Goal: Task Accomplishment & Management: Manage account settings

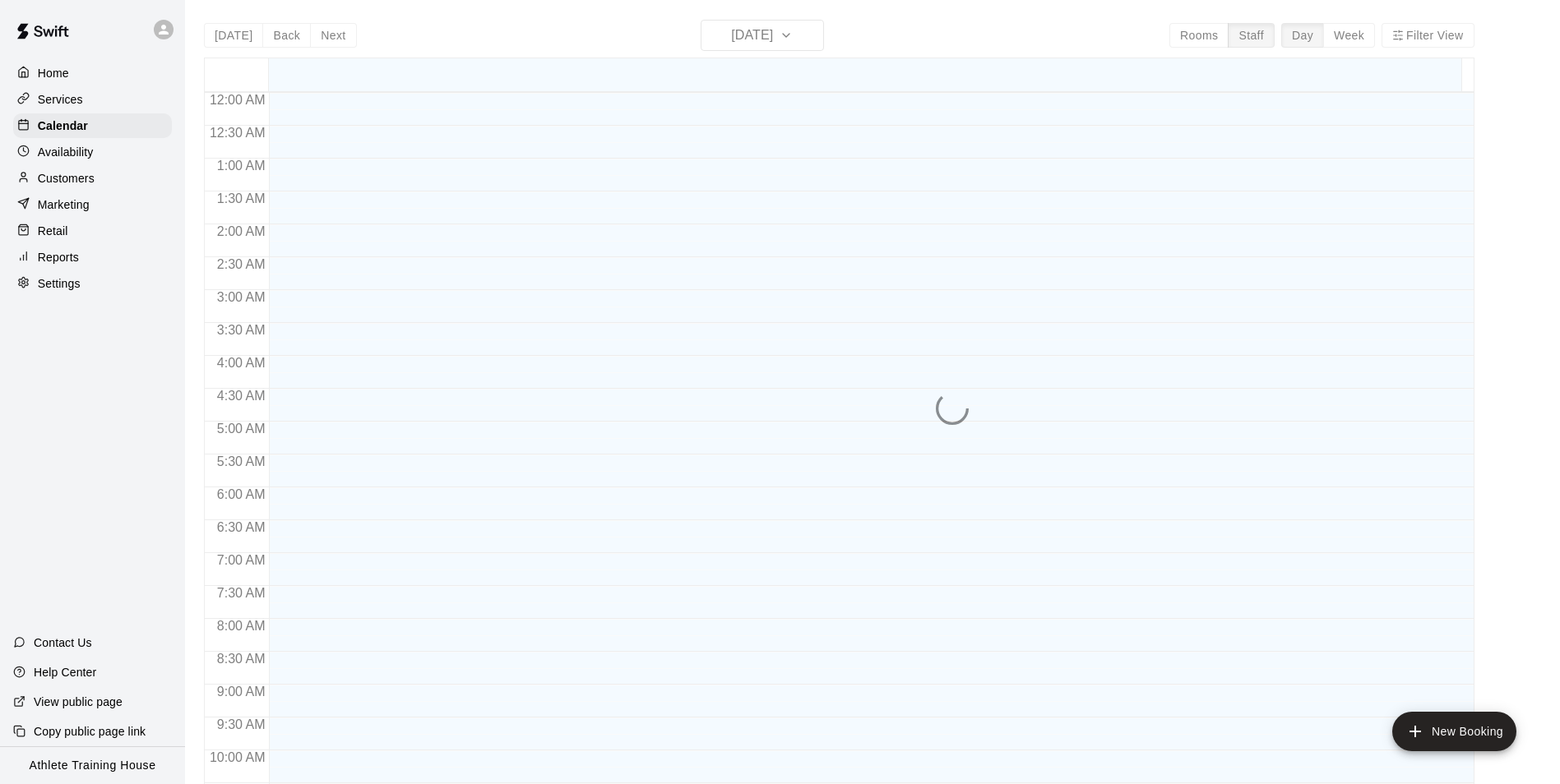
scroll to position [868, 0]
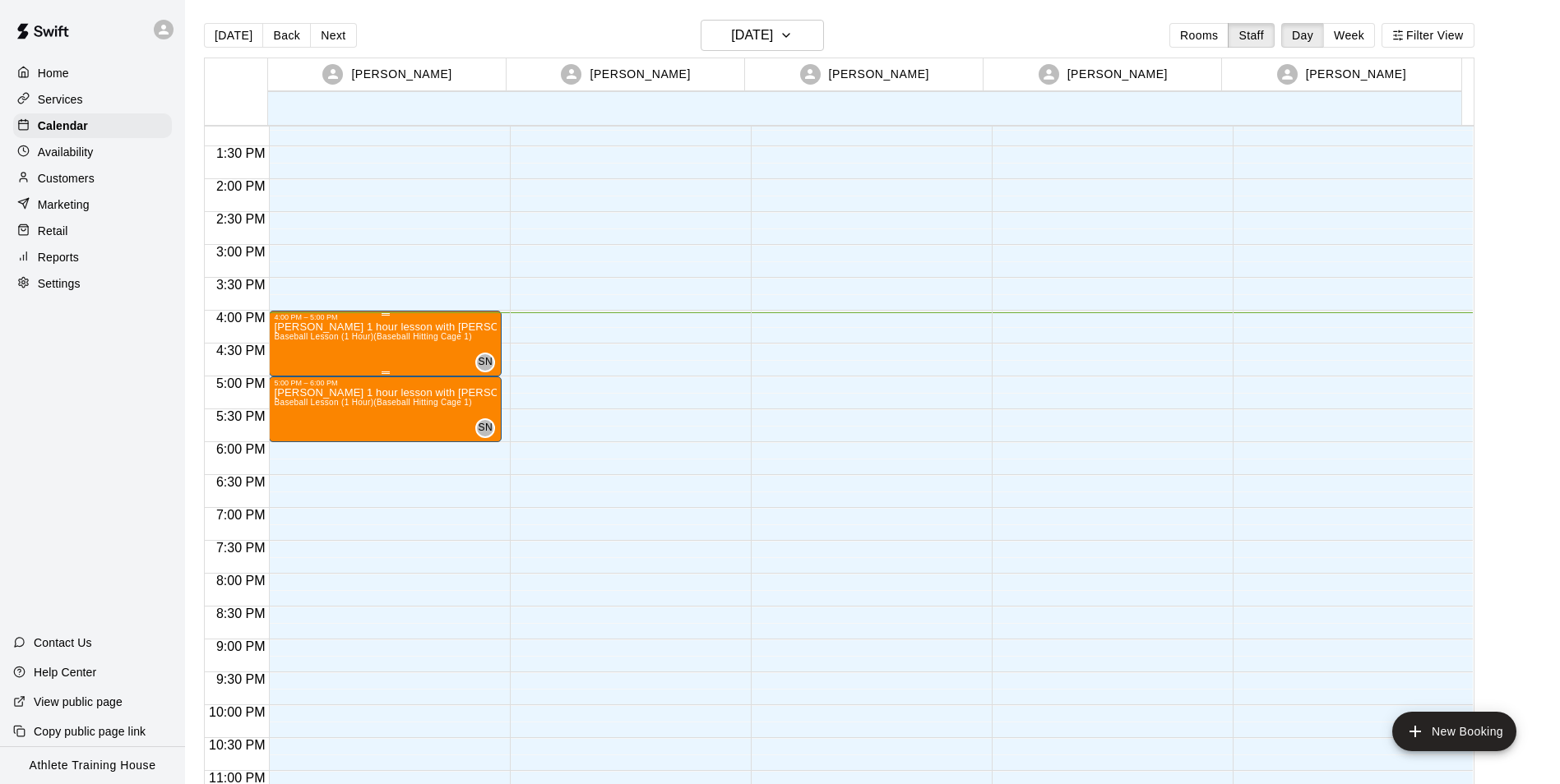
click at [393, 334] on span "Baseball Lesson (1 Hour) (Baseball Hitting Cage 1)" at bounding box center [372, 336] width 197 height 9
click at [281, 352] on icon "edit" at bounding box center [290, 349] width 19 height 19
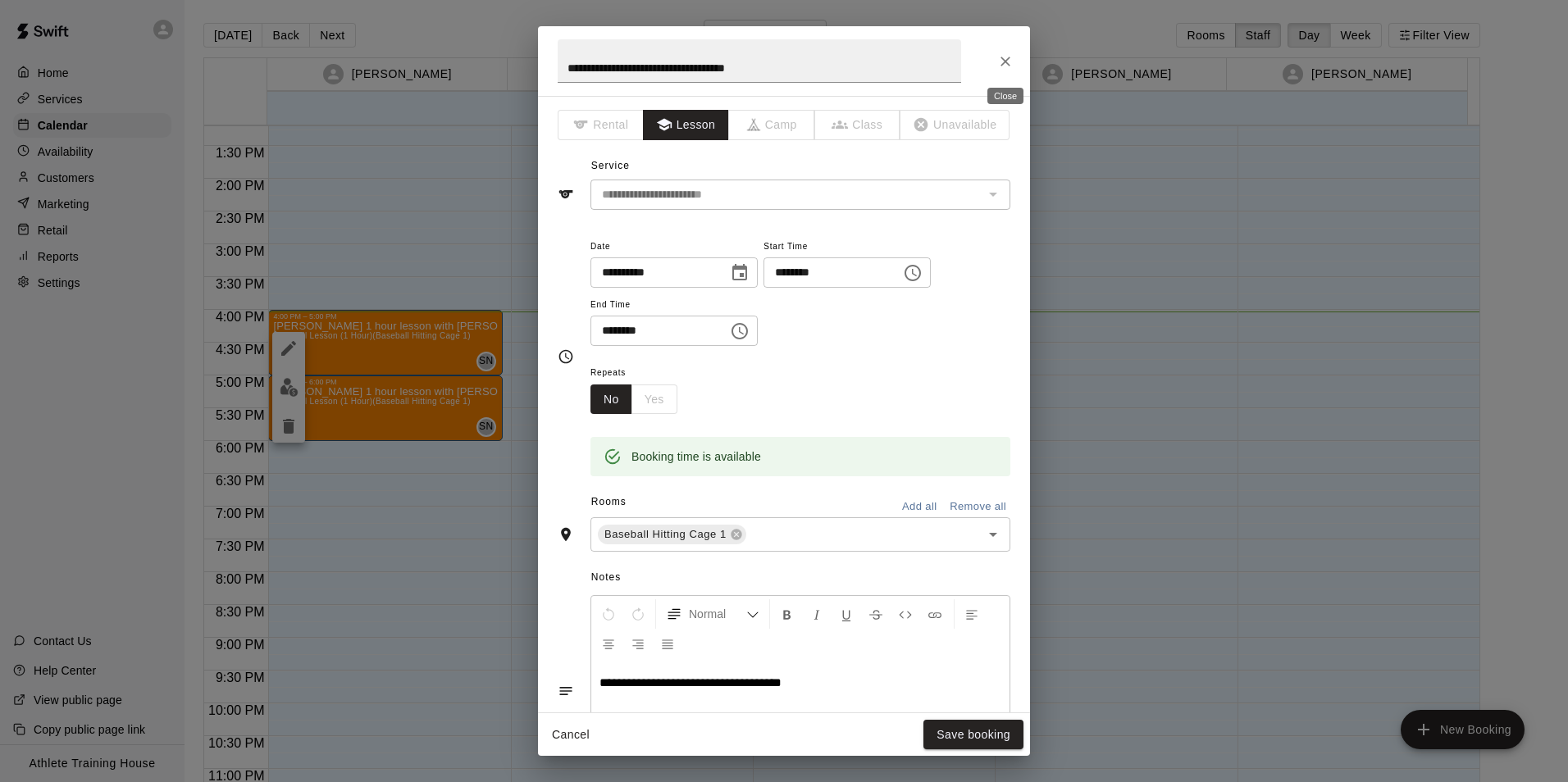
click at [1003, 65] on icon "Close" at bounding box center [1005, 61] width 17 height 17
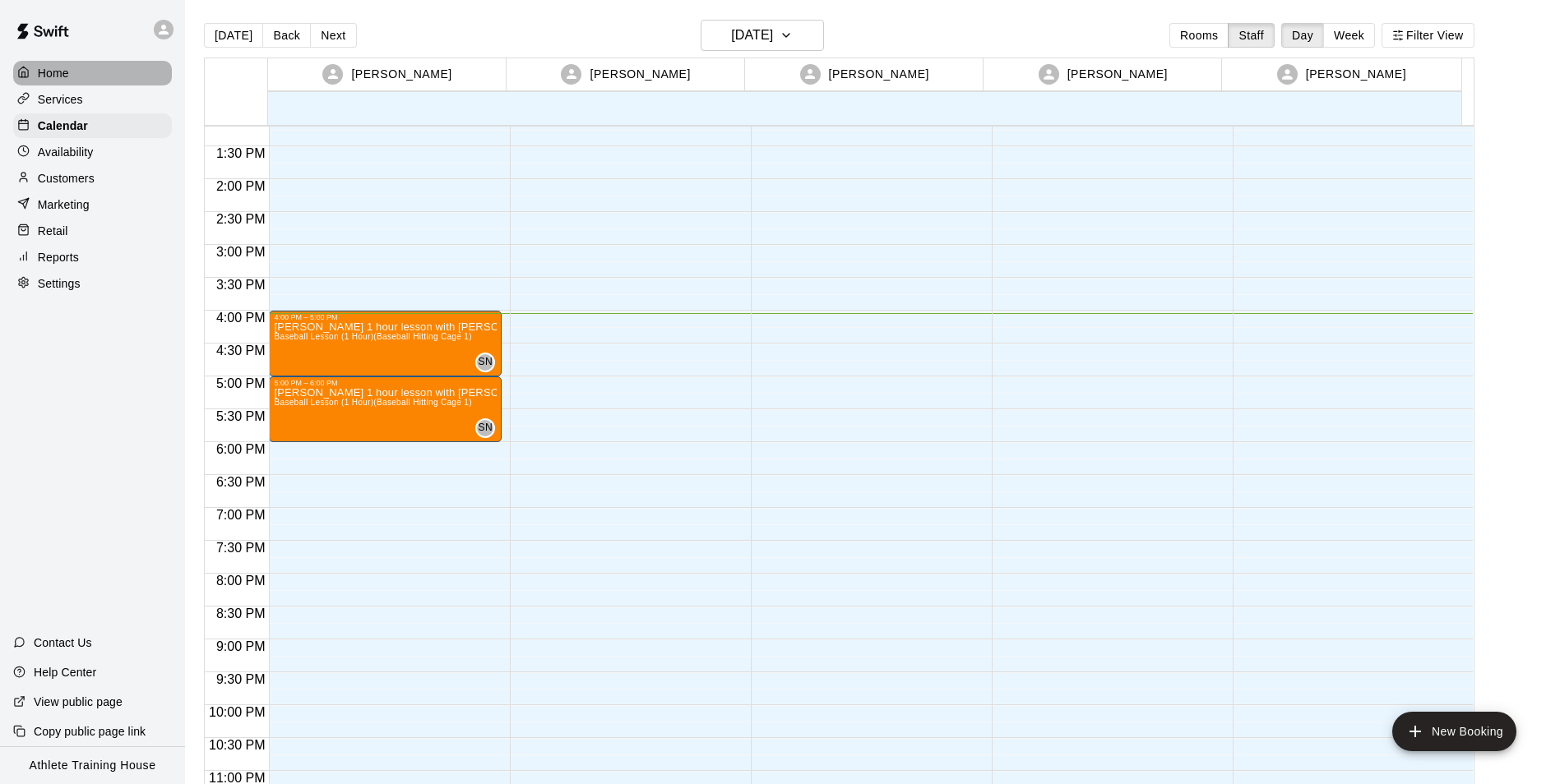
click at [84, 85] on div "Home" at bounding box center [92, 73] width 158 height 25
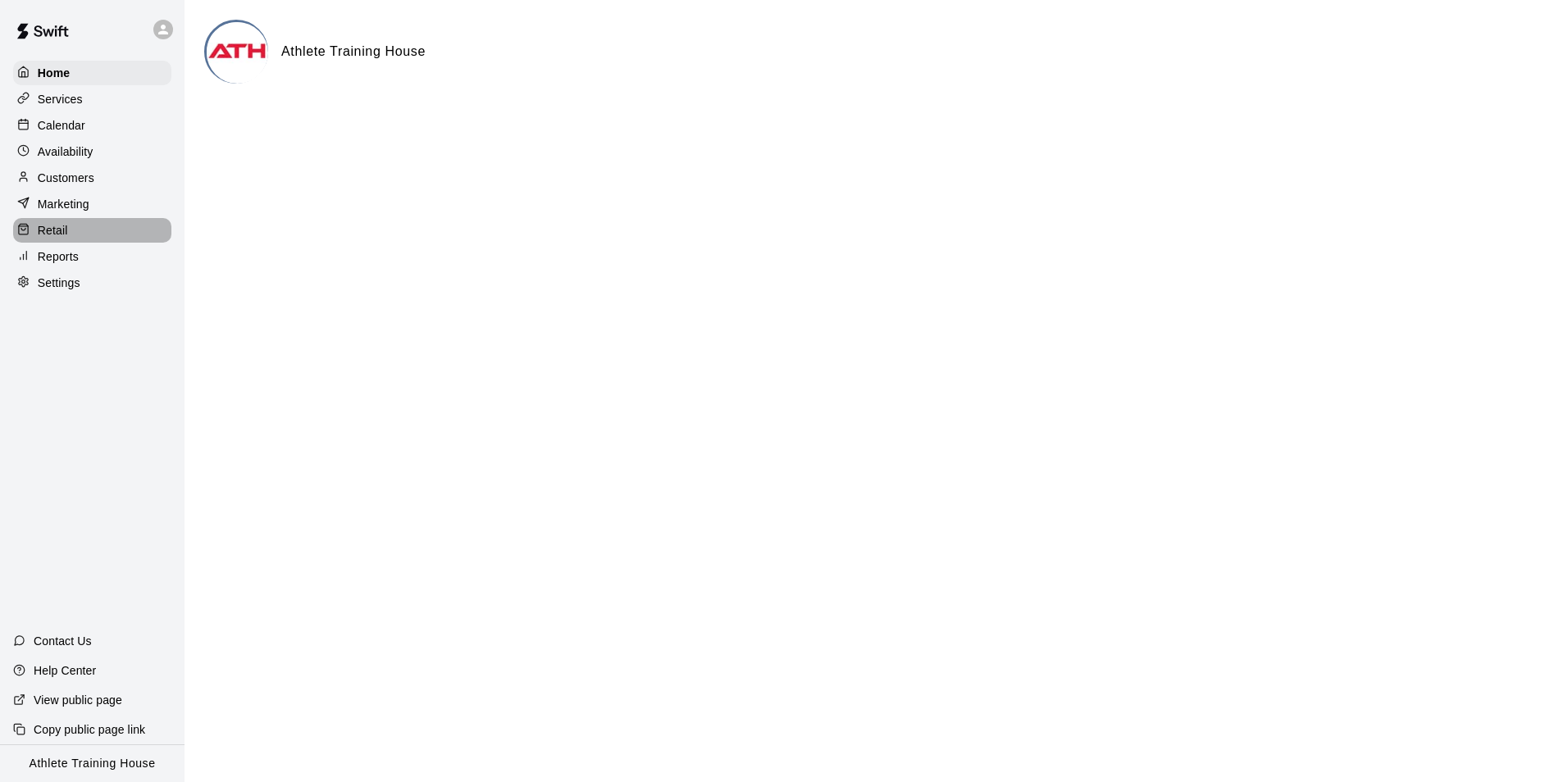
click at [72, 228] on div "Retail" at bounding box center [92, 230] width 158 height 25
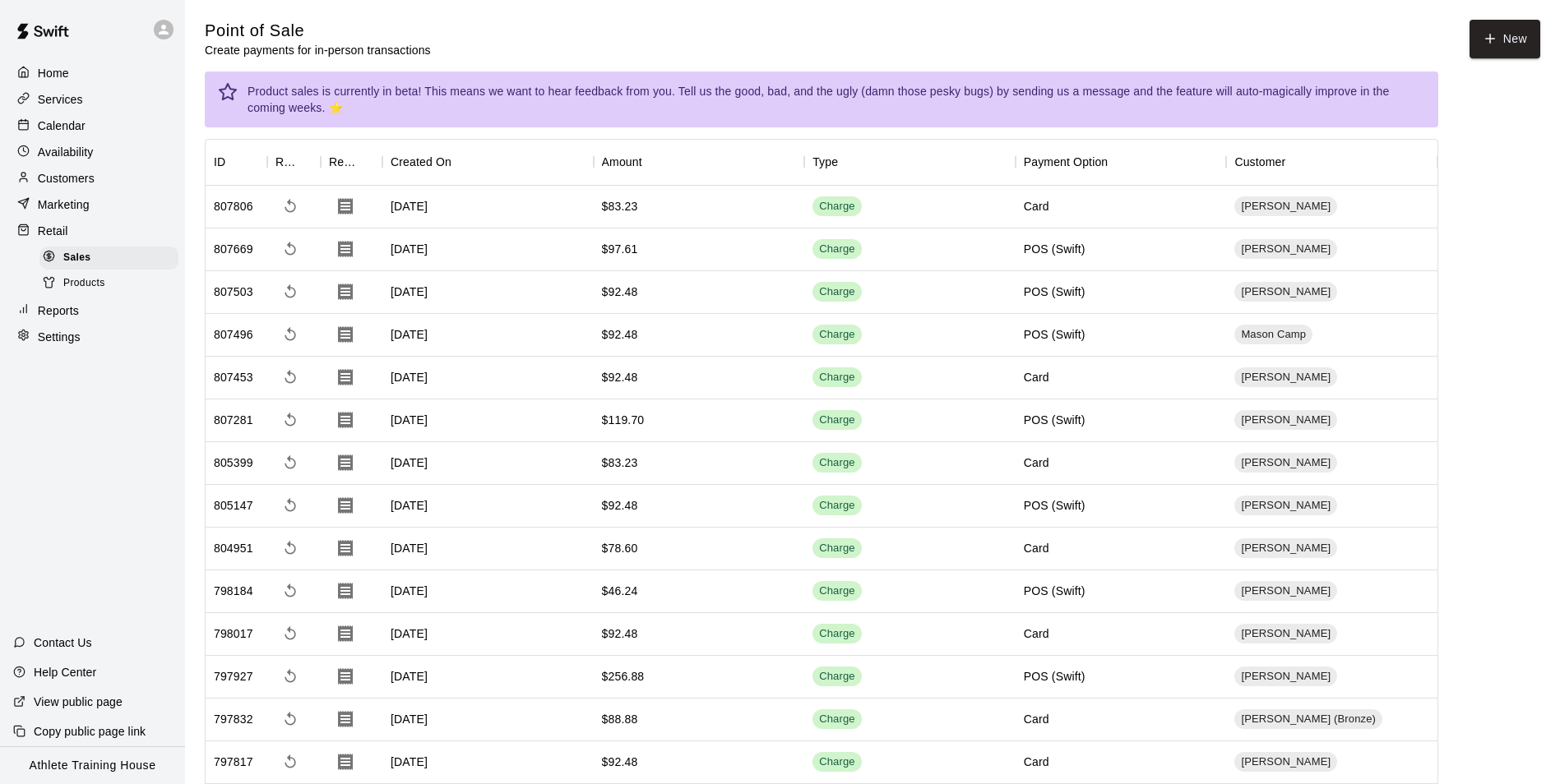
click at [69, 129] on p "Calendar" at bounding box center [62, 126] width 48 height 17
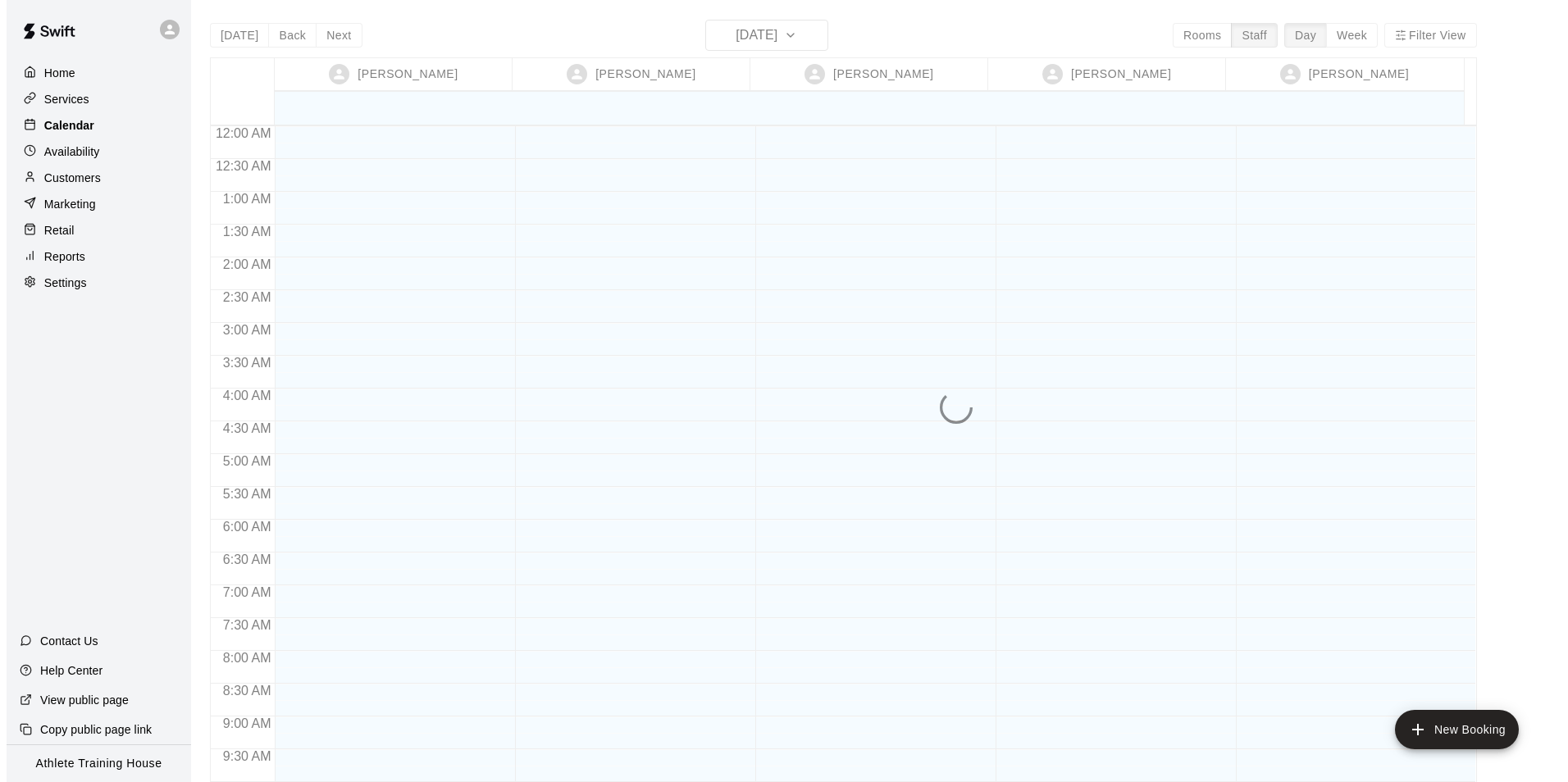
scroll to position [899, 0]
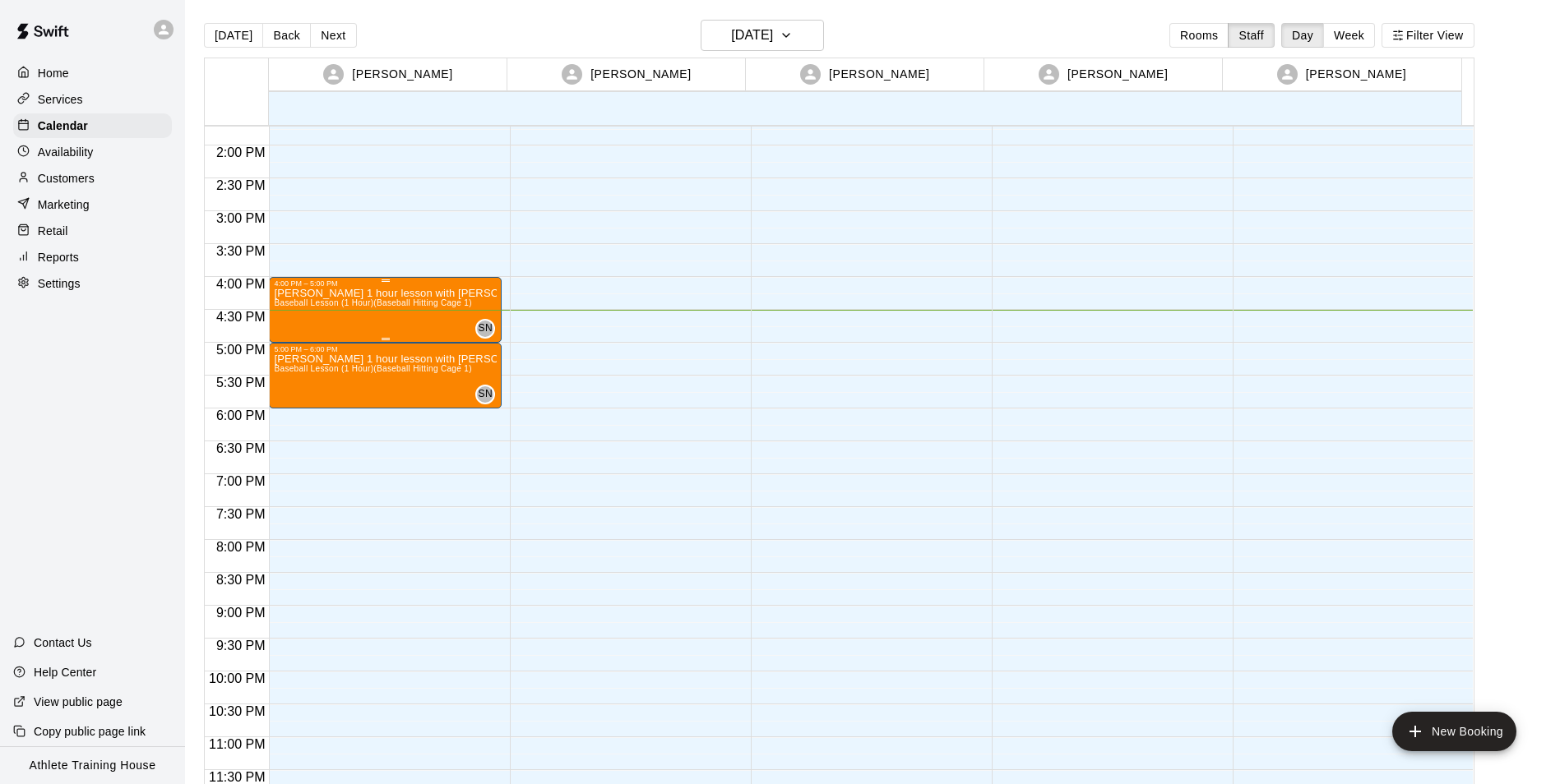
click at [317, 329] on div "[PERSON_NAME] 1 hour lesson with [PERSON_NAME] Baseball Lesson (1 Hour) (Baseba…" at bounding box center [385, 679] width 223 height 784
click at [285, 303] on icon "edit" at bounding box center [290, 305] width 19 height 19
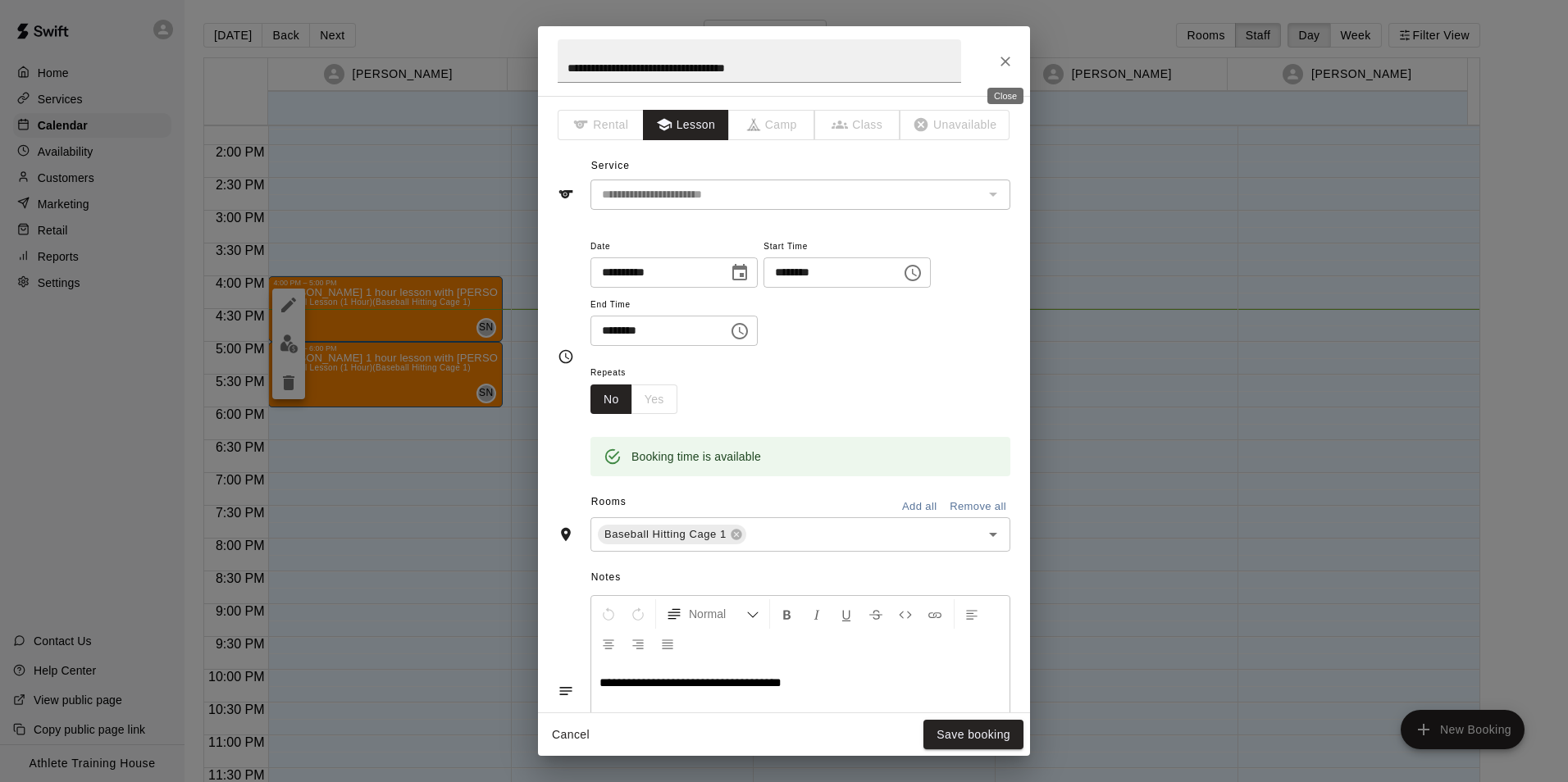
click at [1003, 69] on button "Close" at bounding box center [1005, 61] width 30 height 30
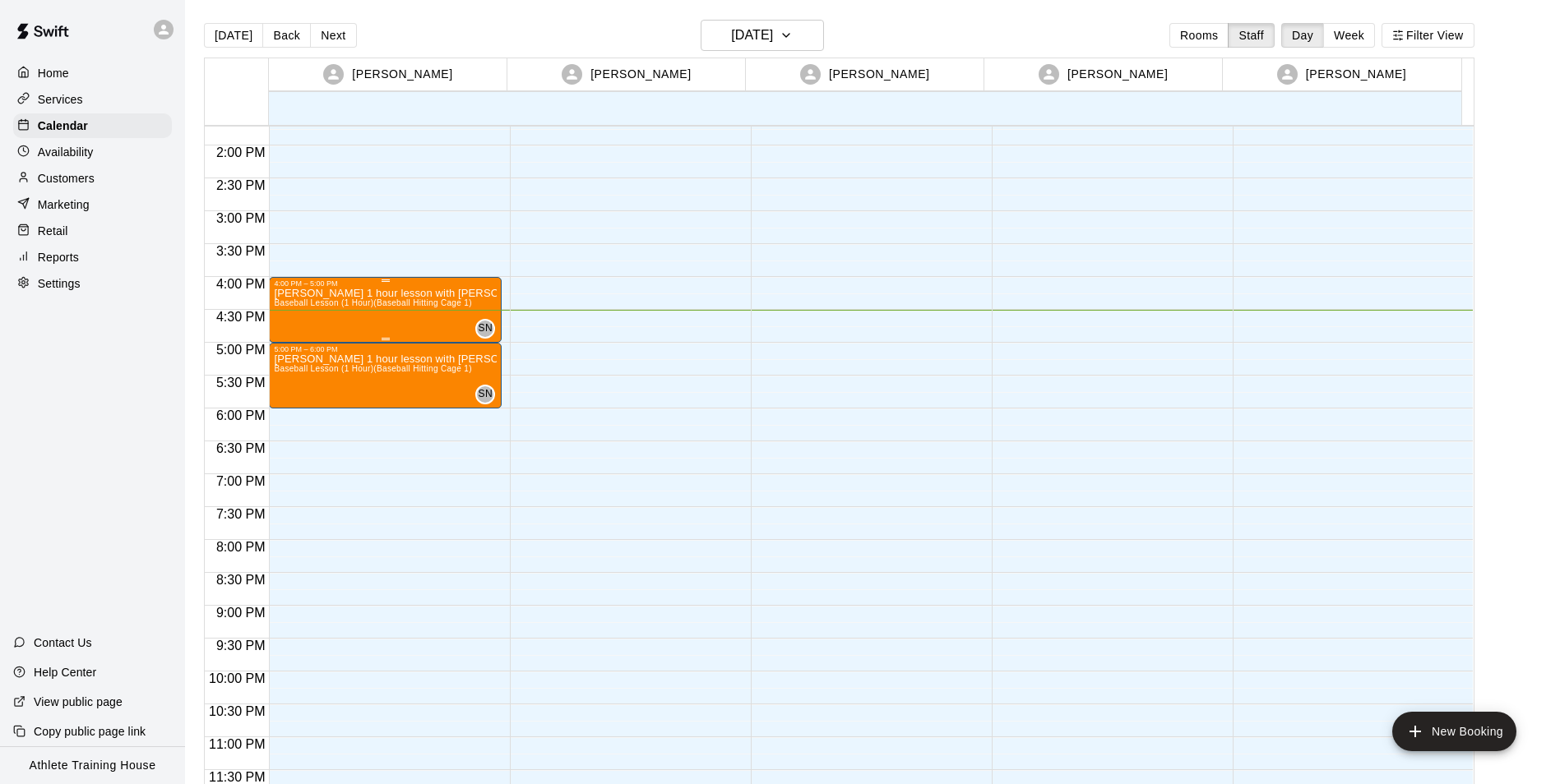
click at [408, 329] on div "[PERSON_NAME] 1 hour lesson with [PERSON_NAME] Baseball Lesson (1 Hour) (Baseba…" at bounding box center [385, 679] width 223 height 784
click at [288, 317] on button "edit" at bounding box center [289, 305] width 33 height 33
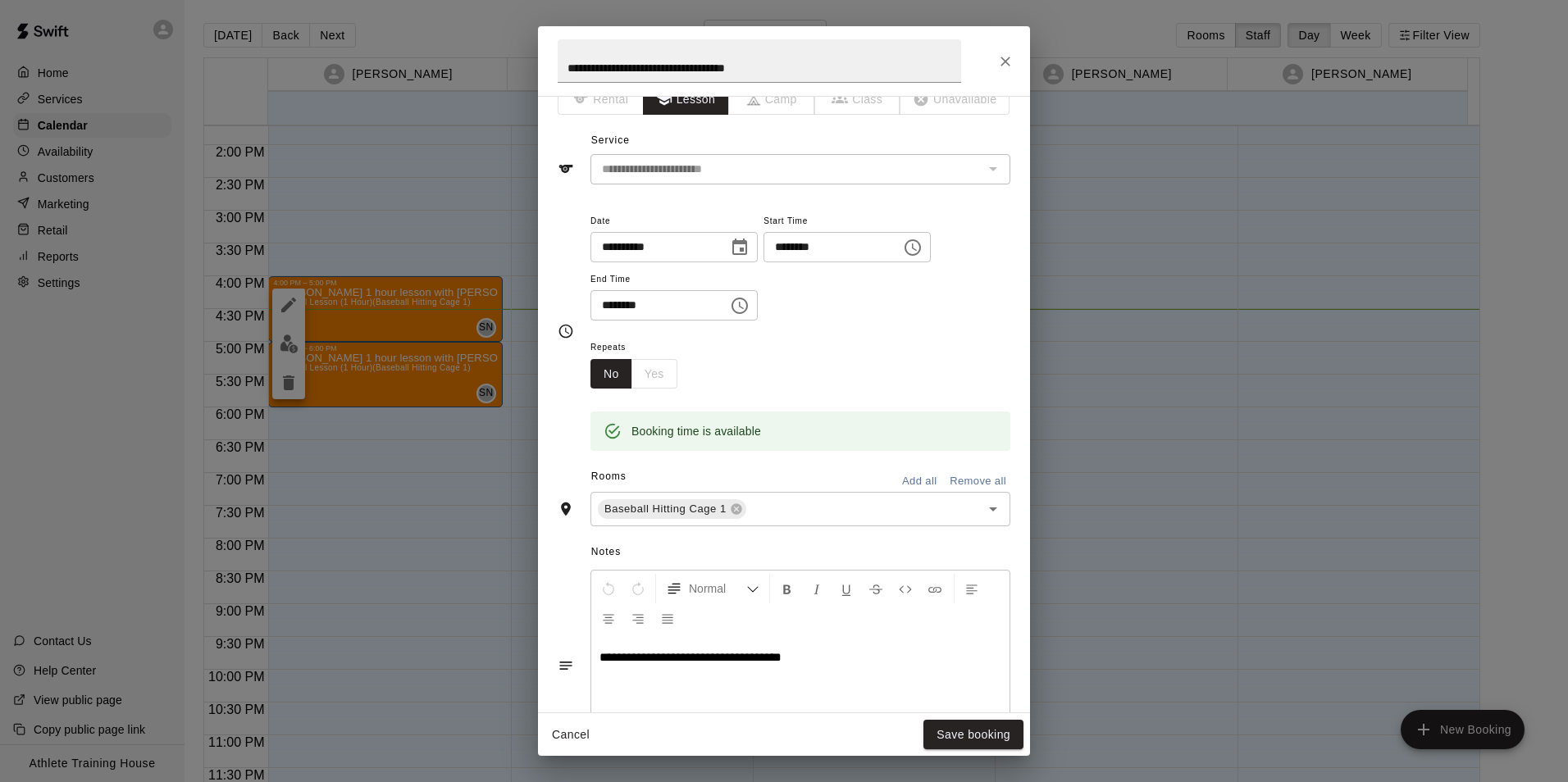
scroll to position [0, 0]
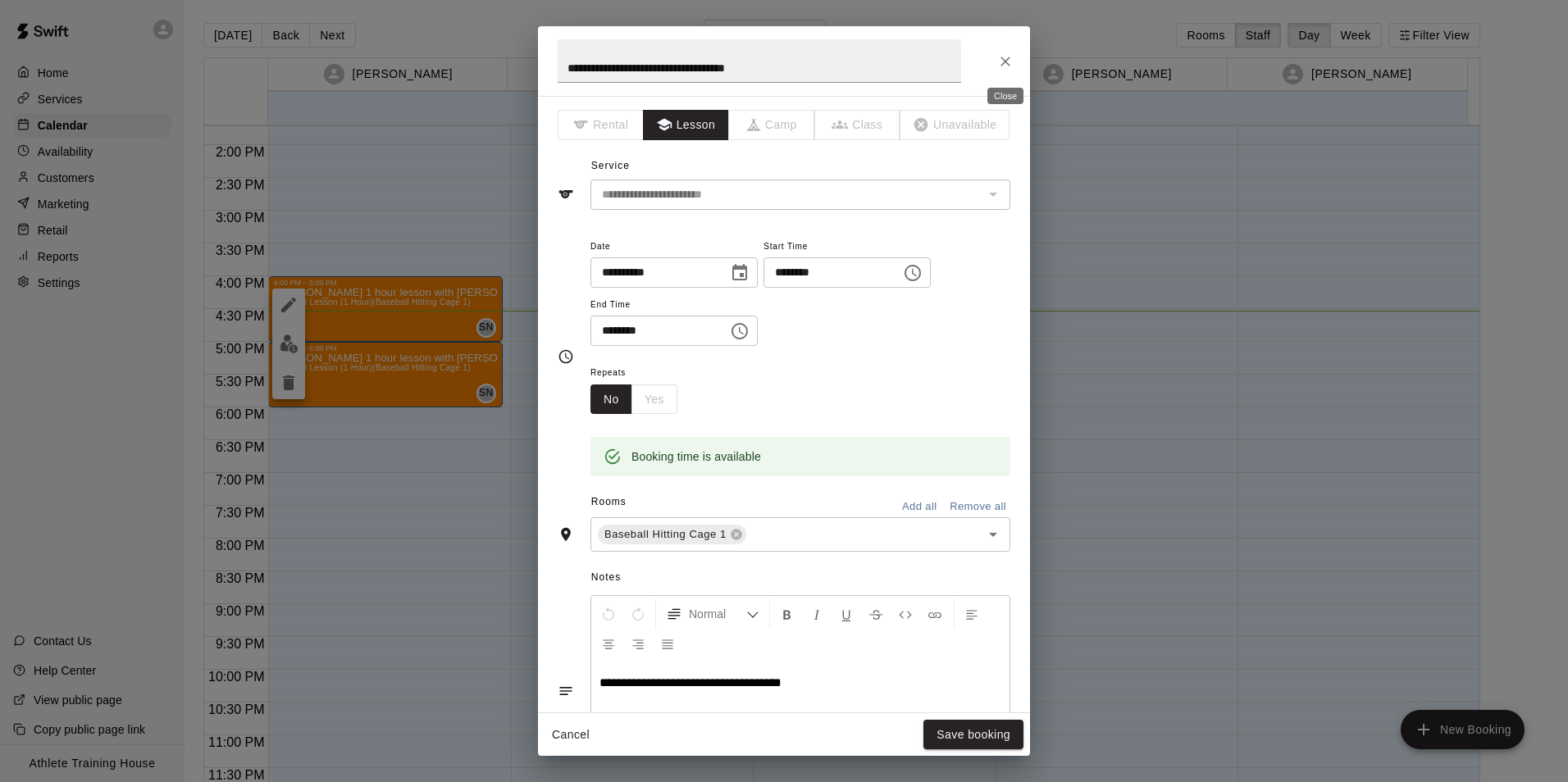
click at [1005, 48] on button "Close" at bounding box center [1005, 61] width 30 height 30
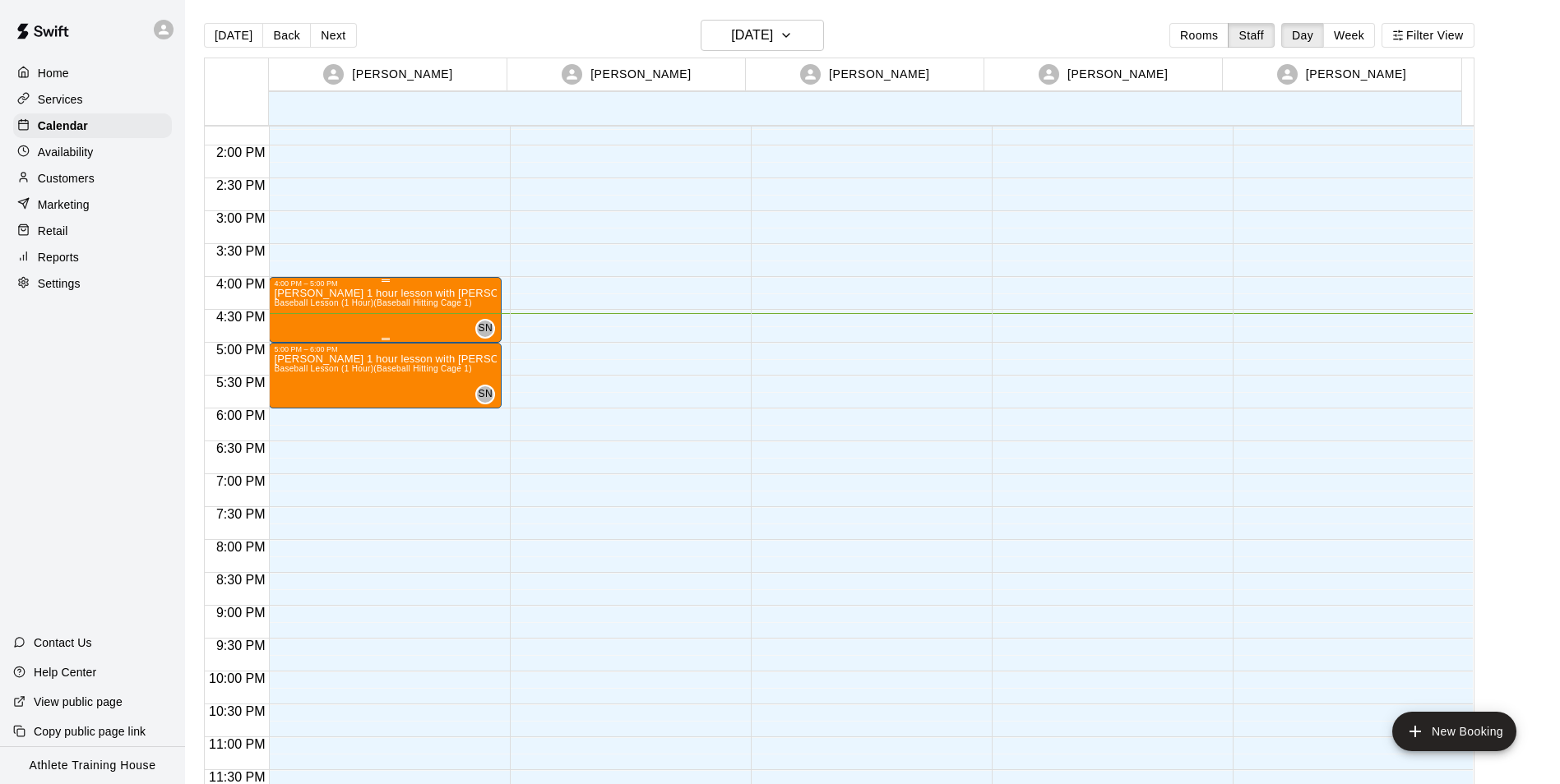
click at [421, 322] on div "[PERSON_NAME] 1 hour lesson with [PERSON_NAME] Baseball Lesson (1 Hour) (Baseba…" at bounding box center [385, 679] width 223 height 784
click at [297, 302] on icon "edit" at bounding box center [290, 305] width 19 height 19
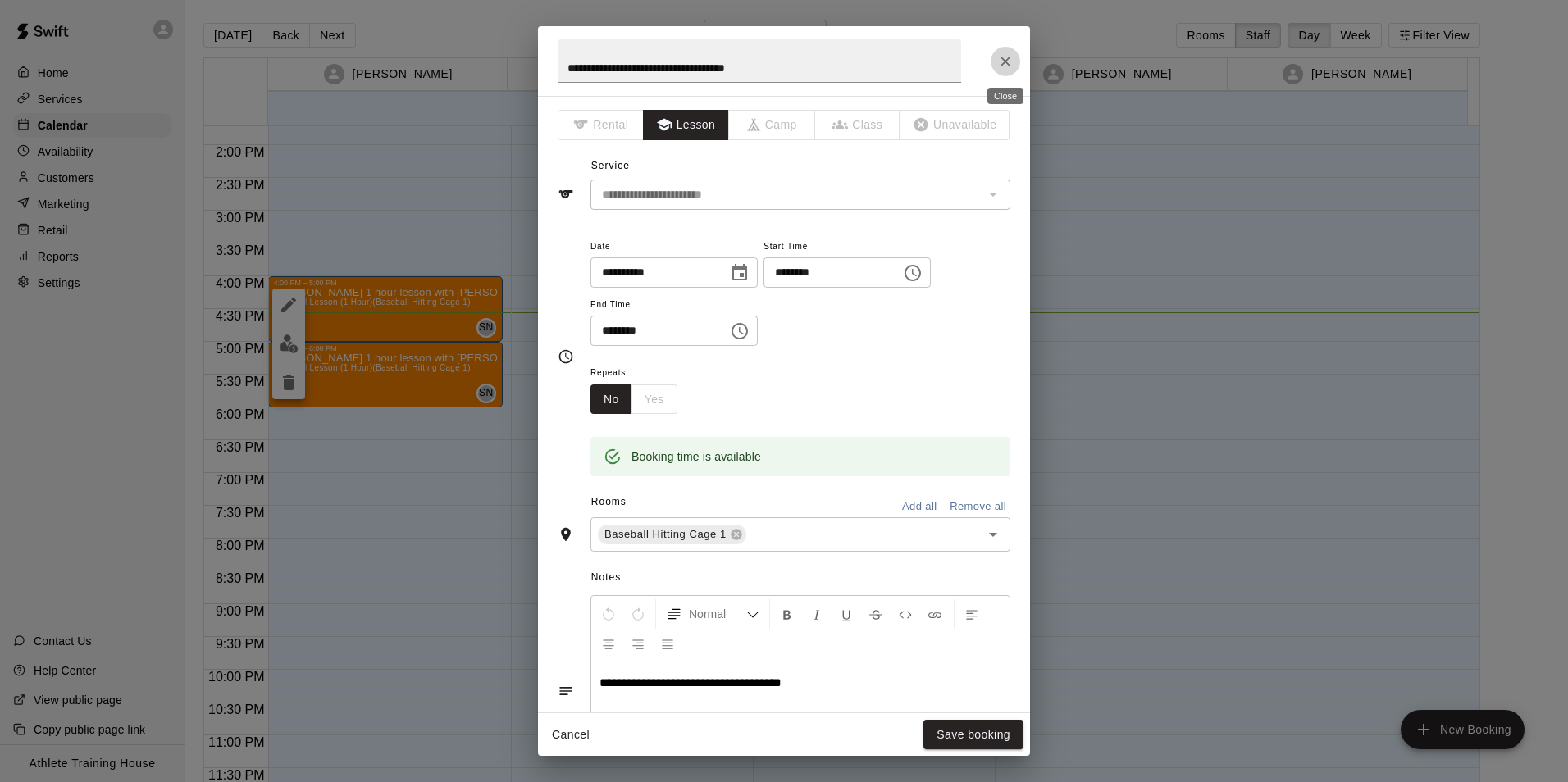
click at [992, 60] on button "Close" at bounding box center [1005, 61] width 30 height 30
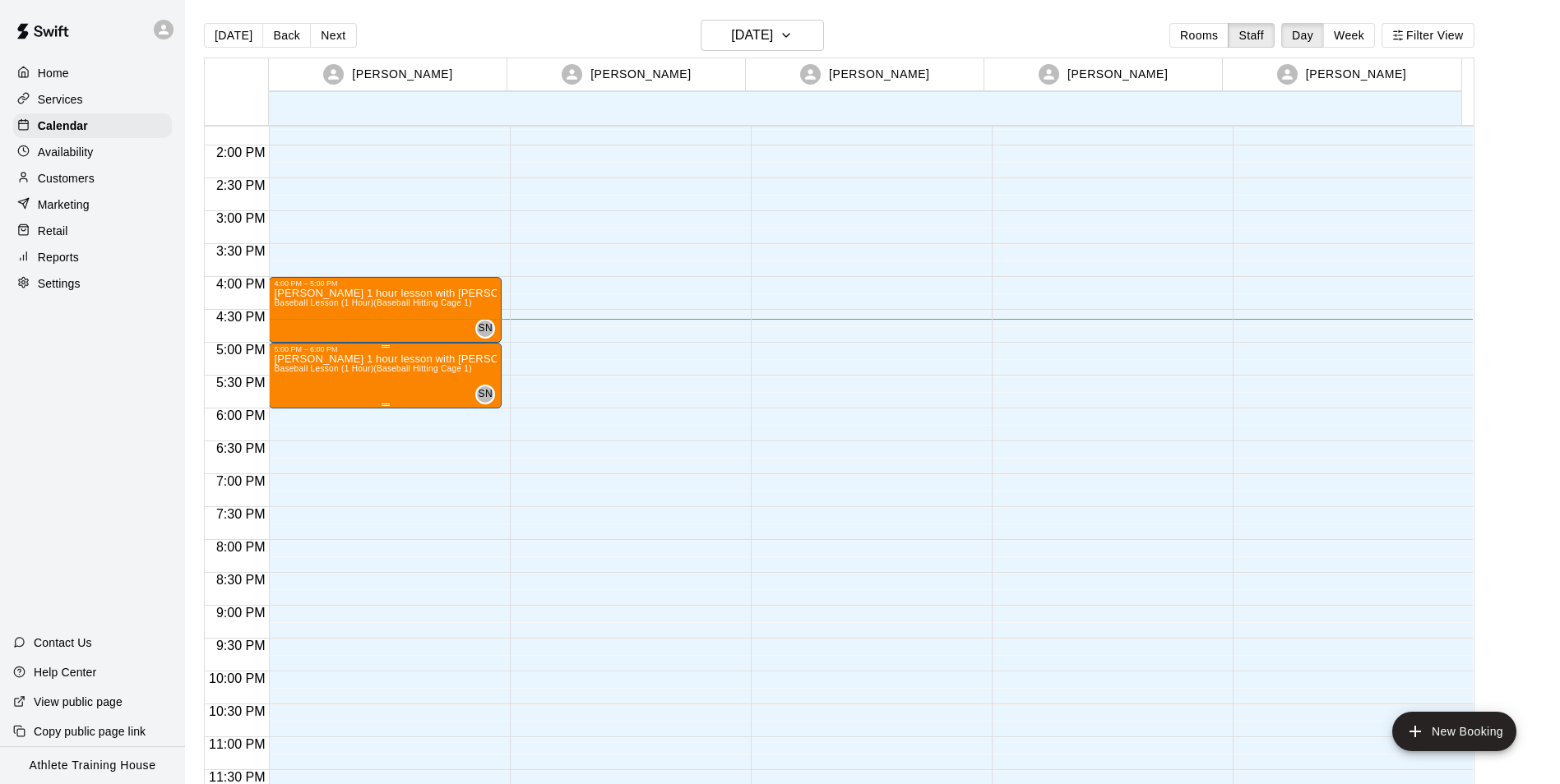
click at [305, 359] on p "[PERSON_NAME] 1 hour lesson with [PERSON_NAME]" at bounding box center [385, 359] width 223 height 0
click at [285, 375] on icon "edit" at bounding box center [290, 377] width 19 height 19
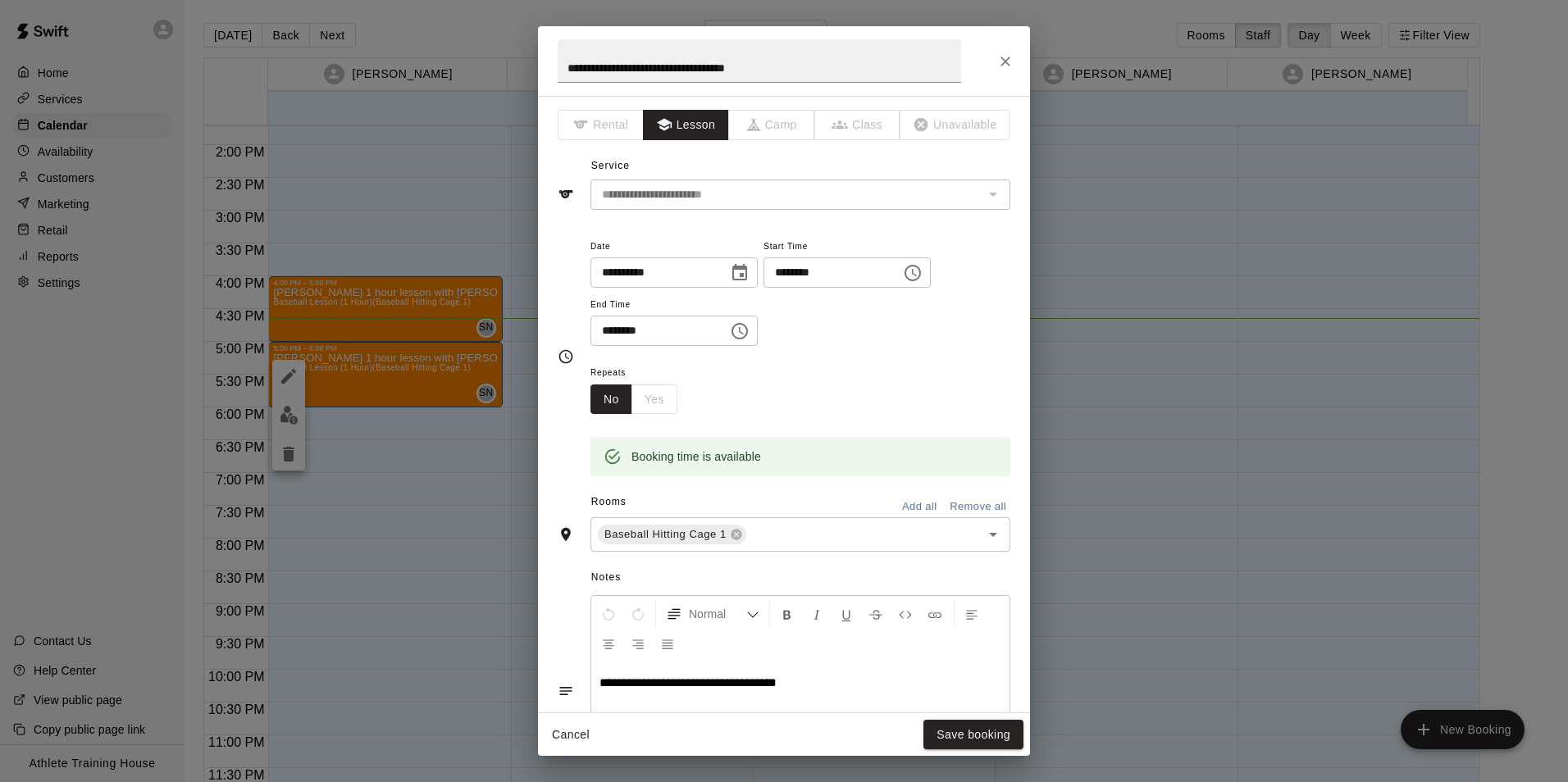
click at [1001, 68] on icon "Close" at bounding box center [1005, 61] width 17 height 17
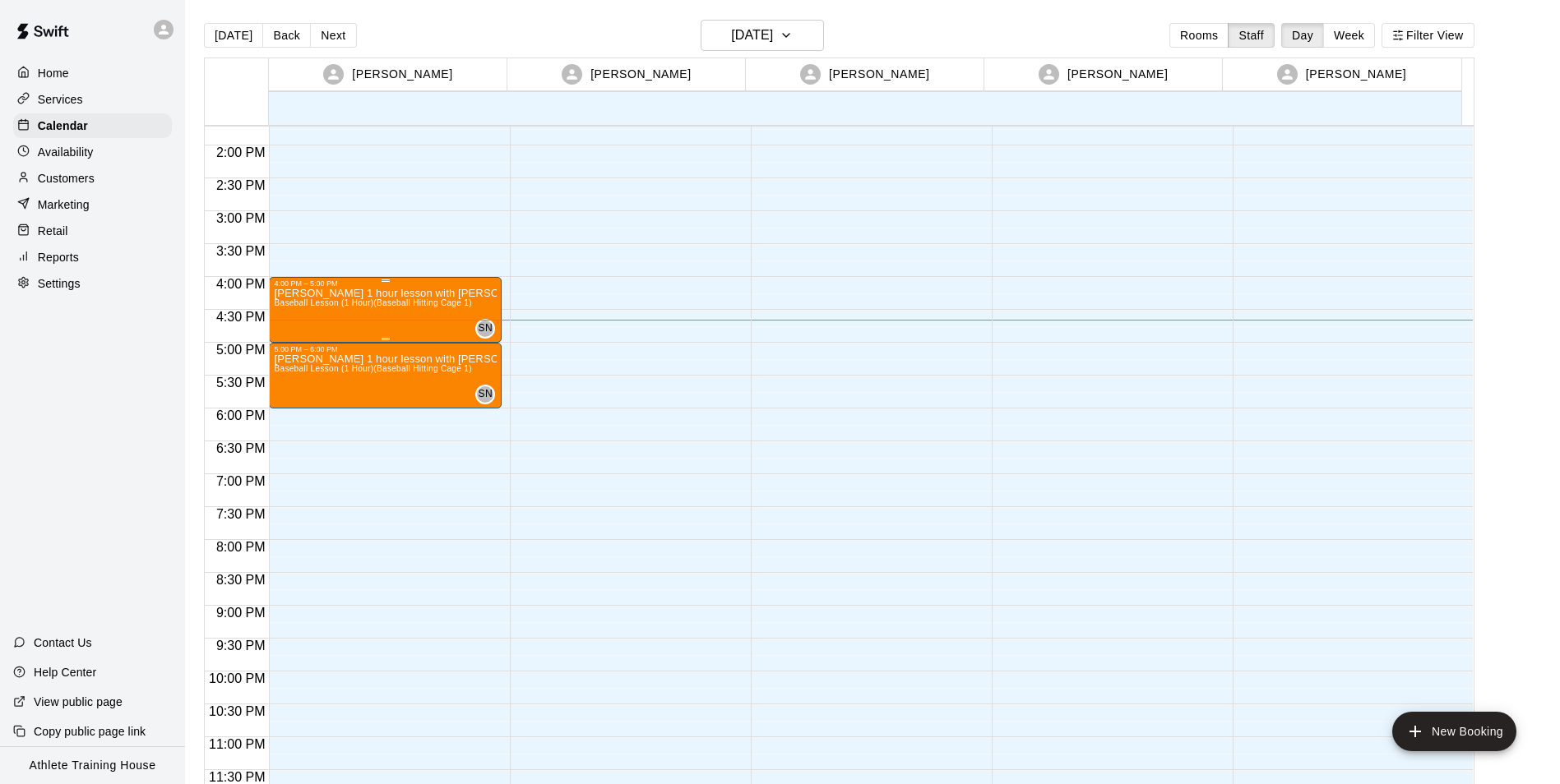
click at [338, 332] on div "[PERSON_NAME] 1 hour lesson with [PERSON_NAME] Baseball Lesson (1 Hour) (Baseba…" at bounding box center [385, 679] width 223 height 784
click at [302, 305] on button "edit" at bounding box center [289, 305] width 33 height 33
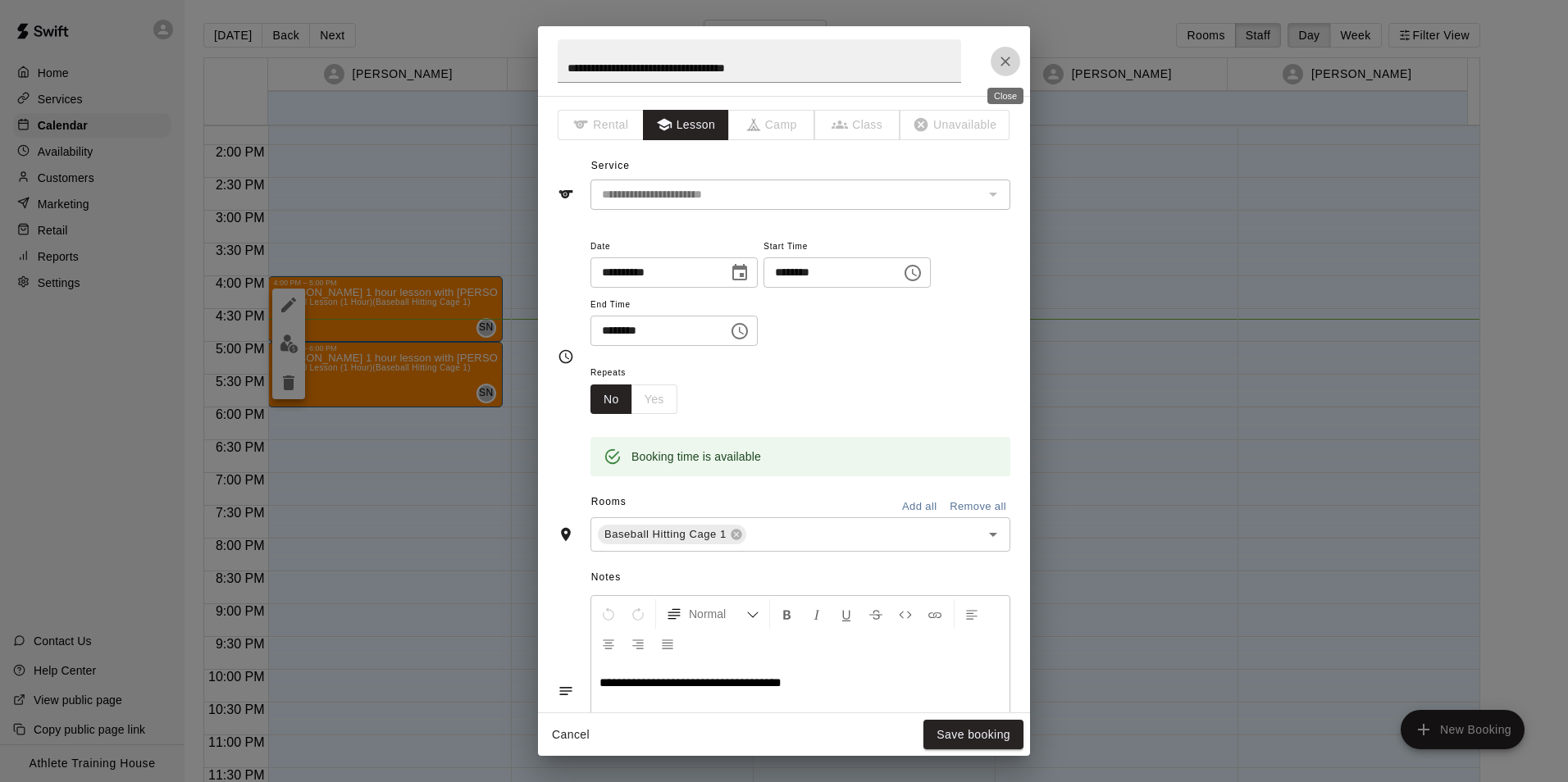
click at [1009, 61] on icon "Close" at bounding box center [1005, 61] width 17 height 17
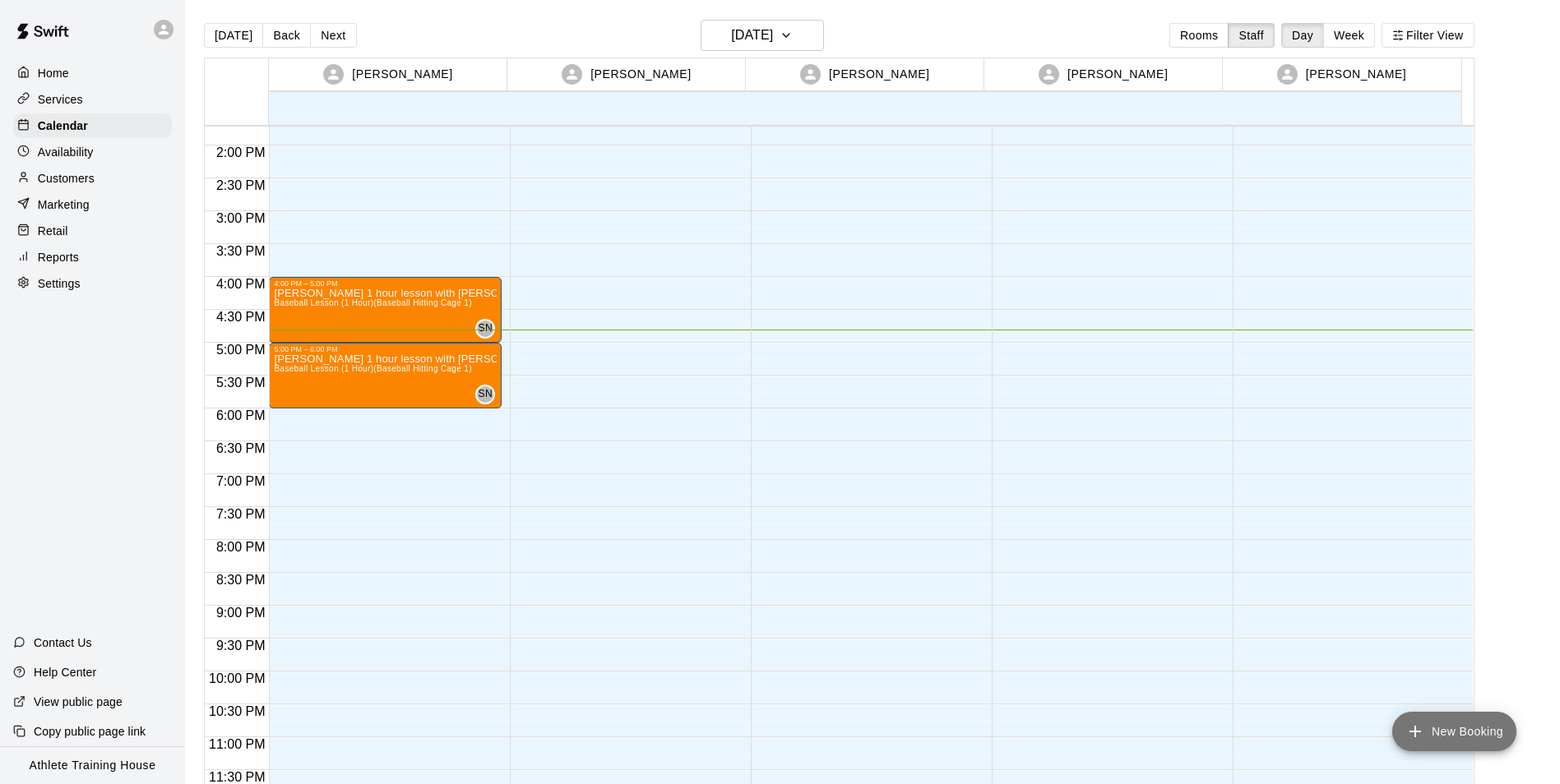
click at [1424, 736] on icon "add" at bounding box center [1415, 731] width 19 height 19
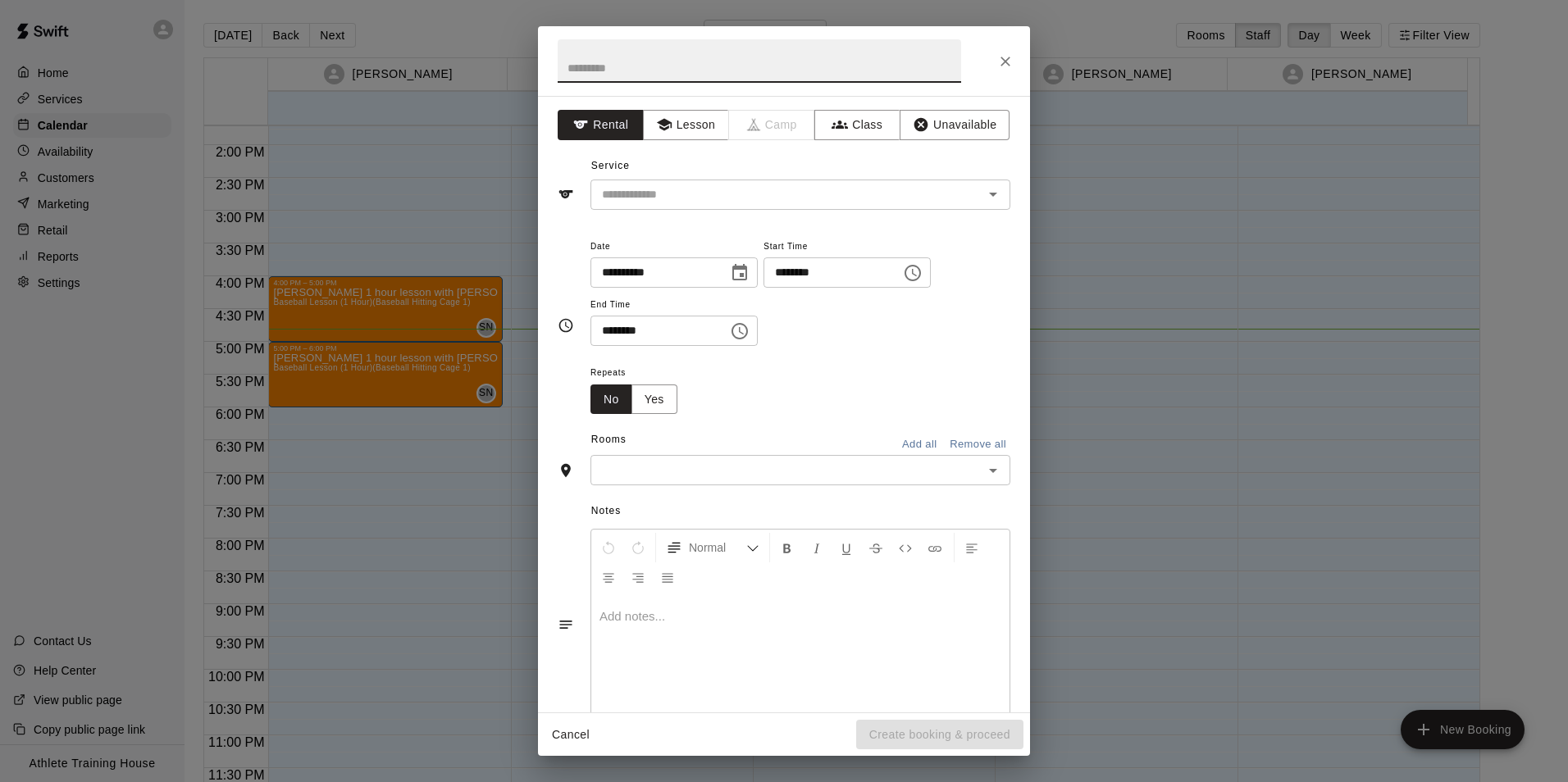
click at [652, 74] on input "text" at bounding box center [759, 61] width 403 height 43
click at [615, 68] on input "text" at bounding box center [759, 61] width 403 height 43
type input "**********"
click at [702, 120] on button "Lesson" at bounding box center [686, 125] width 86 height 31
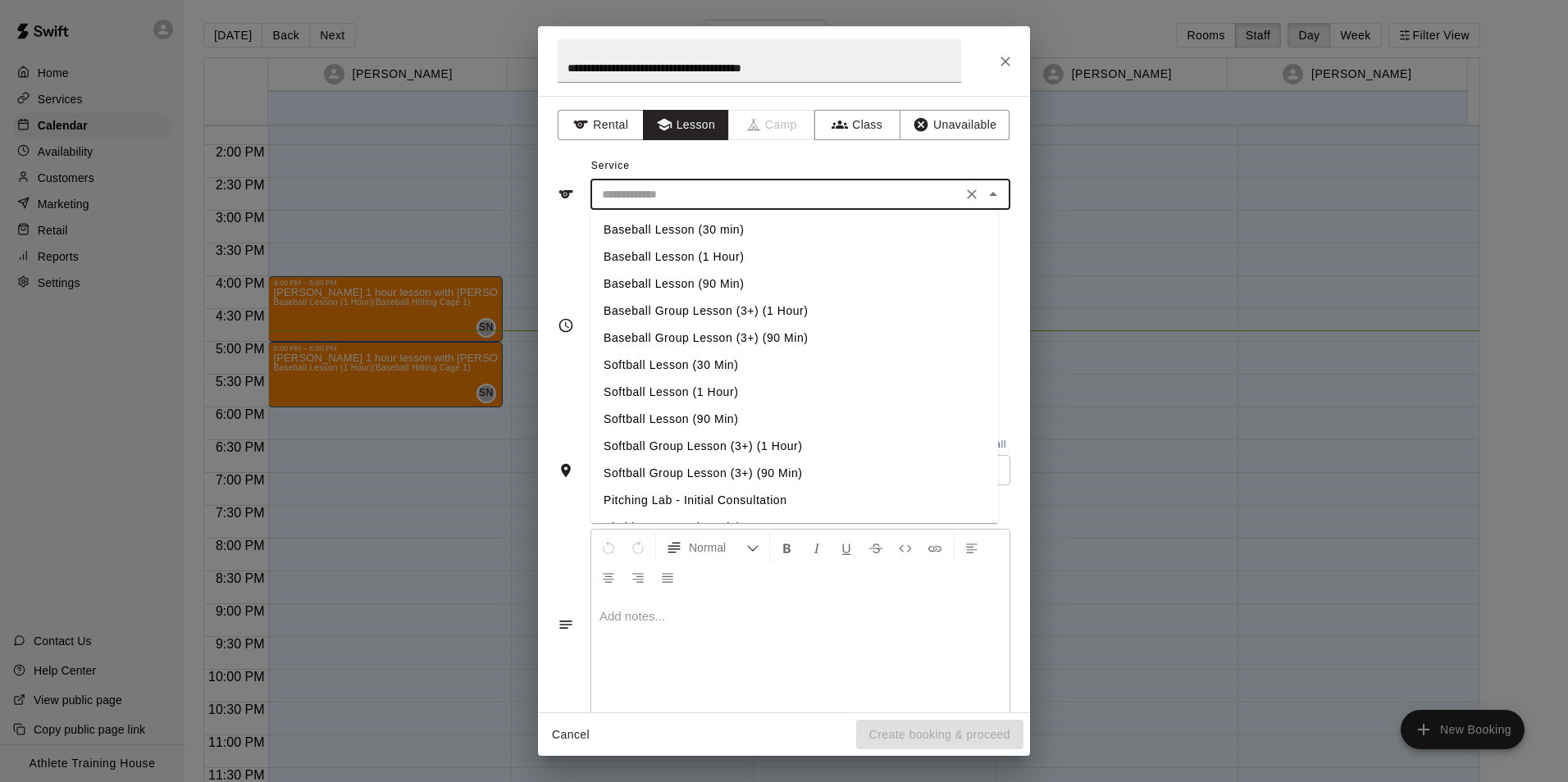
click at [747, 204] on input "text" at bounding box center [776, 194] width 362 height 20
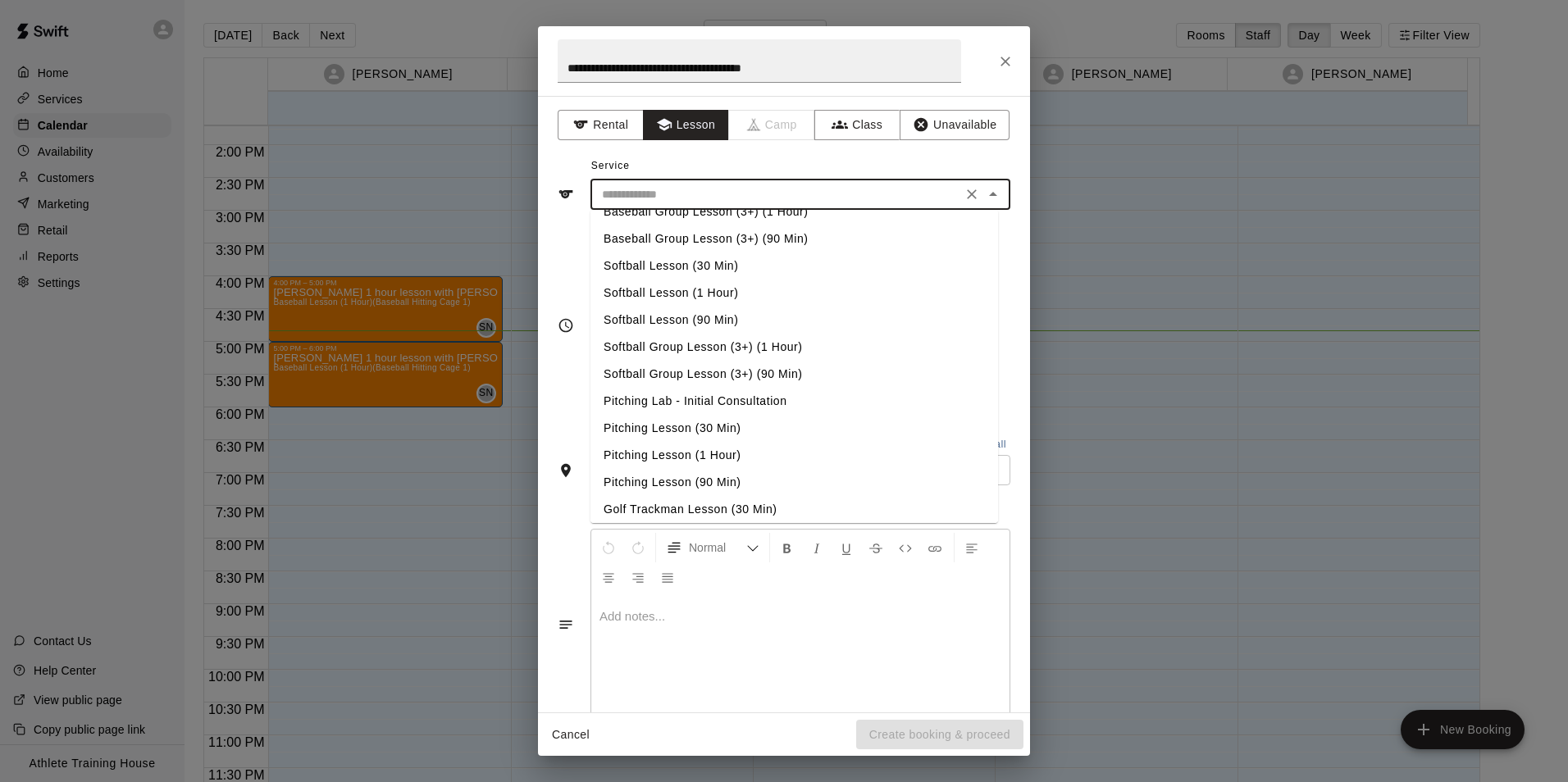
scroll to position [246, 0]
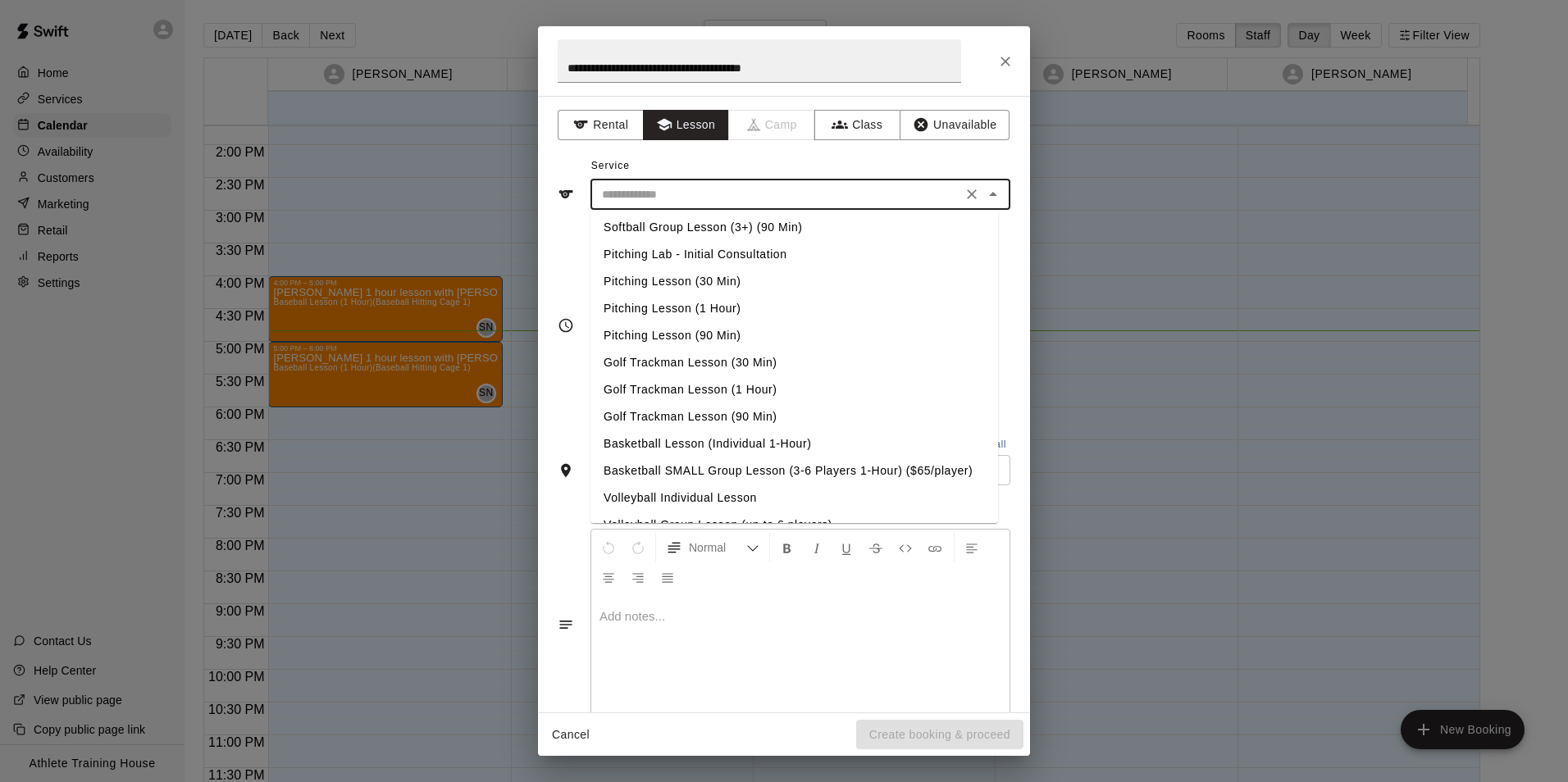
click at [690, 311] on li "Pitching Lesson (1 Hour)" at bounding box center [794, 308] width 407 height 27
type input "**********"
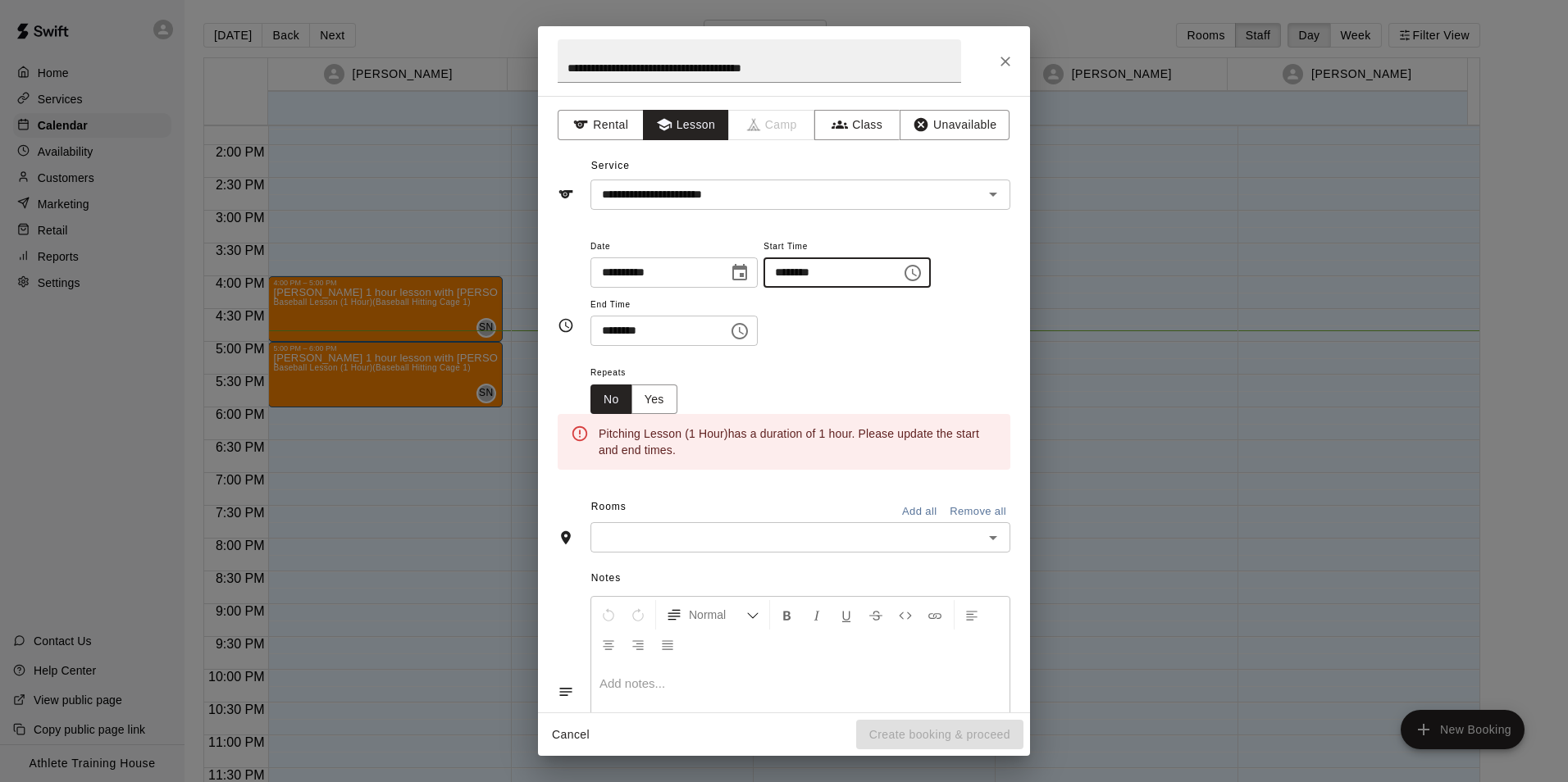
click at [795, 273] on input "********" at bounding box center [826, 272] width 126 height 31
type input "********"
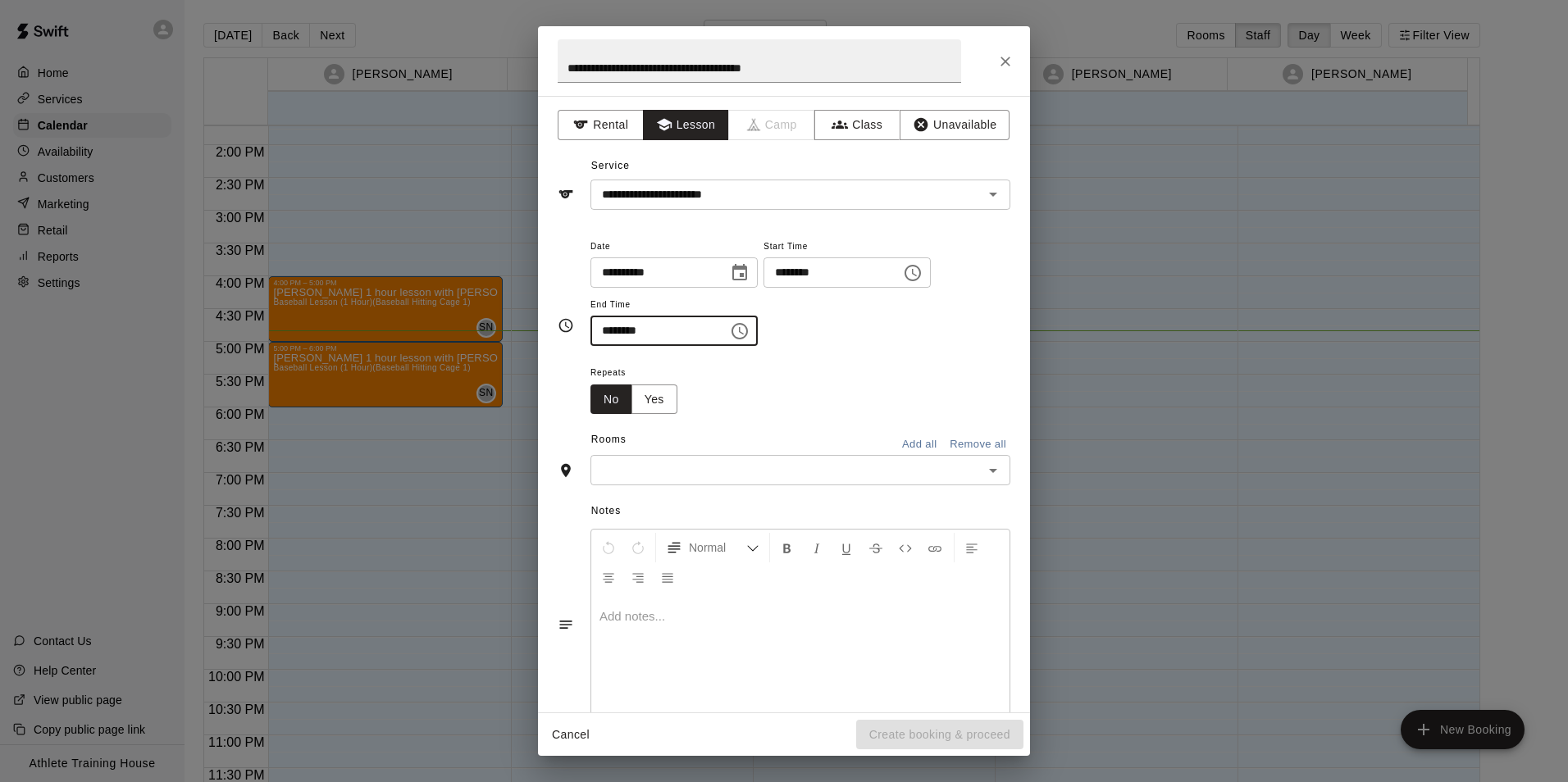
type input "********"
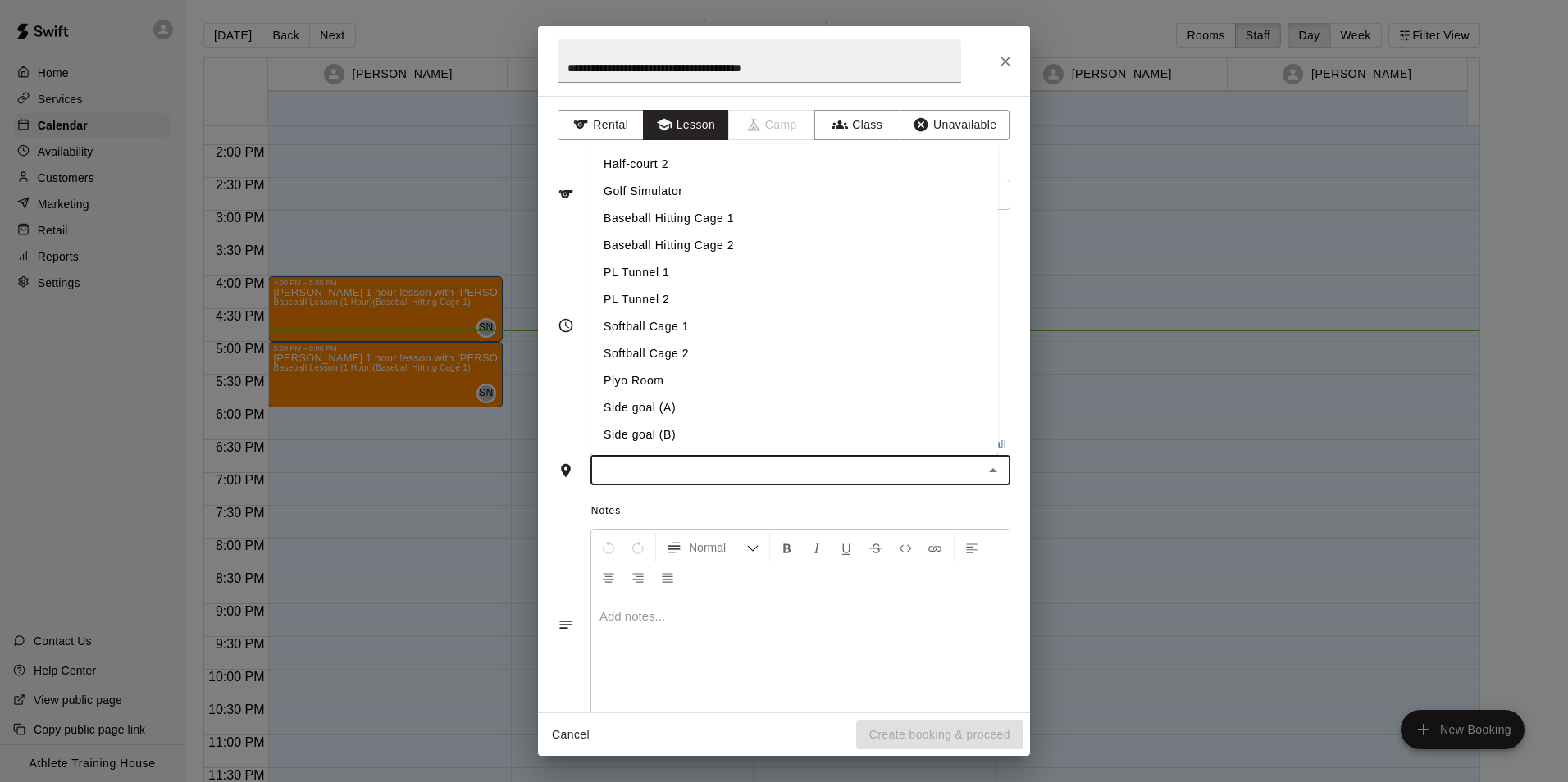
click at [737, 473] on input "text" at bounding box center [787, 470] width 383 height 20
click at [658, 280] on li "PL Tunnel 1" at bounding box center [794, 272] width 407 height 27
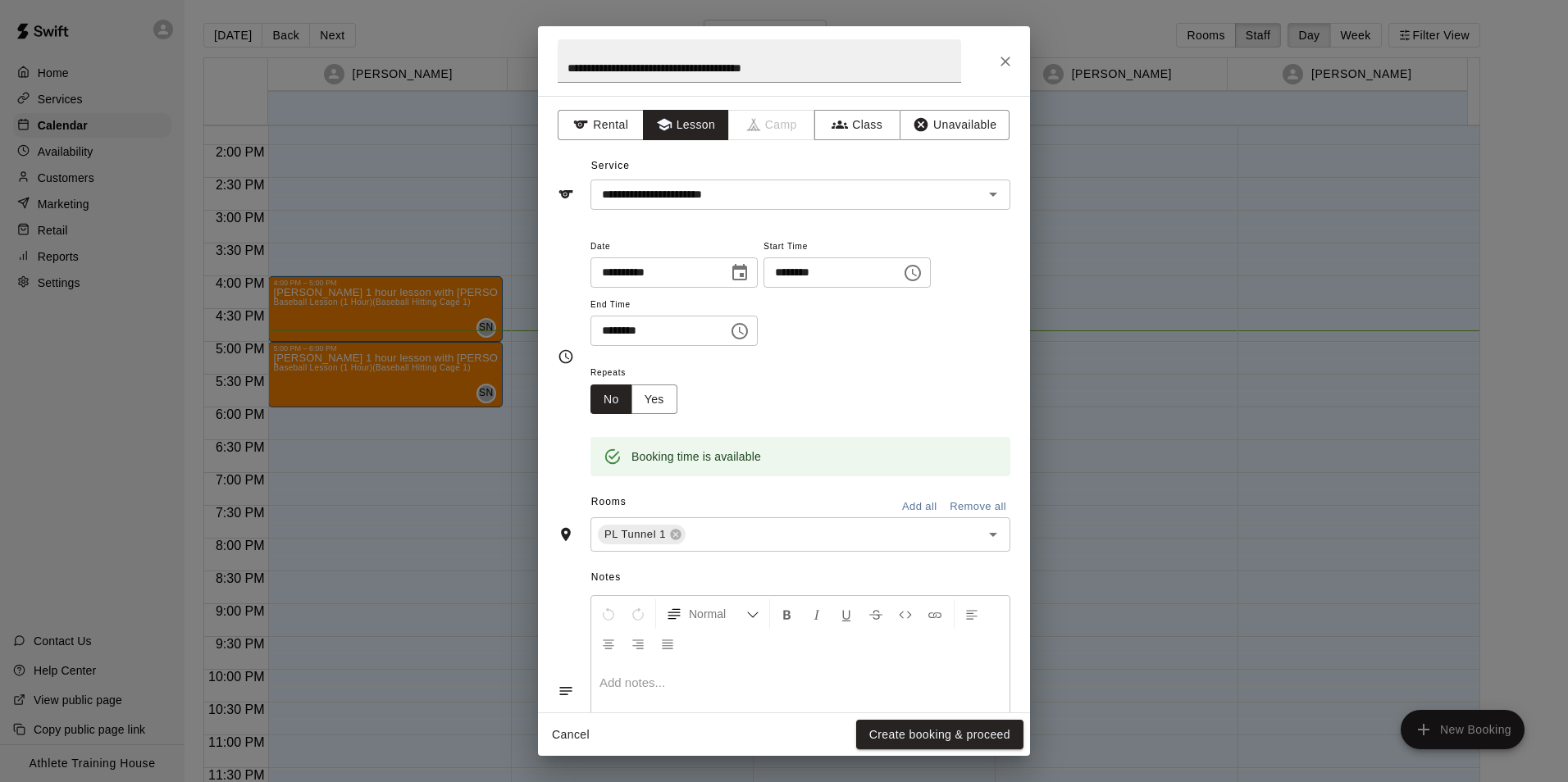
click at [754, 688] on p at bounding box center [801, 683] width 402 height 17
click at [820, 678] on span "**********" at bounding box center [717, 682] width 236 height 12
click at [845, 678] on span "**********" at bounding box center [723, 682] width 246 height 12
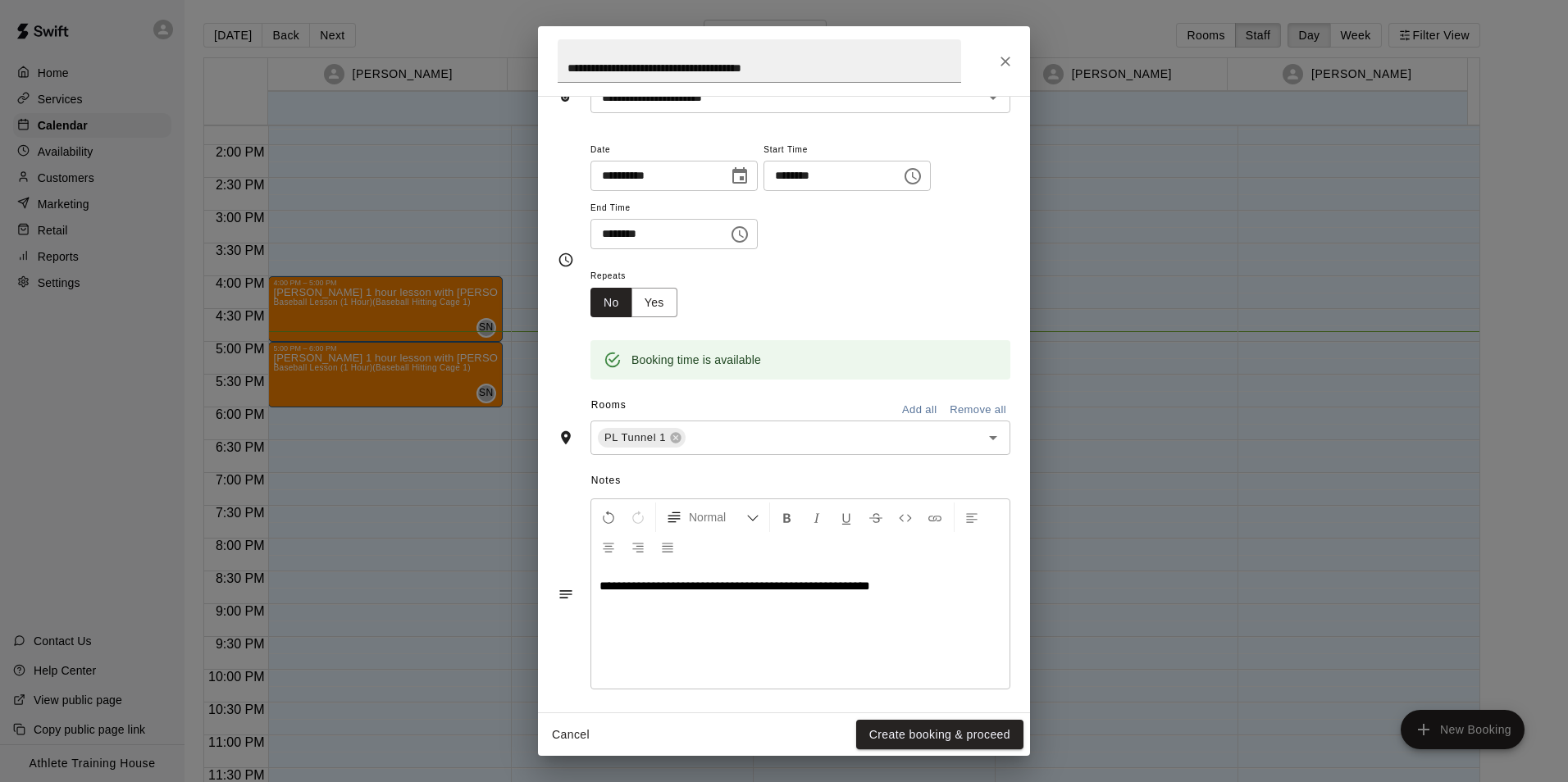
scroll to position [104, 0]
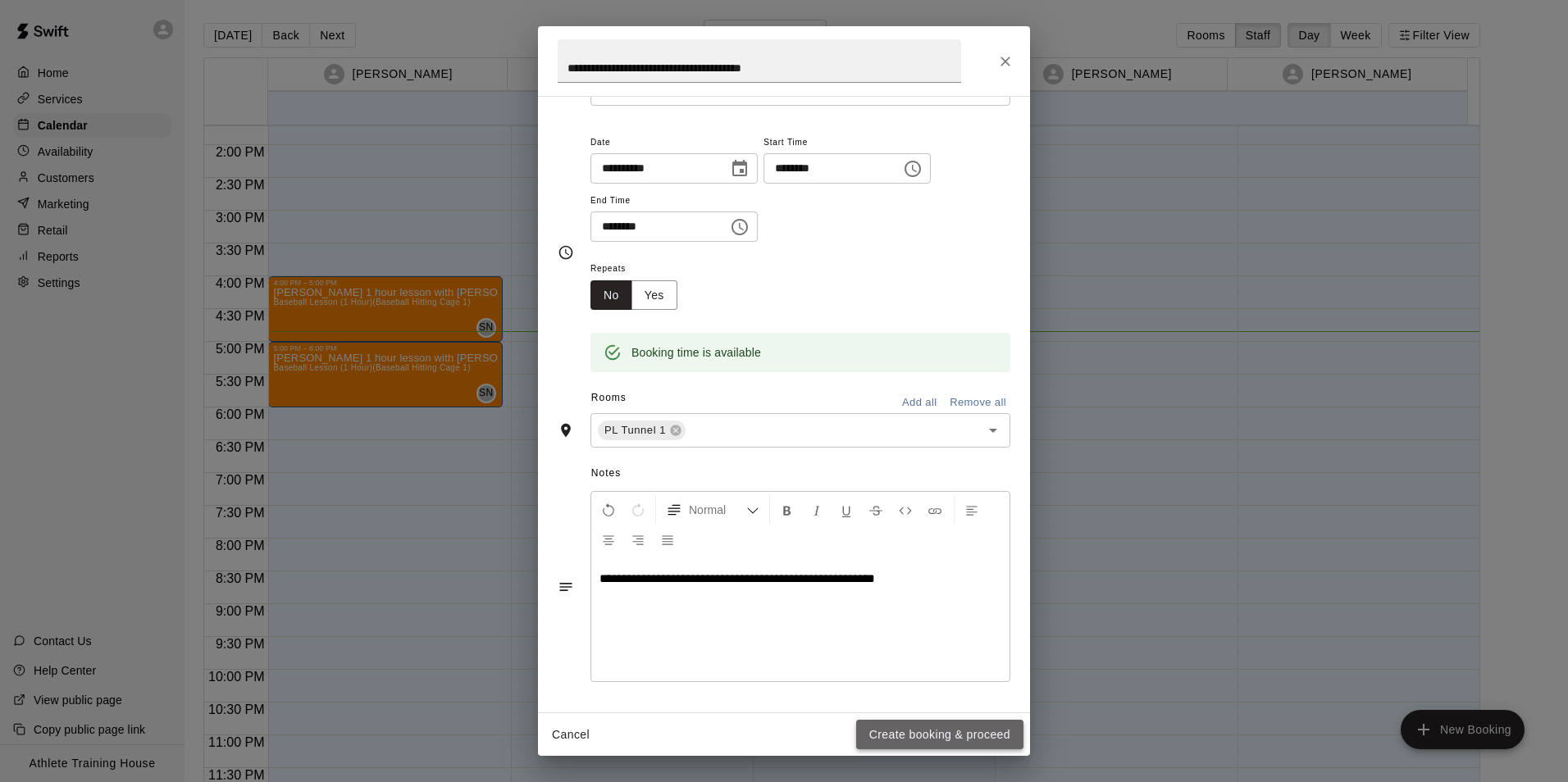
click at [911, 731] on button "Create booking & proceed" at bounding box center [939, 735] width 168 height 31
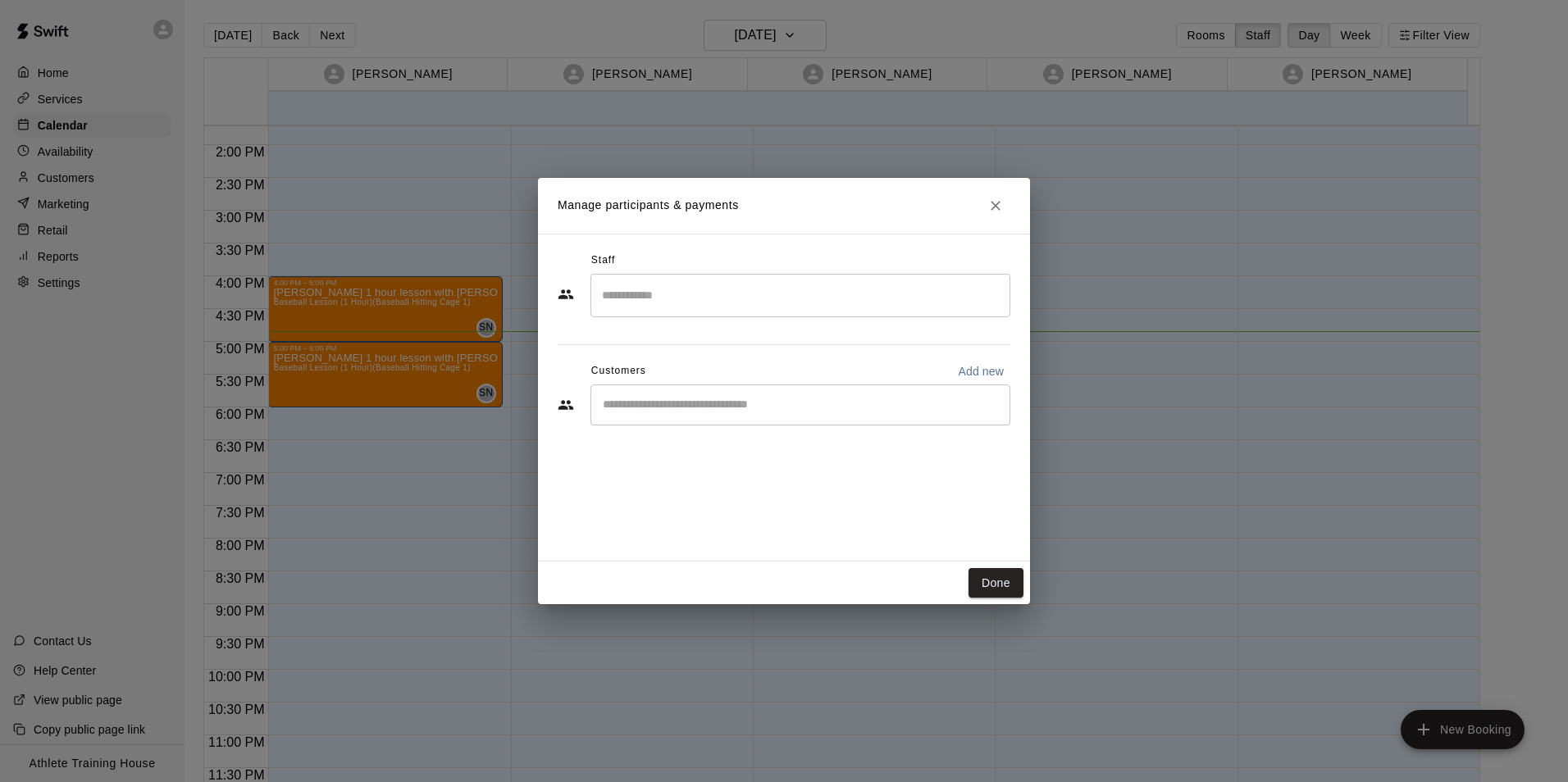
click at [701, 291] on input "Search staff" at bounding box center [800, 295] width 405 height 29
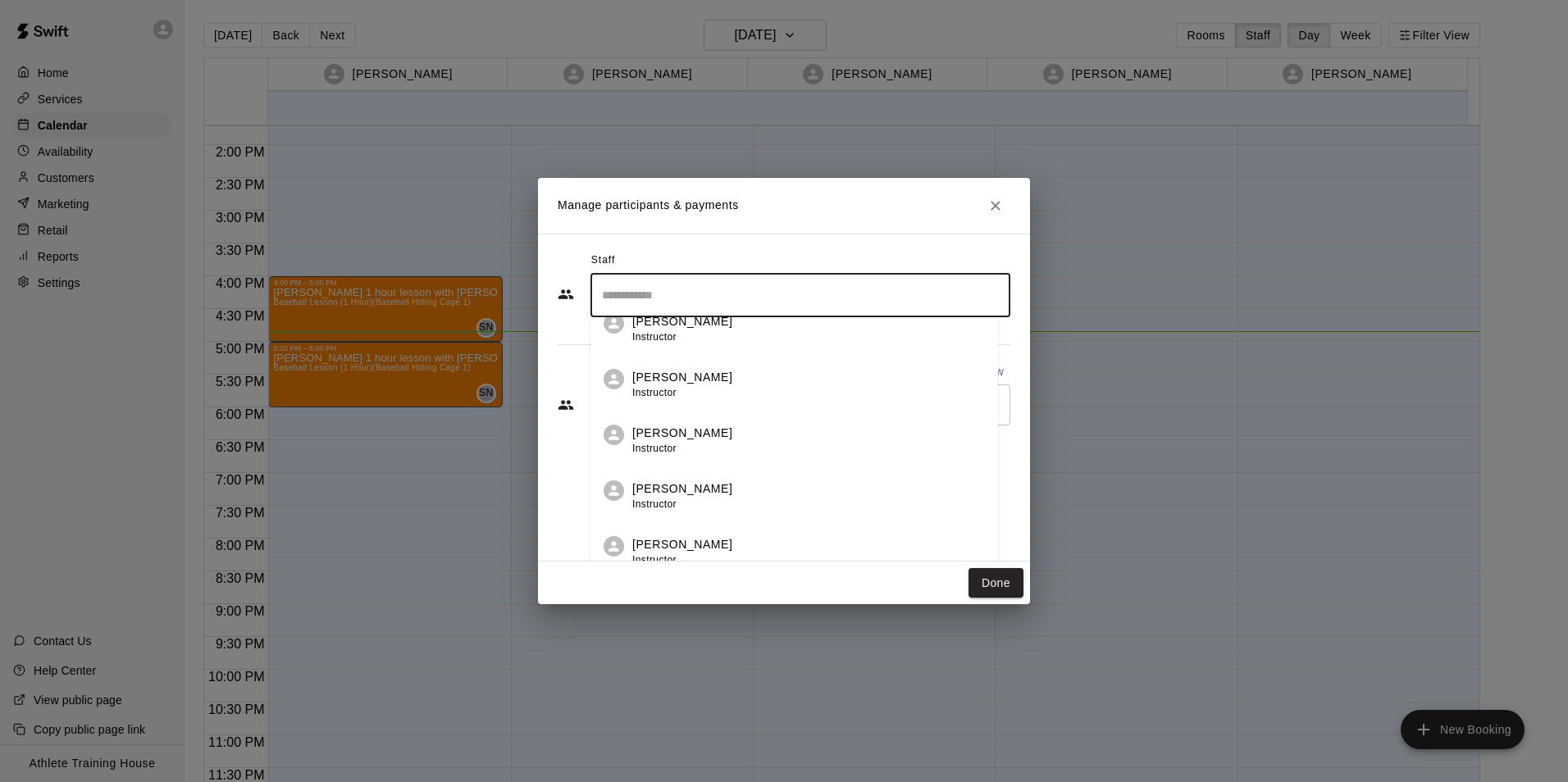
scroll to position [475, 0]
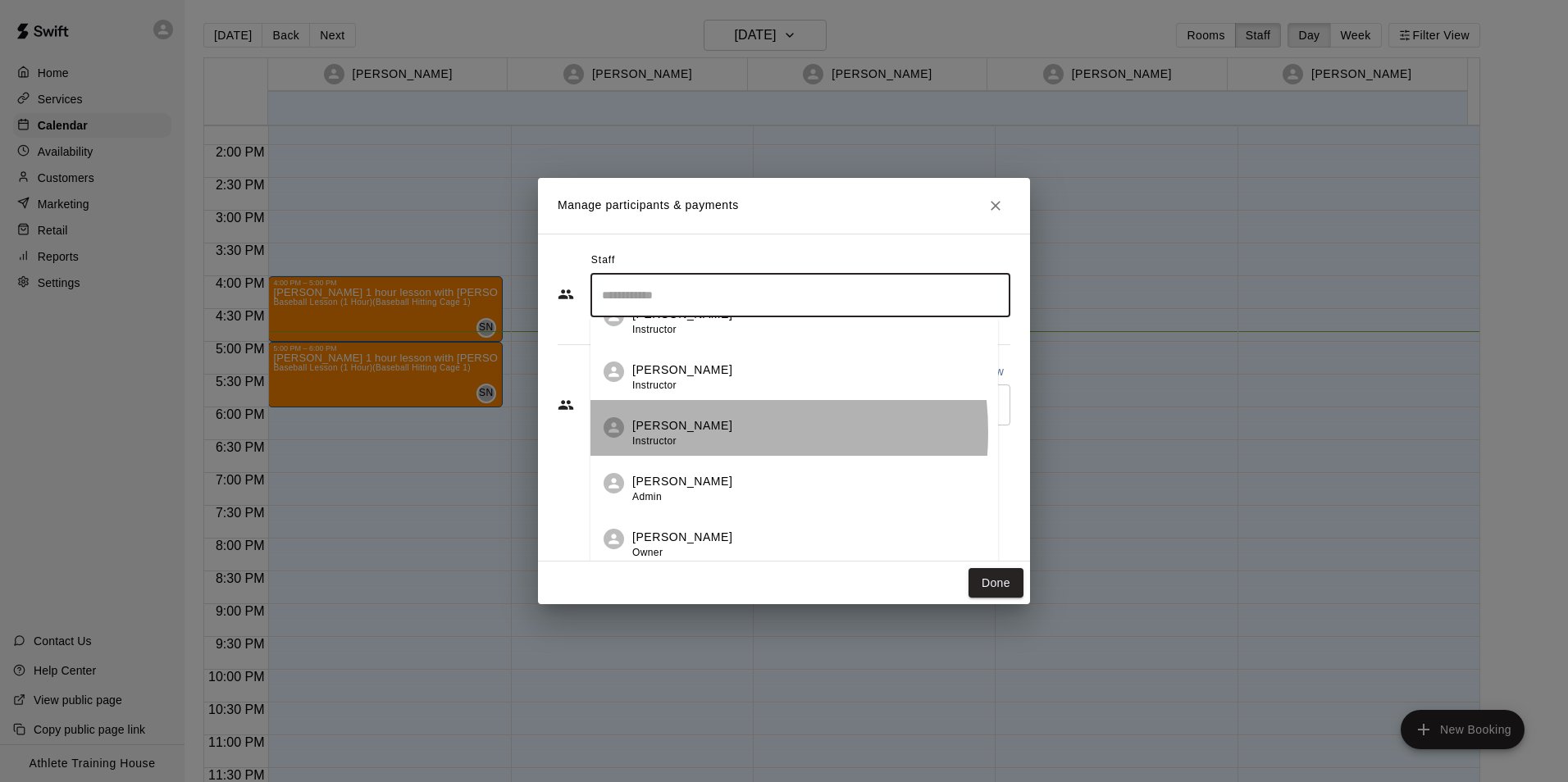
click at [676, 432] on div "[PERSON_NAME] Instructor" at bounding box center [682, 433] width 100 height 32
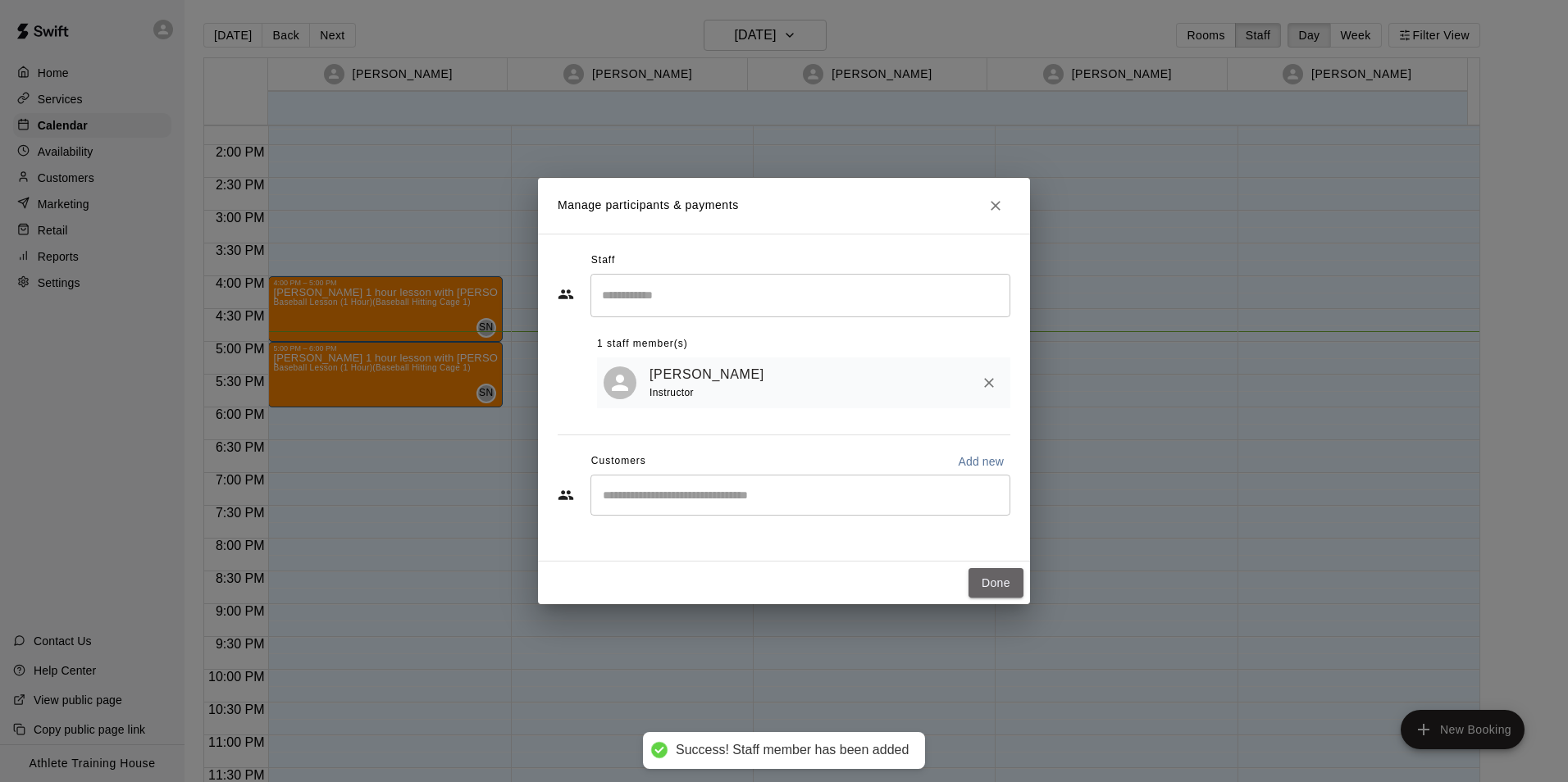
click at [996, 585] on button "Done" at bounding box center [996, 583] width 55 height 31
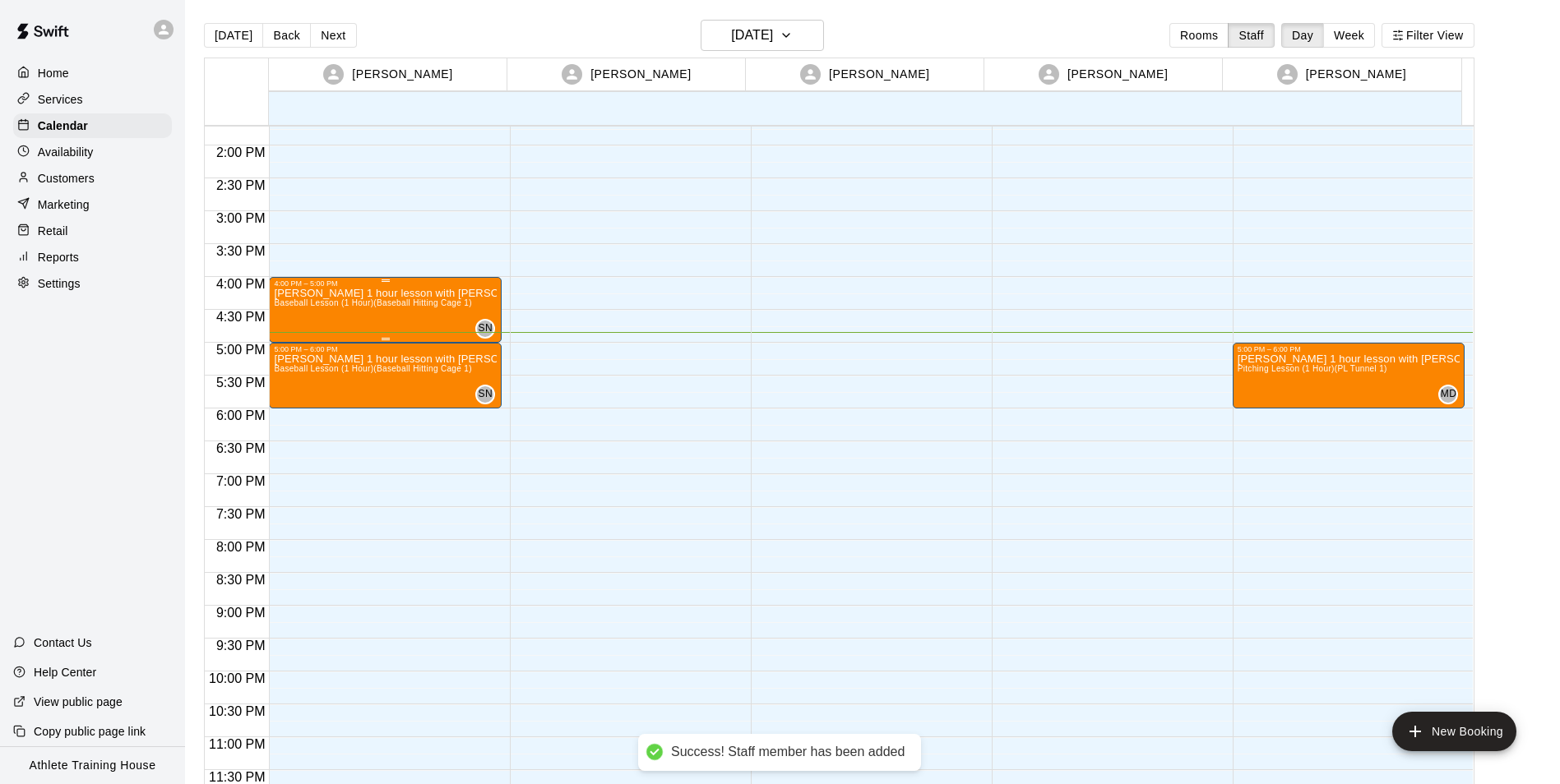
click at [283, 293] on p "[PERSON_NAME] 1 hour lesson with [PERSON_NAME]" at bounding box center [385, 293] width 223 height 0
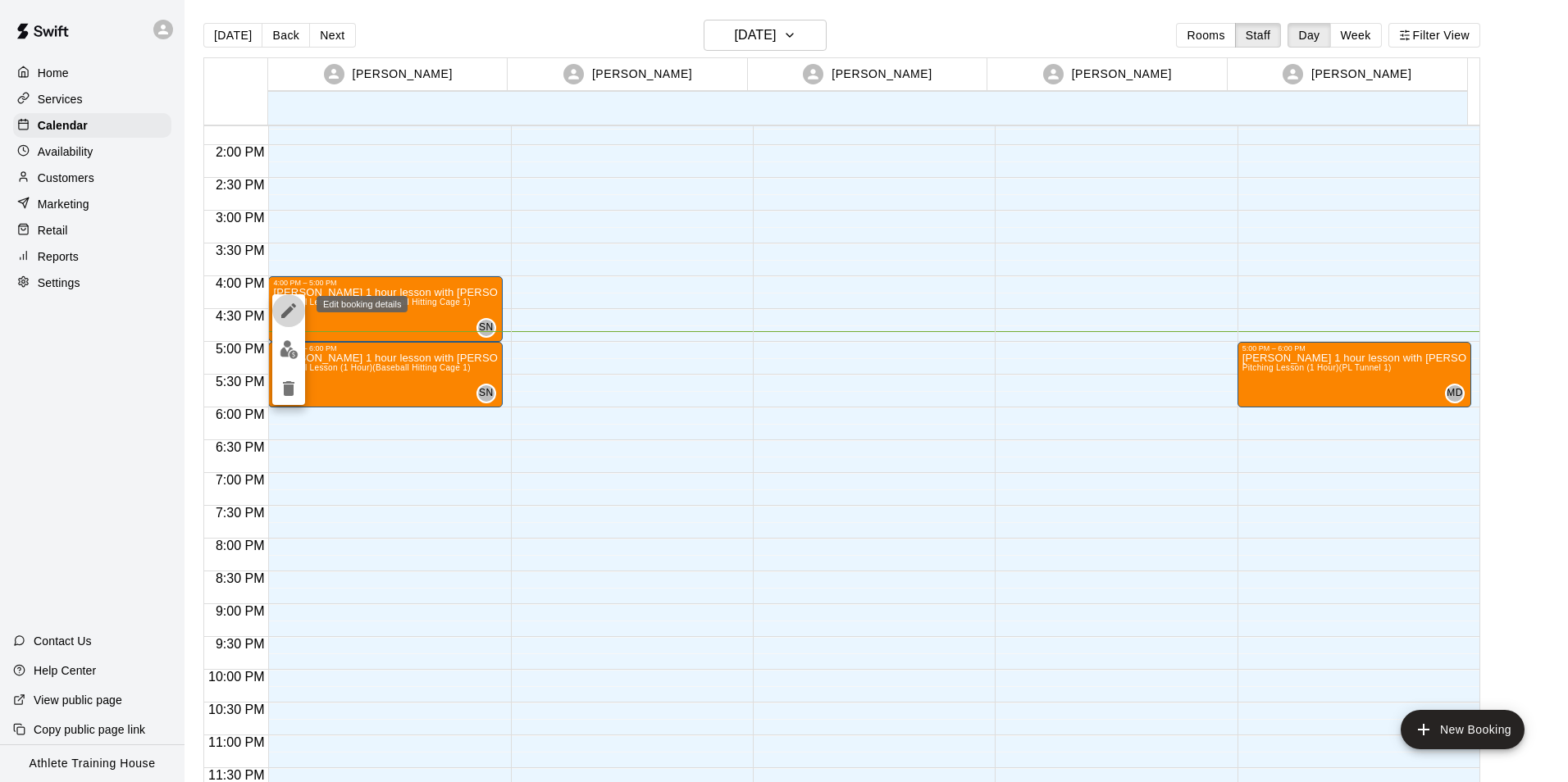
click at [280, 316] on icon "edit" at bounding box center [289, 311] width 19 height 19
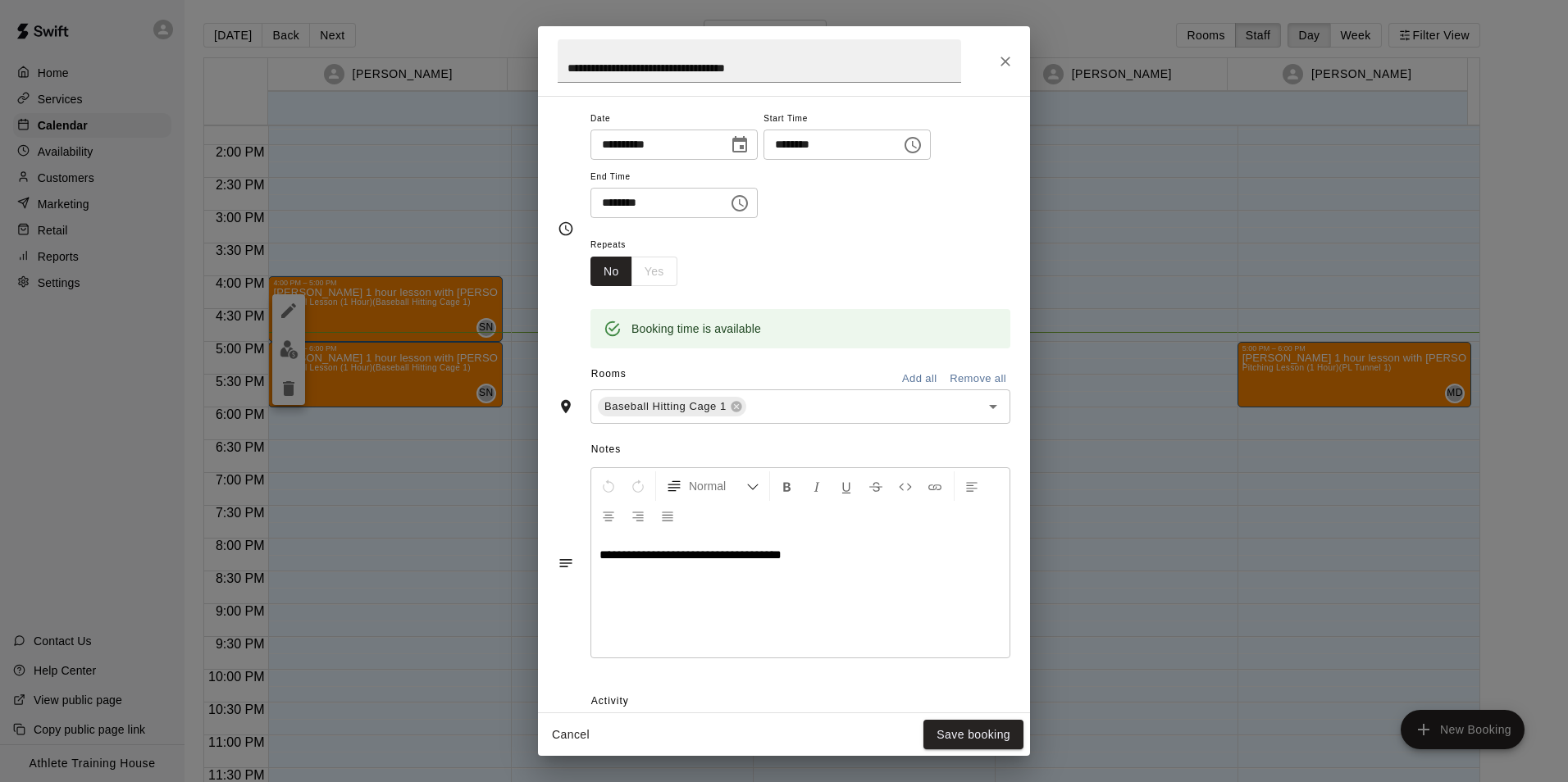
scroll to position [241, 0]
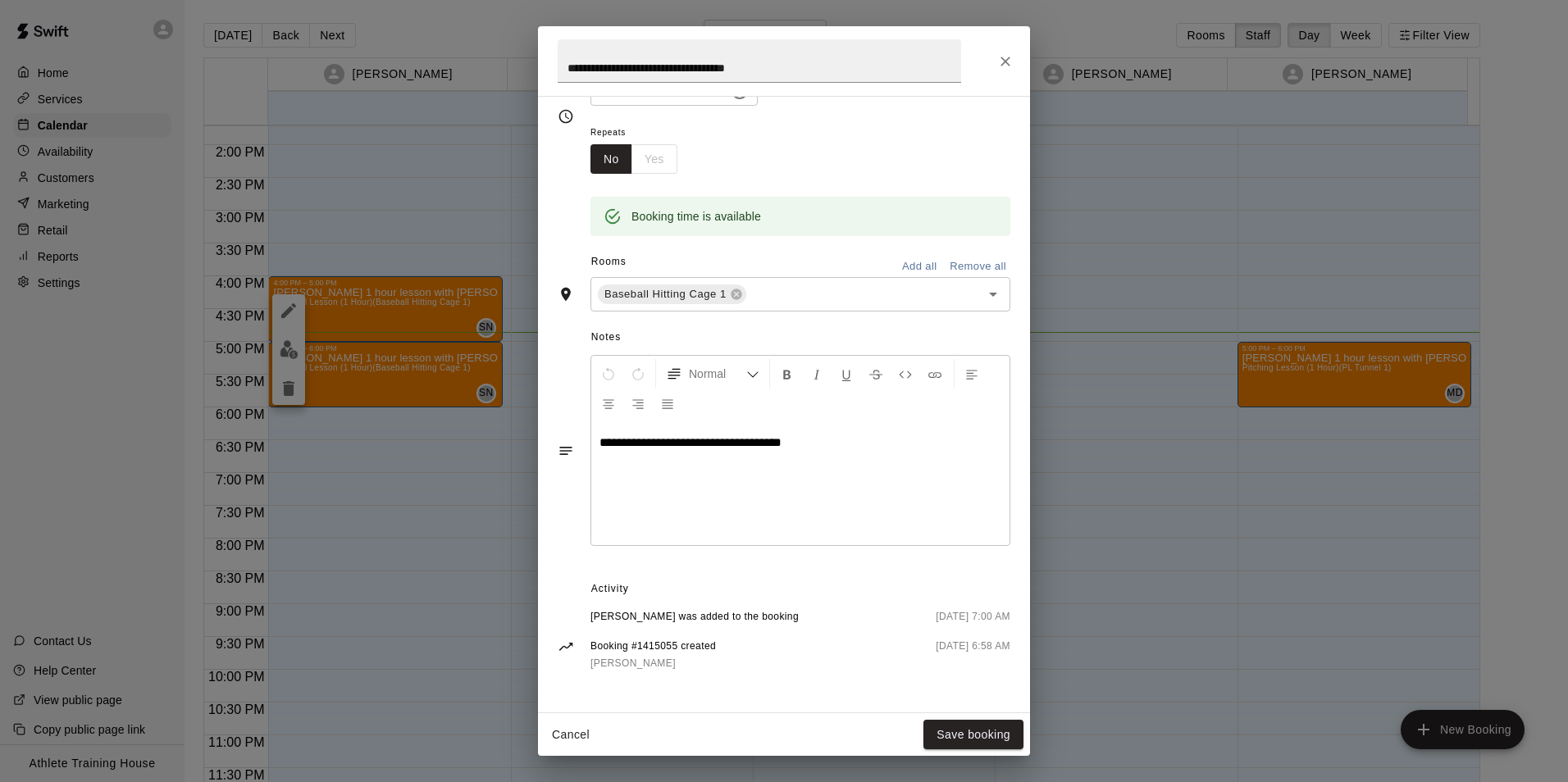
click at [291, 402] on div "**********" at bounding box center [784, 391] width 1568 height 782
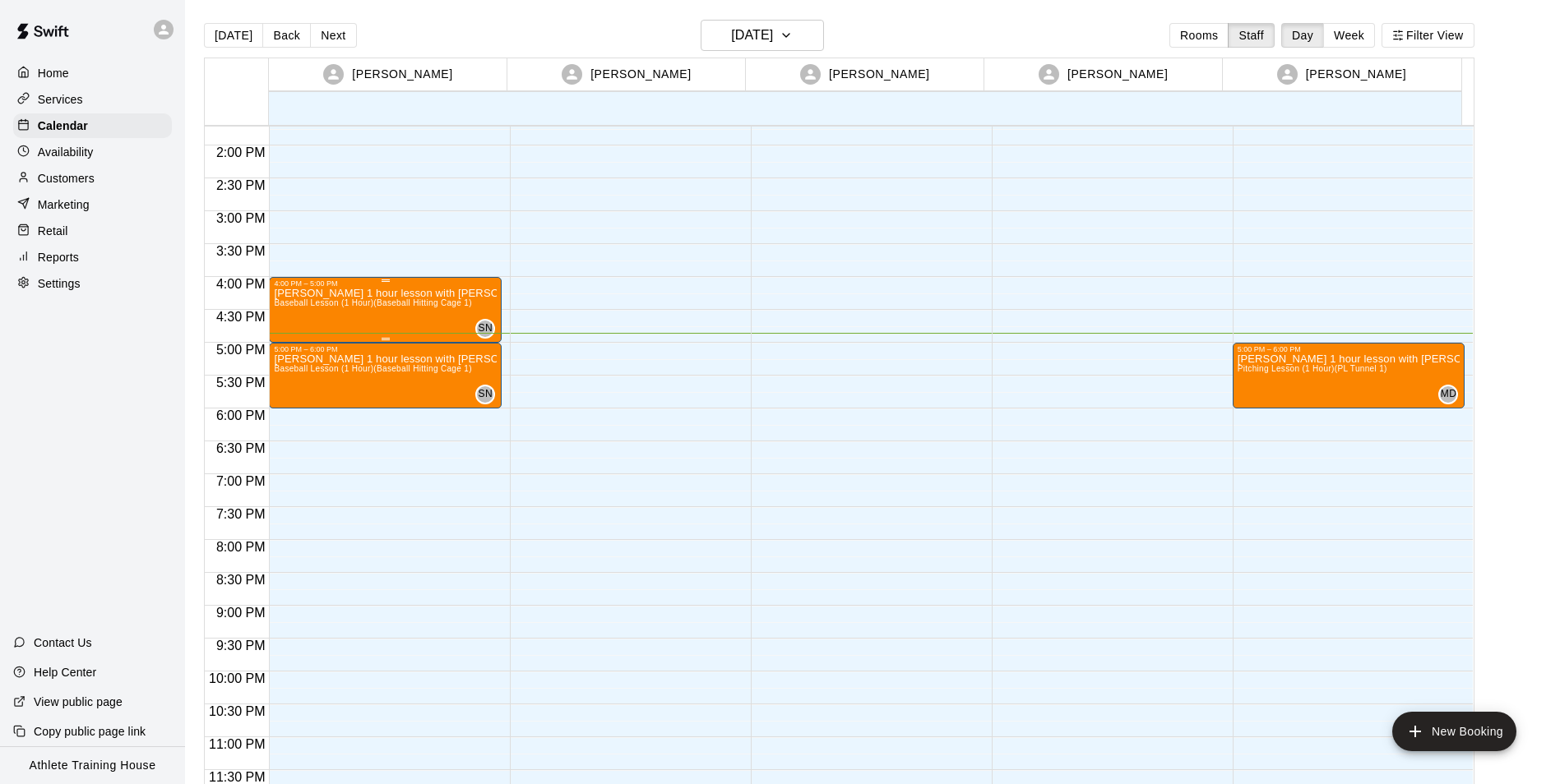
click at [276, 300] on span "Baseball Lesson (1 Hour) (Baseball Hitting Cage 1)" at bounding box center [372, 303] width 197 height 9
click at [290, 398] on icon "delete" at bounding box center [289, 393] width 11 height 15
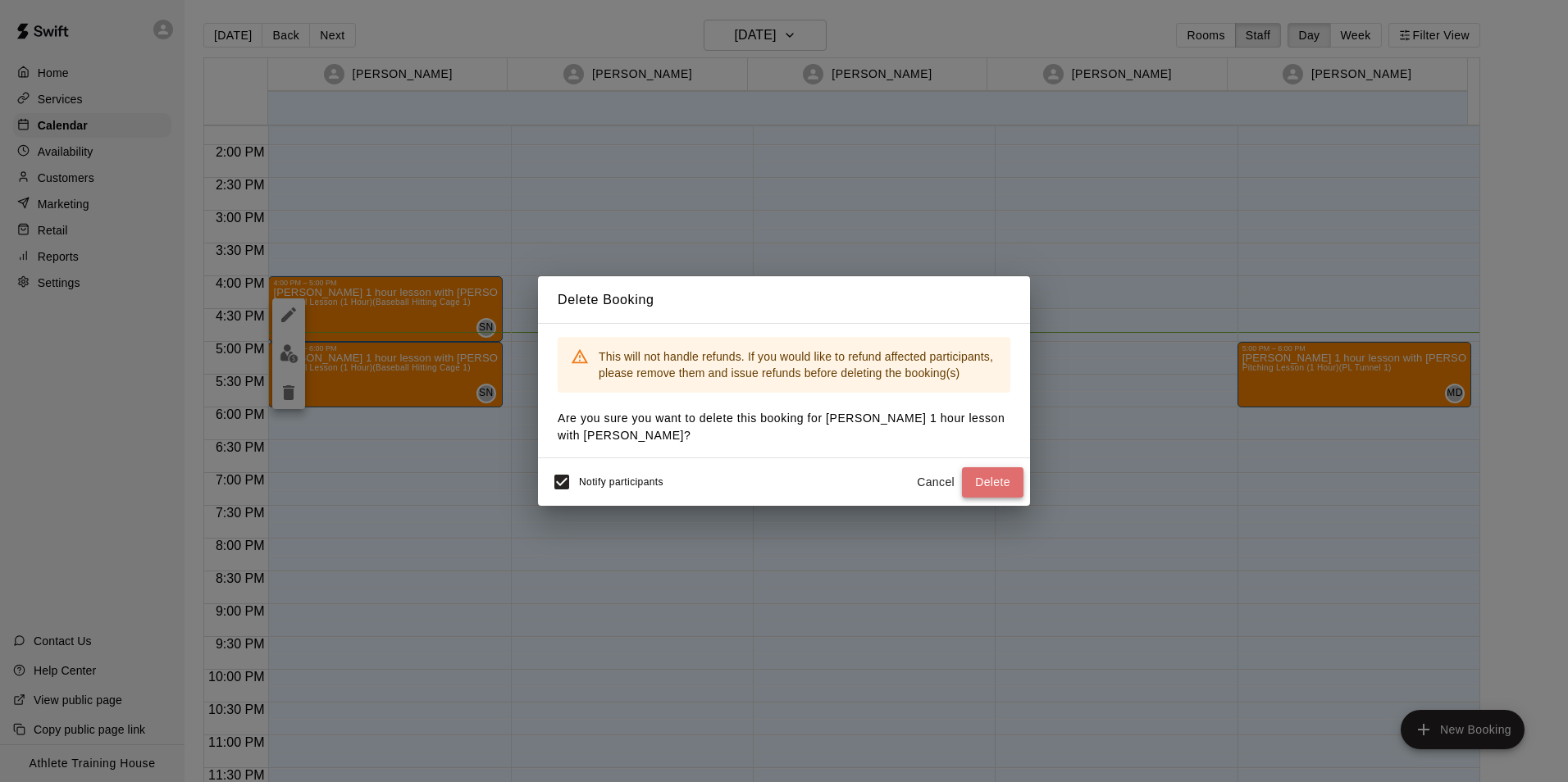
click at [991, 484] on button "Delete" at bounding box center [992, 482] width 61 height 31
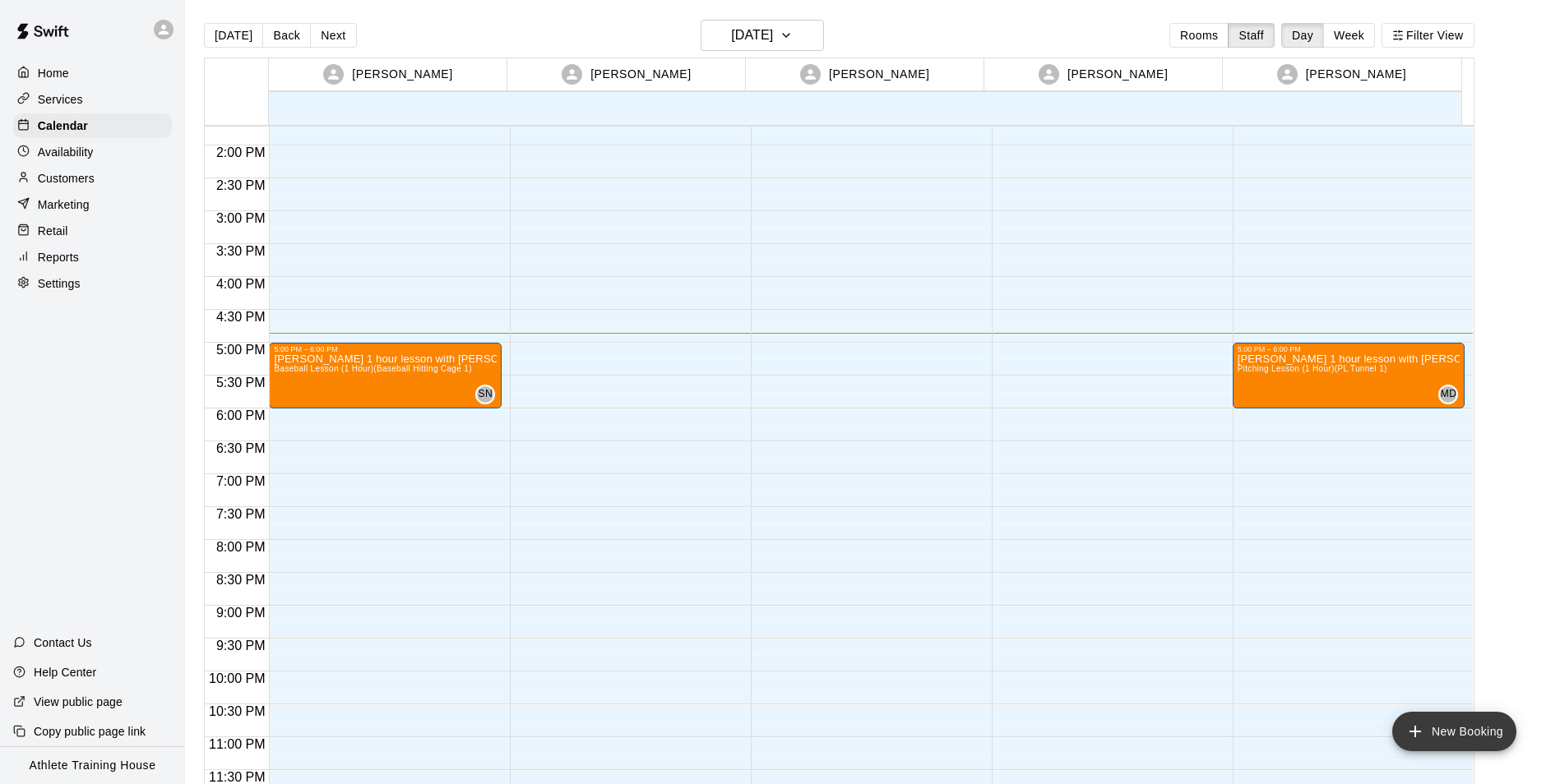
click at [1426, 736] on button "New Booking" at bounding box center [1453, 731] width 124 height 40
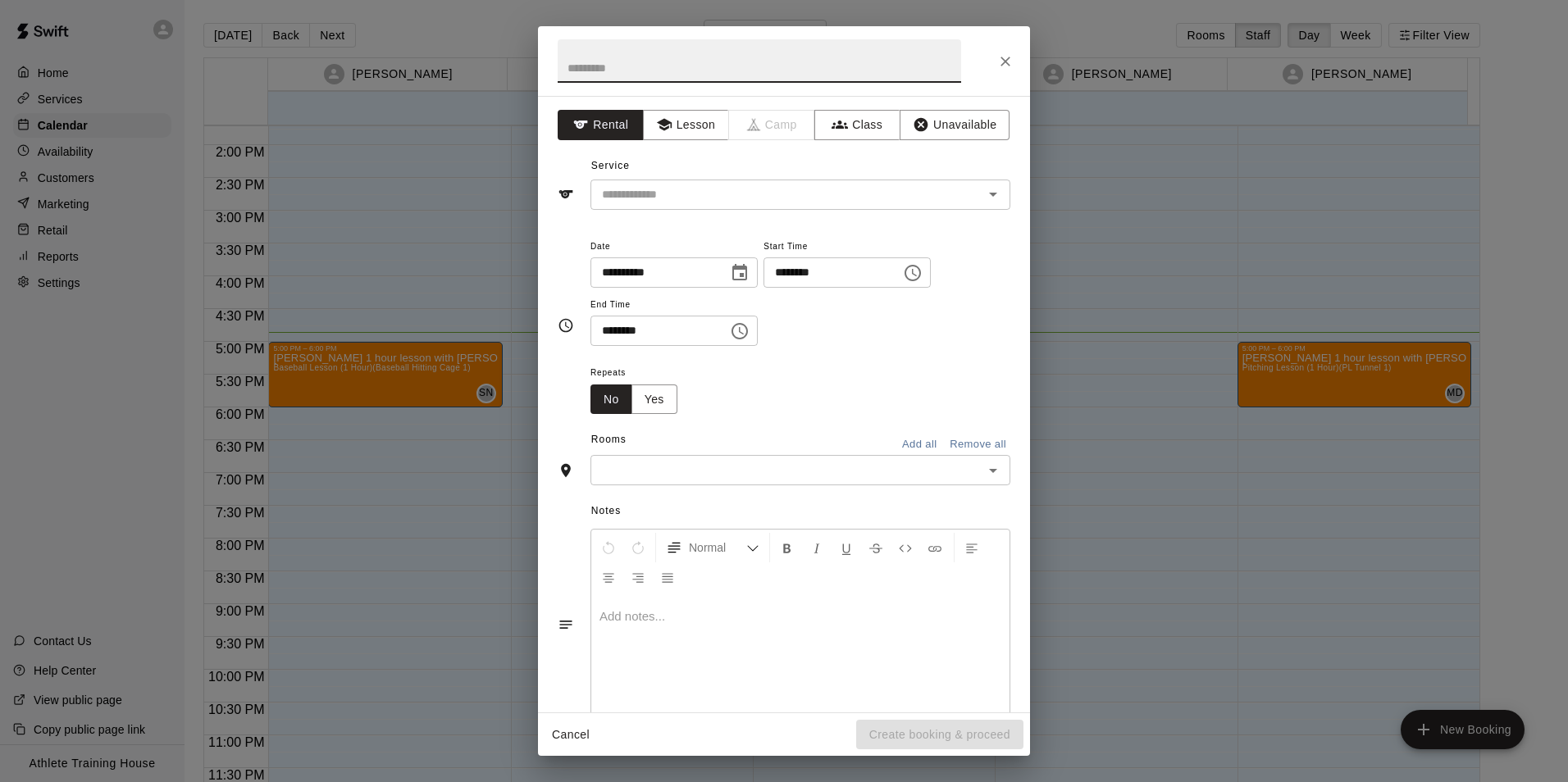
click at [680, 69] on input "text" at bounding box center [759, 61] width 403 height 43
type input "**********"
click at [656, 127] on icon "button" at bounding box center [664, 125] width 17 height 17
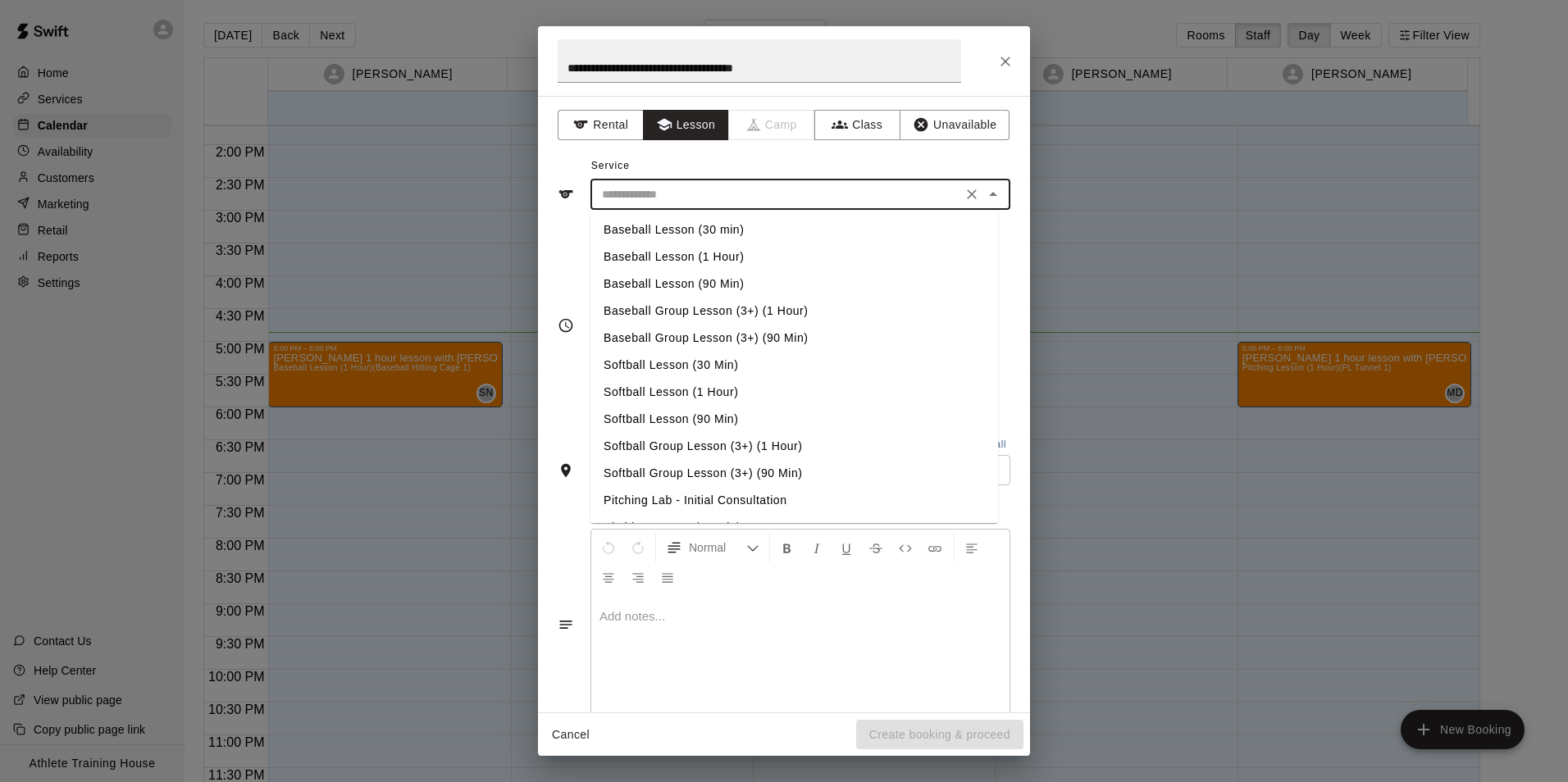
click at [701, 193] on input "text" at bounding box center [776, 194] width 362 height 20
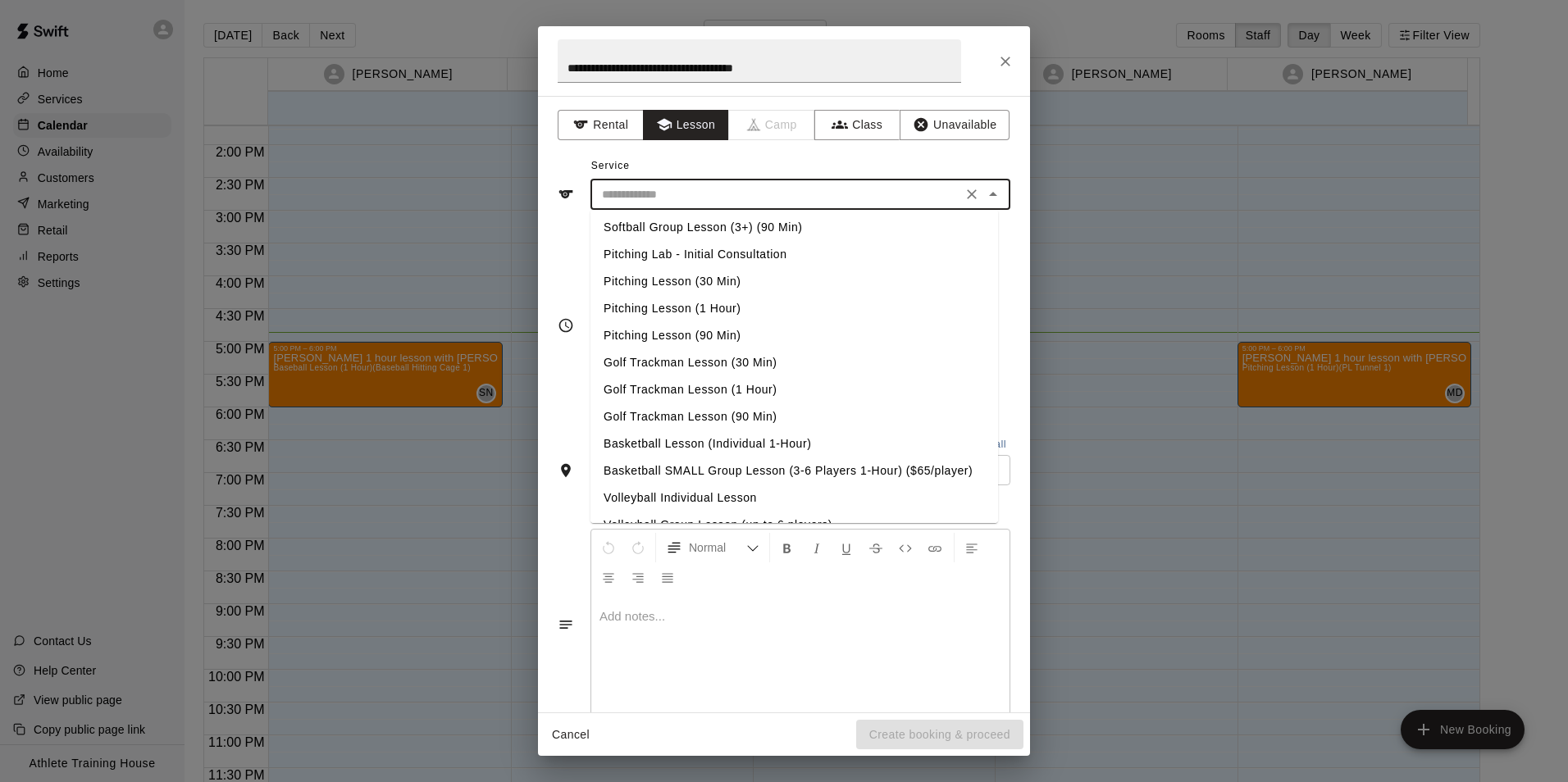
click at [686, 309] on li "Pitching Lesson (1 Hour)" at bounding box center [794, 308] width 407 height 27
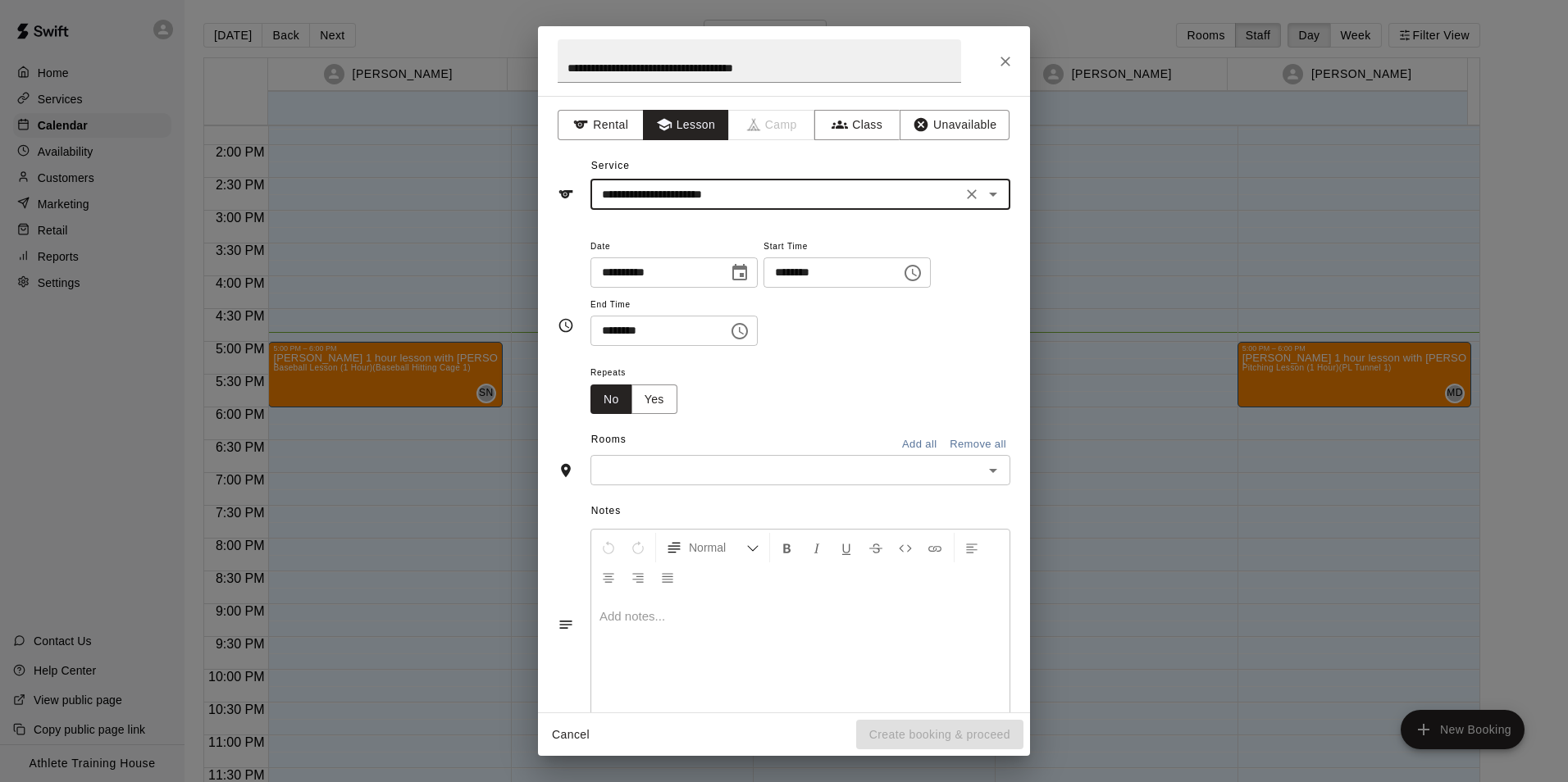
type input "**********"
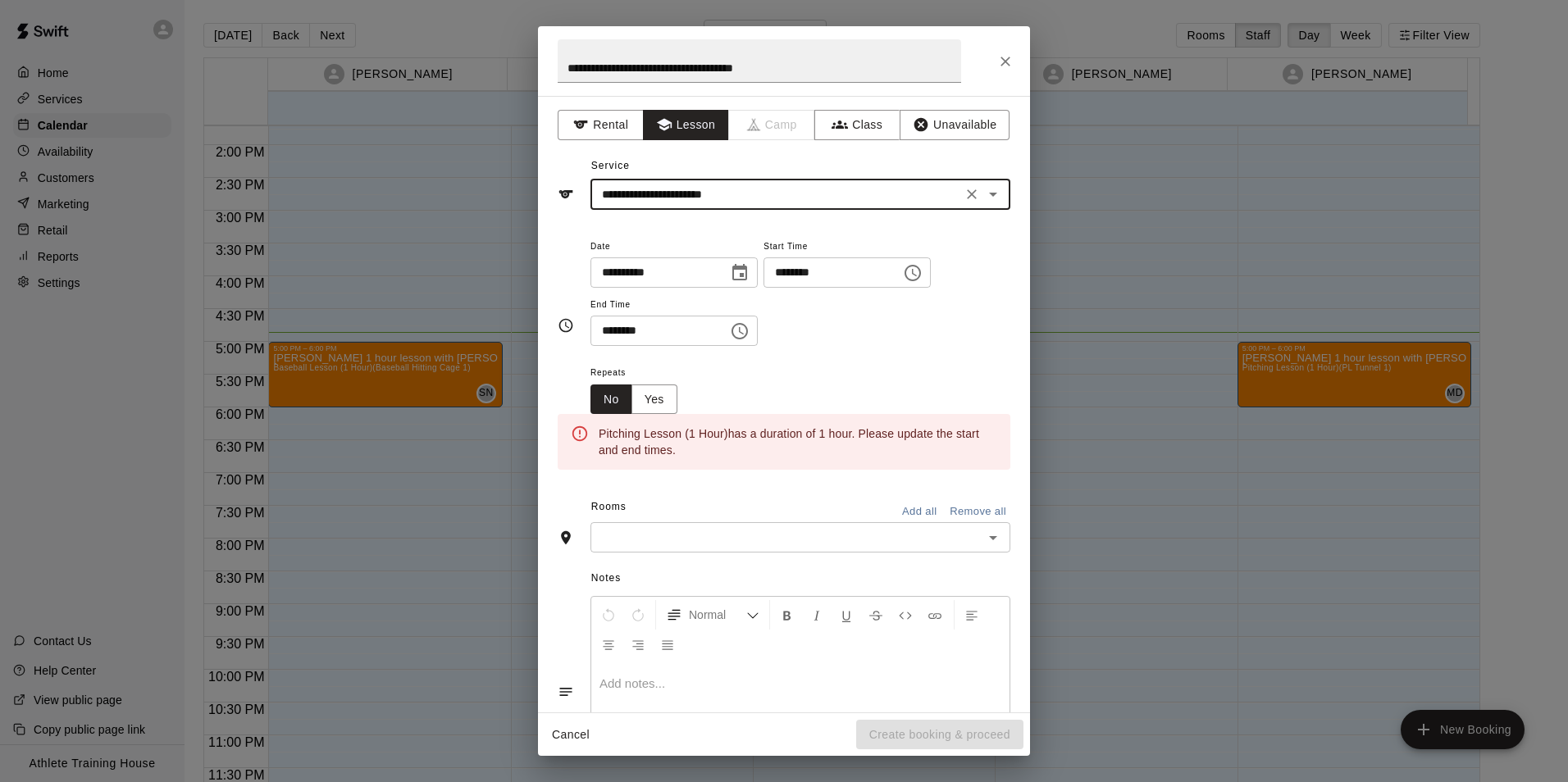
click at [795, 276] on input "********" at bounding box center [826, 272] width 126 height 31
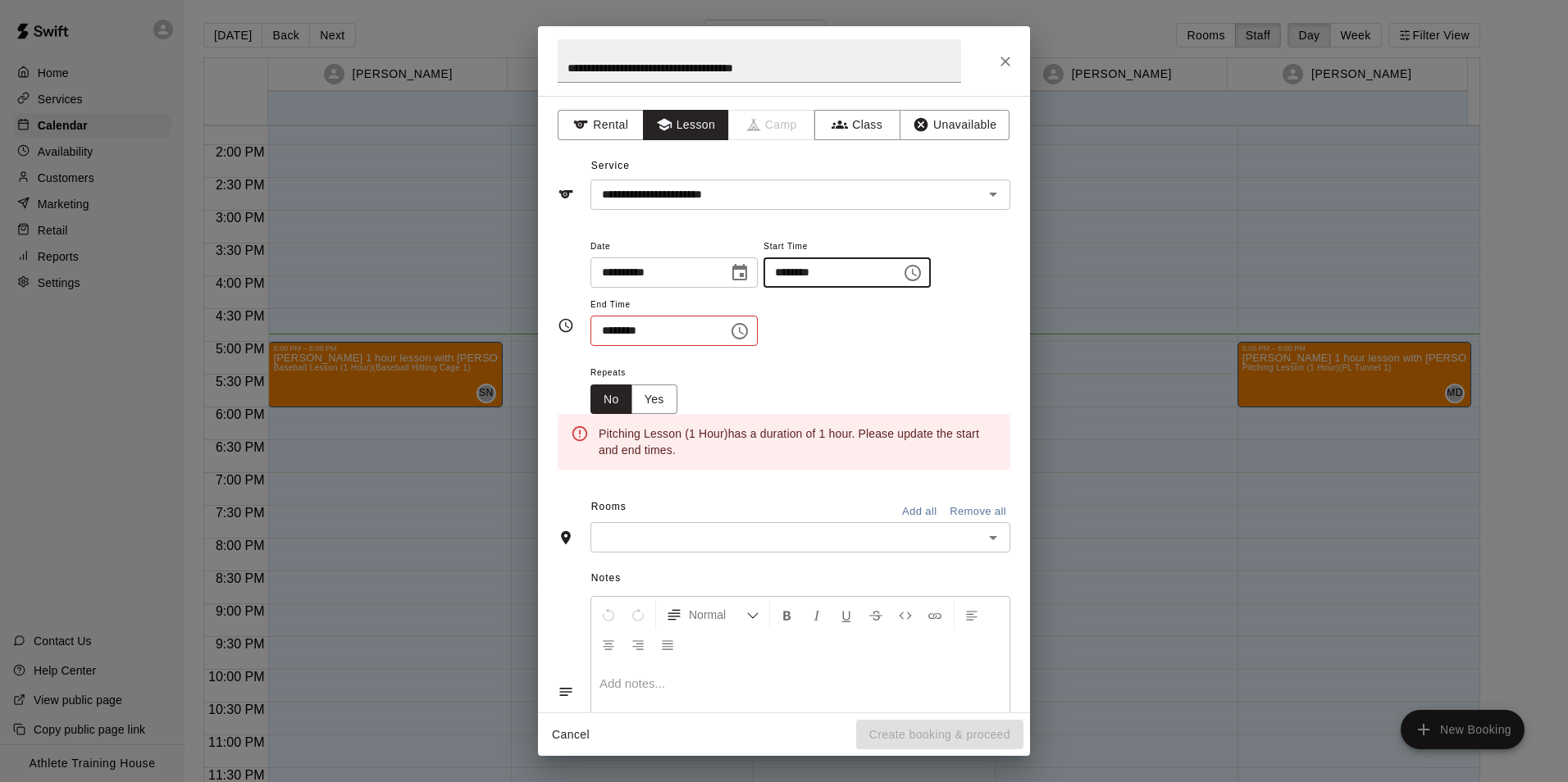
type input "********"
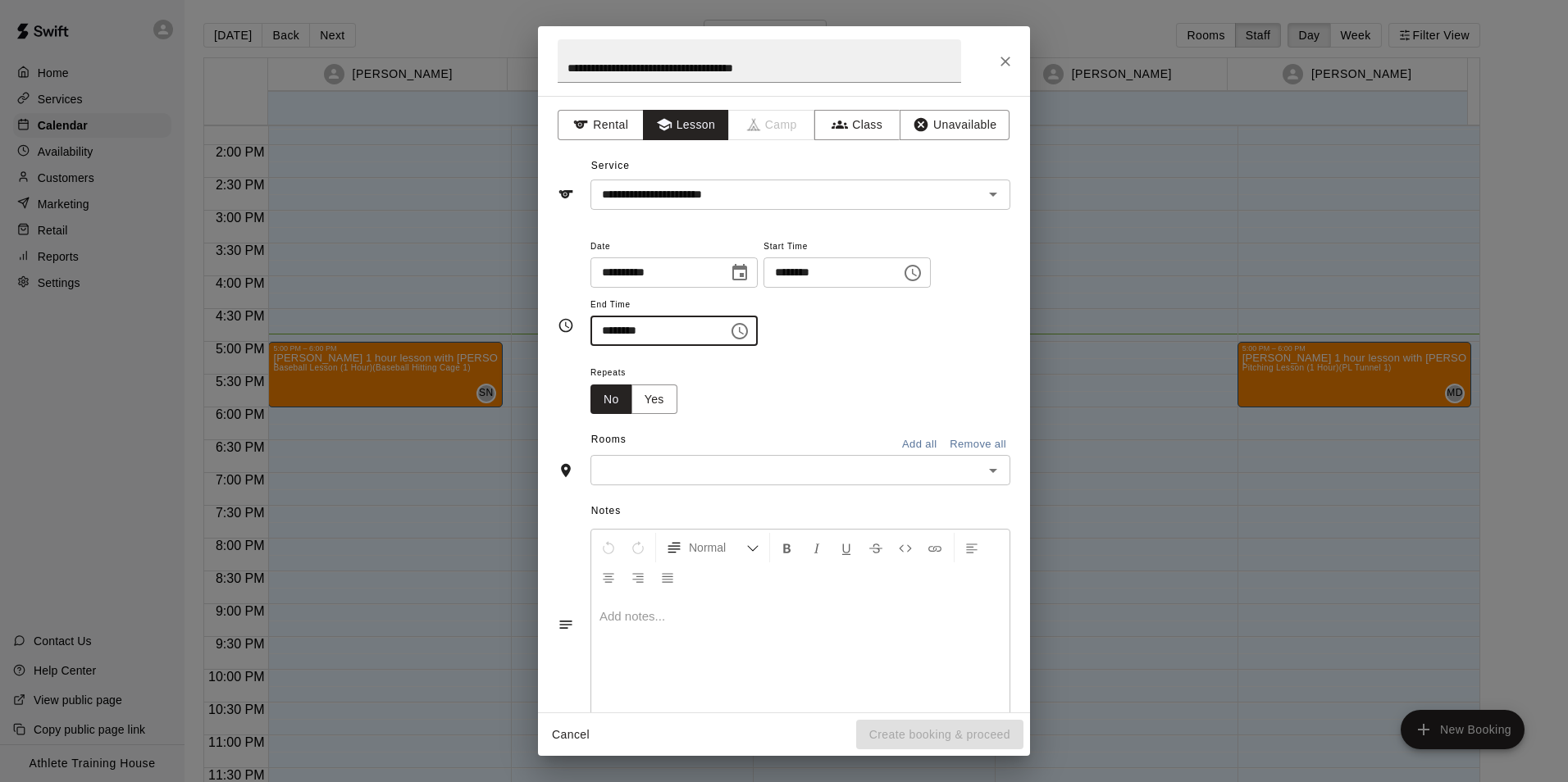
type input "********"
click at [732, 467] on input "text" at bounding box center [787, 470] width 383 height 20
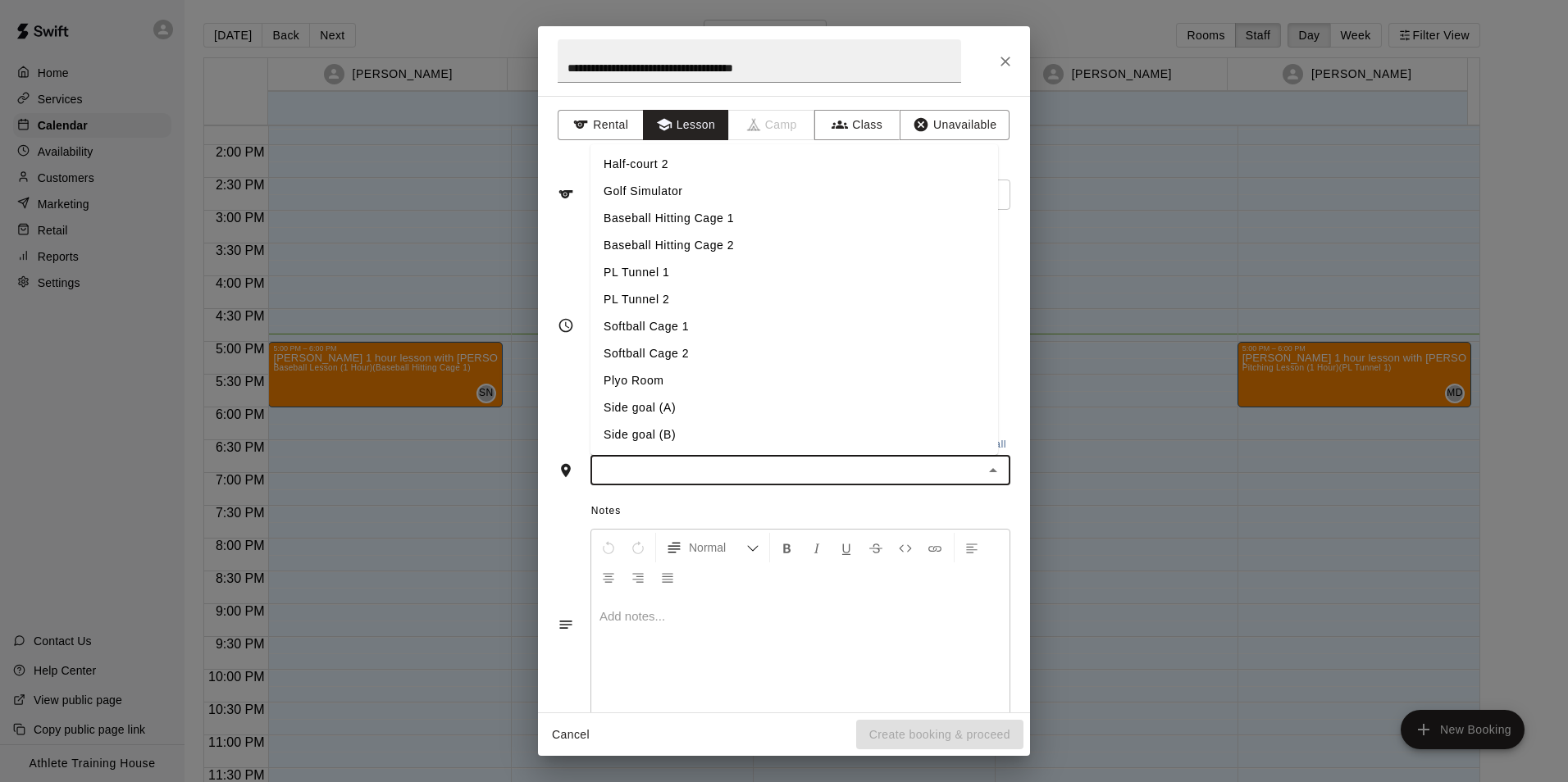
click at [716, 212] on li "Baseball Hitting Cage 1" at bounding box center [794, 218] width 407 height 27
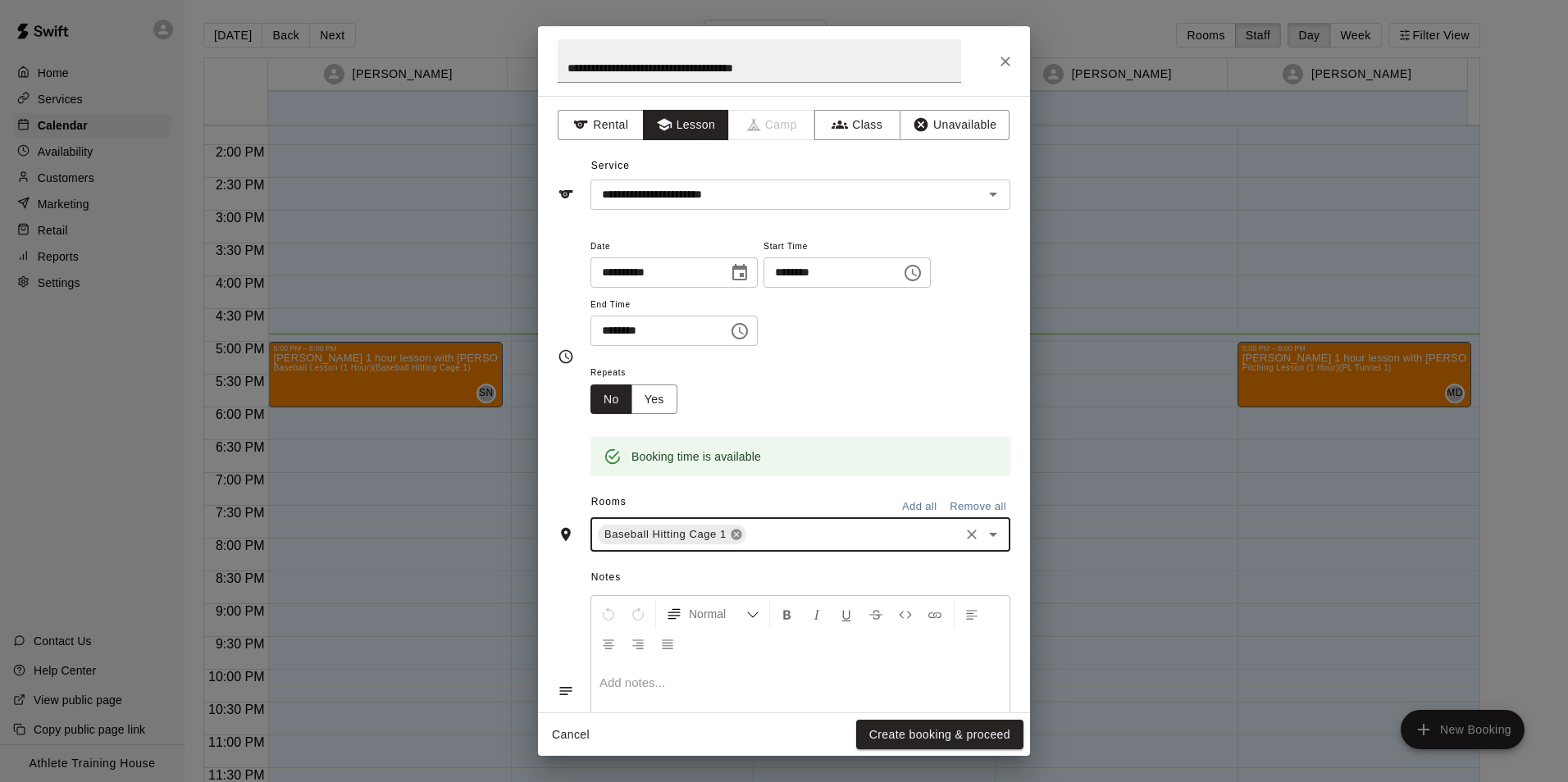
click at [736, 536] on icon at bounding box center [736, 534] width 11 height 11
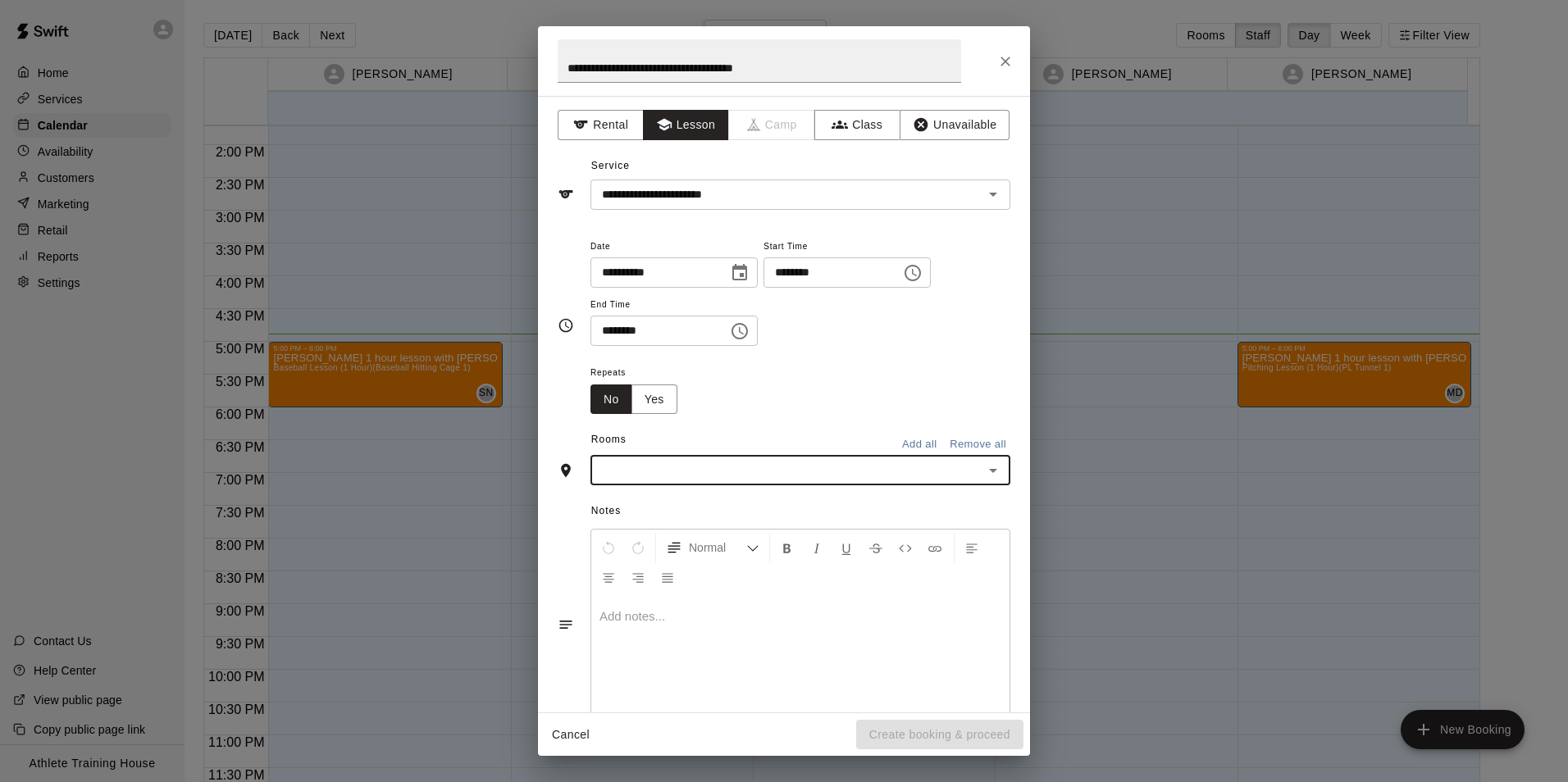
click at [751, 472] on input "text" at bounding box center [787, 470] width 383 height 20
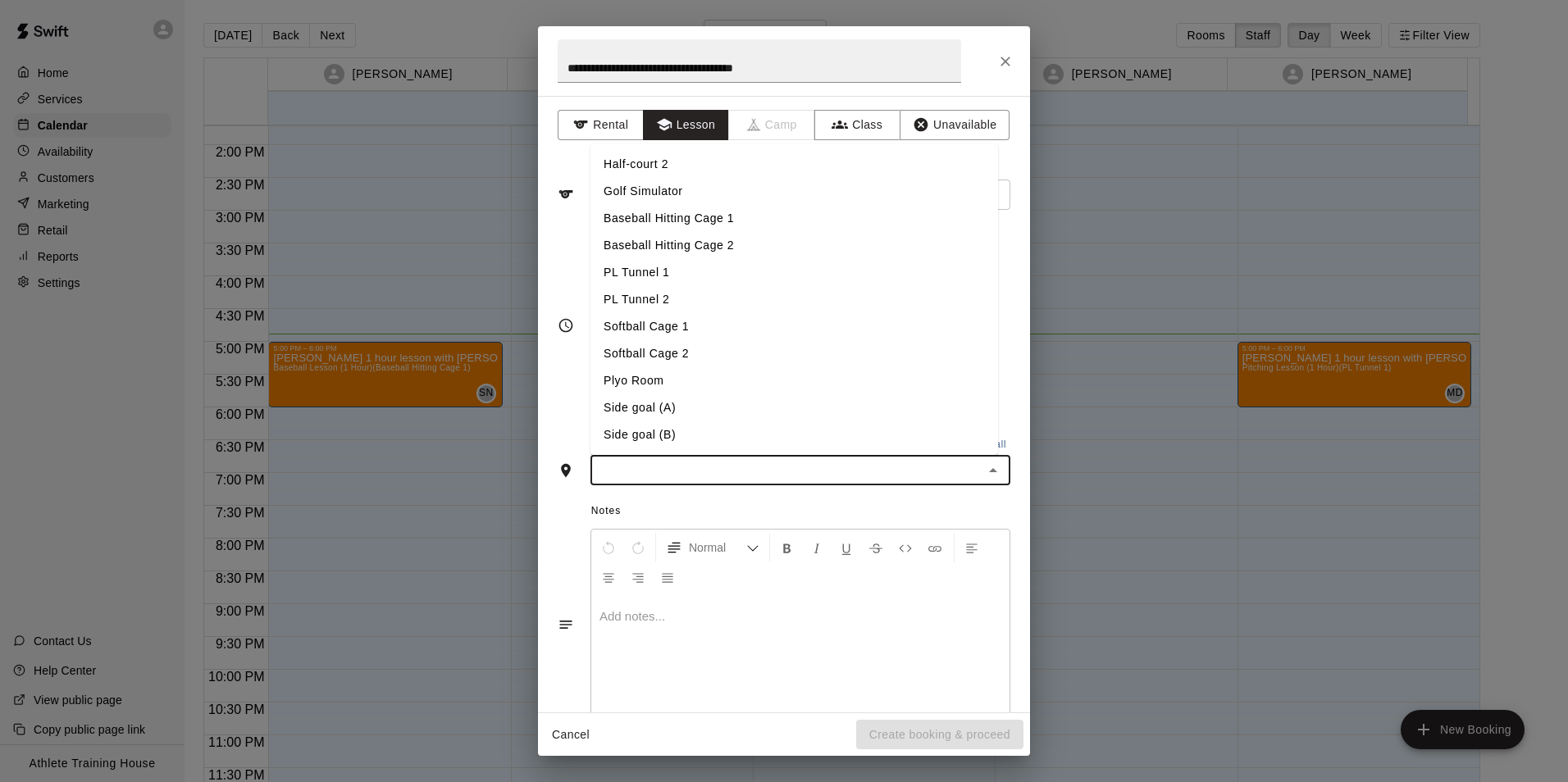
click at [657, 279] on li "PL Tunnel 1" at bounding box center [794, 272] width 407 height 27
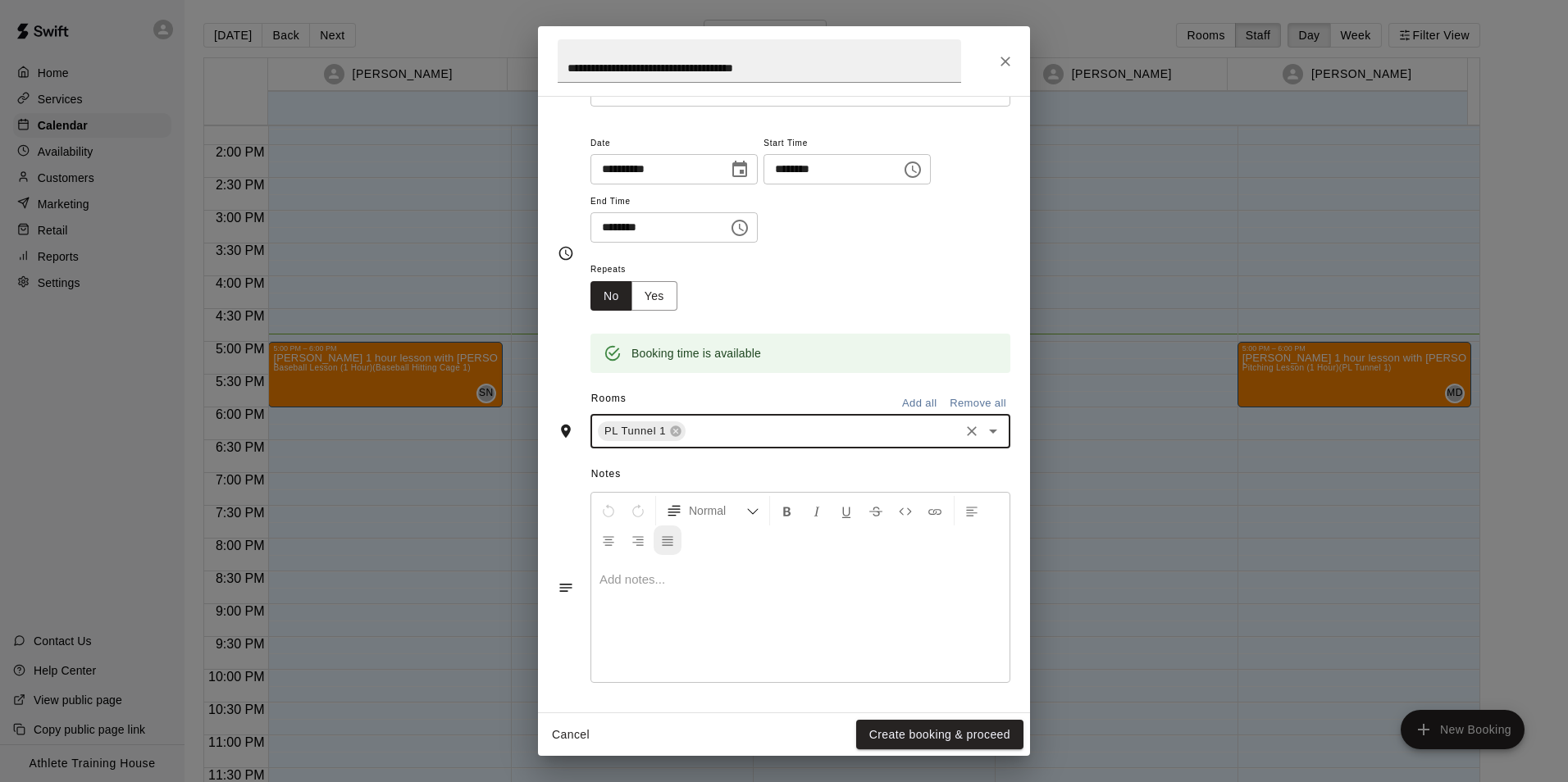
scroll to position [104, 0]
click at [674, 581] on p at bounding box center [801, 578] width 402 height 17
click at [612, 598] on div at bounding box center [800, 620] width 418 height 123
click at [601, 578] on span "********" at bounding box center [619, 578] width 40 height 12
click at [657, 577] on p "********" at bounding box center [801, 578] width 402 height 17
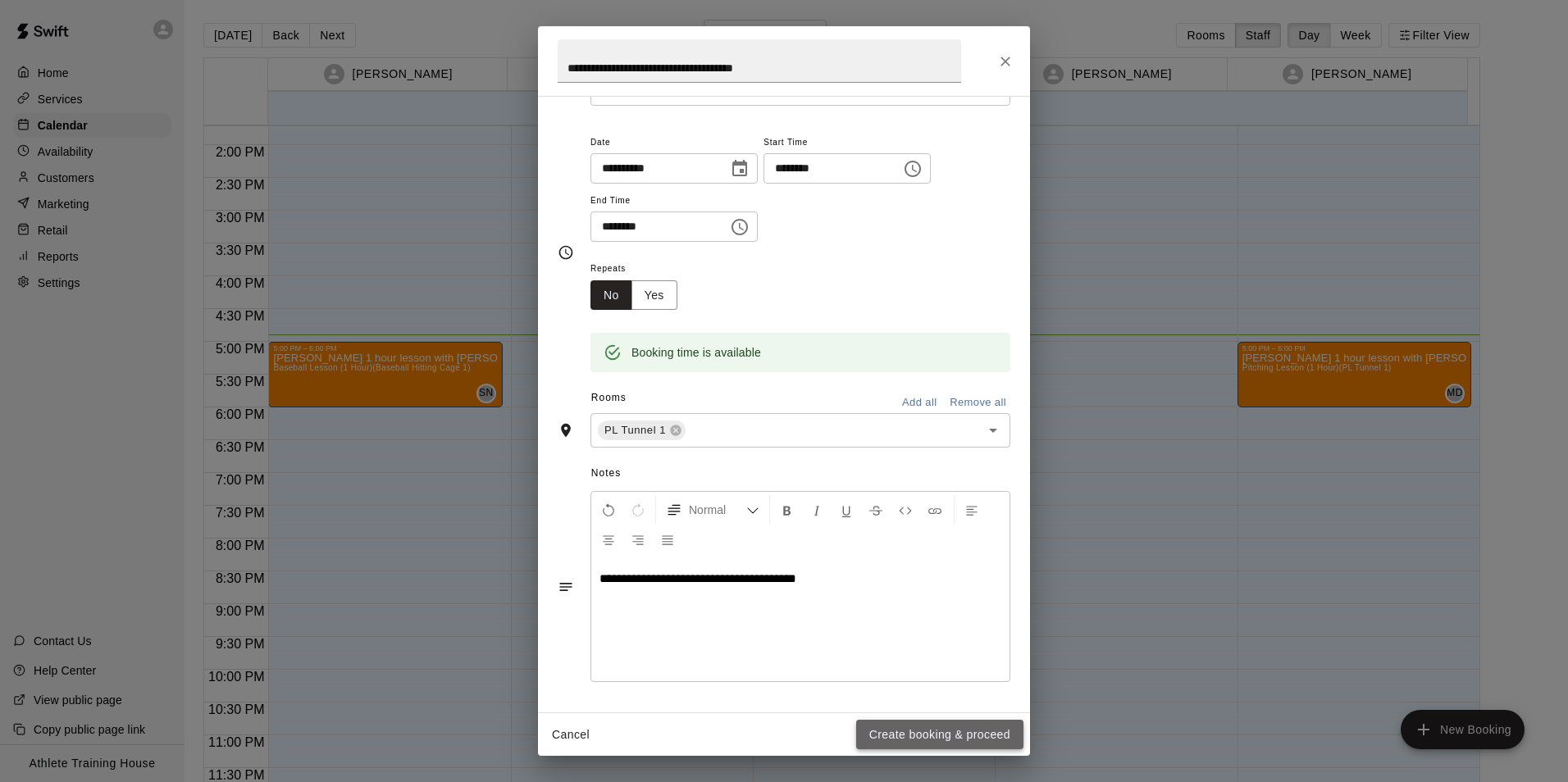
click at [930, 739] on button "Create booking & proceed" at bounding box center [939, 735] width 168 height 31
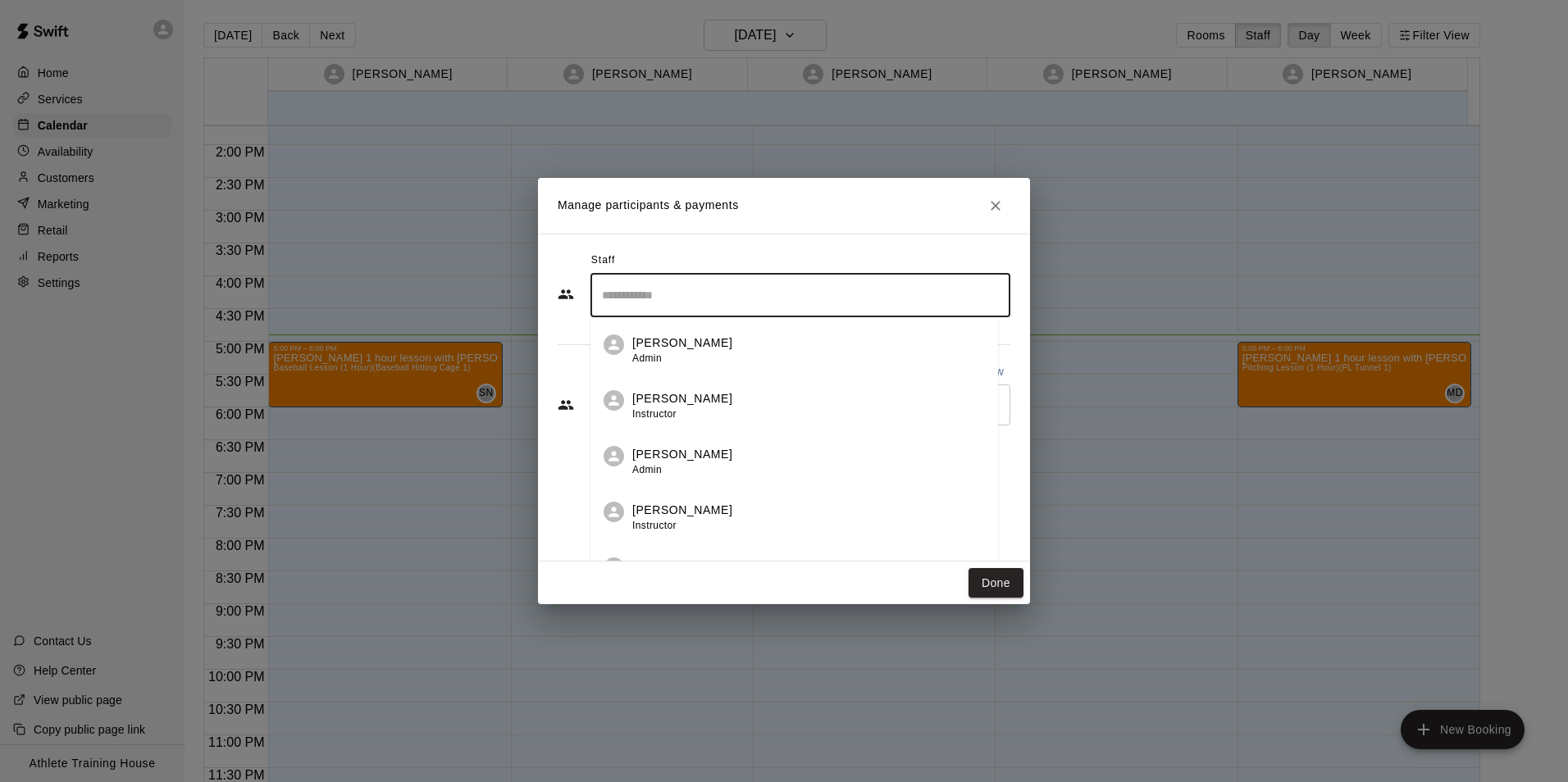
click at [763, 292] on input "Search staff" at bounding box center [800, 295] width 405 height 29
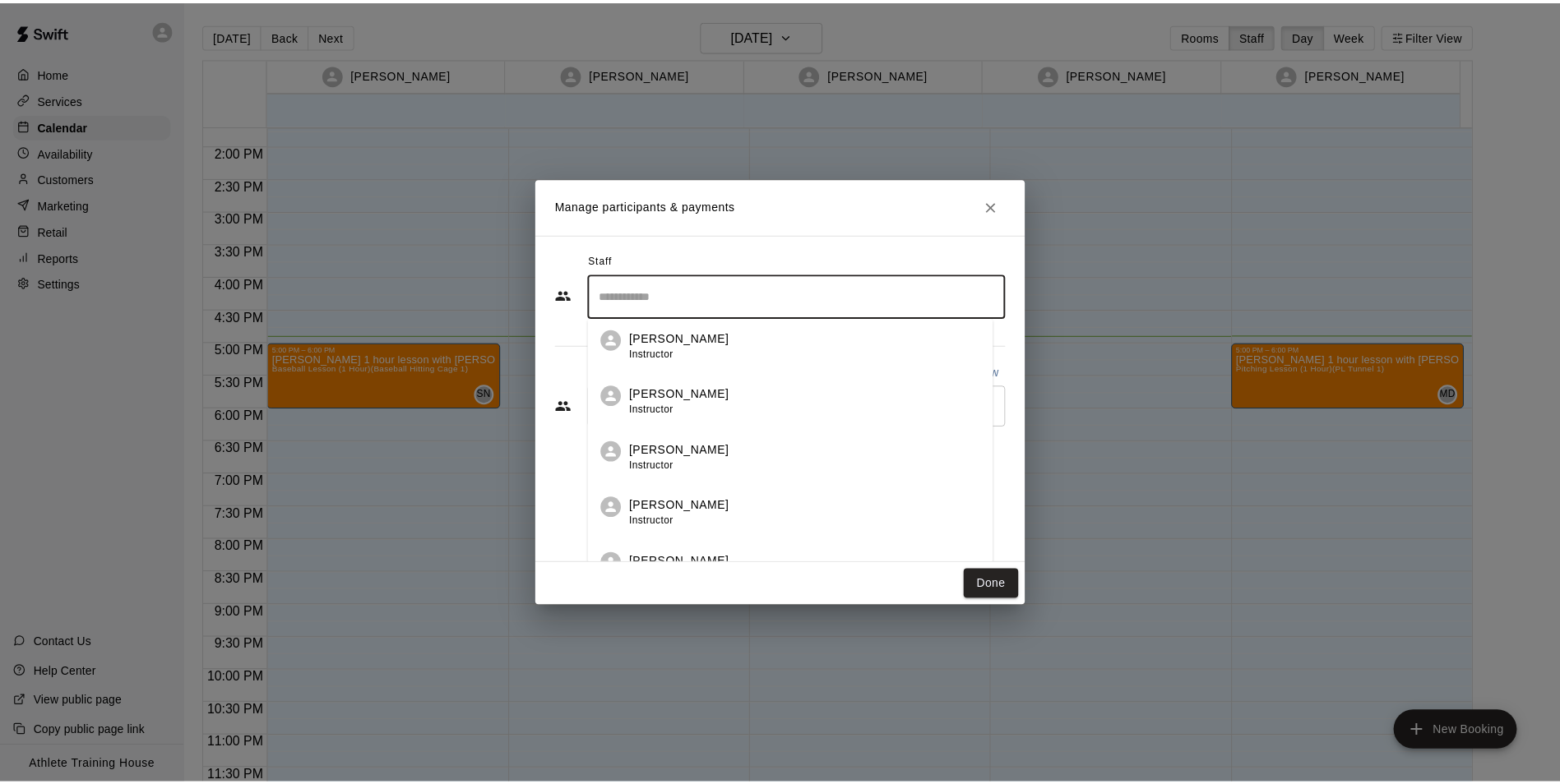
scroll to position [411, 0]
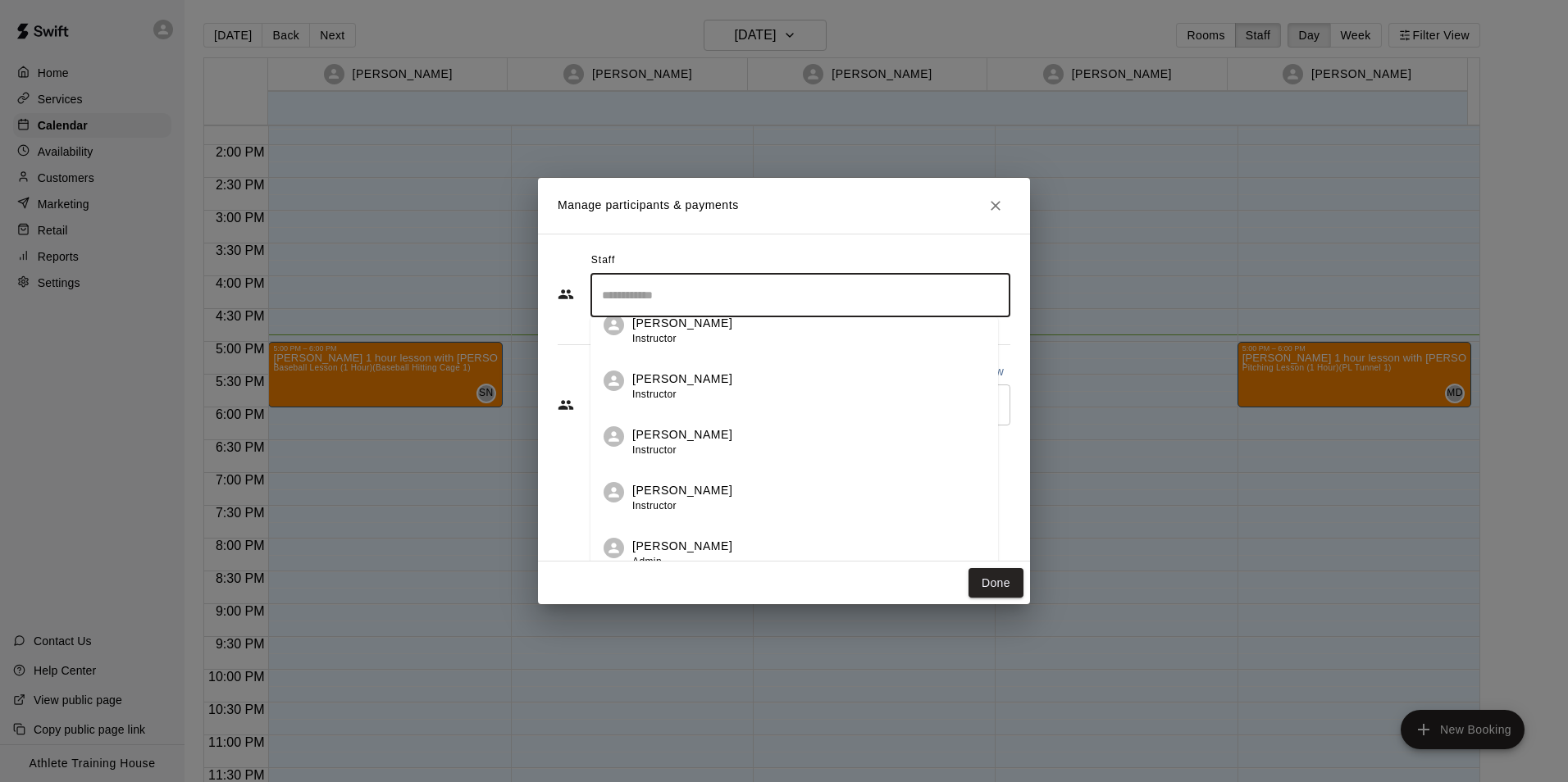
drag, startPoint x: 693, startPoint y: 491, endPoint x: 879, endPoint y: 537, distance: 191.6
click at [694, 491] on p "[PERSON_NAME]" at bounding box center [682, 491] width 100 height 18
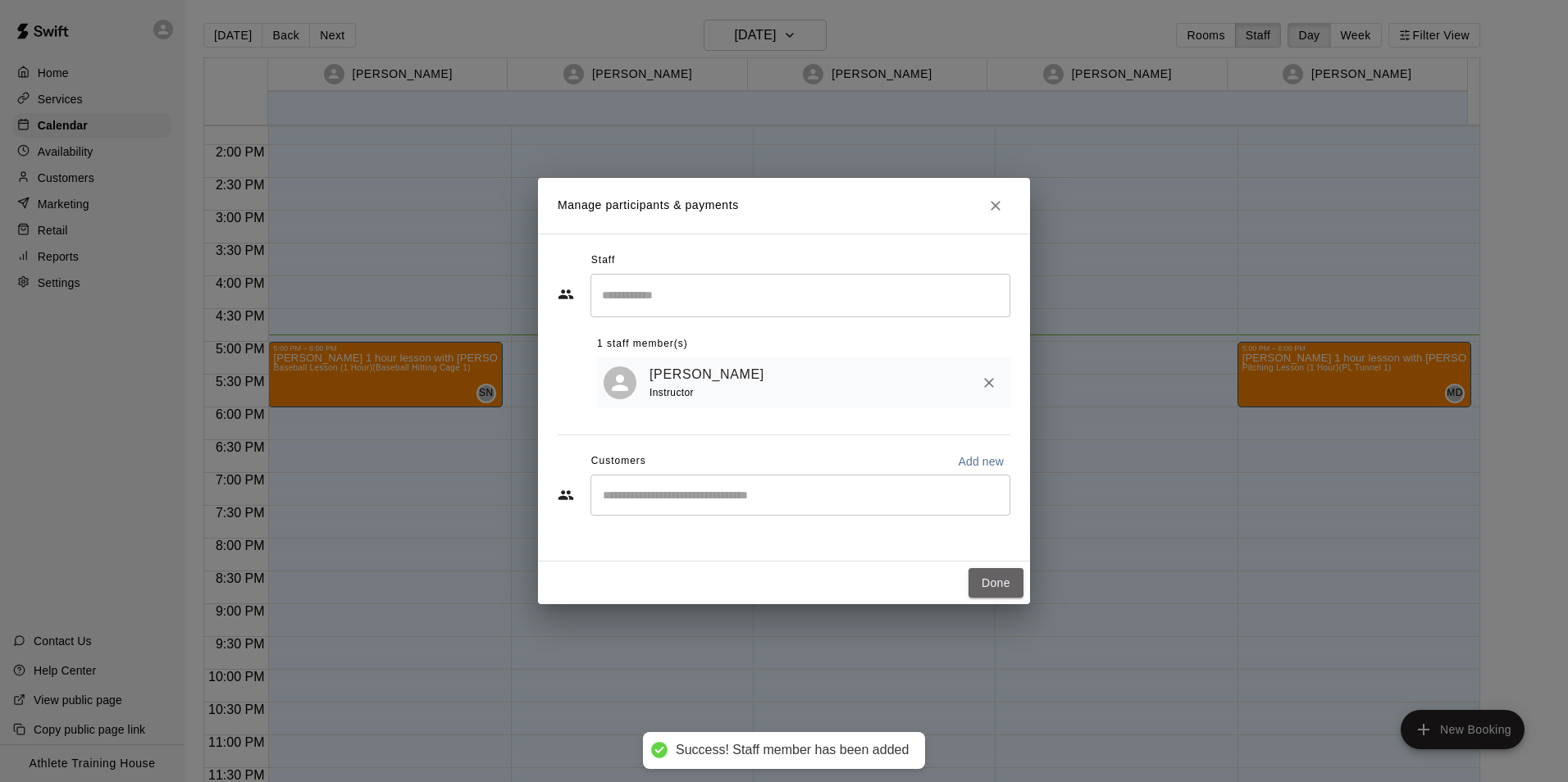
click at [996, 580] on button "Done" at bounding box center [996, 583] width 55 height 31
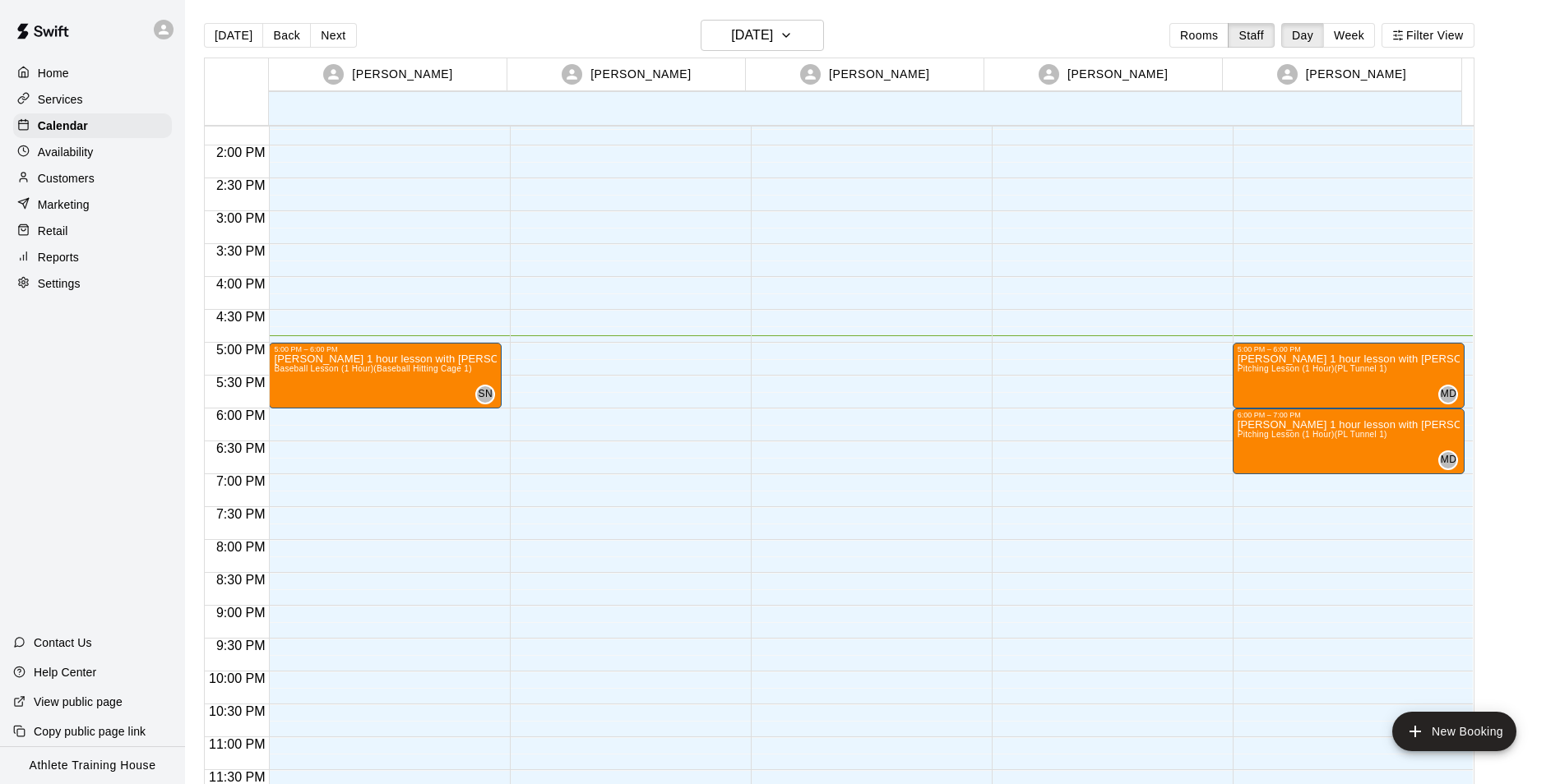
click at [56, 234] on p "Retail" at bounding box center [53, 231] width 31 height 17
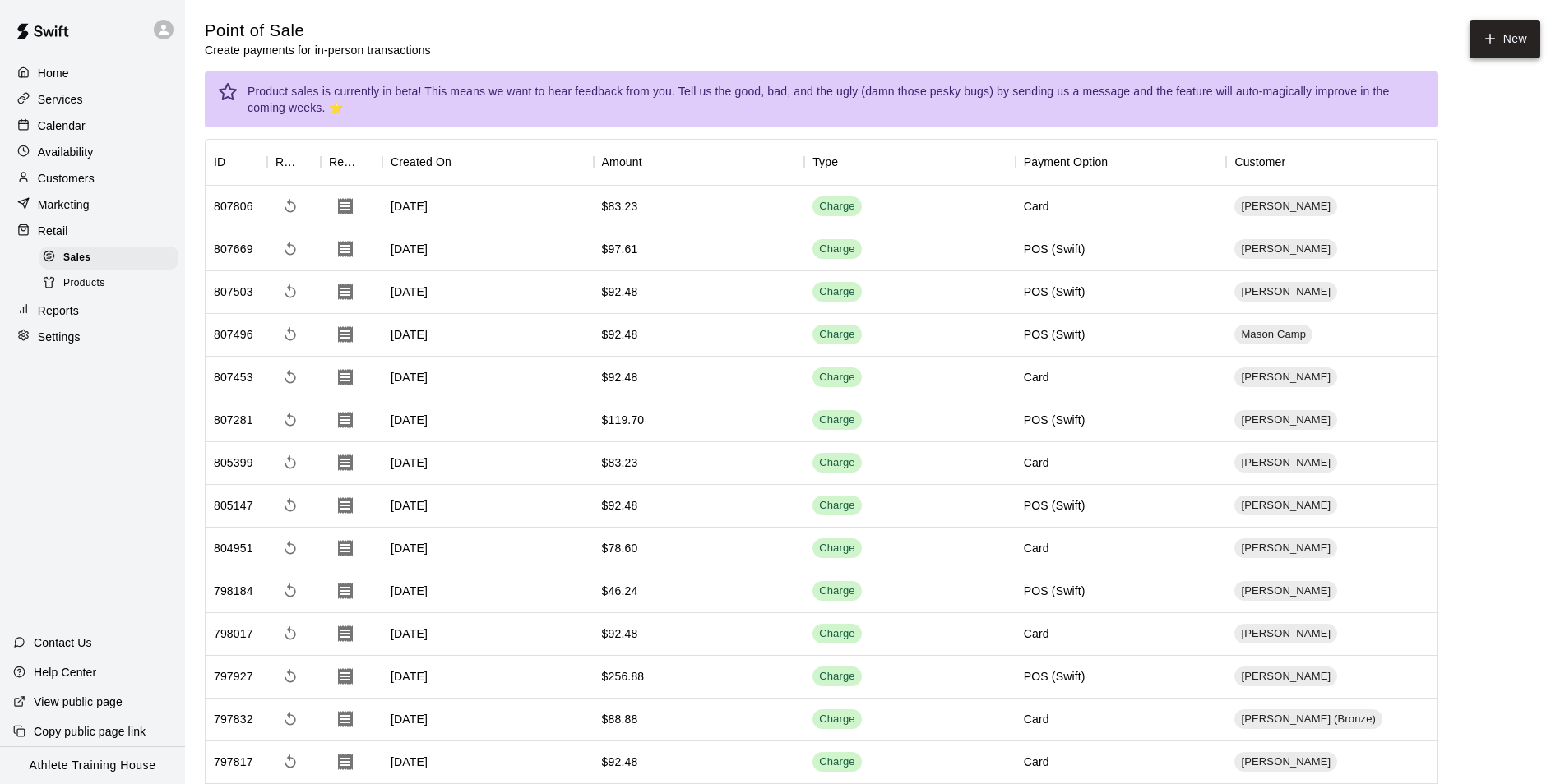
click at [1500, 39] on button "New" at bounding box center [1505, 39] width 70 height 39
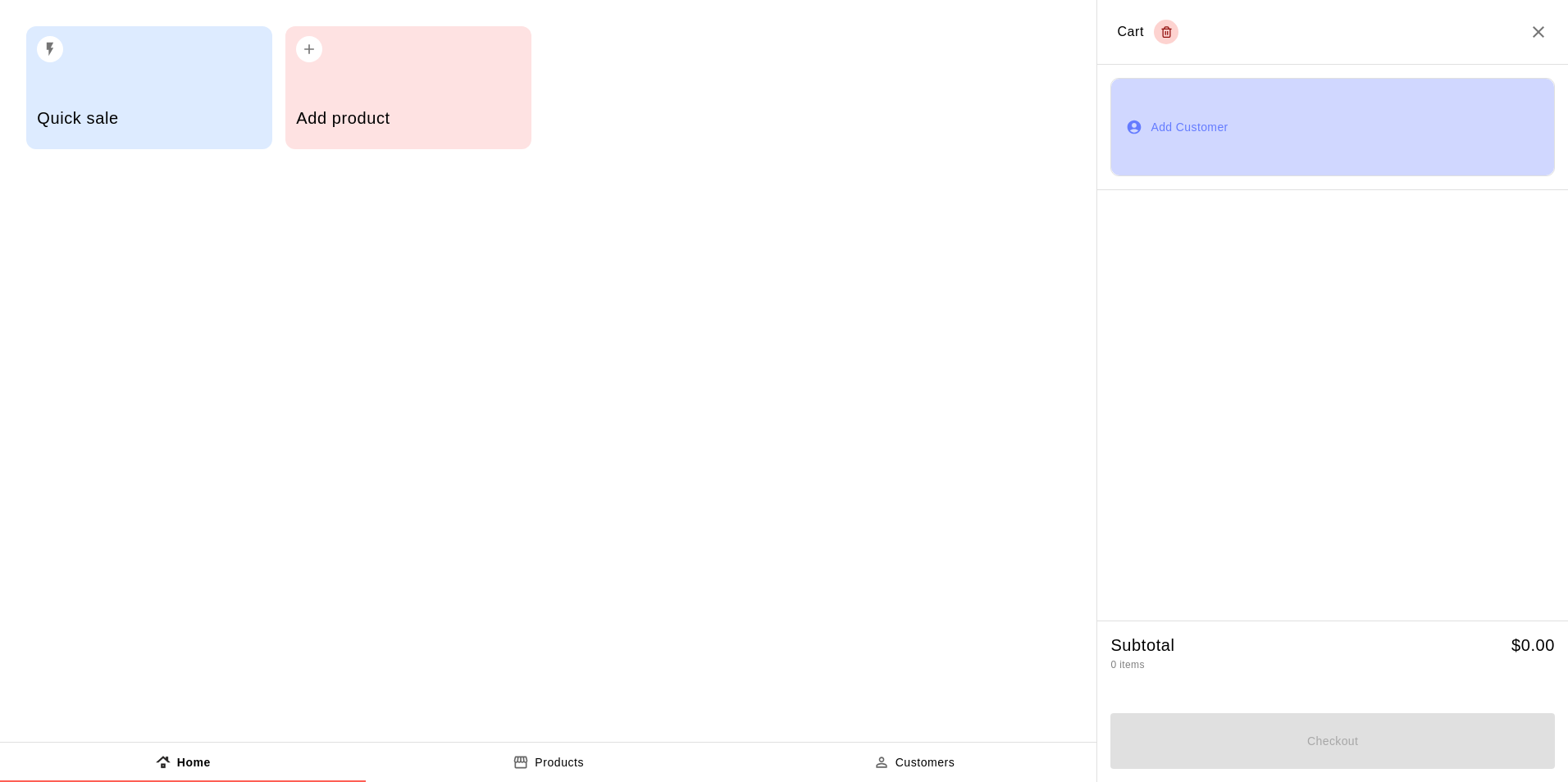
click at [1191, 129] on button "Add Customer" at bounding box center [1332, 127] width 444 height 98
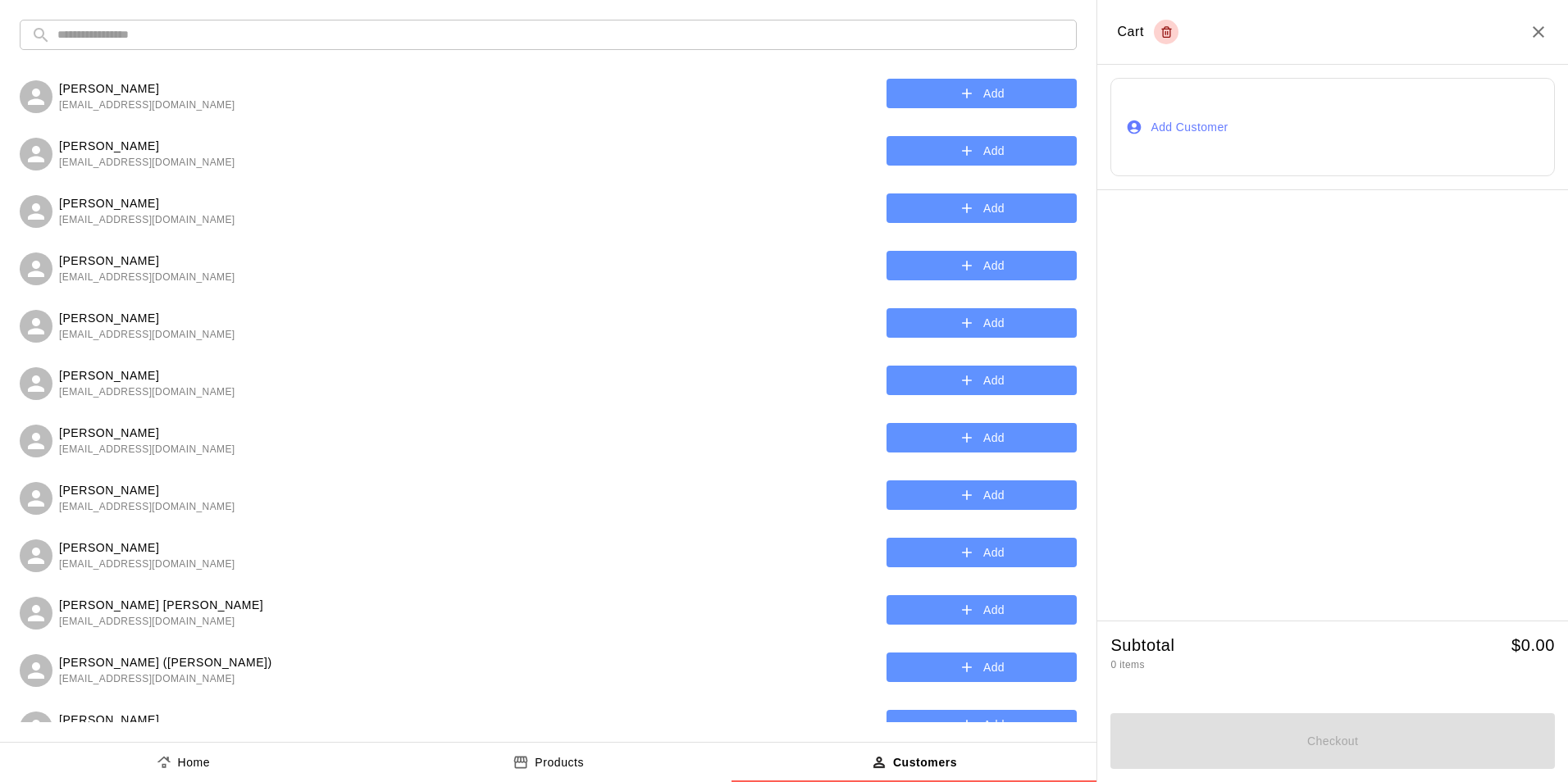
click at [262, 39] on input "text" at bounding box center [561, 34] width 1008 height 31
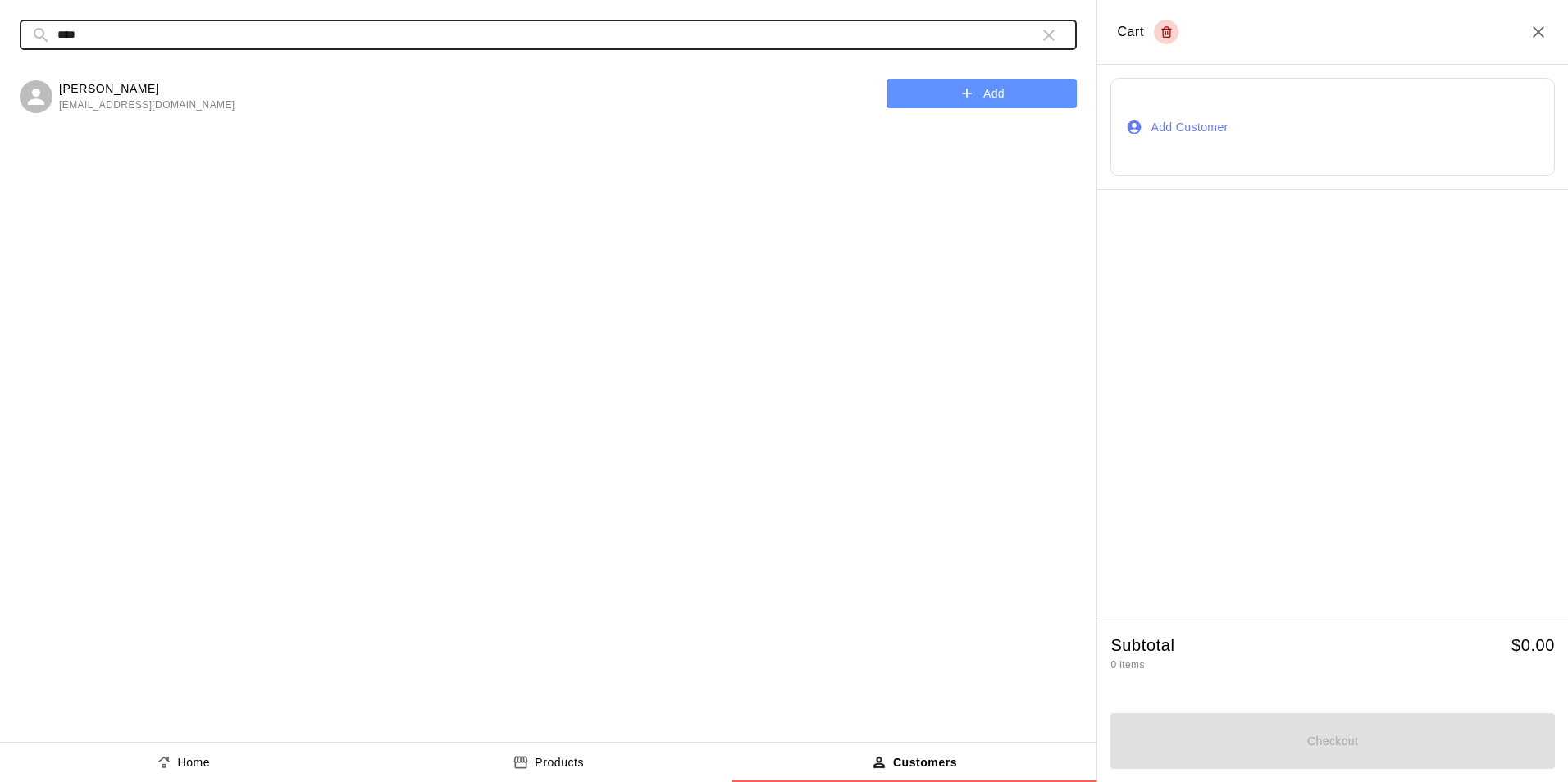
type input "****"
click at [945, 99] on button "Add" at bounding box center [982, 94] width 191 height 31
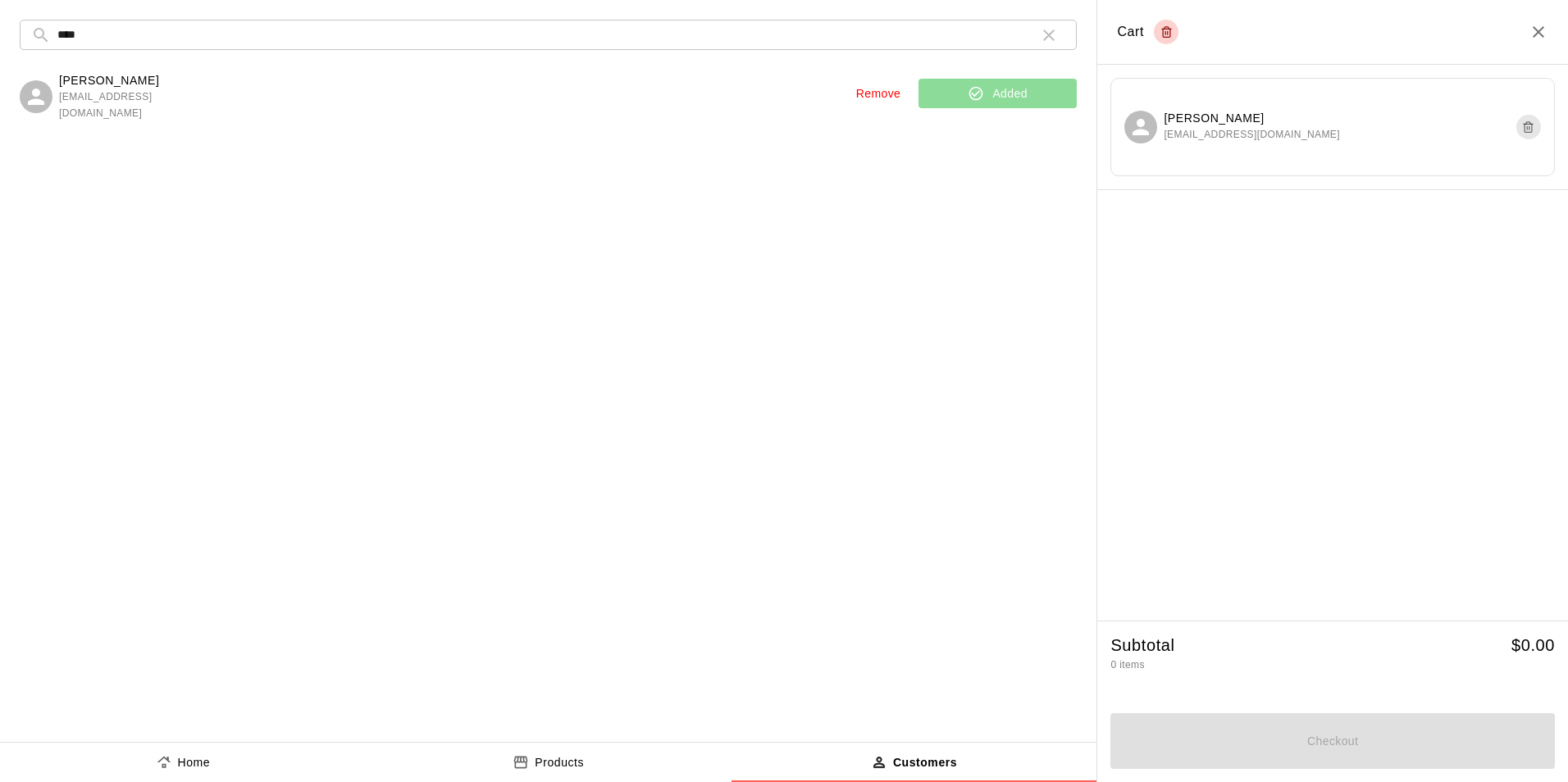
drag, startPoint x: 188, startPoint y: 767, endPoint x: 243, endPoint y: 548, distance: 225.8
click at [190, 767] on p "Home" at bounding box center [194, 763] width 32 height 18
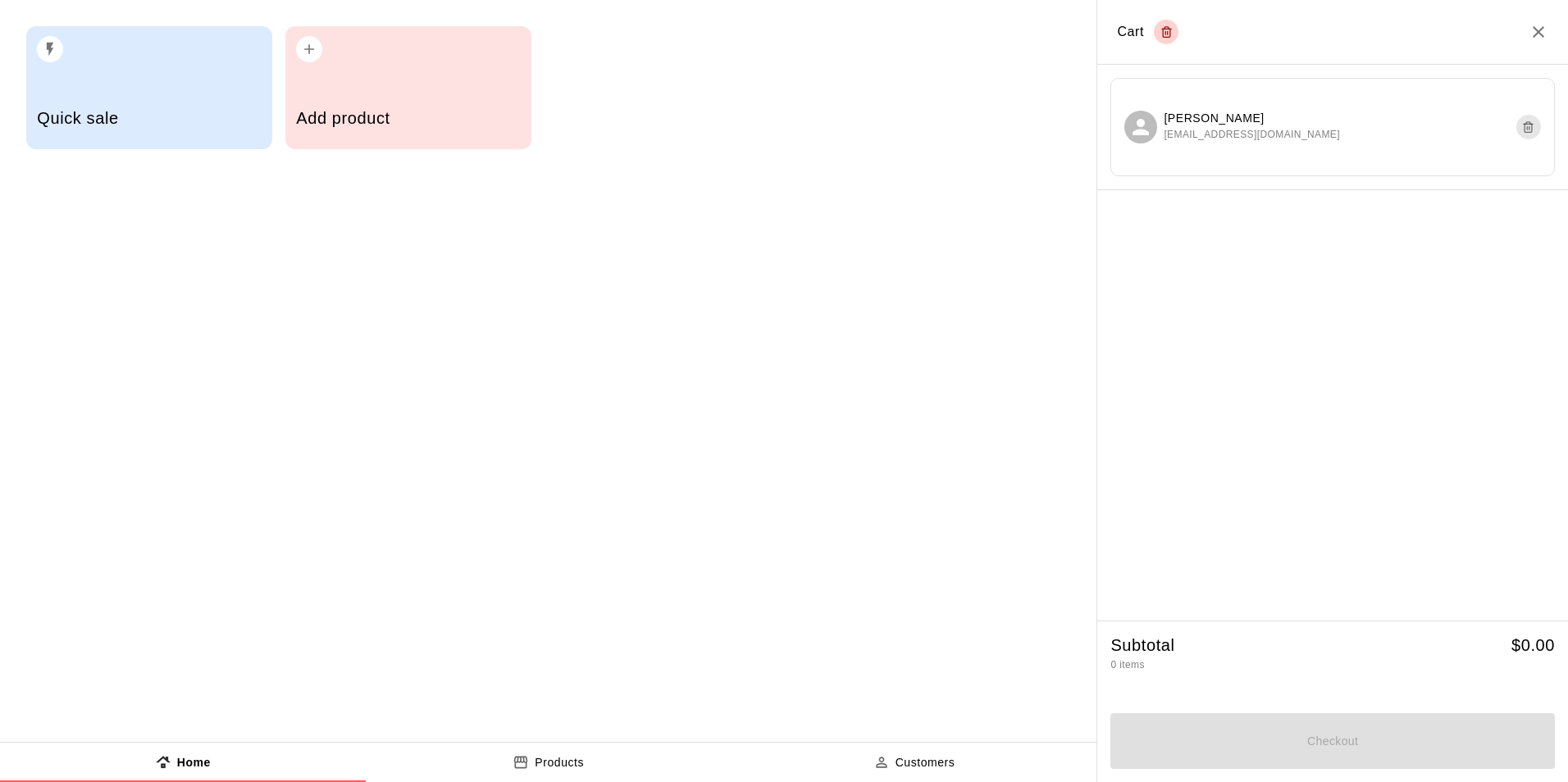
click at [229, 119] on h5 "Quick sale" at bounding box center [148, 118] width 224 height 22
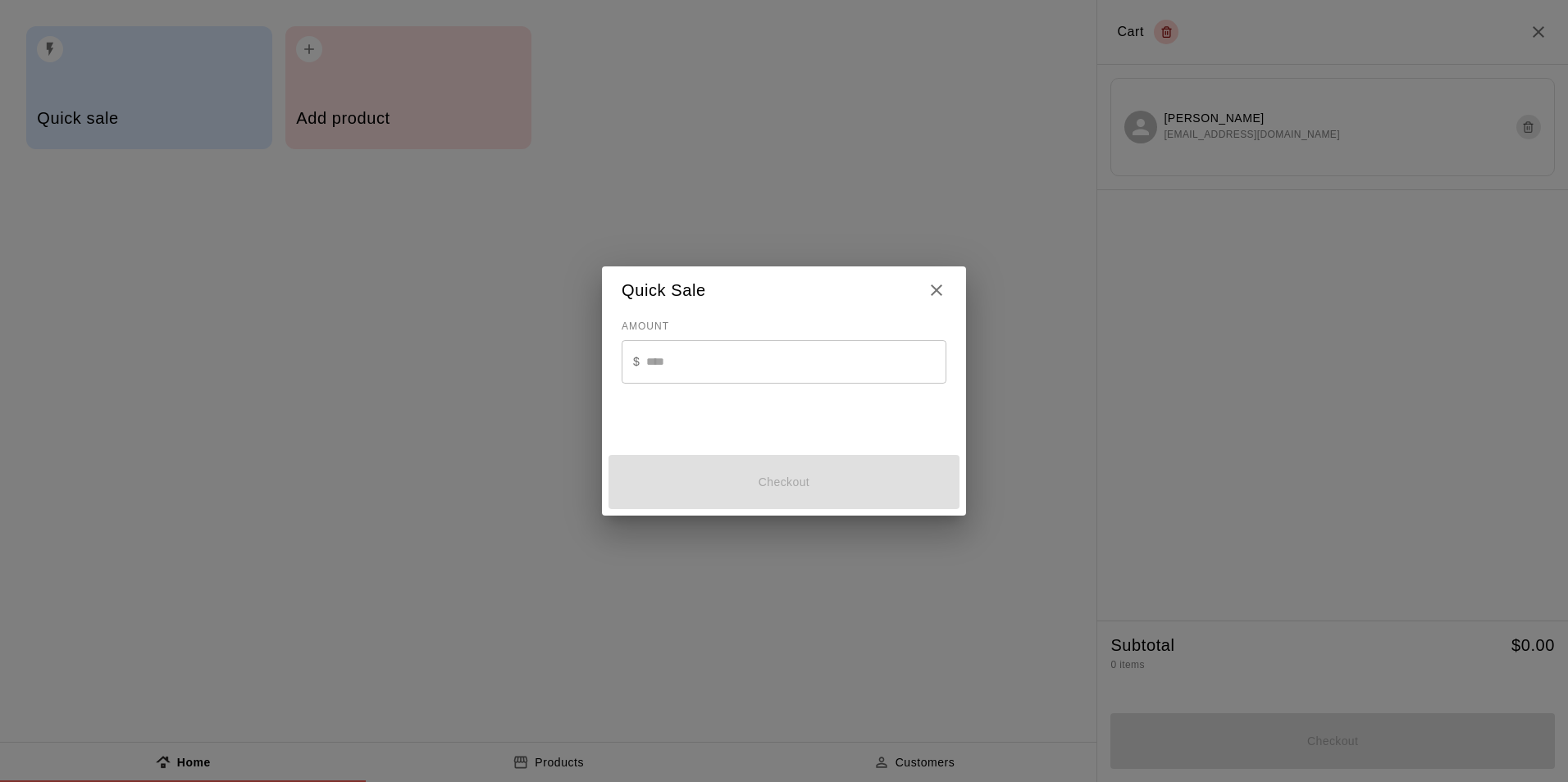
click at [732, 371] on input "text" at bounding box center [796, 362] width 300 height 43
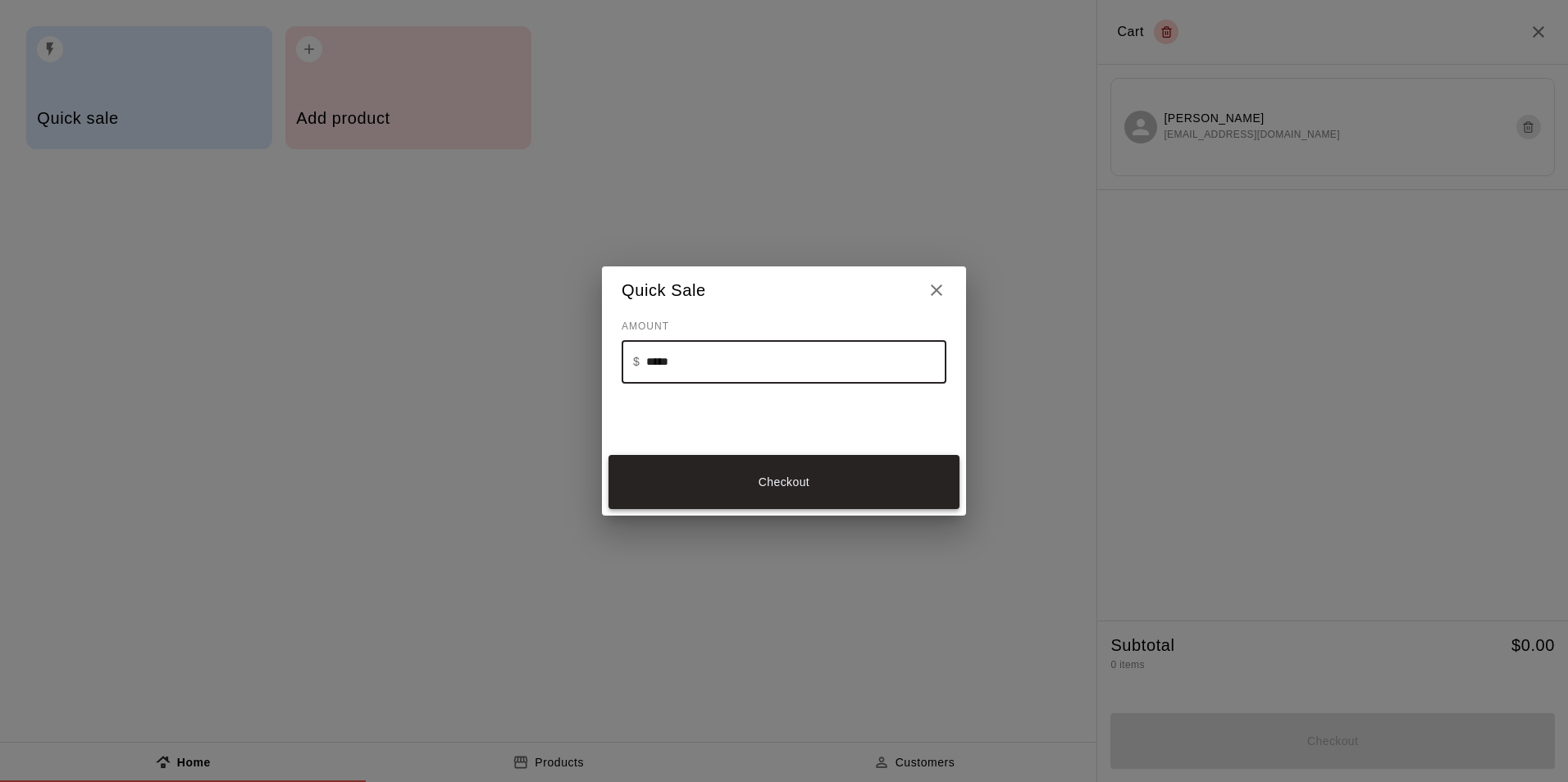
type input "*****"
click at [777, 490] on button "Checkout" at bounding box center [784, 482] width 351 height 55
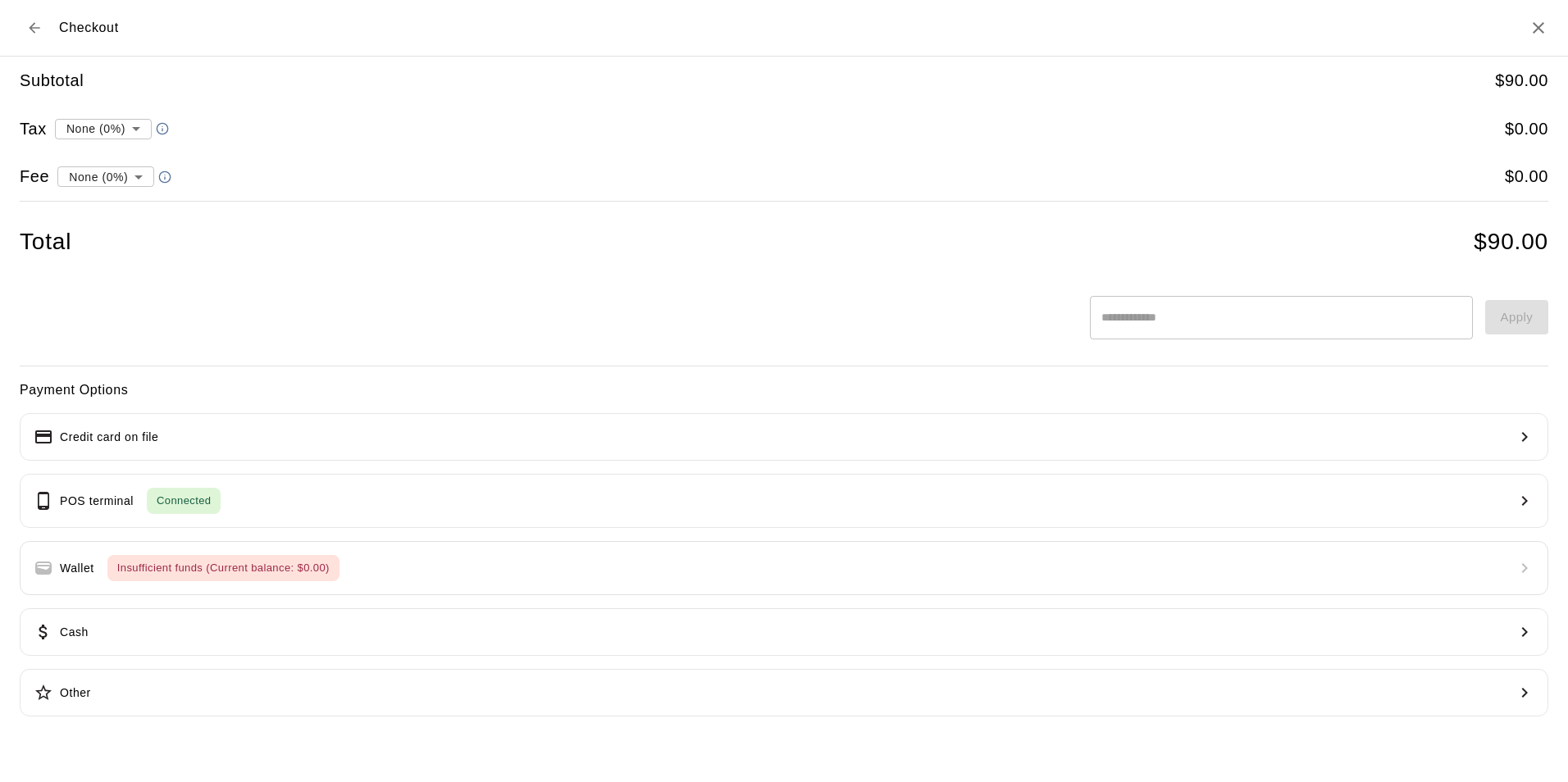
click at [162, 228] on li "convenience fee ( 2.75 % )" at bounding box center [102, 233] width 160 height 27
type input "**********"
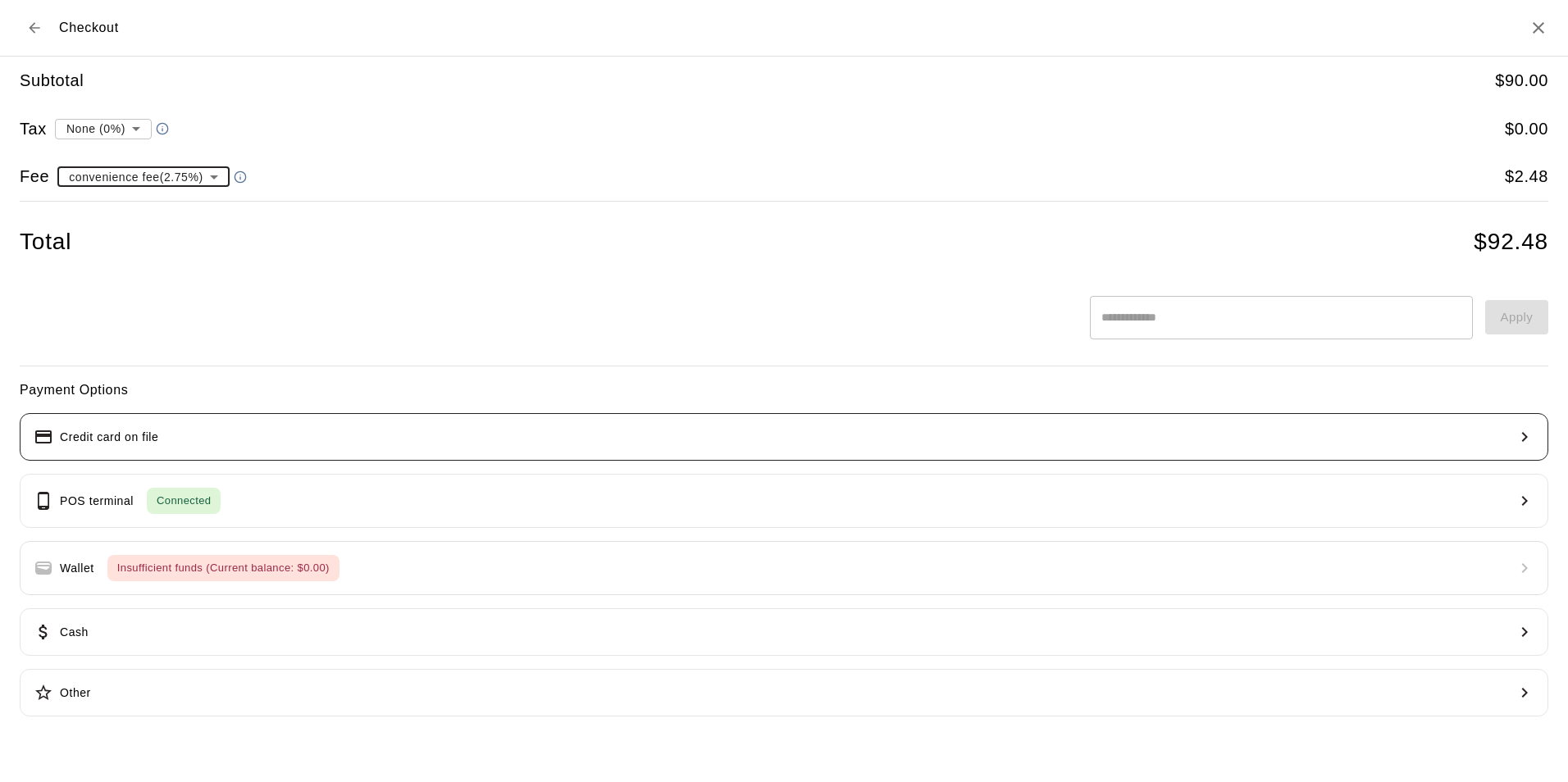
click at [323, 438] on button "Credit card on file" at bounding box center [783, 437] width 1528 height 47
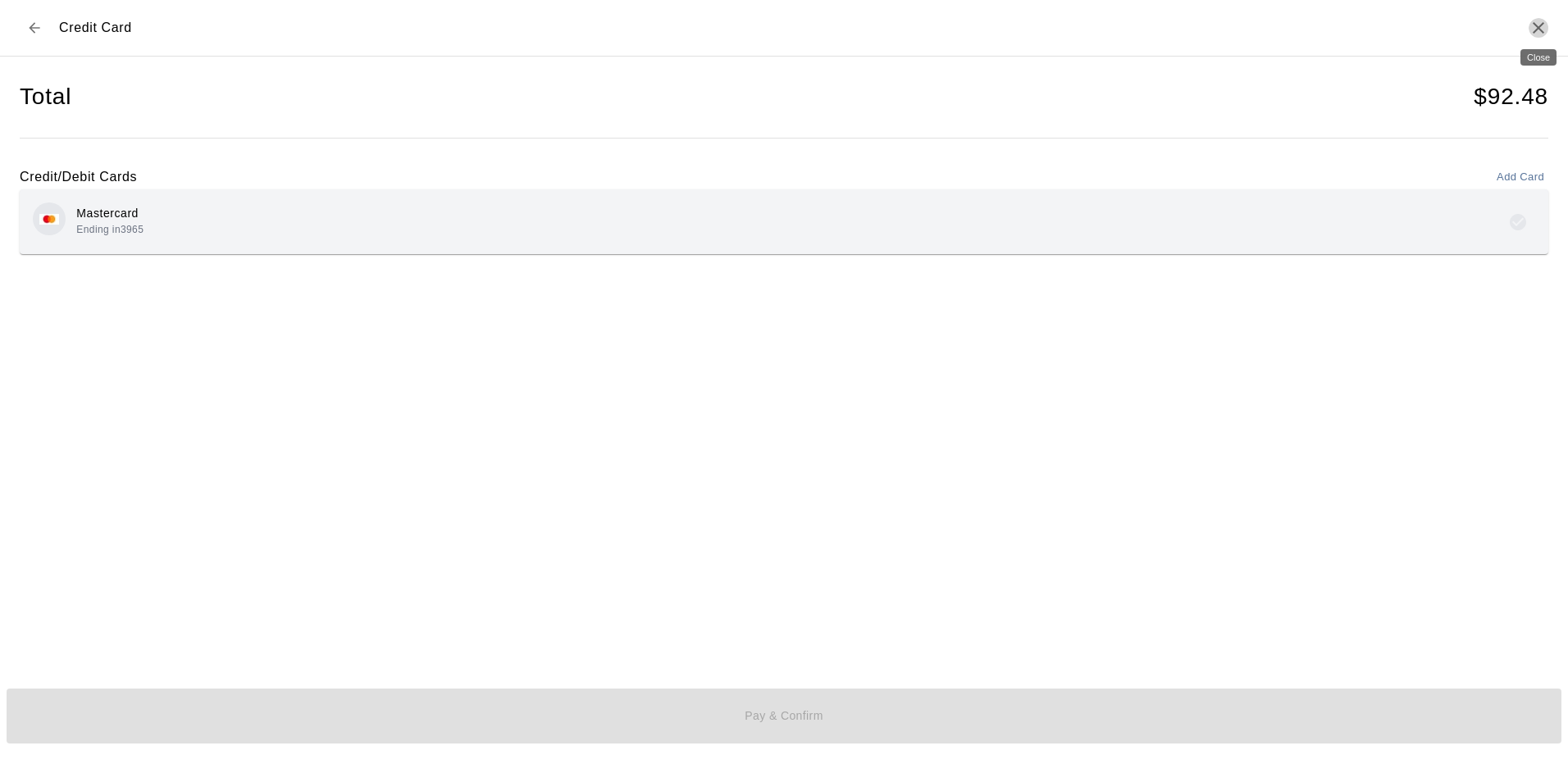
click at [1541, 26] on icon "Close" at bounding box center [1537, 27] width 11 height 11
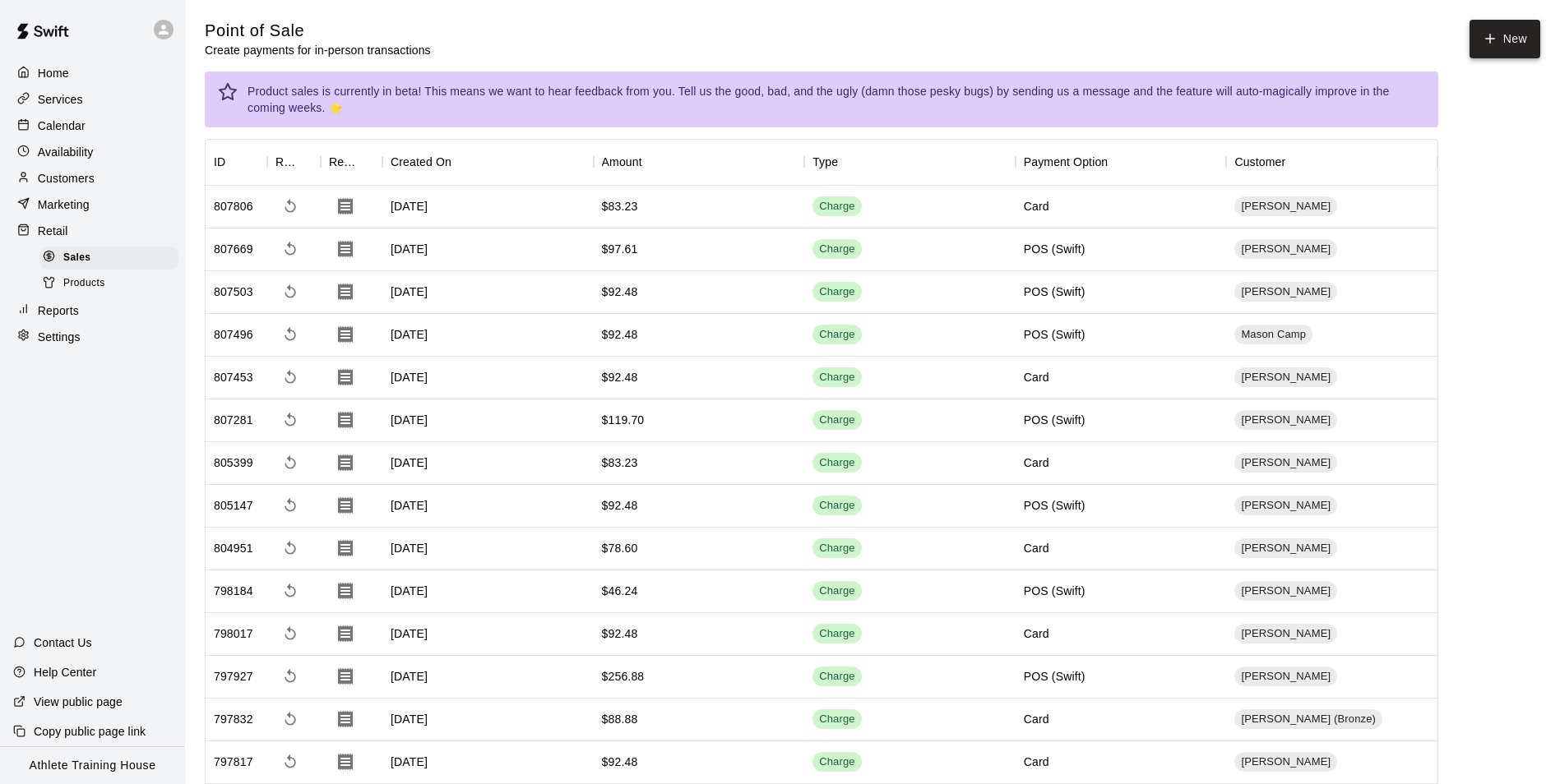
click at [1497, 34] on icon "button" at bounding box center [1490, 38] width 15 height 15
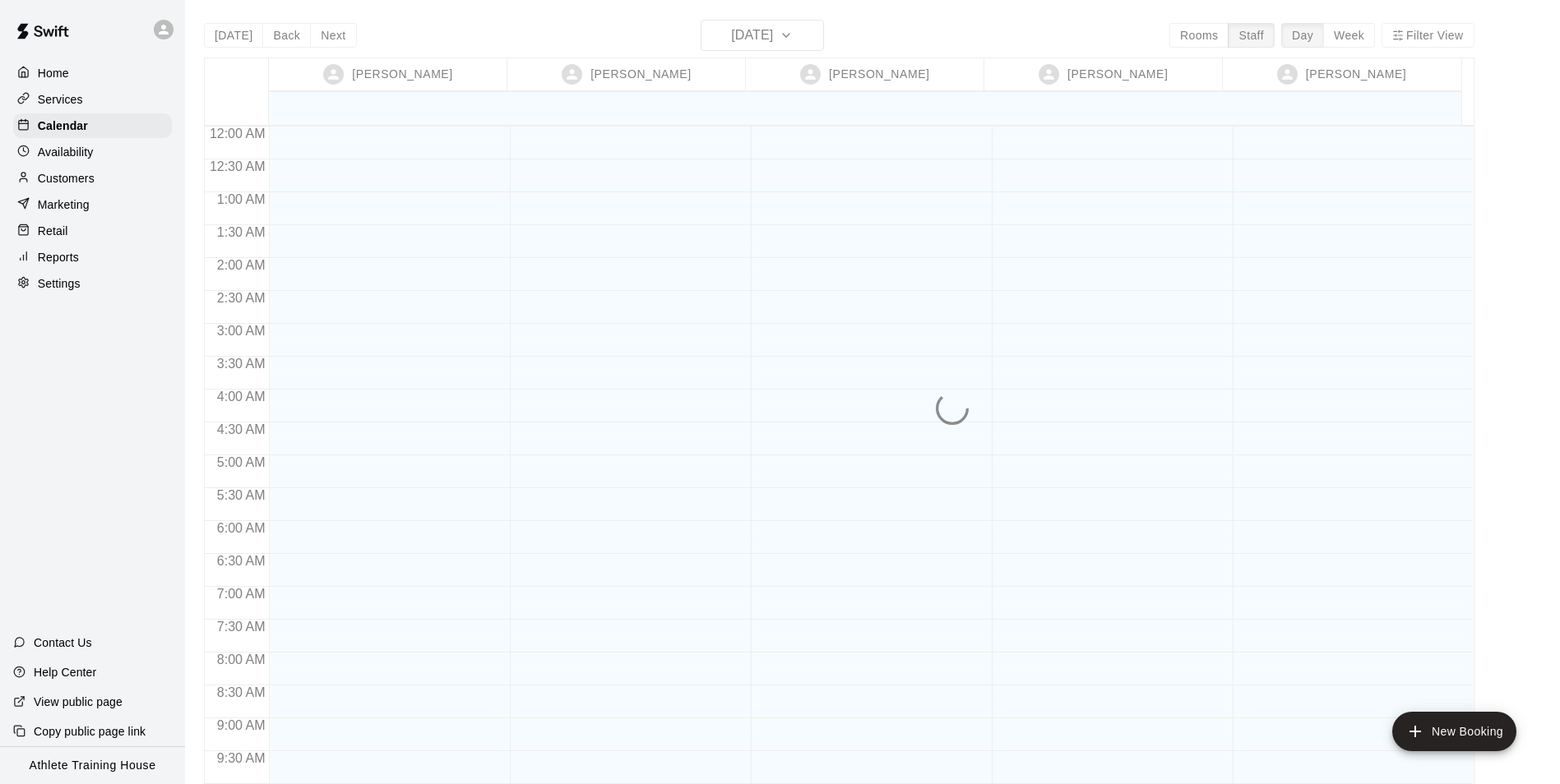
scroll to position [901, 0]
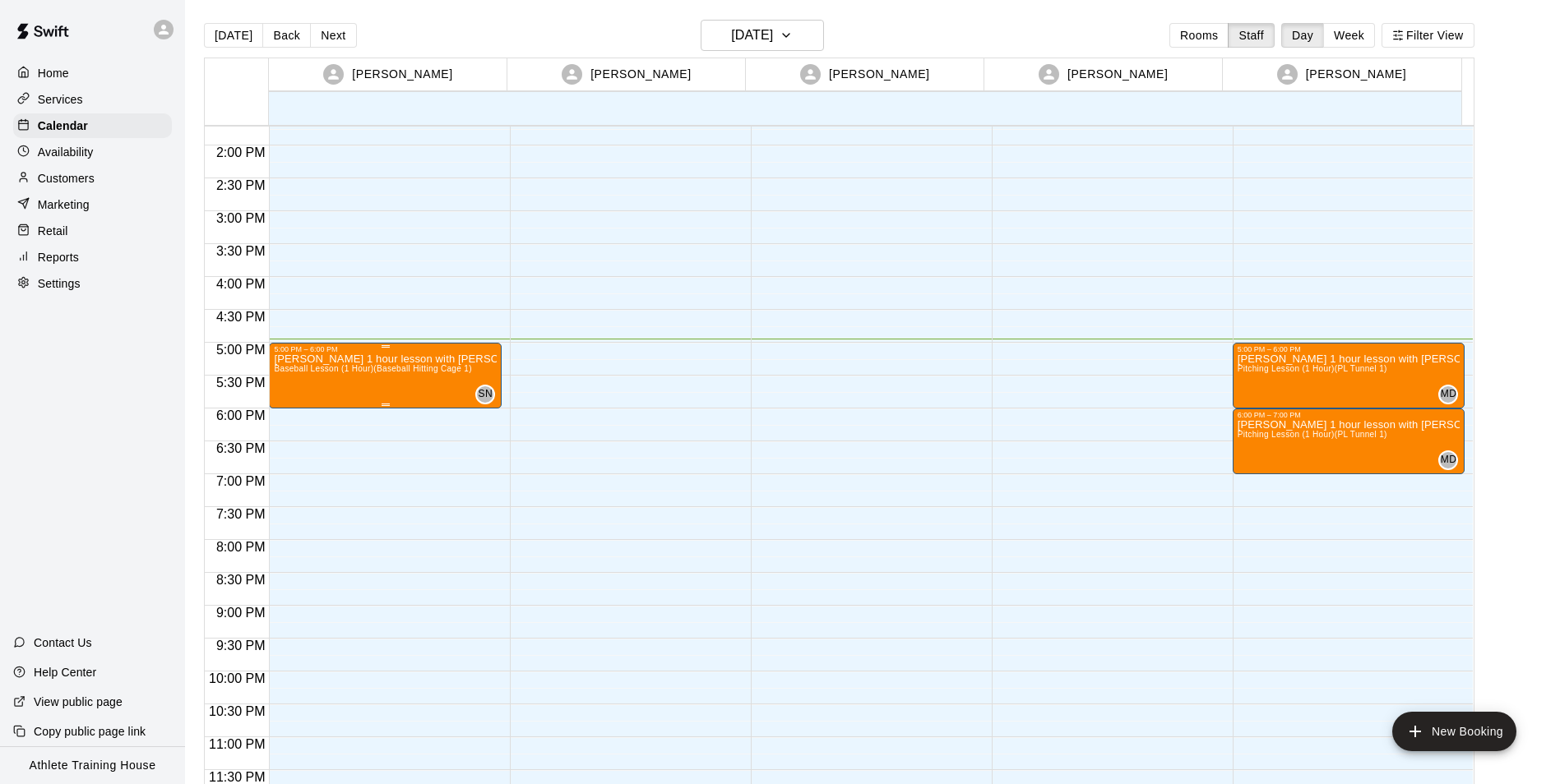
click at [436, 359] on p "[PERSON_NAME] 1 hour lesson with [PERSON_NAME]" at bounding box center [385, 359] width 223 height 0
click at [296, 376] on icon "edit" at bounding box center [290, 377] width 19 height 19
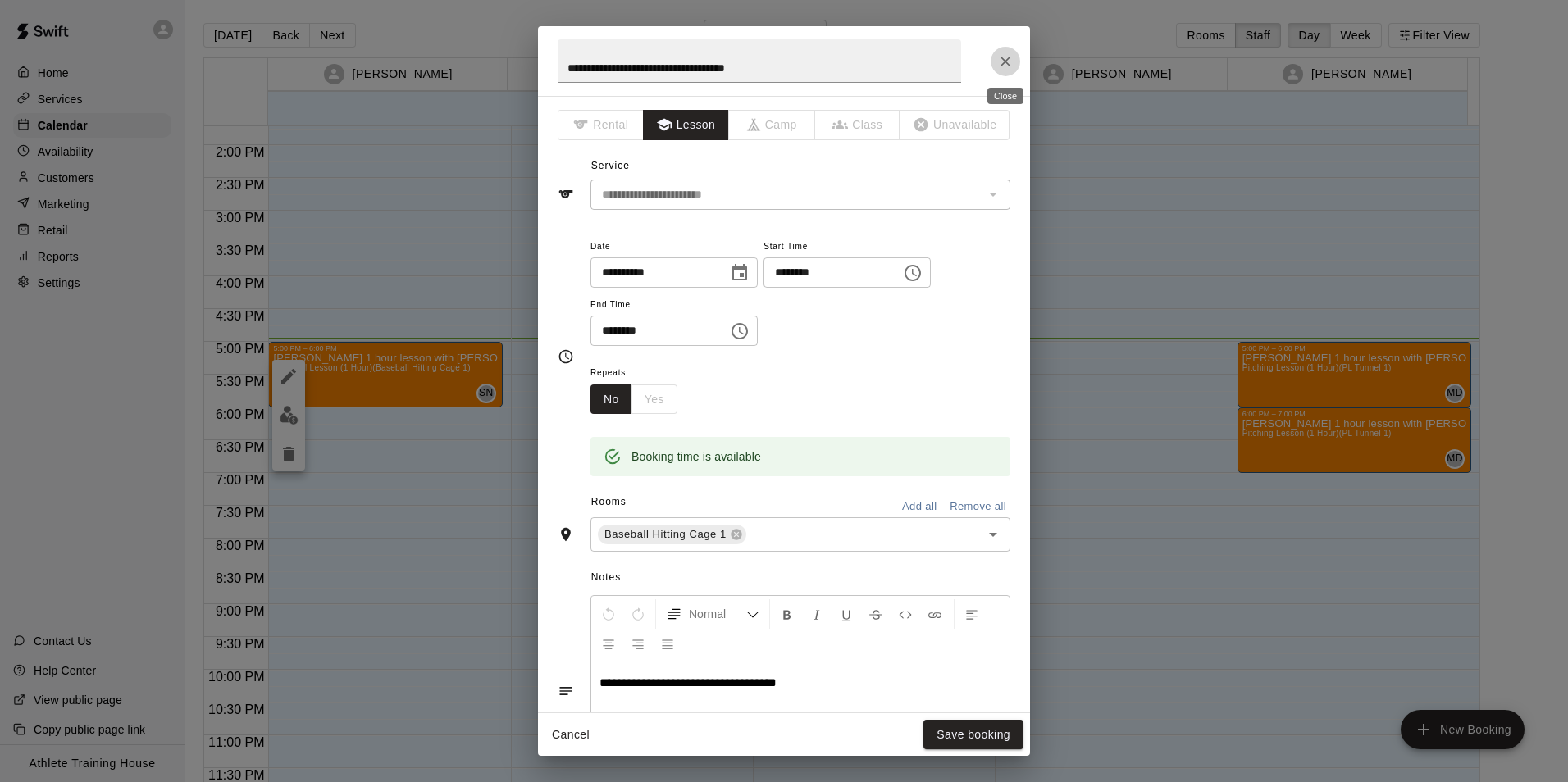
click at [1006, 61] on icon "Close" at bounding box center [1004, 61] width 10 height 10
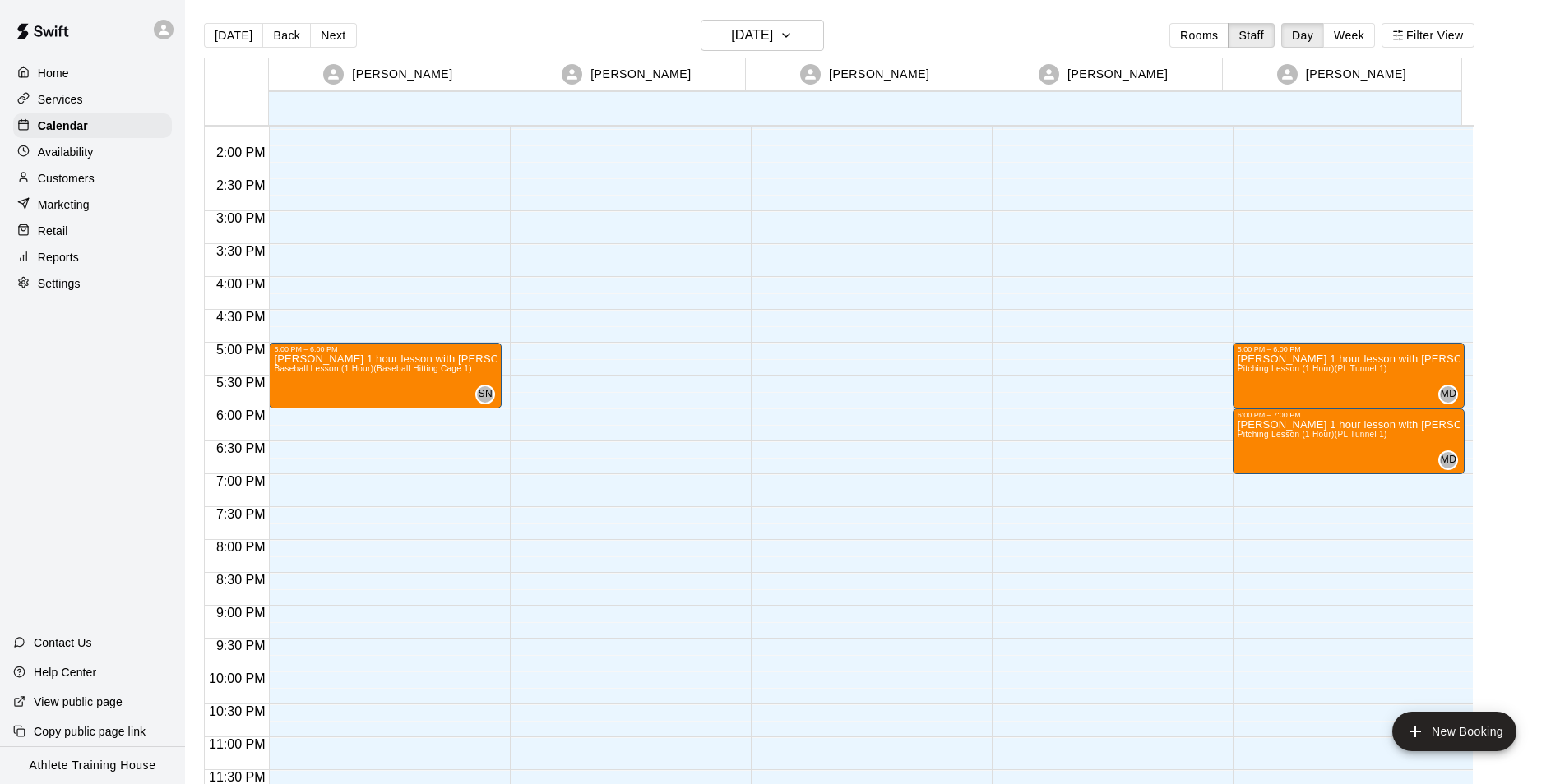
click at [69, 172] on div "Customers" at bounding box center [92, 179] width 158 height 25
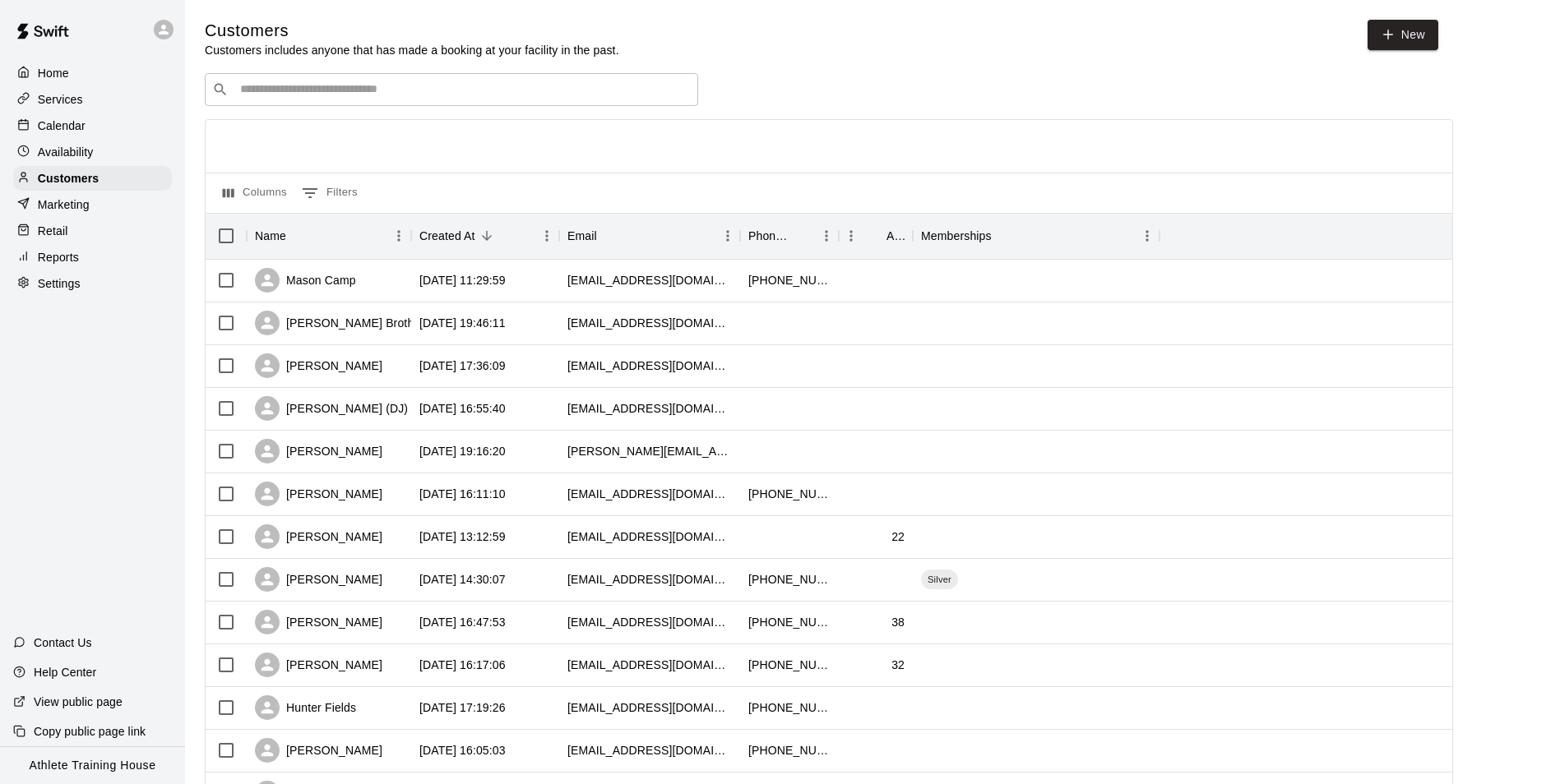
click at [282, 84] on input "Search customers by name or email" at bounding box center [462, 89] width 455 height 17
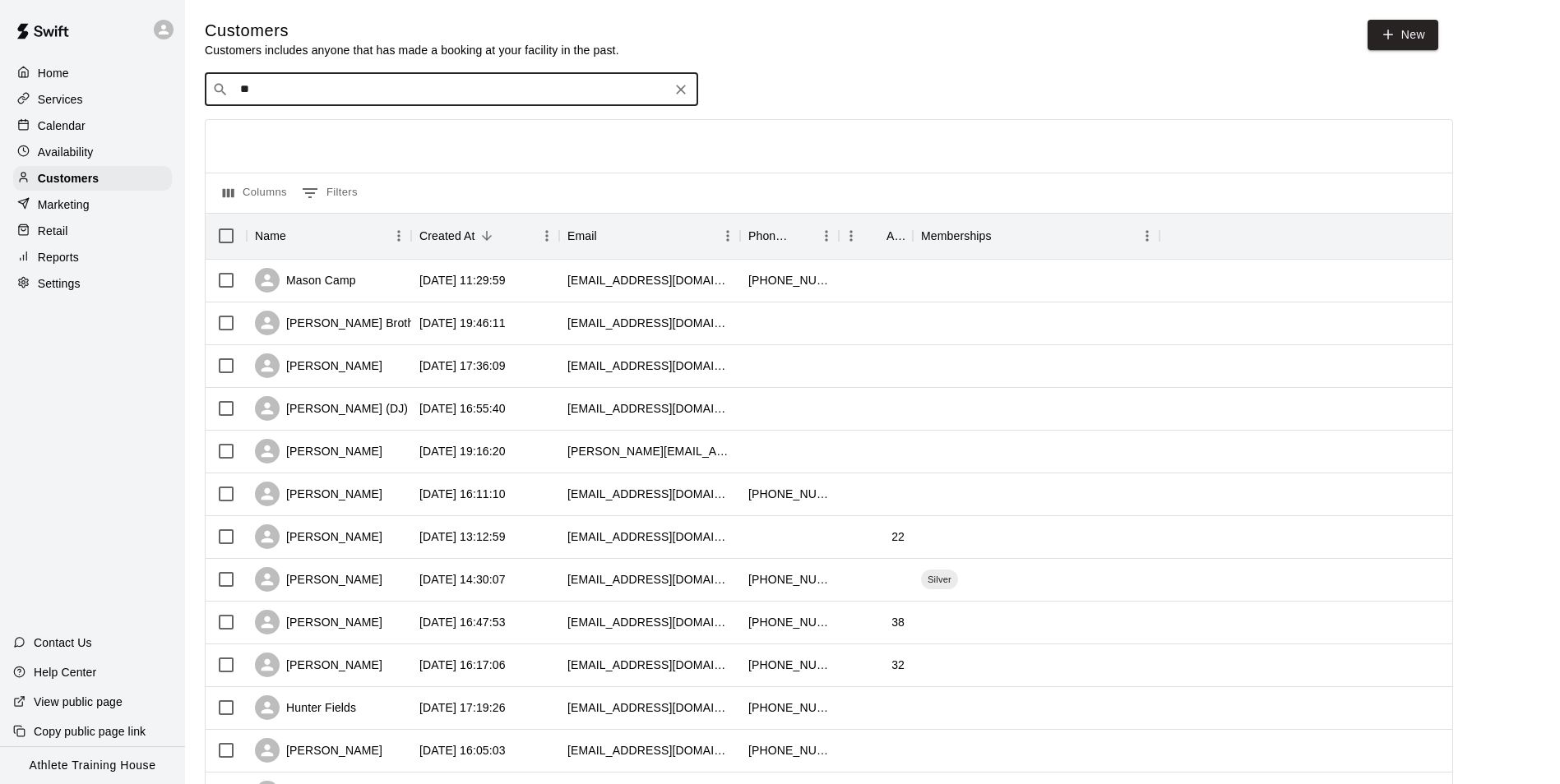
type input "***"
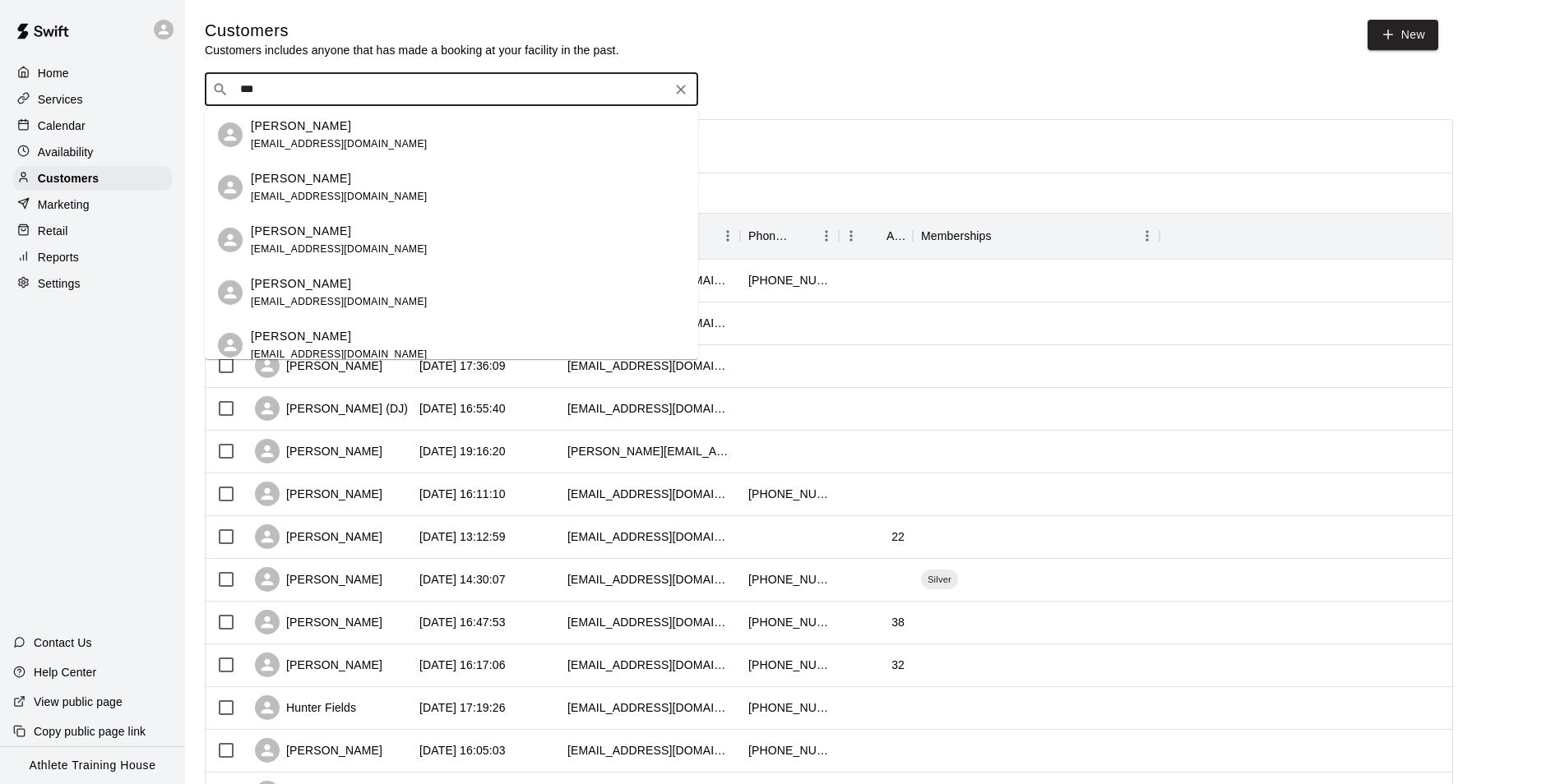
click at [387, 319] on div "[PERSON_NAME] [EMAIL_ADDRESS][DOMAIN_NAME]" at bounding box center [452, 345] width 493 height 53
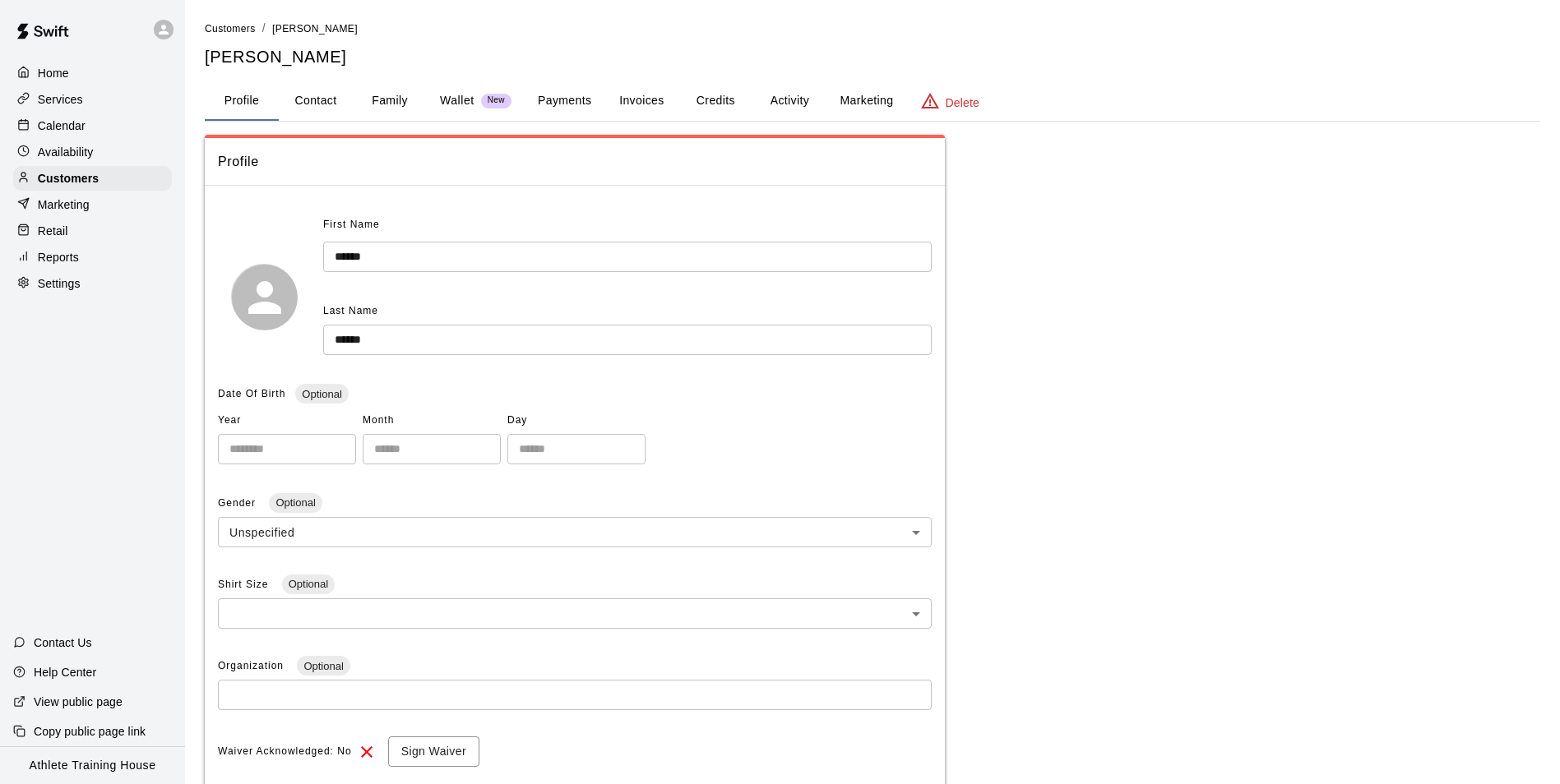
click at [565, 102] on button "Payments" at bounding box center [564, 100] width 80 height 40
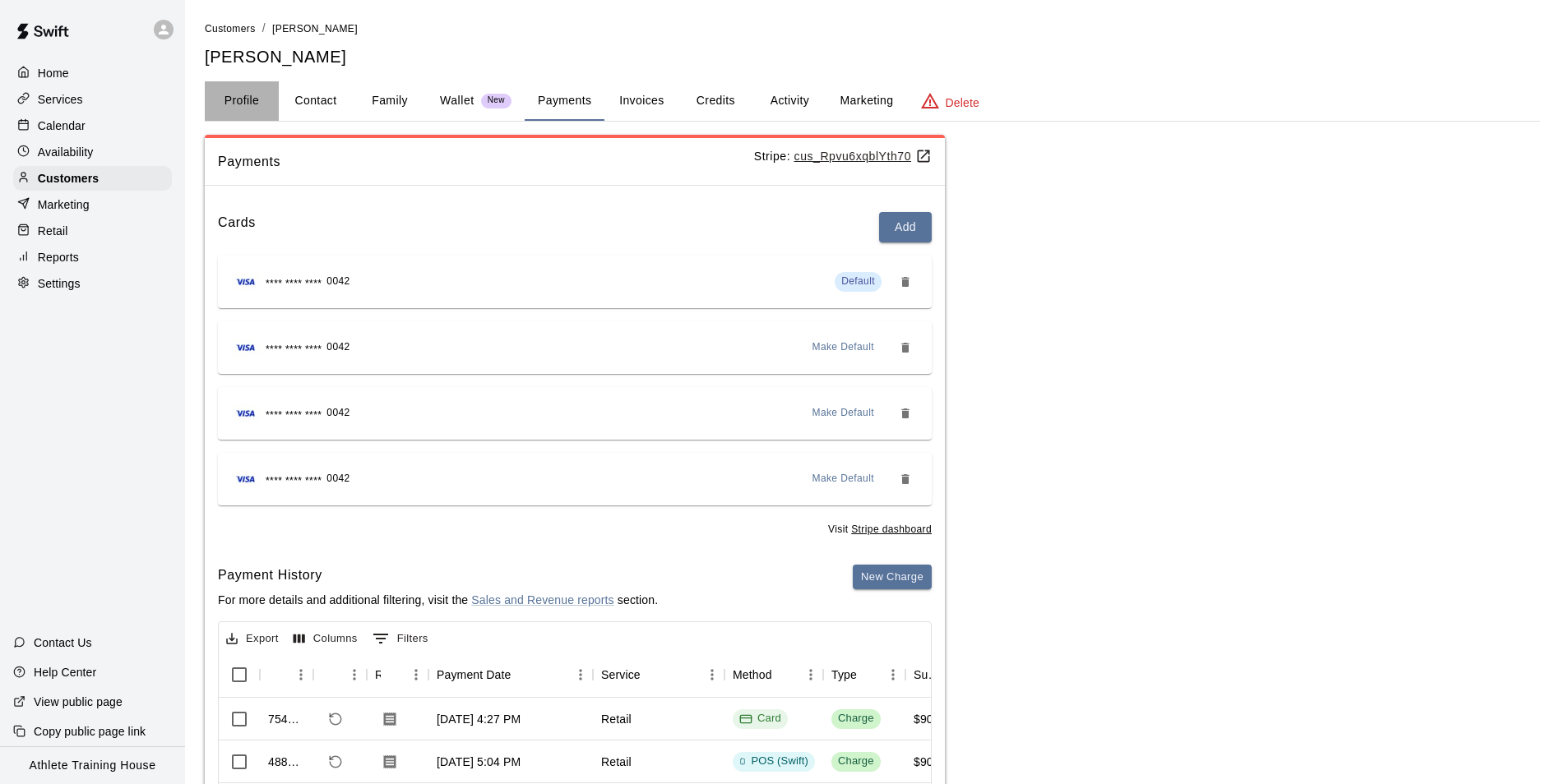
click at [234, 106] on button "Profile" at bounding box center [242, 100] width 74 height 40
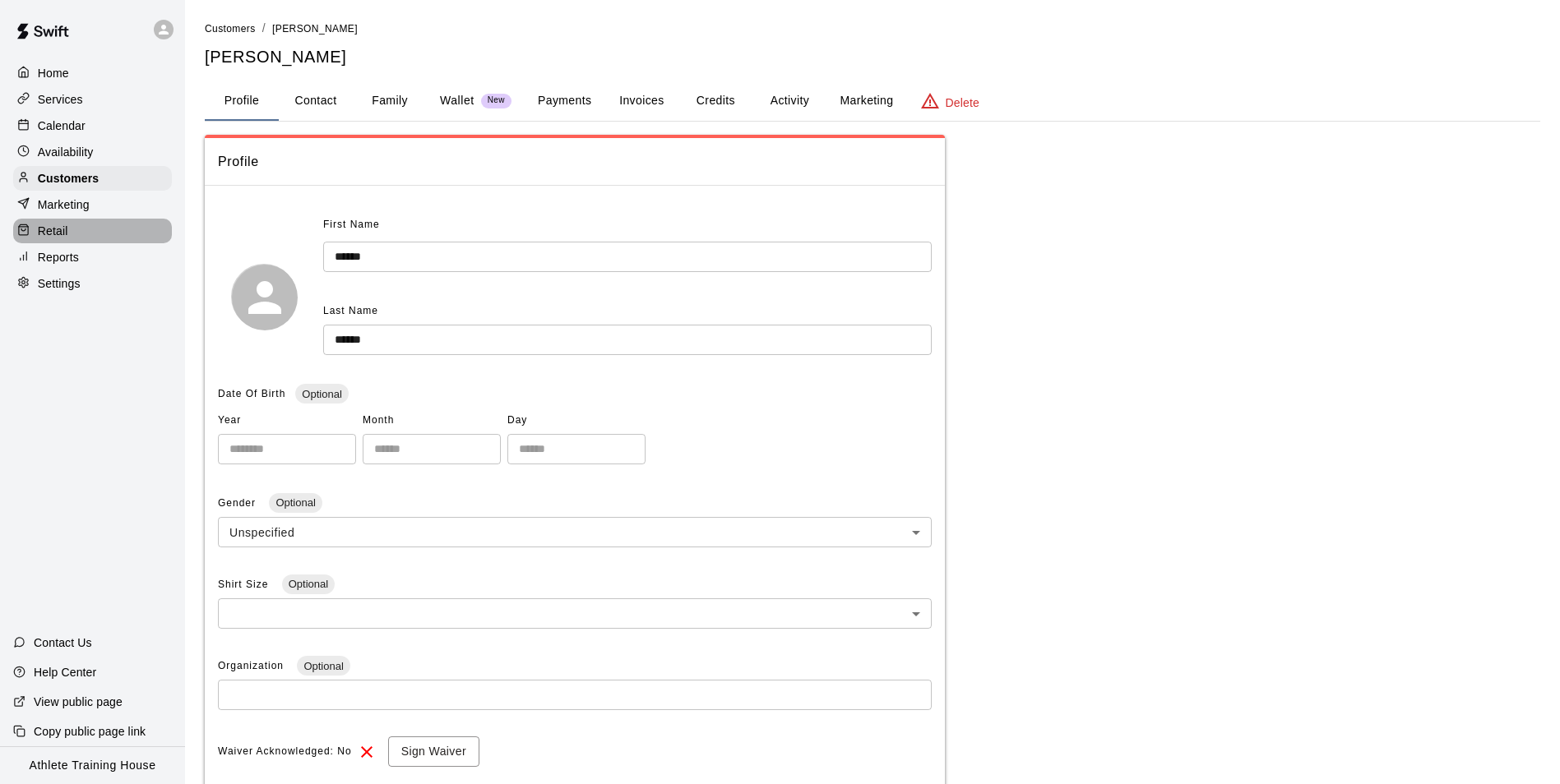
click at [40, 229] on p "Retail" at bounding box center [53, 231] width 31 height 17
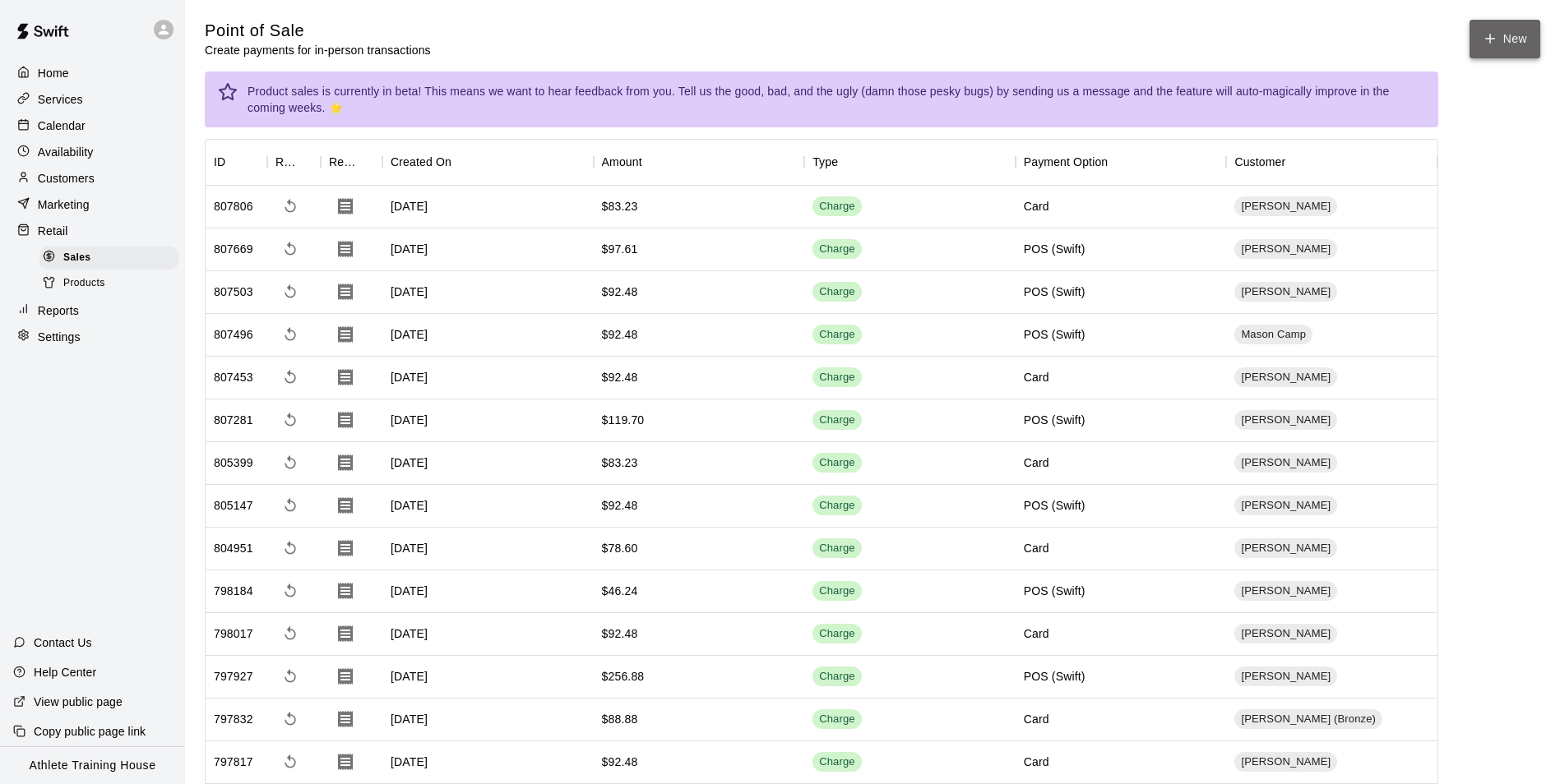
click at [1494, 37] on icon "button" at bounding box center [1490, 38] width 15 height 15
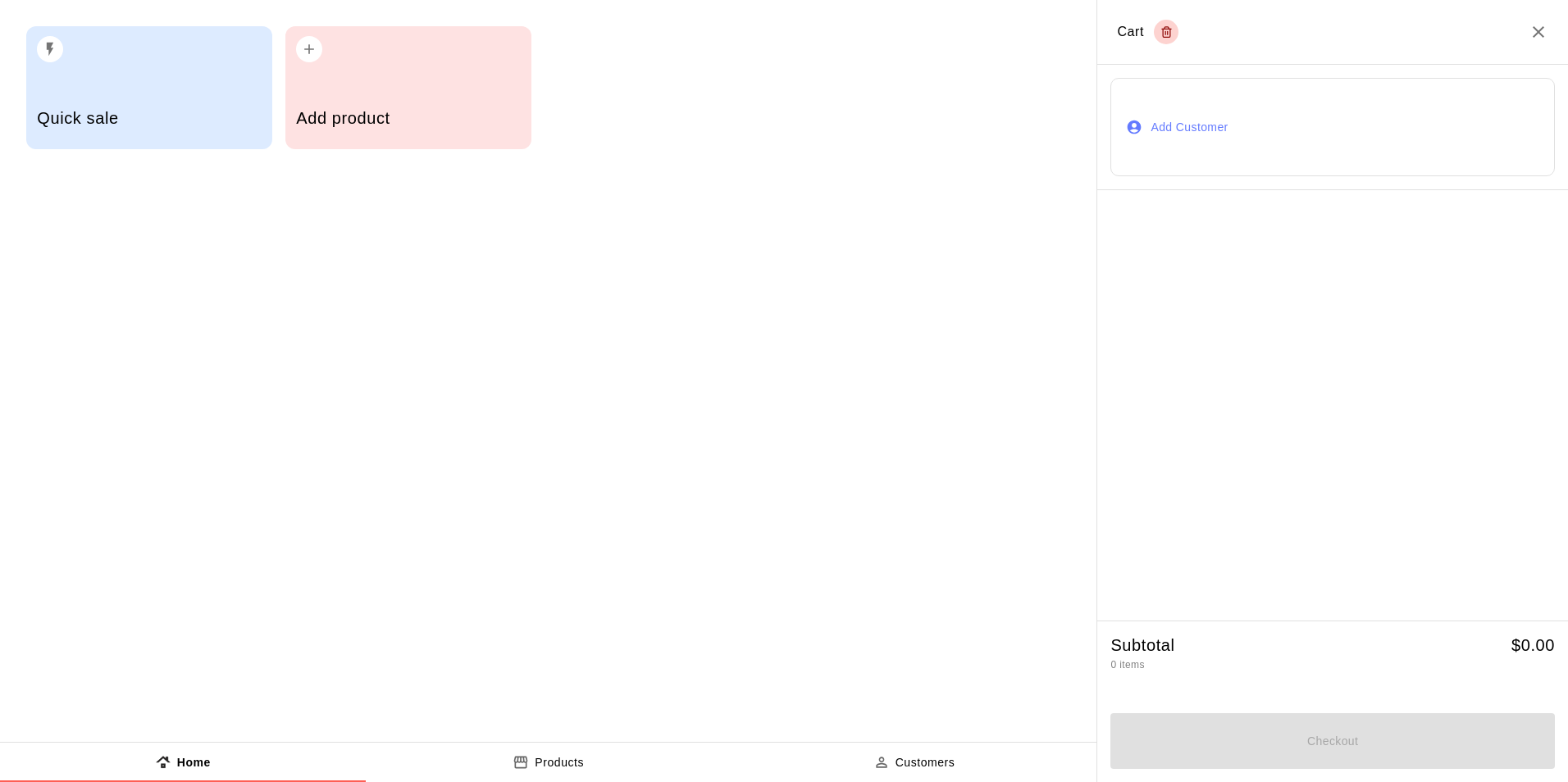
click at [1233, 128] on button "Add Customer" at bounding box center [1332, 127] width 444 height 98
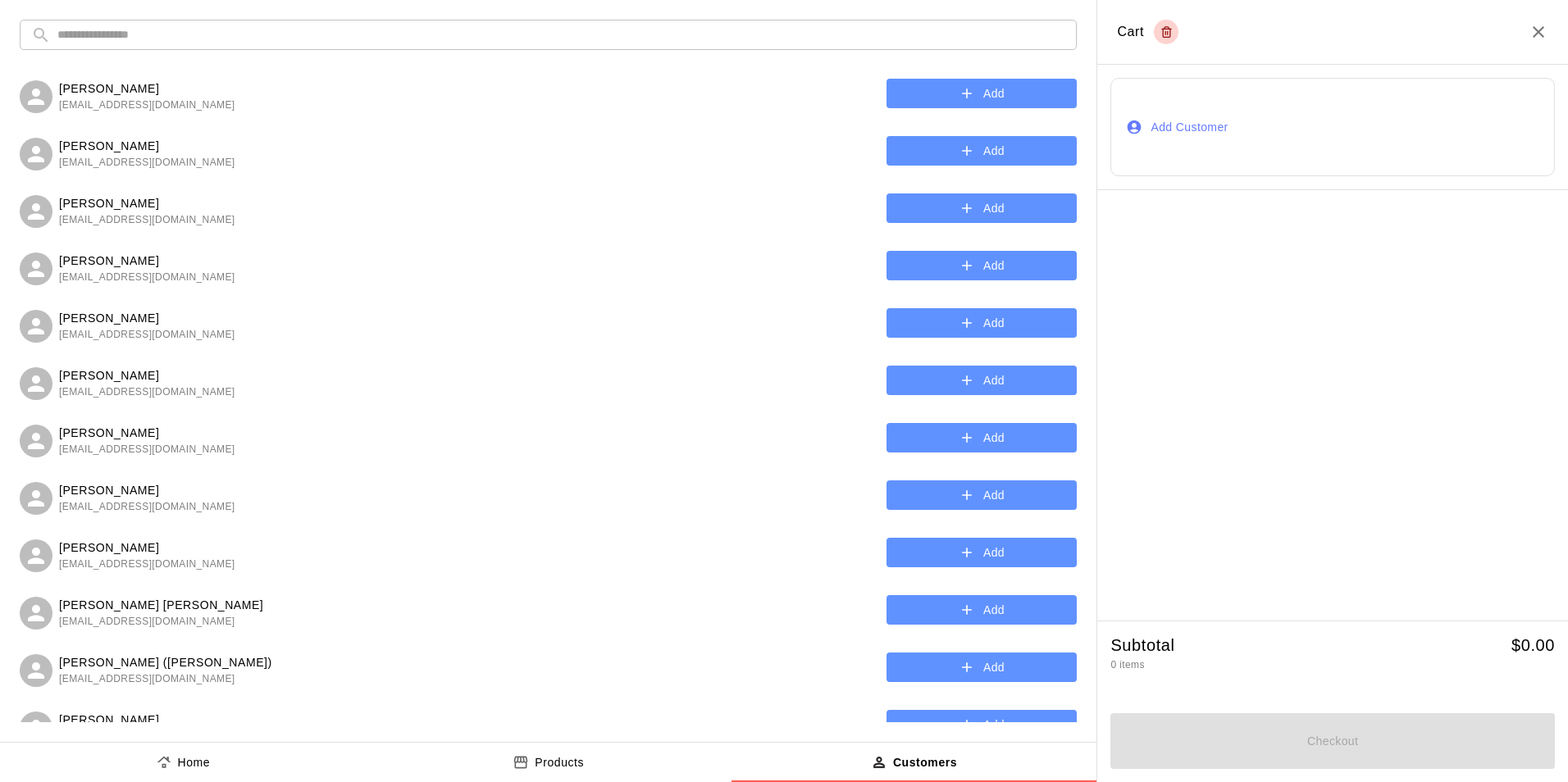
click at [338, 47] on input "text" at bounding box center [561, 34] width 1008 height 31
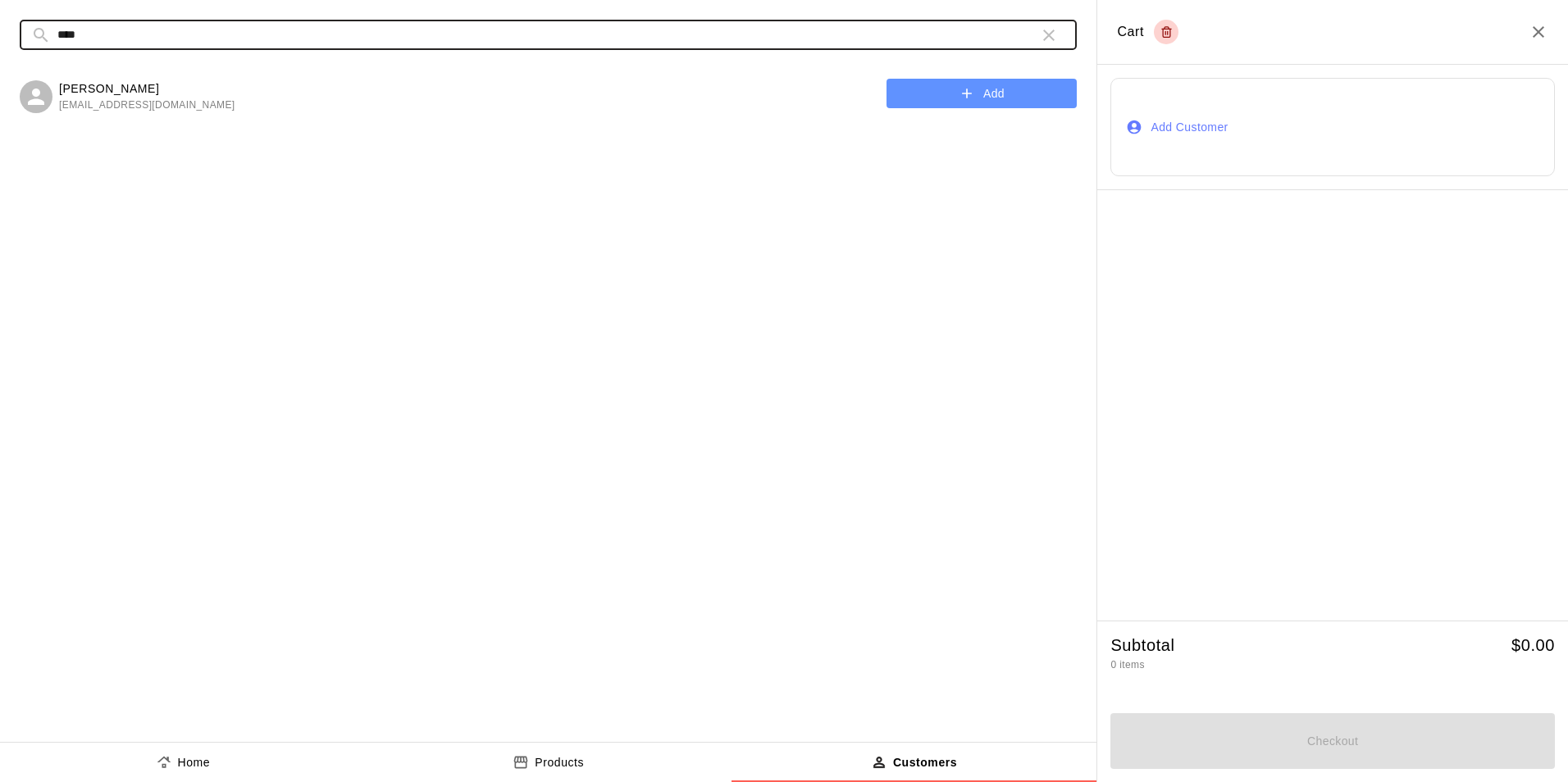
type input "****"
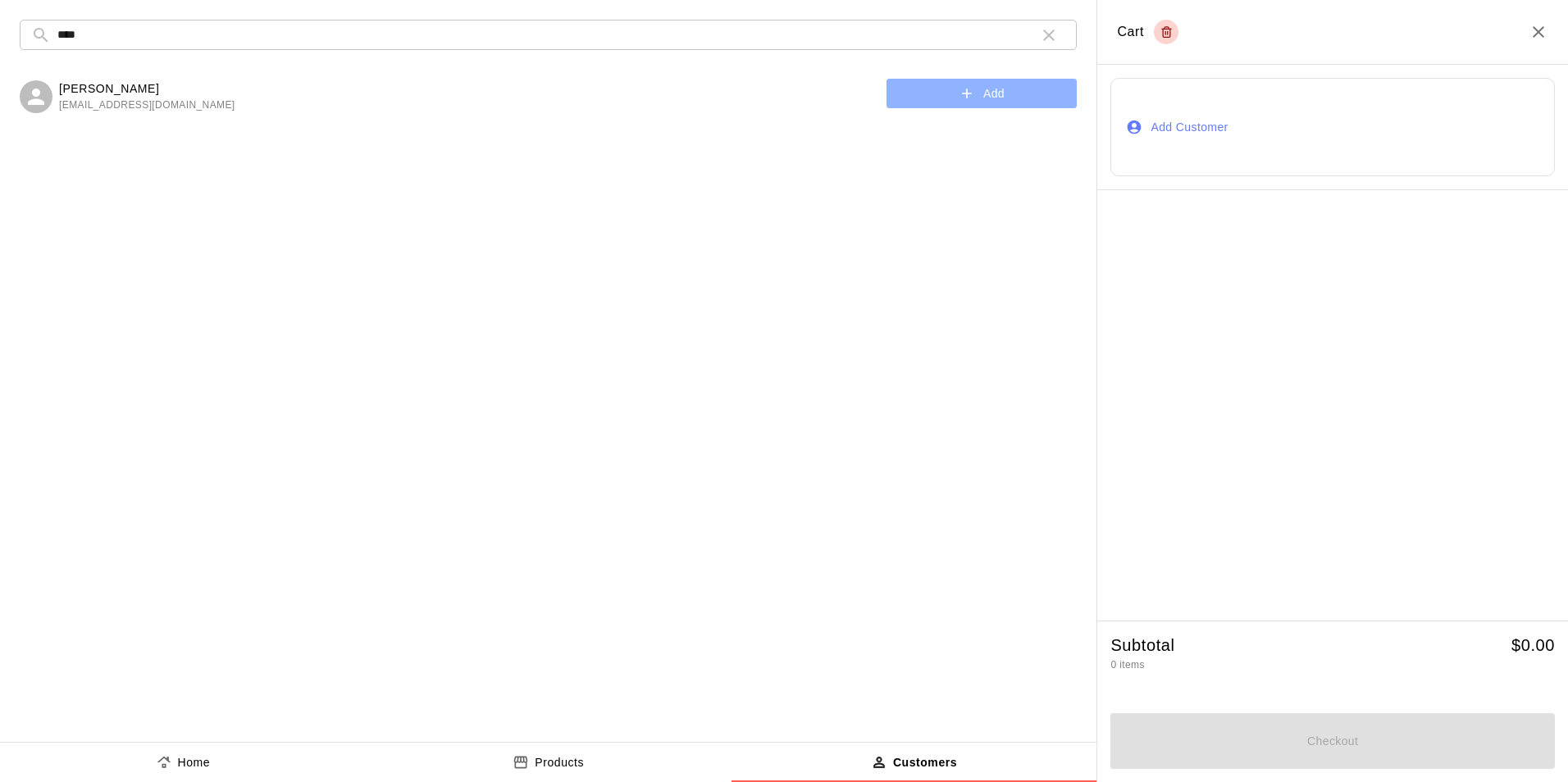
click at [931, 81] on button "Add" at bounding box center [982, 94] width 191 height 31
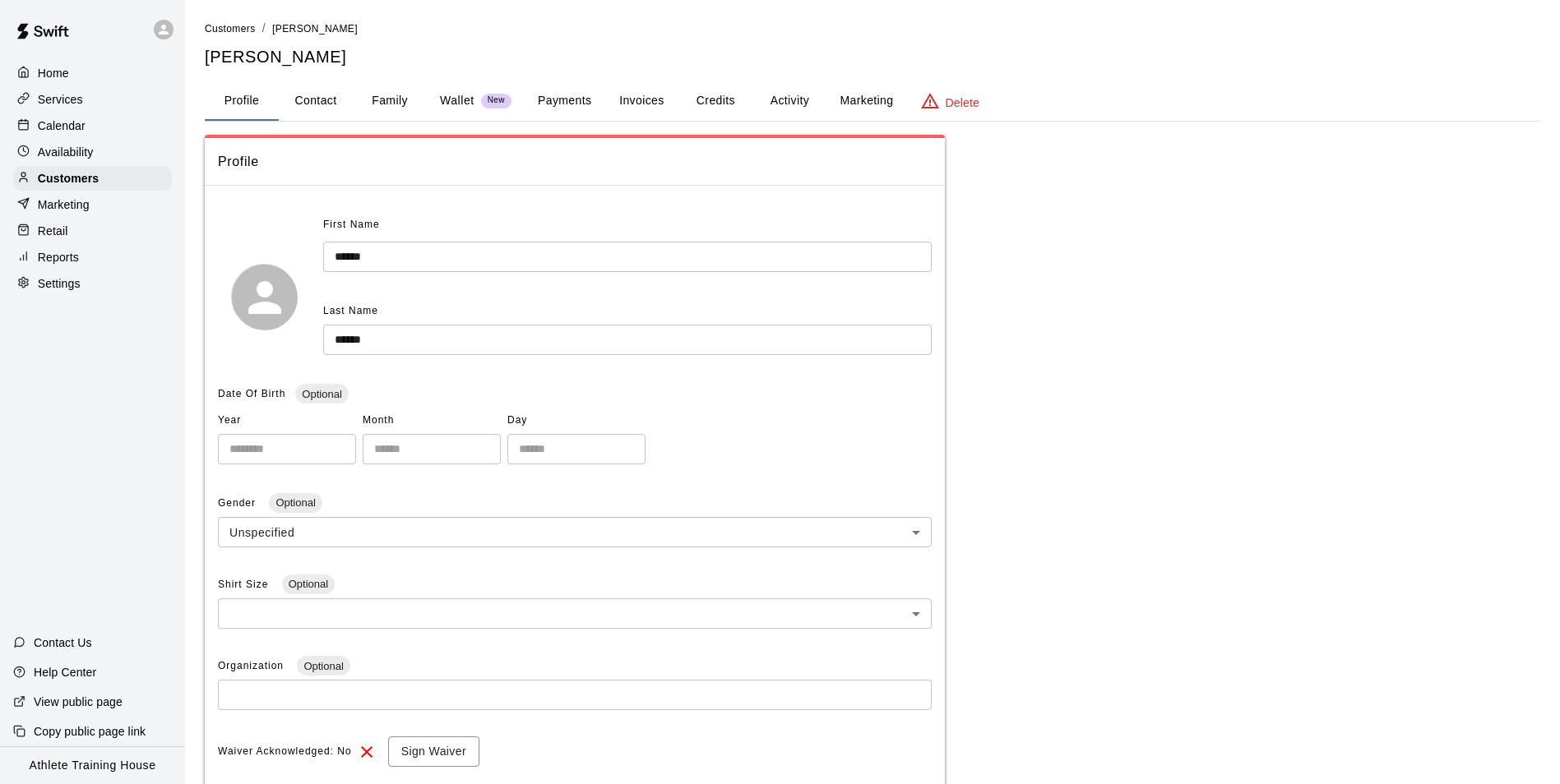
click at [46, 239] on p "Retail" at bounding box center [53, 231] width 31 height 17
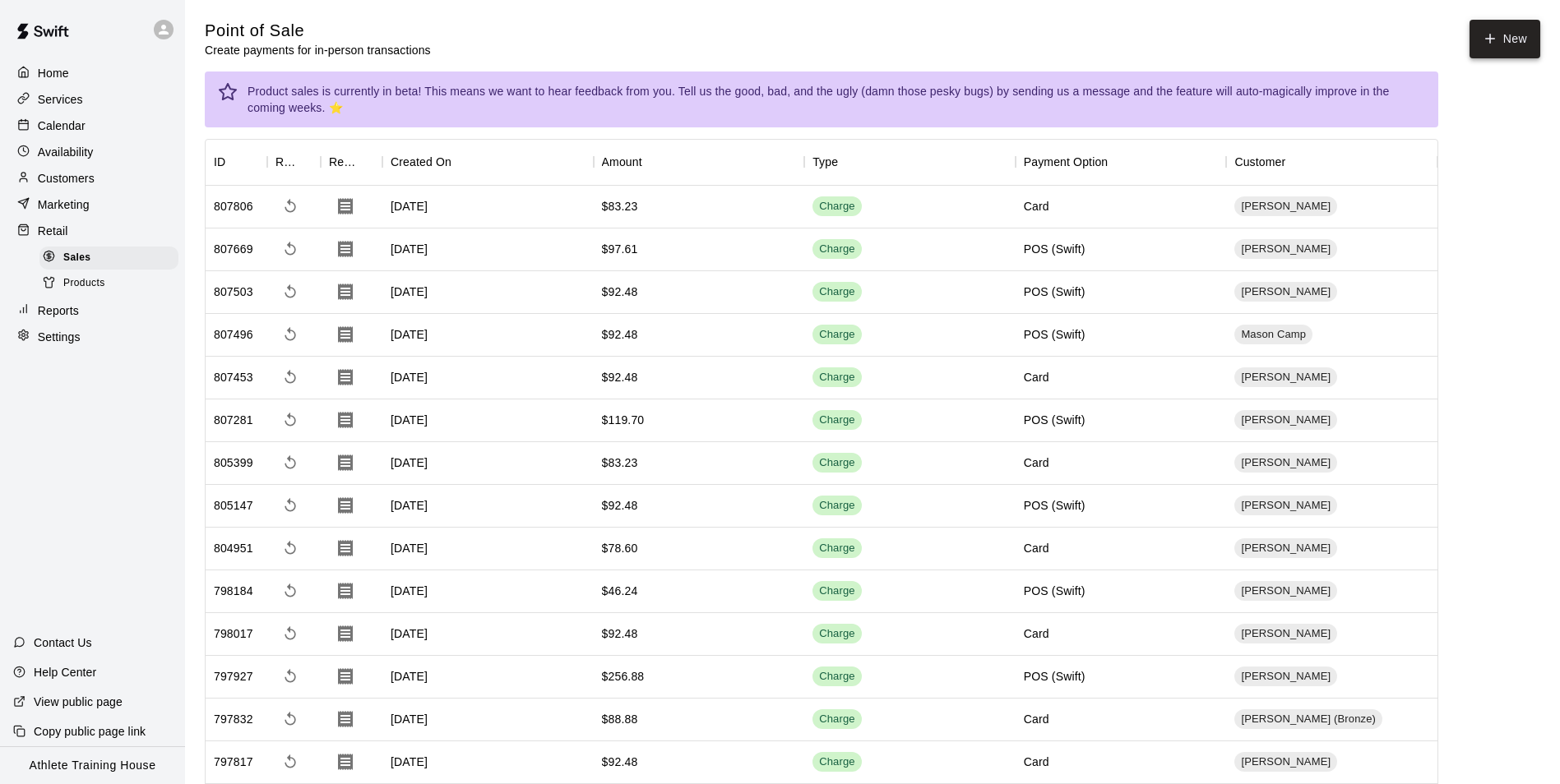
click at [1498, 49] on button "New" at bounding box center [1505, 39] width 70 height 39
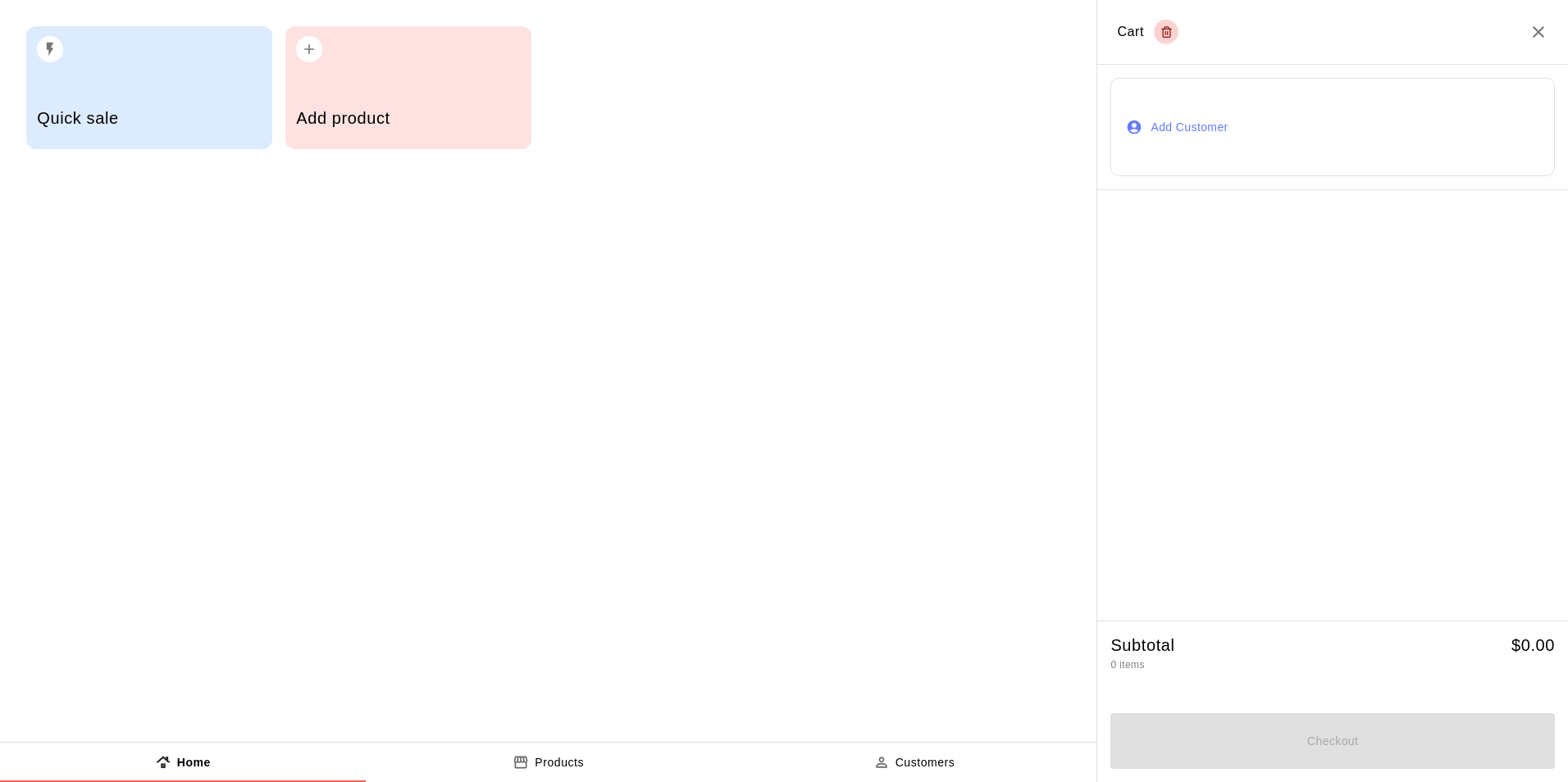
click at [1203, 124] on button "Add Customer" at bounding box center [1332, 127] width 444 height 98
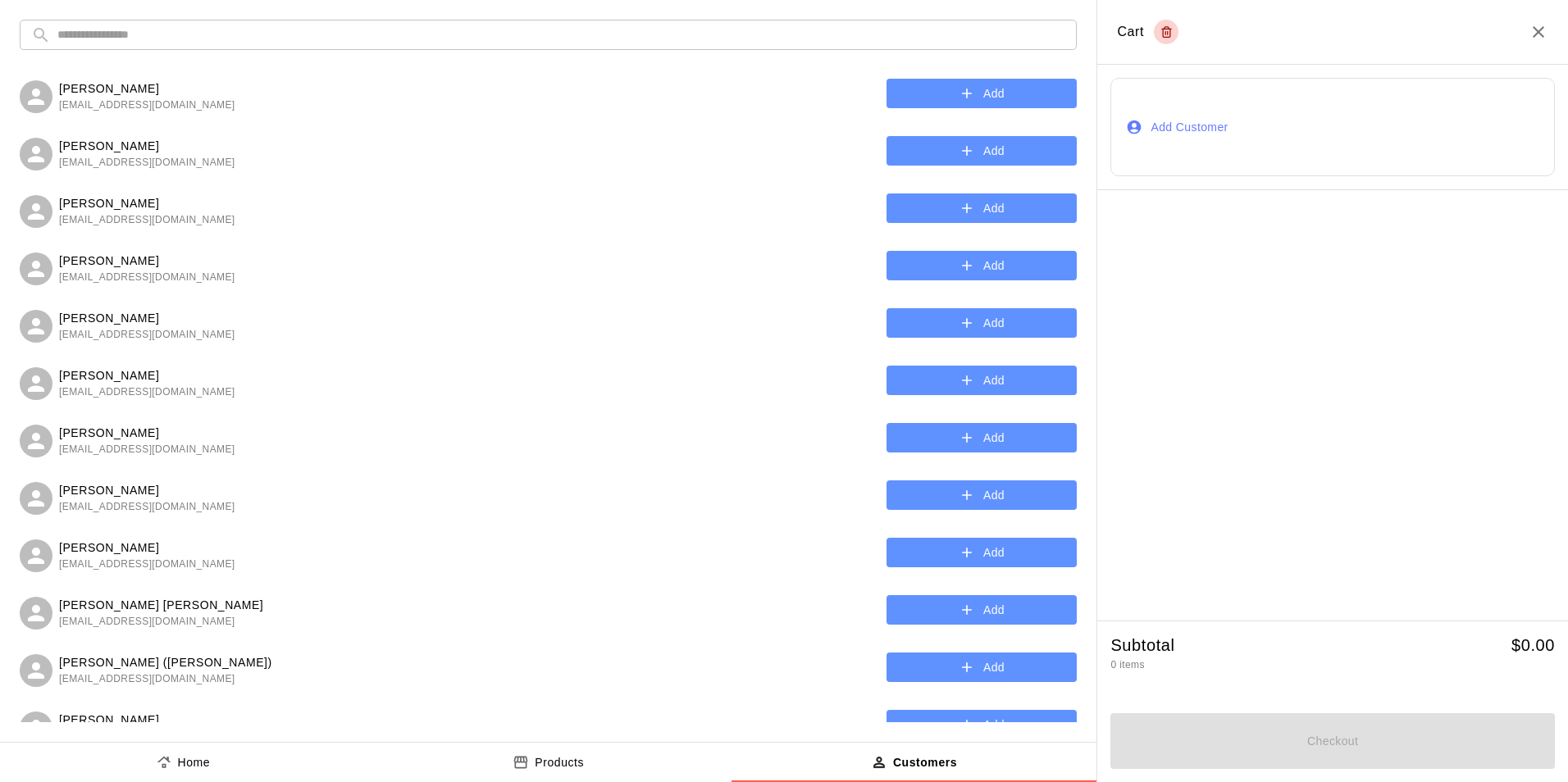
click at [837, 27] on input "text" at bounding box center [561, 34] width 1008 height 31
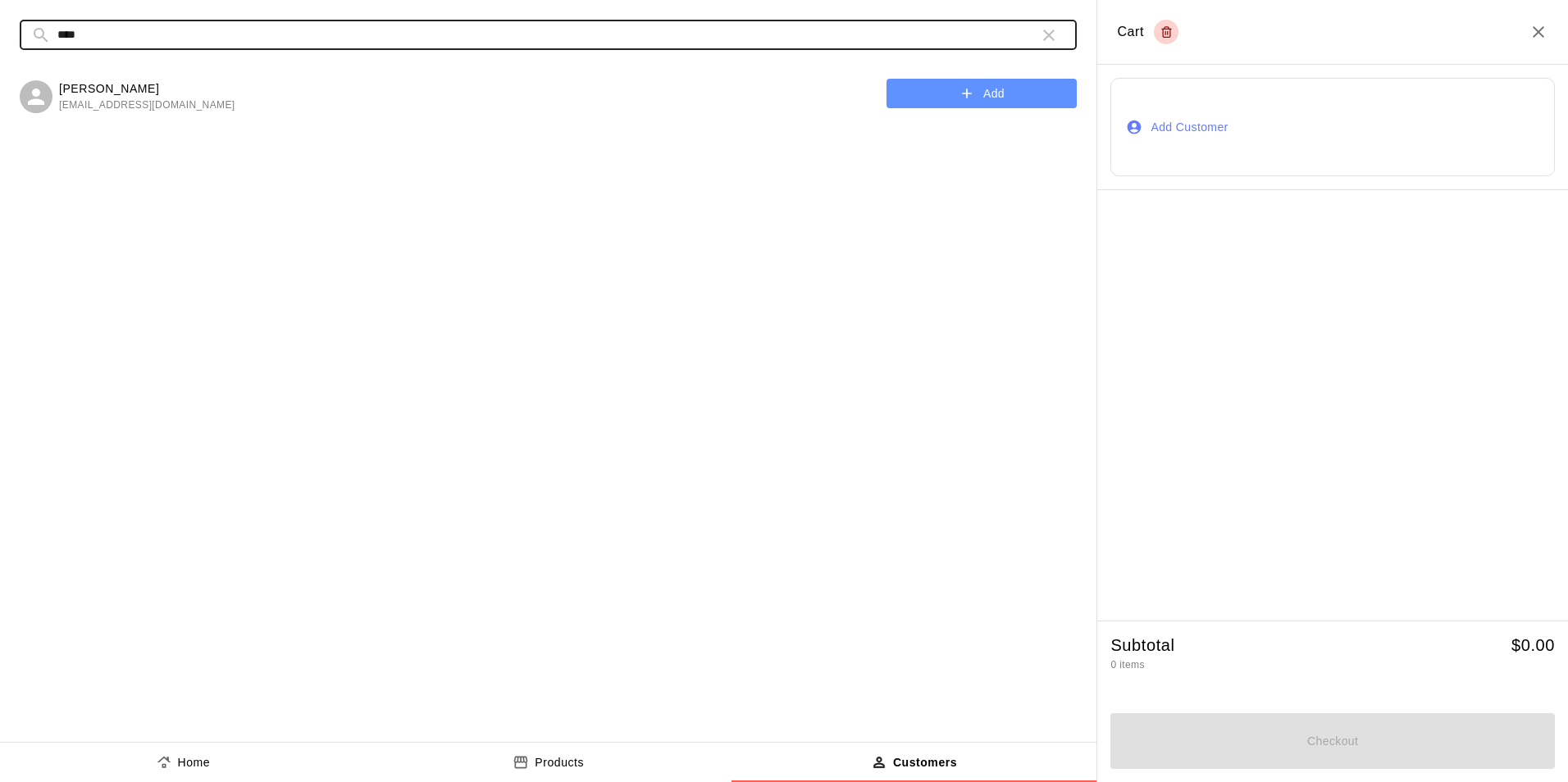
type input "****"
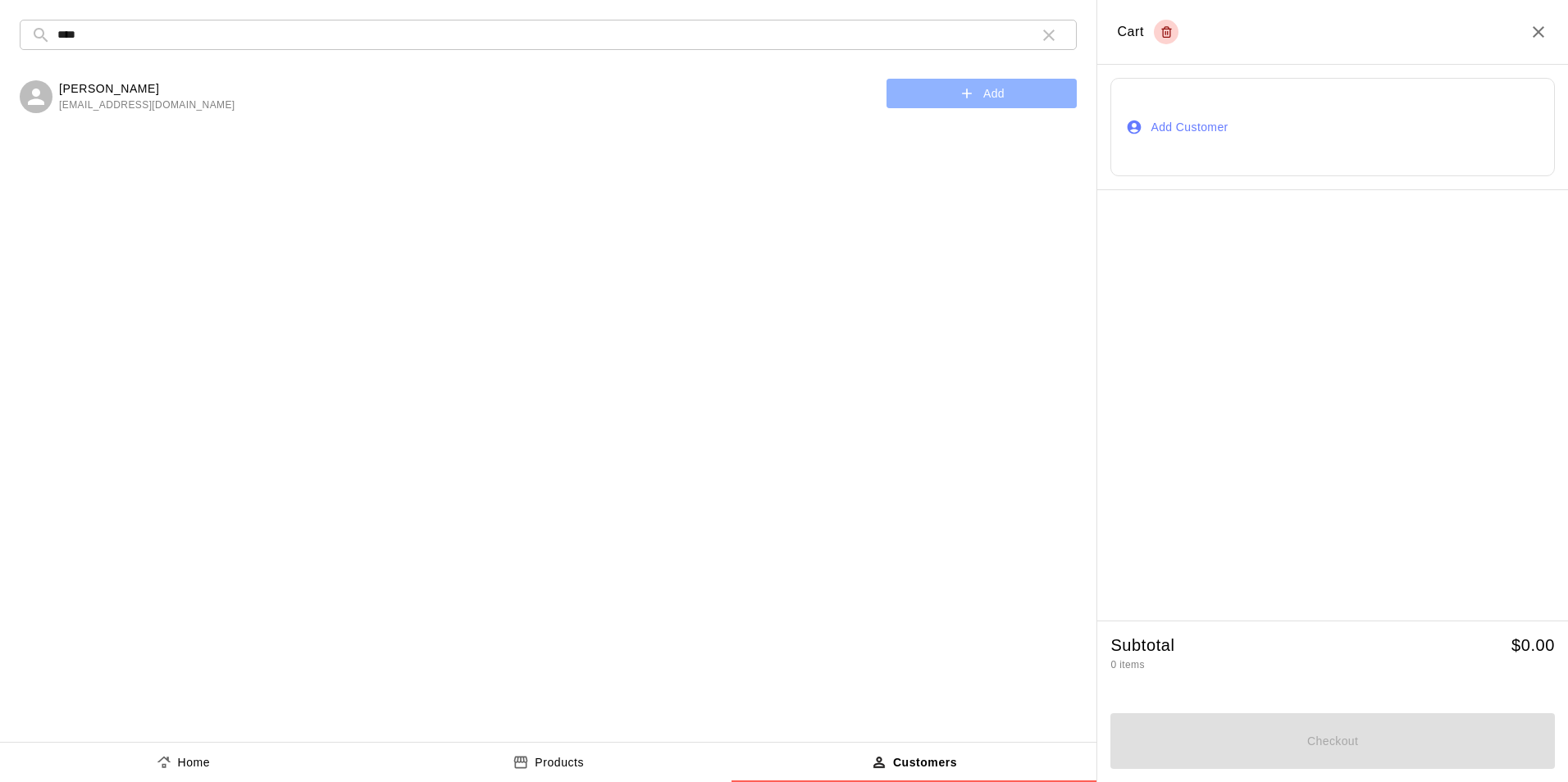
click at [952, 92] on button "Add" at bounding box center [982, 94] width 191 height 31
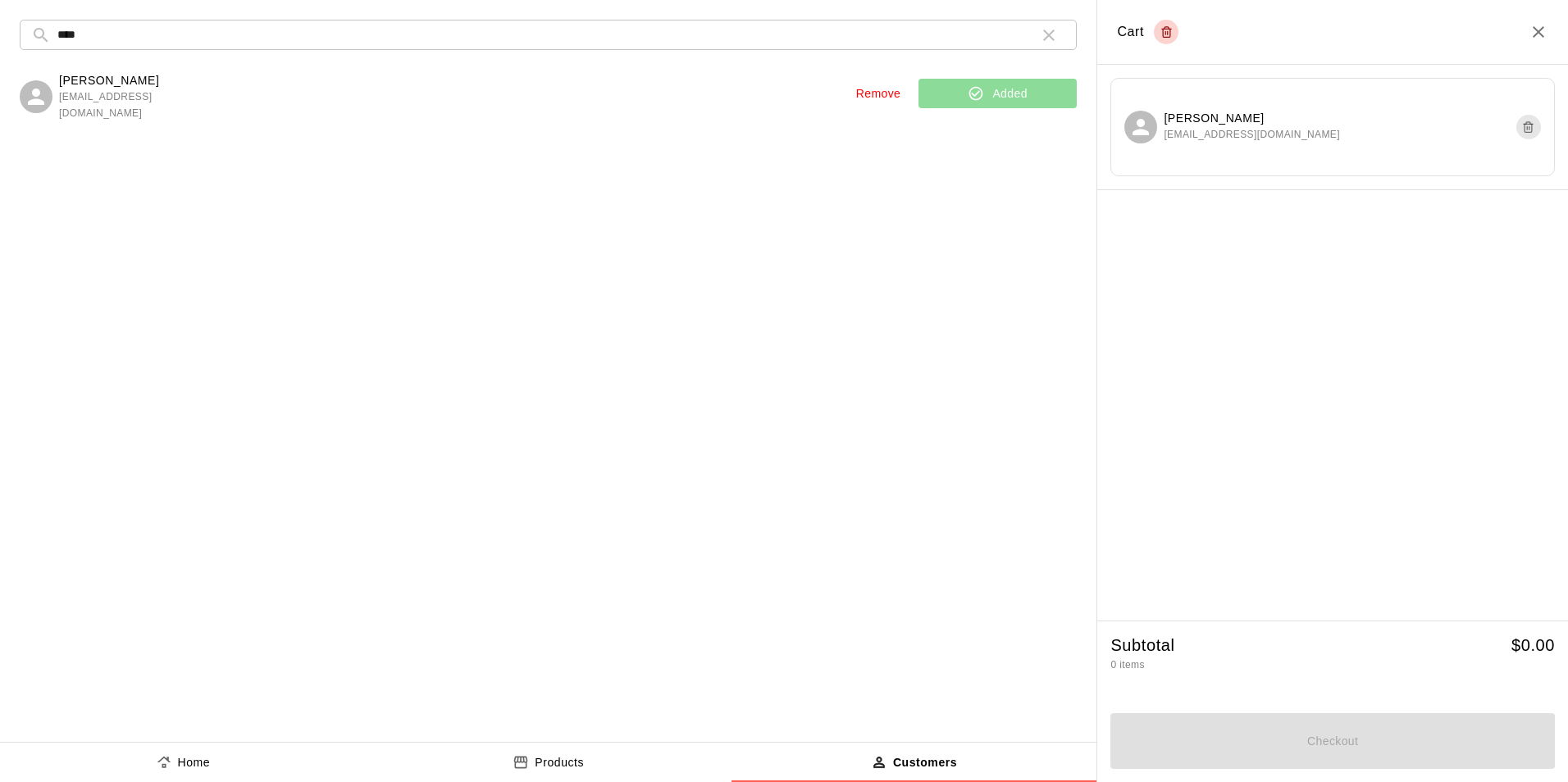
click at [204, 762] on p "Home" at bounding box center [194, 763] width 32 height 18
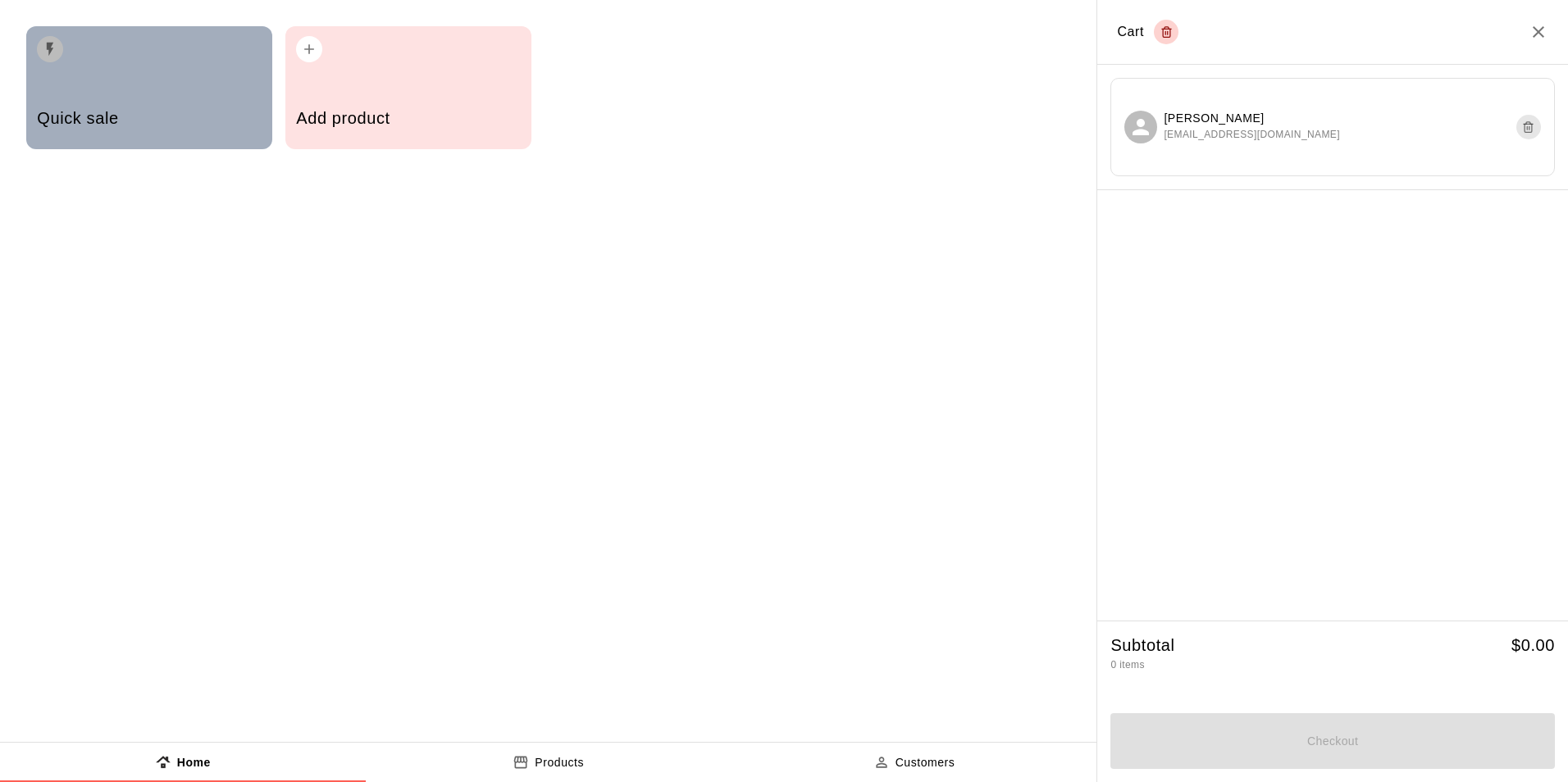
click at [236, 133] on div "Quick sale" at bounding box center [148, 120] width 224 height 58
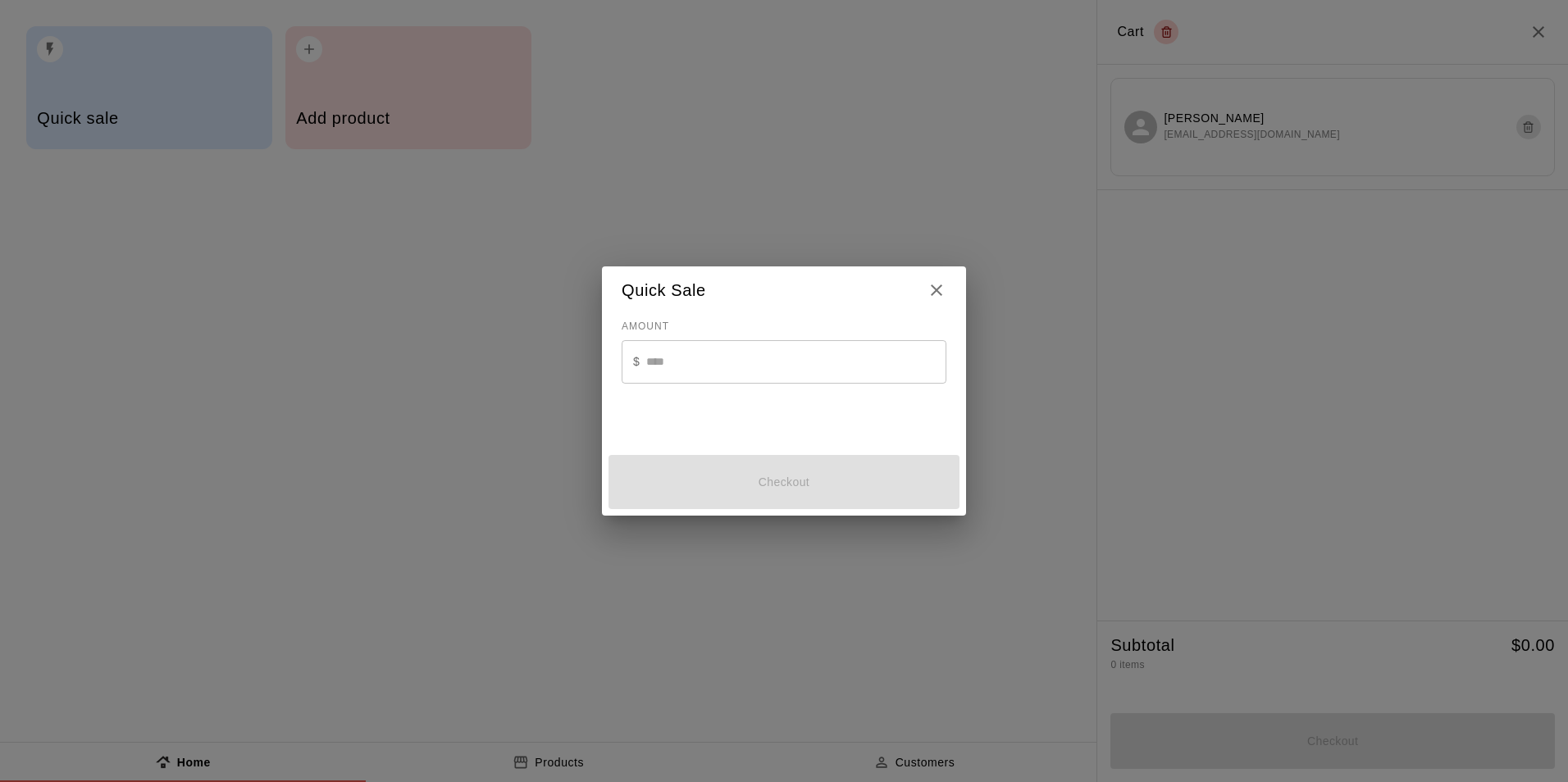
click at [775, 367] on input "text" at bounding box center [796, 362] width 300 height 43
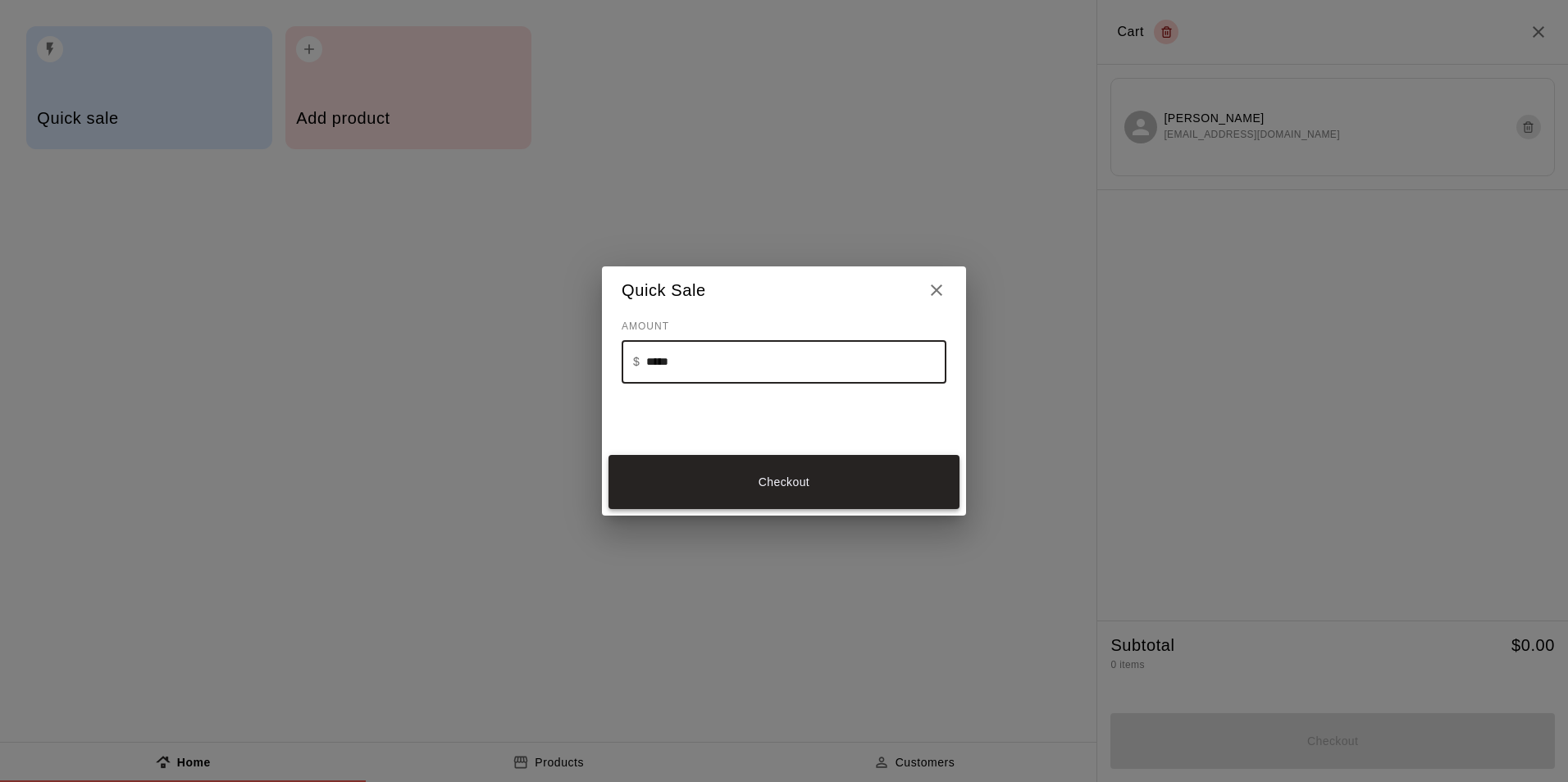
type input "*****"
click at [824, 494] on button "Checkout" at bounding box center [784, 482] width 351 height 55
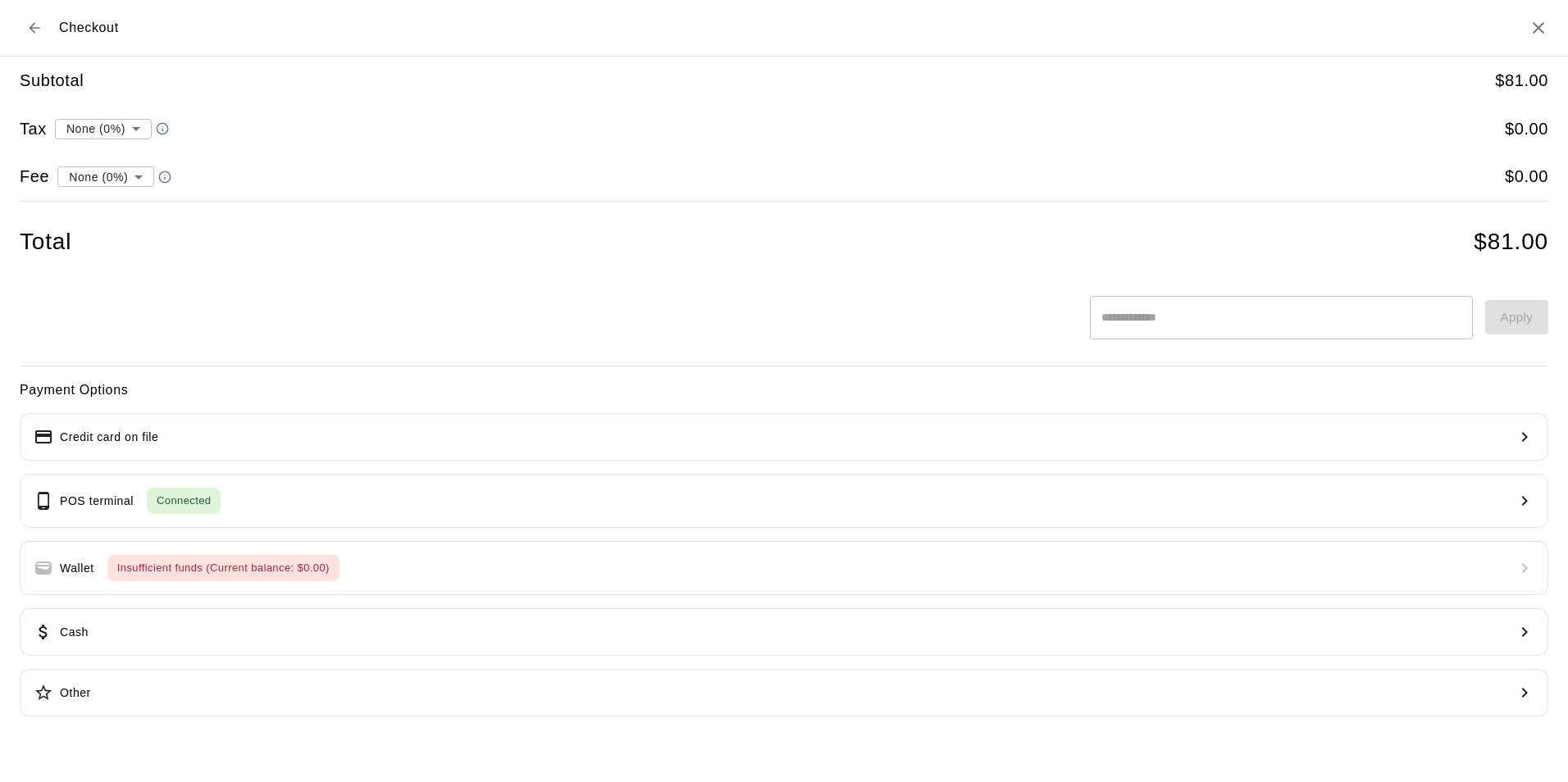
click at [119, 158] on div "Subtotal $ 81.00 Tax None (0%) * ​ $ 0.00 Fee None (0%) * ​ $ 0.00 Total $ 81.00" at bounding box center [783, 169] width 1528 height 226
click at [130, 234] on li "convenience fee ( 2.75 % )" at bounding box center [102, 233] width 160 height 27
type input "**********"
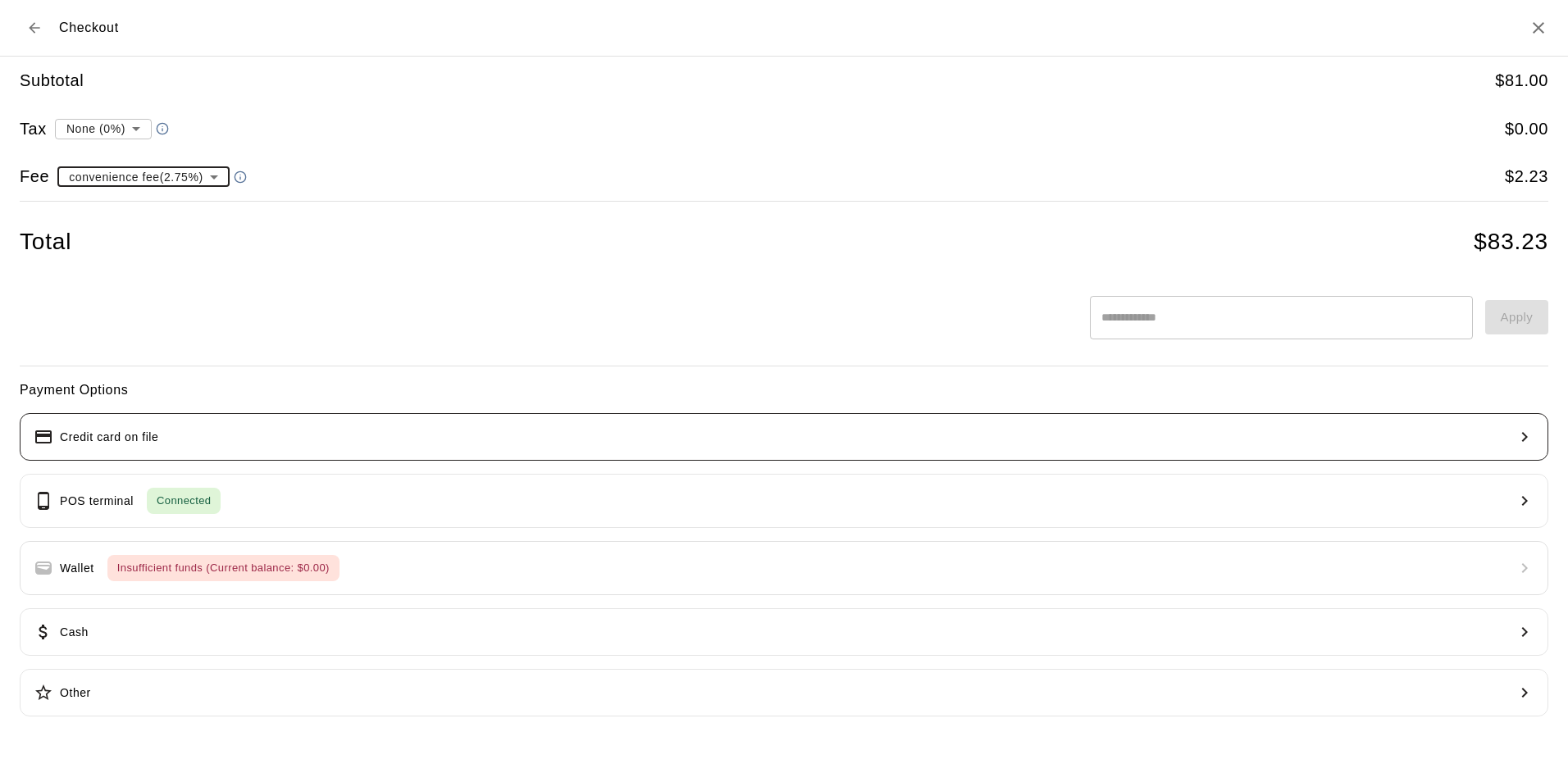
click at [217, 441] on button "Credit card on file" at bounding box center [783, 437] width 1528 height 47
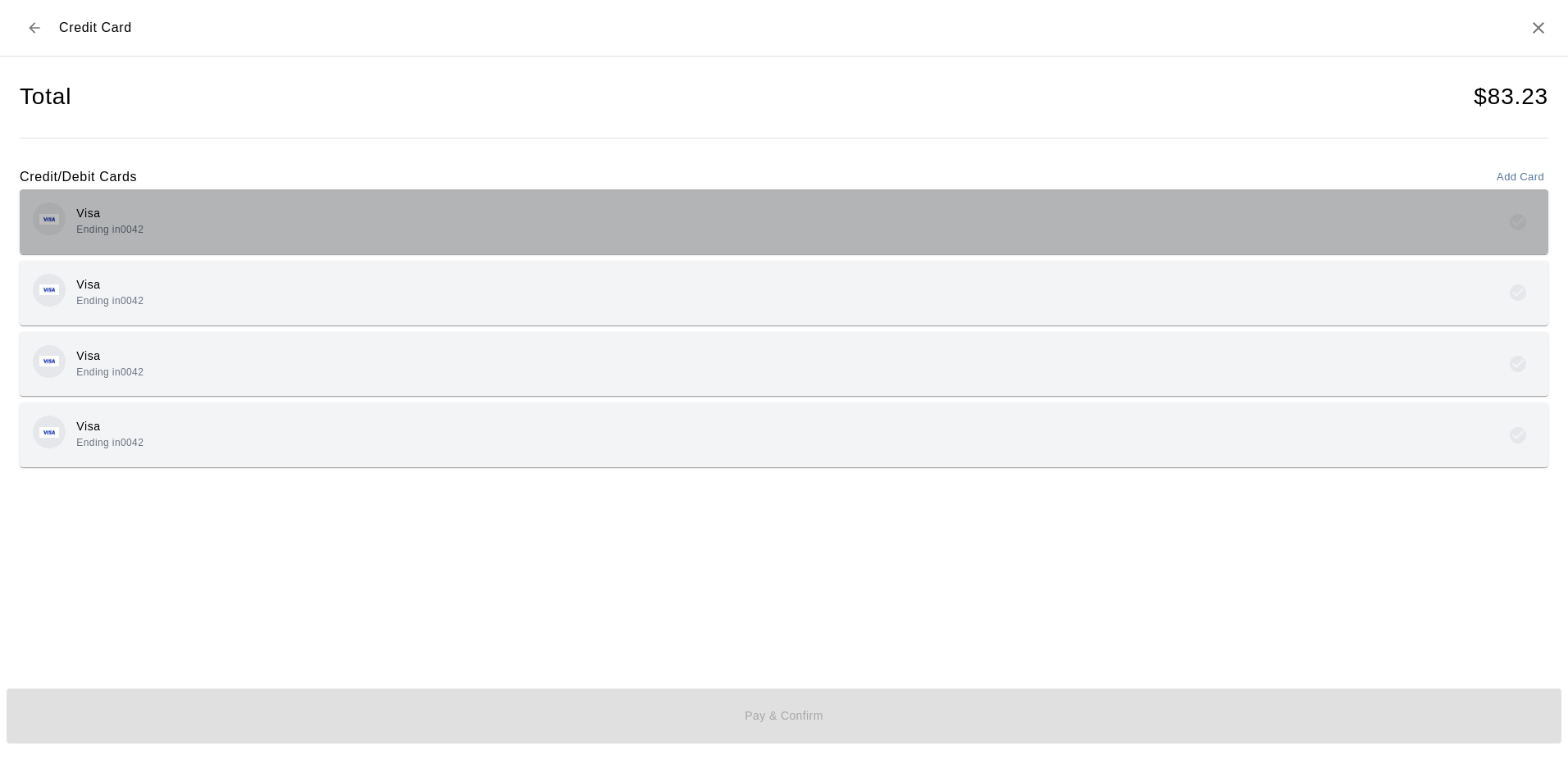
click at [211, 203] on div "Visa Ending in 0042" at bounding box center [783, 222] width 1502 height 39
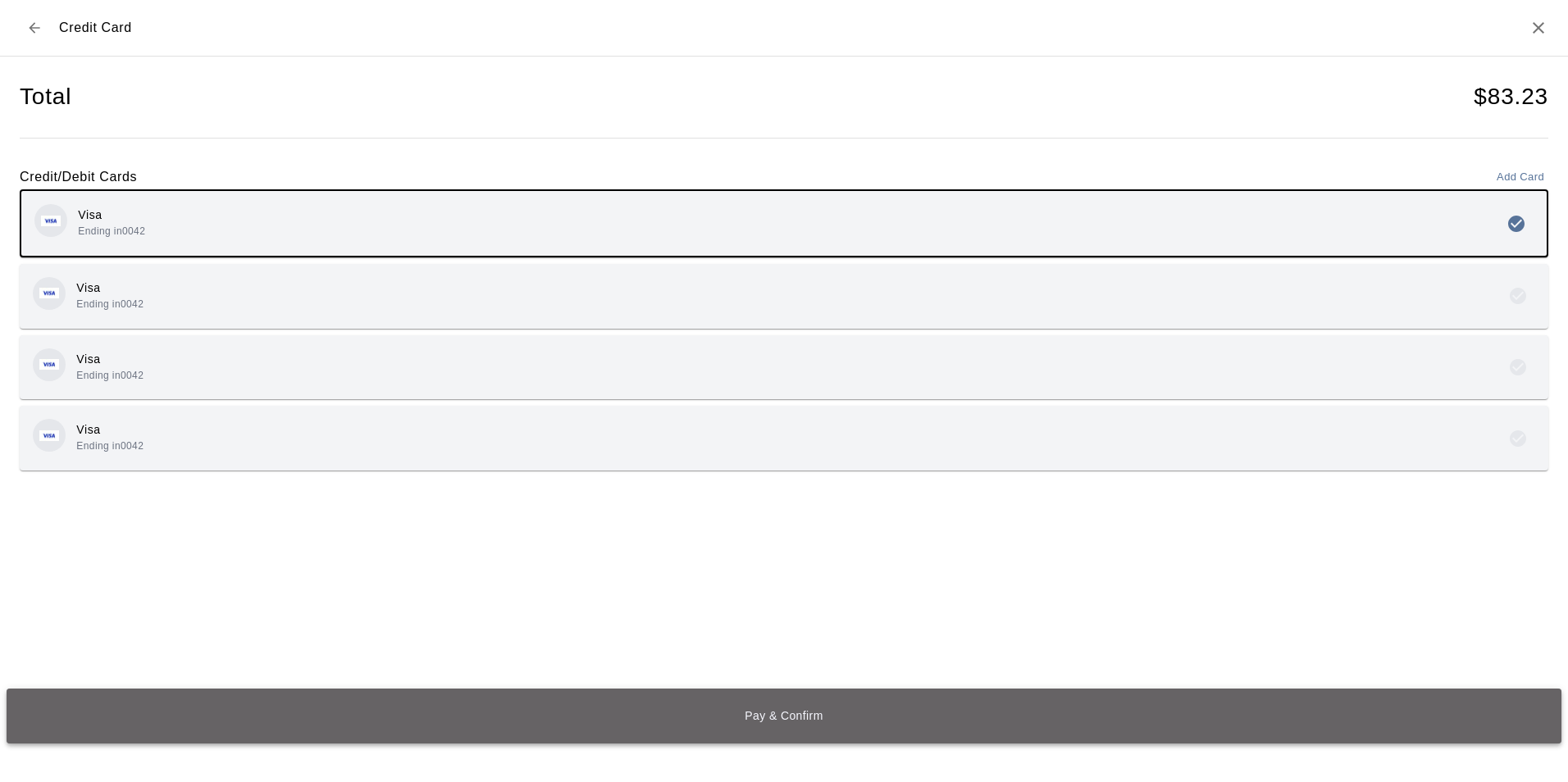
click at [489, 726] on button "Pay & Confirm" at bounding box center [783, 715] width 1555 height 55
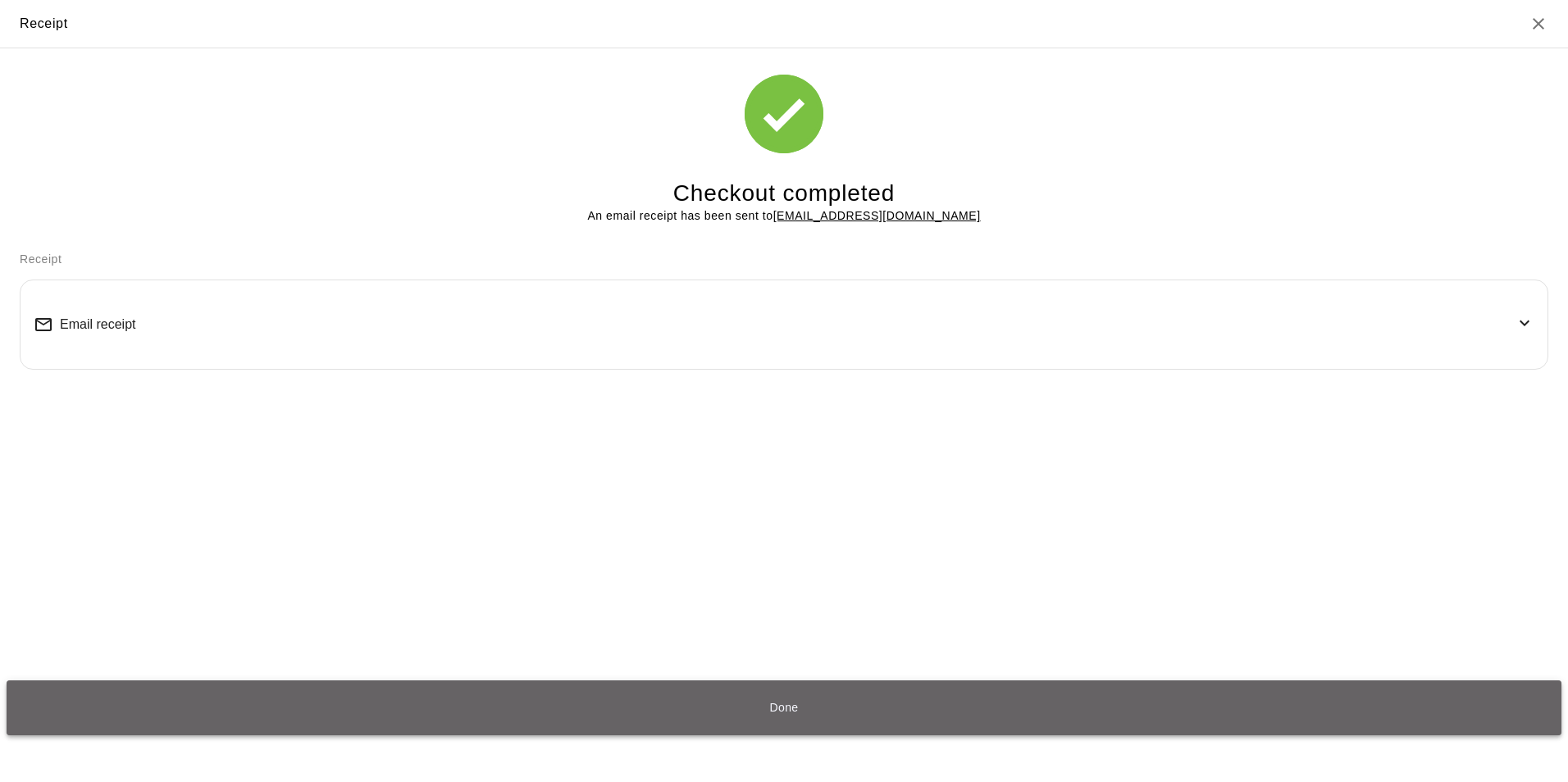
click at [648, 704] on button "Done" at bounding box center [783, 707] width 1555 height 55
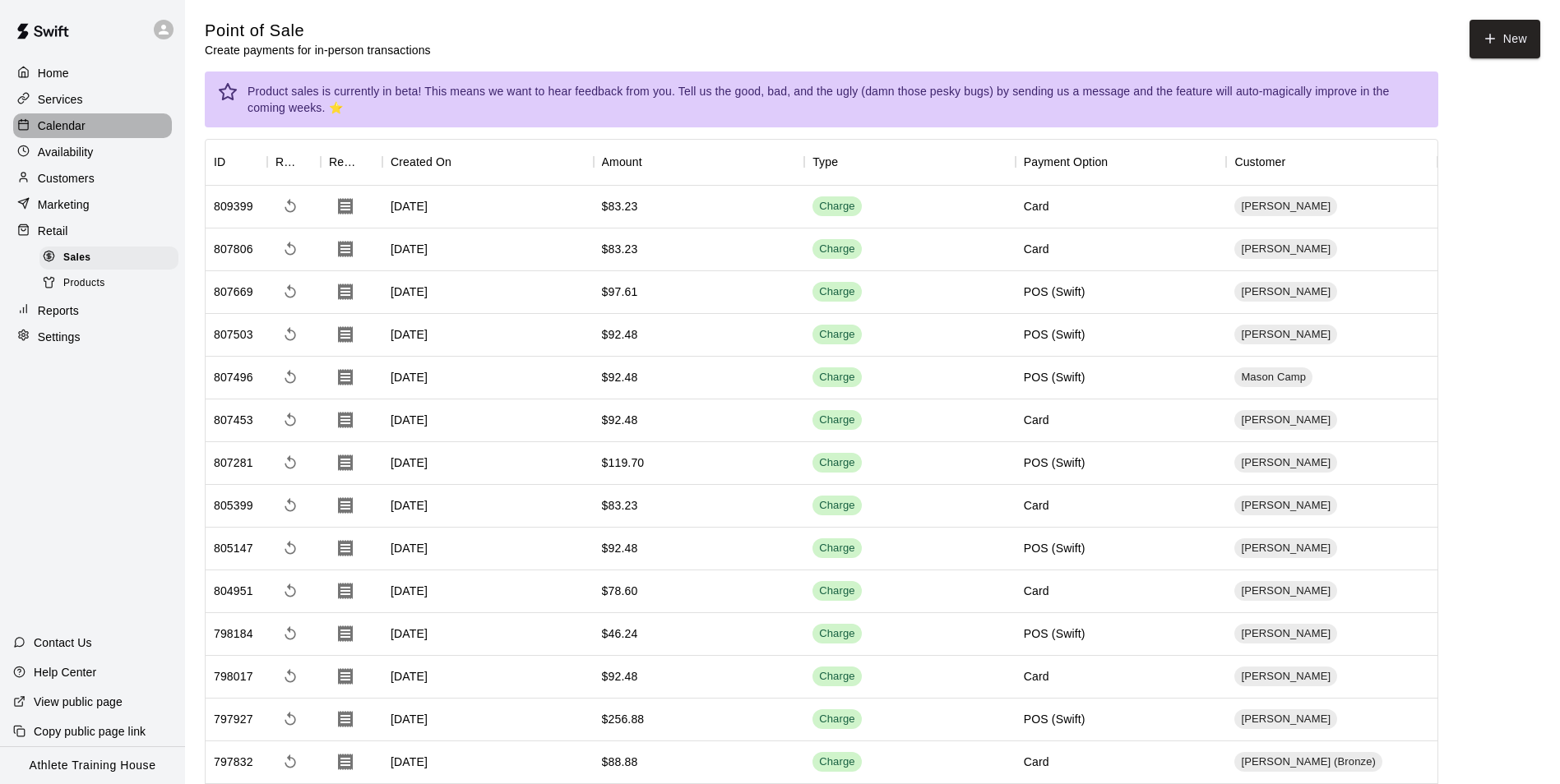
click at [65, 132] on p "Calendar" at bounding box center [62, 126] width 48 height 17
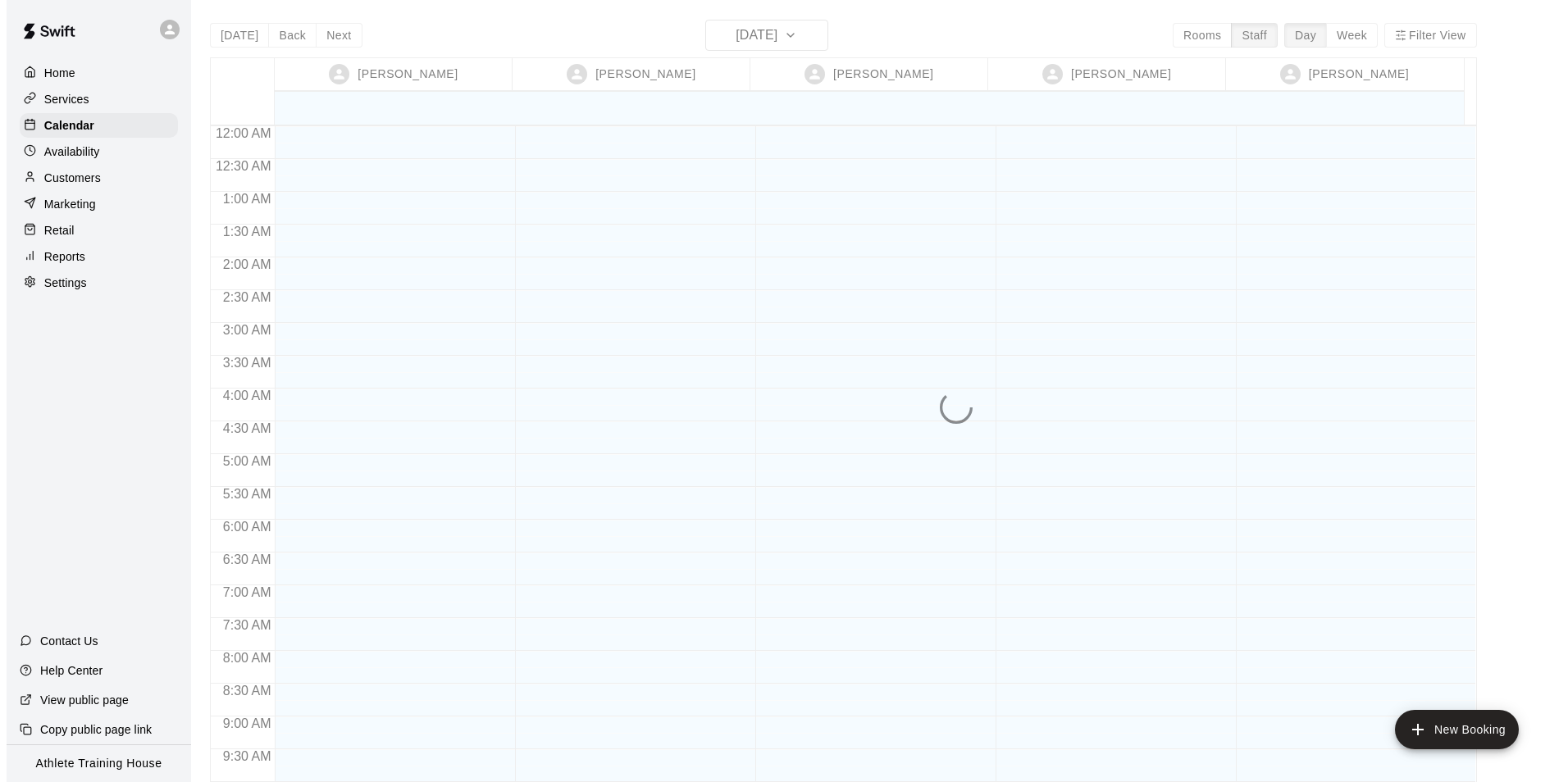
scroll to position [899, 0]
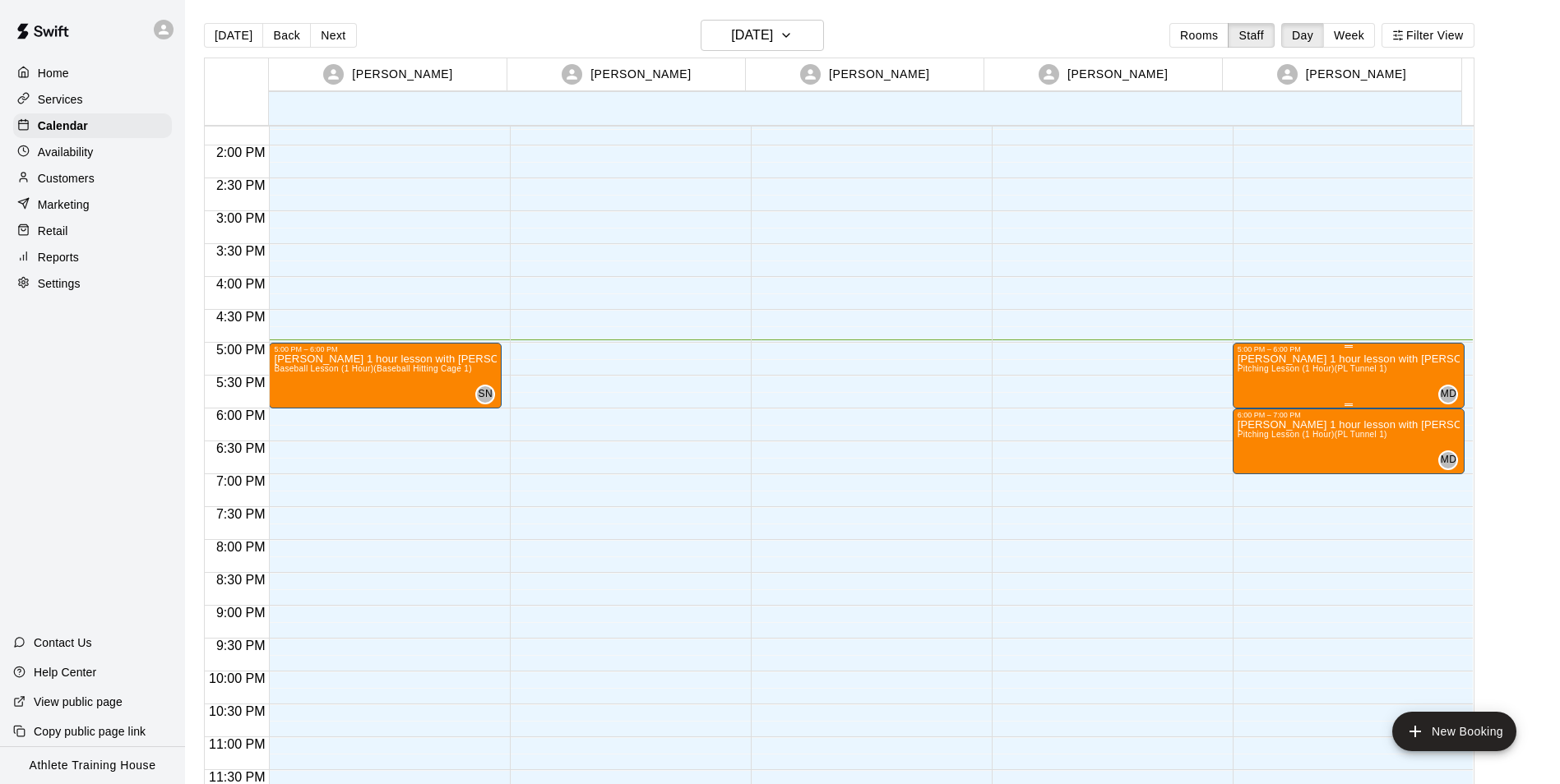
click at [1357, 373] on span "Pitching Lesson (1 Hour) (PL Tunnel 1)" at bounding box center [1312, 369] width 150 height 9
click at [1246, 392] on button "edit" at bounding box center [1251, 381] width 33 height 33
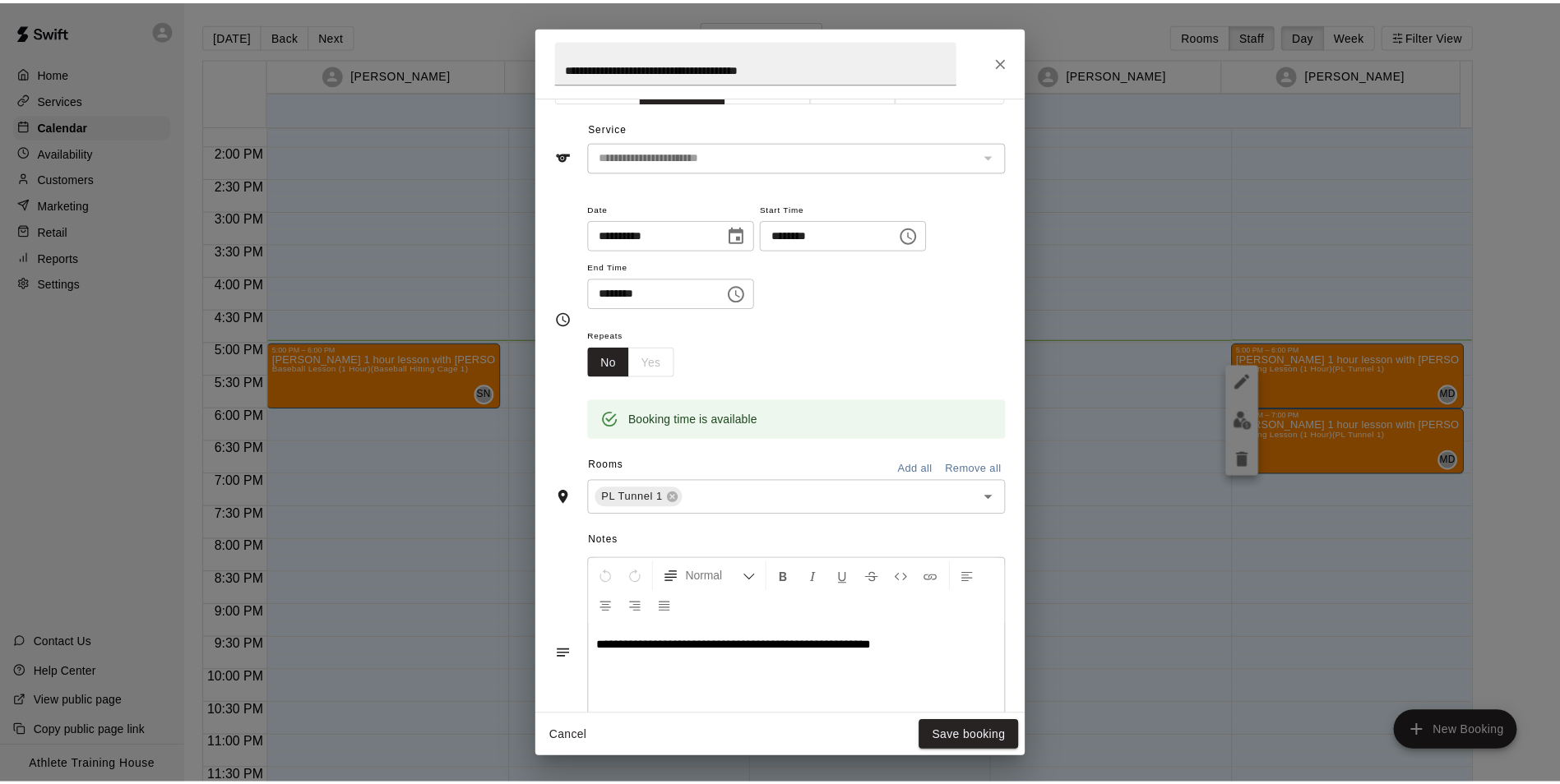
scroll to position [0, 0]
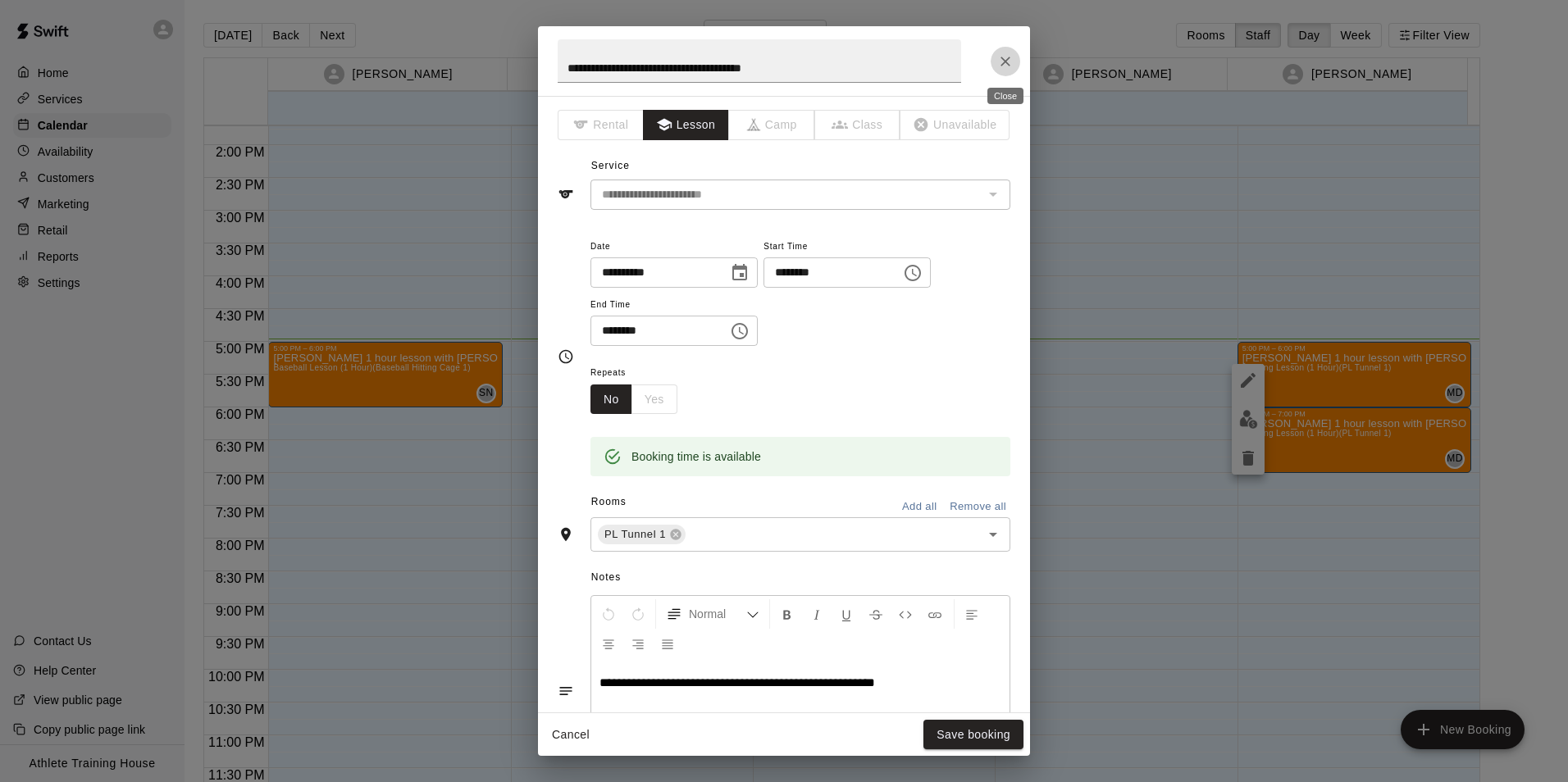
click at [1010, 69] on button "Close" at bounding box center [1005, 61] width 30 height 30
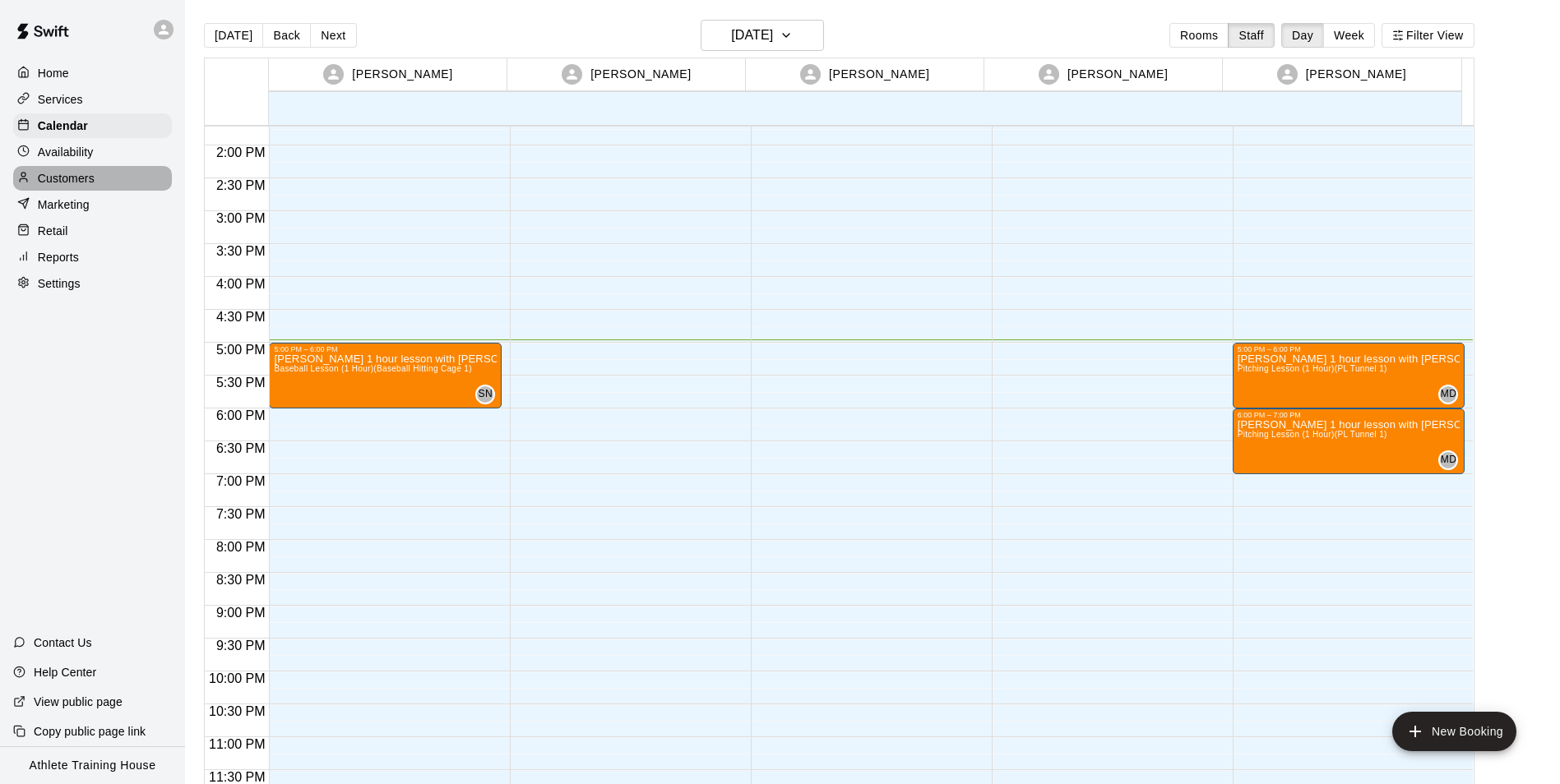
click at [91, 187] on p "Customers" at bounding box center [66, 178] width 56 height 17
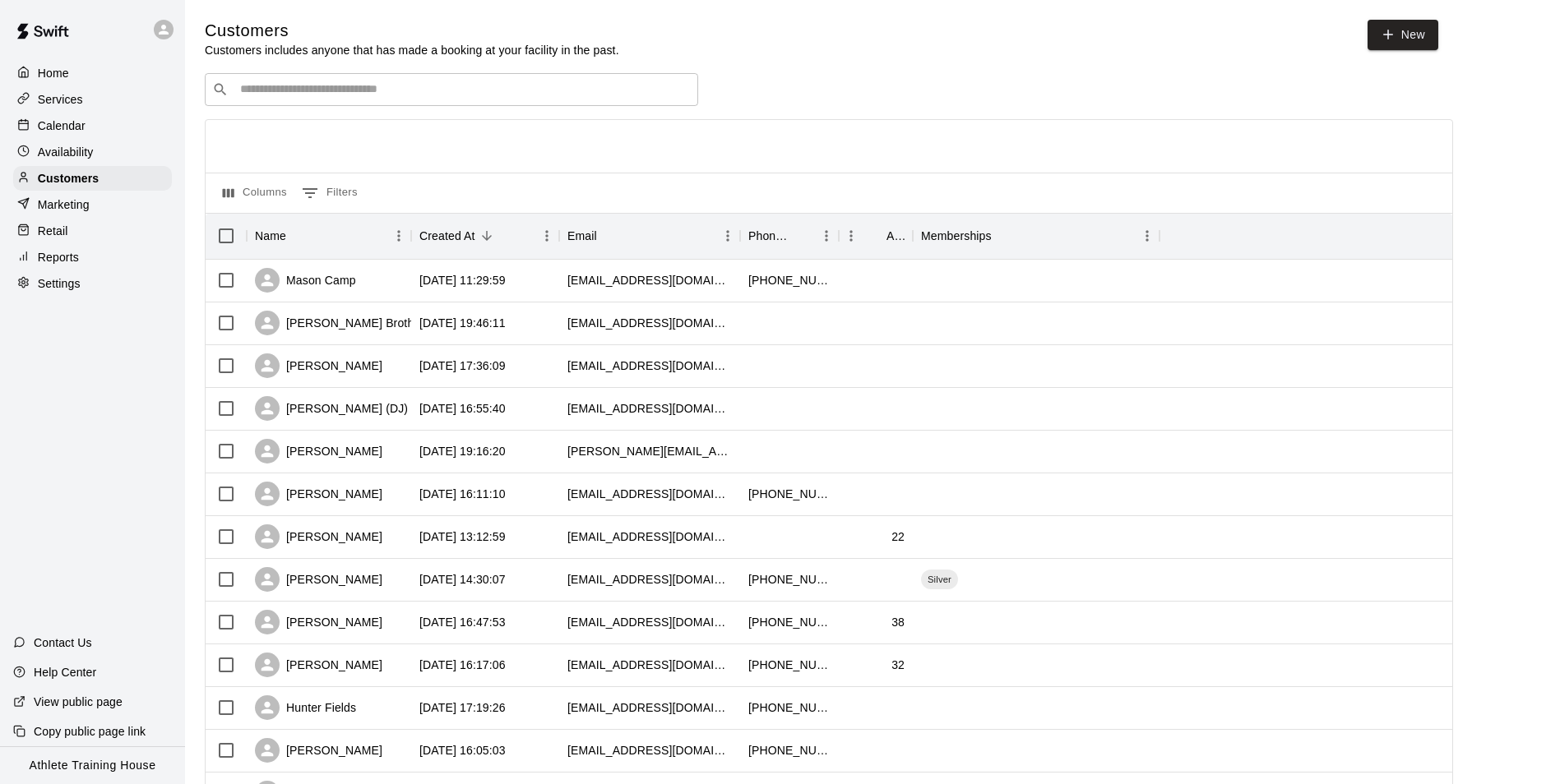
click at [305, 103] on div "​ ​" at bounding box center [452, 89] width 493 height 33
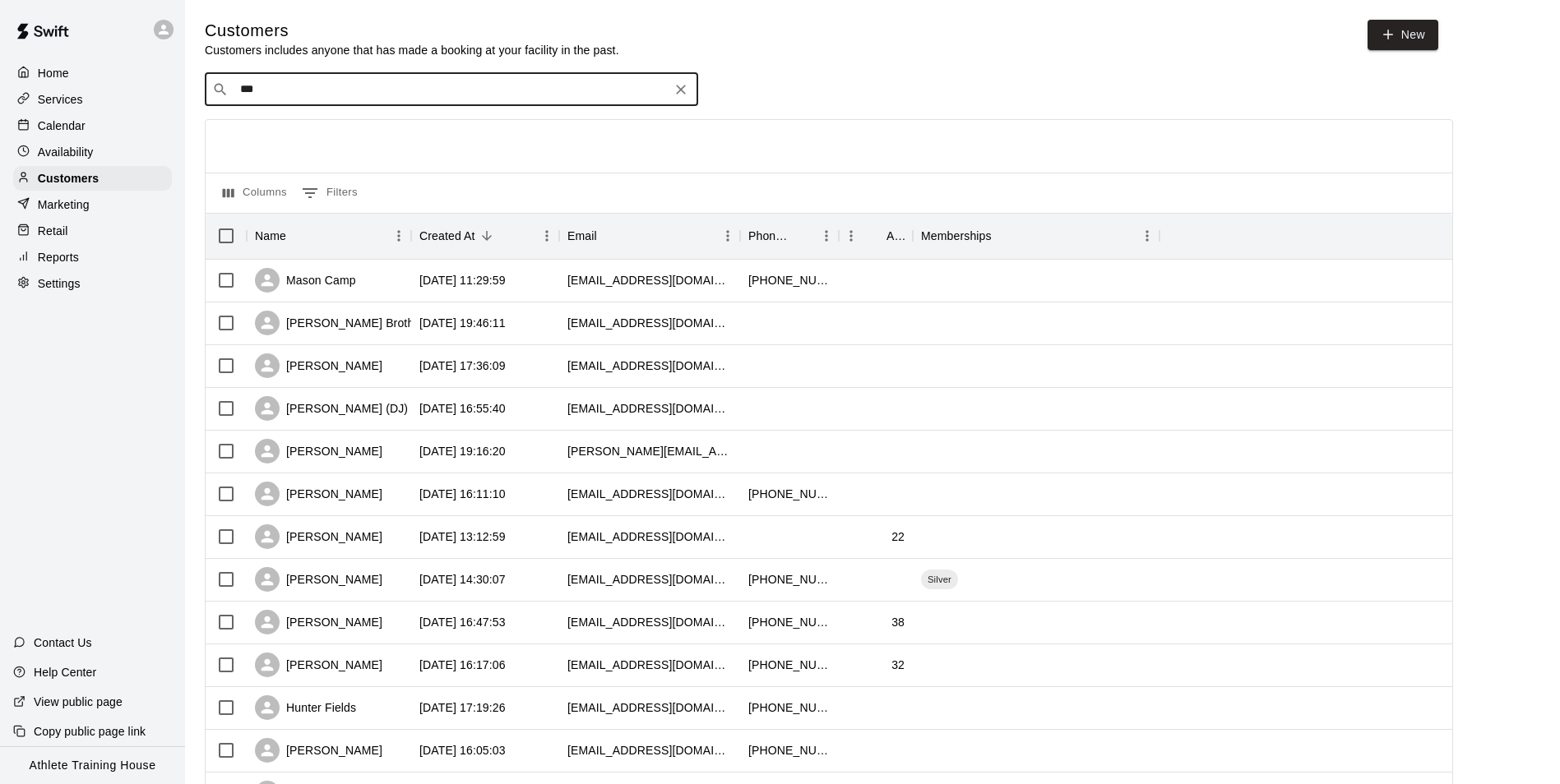
type input "****"
click at [341, 130] on p "[PERSON_NAME] (Bronze)" at bounding box center [327, 127] width 152 height 18
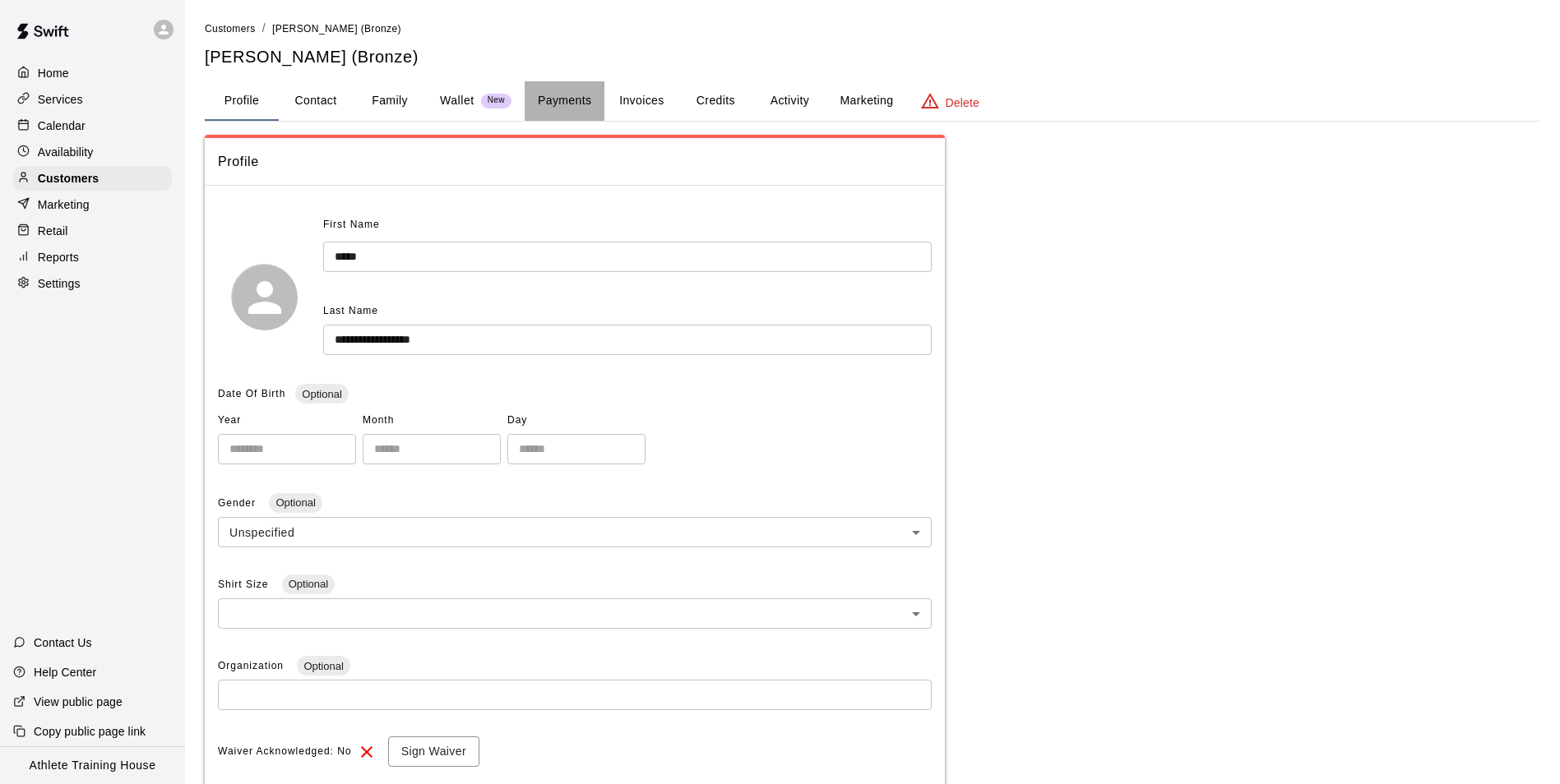
click at [569, 89] on button "Payments" at bounding box center [564, 100] width 80 height 40
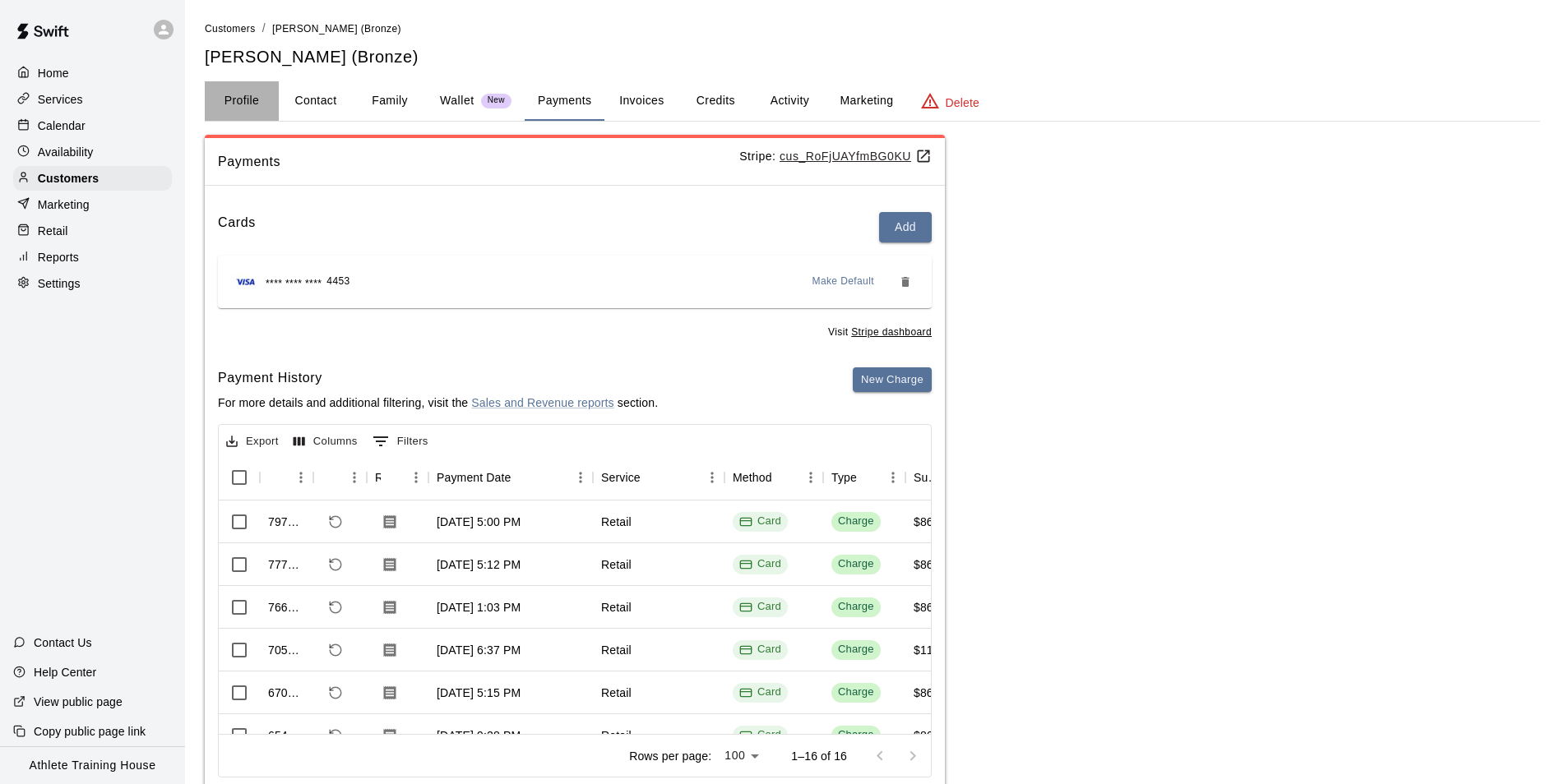
click at [239, 103] on button "Profile" at bounding box center [242, 100] width 74 height 40
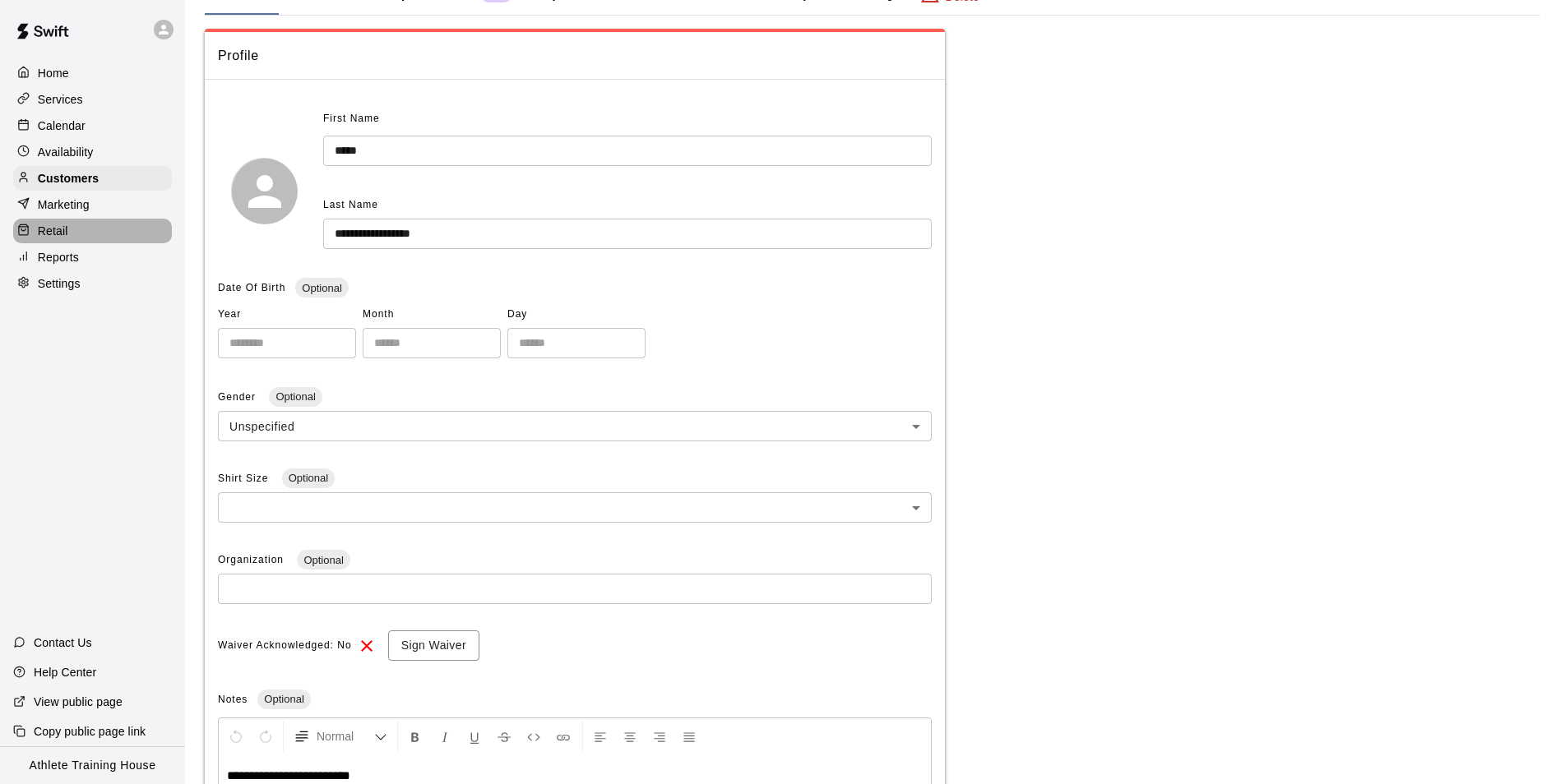
click at [97, 225] on div "Retail" at bounding box center [92, 231] width 158 height 25
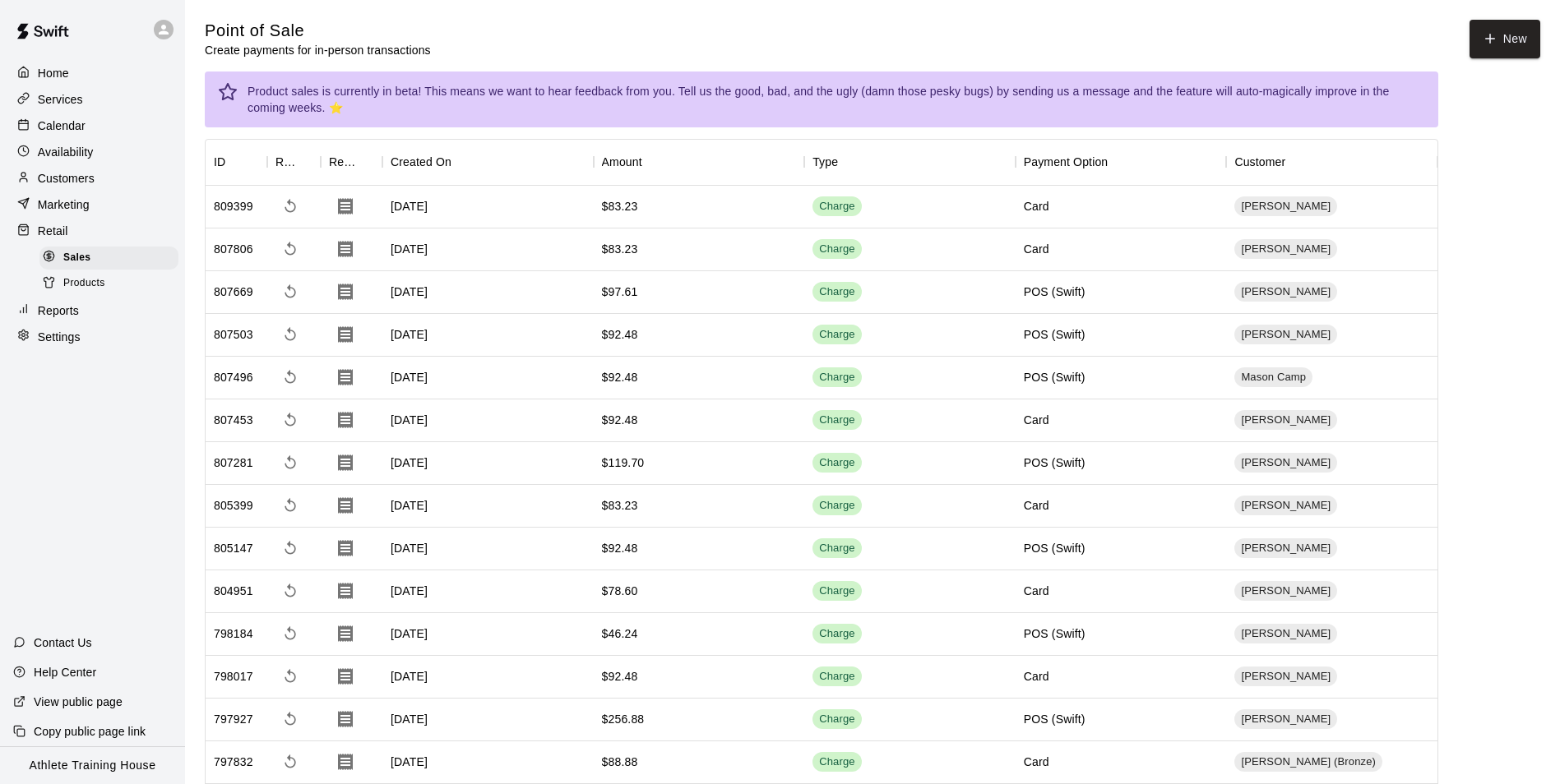
click at [81, 130] on p "Calendar" at bounding box center [62, 126] width 48 height 17
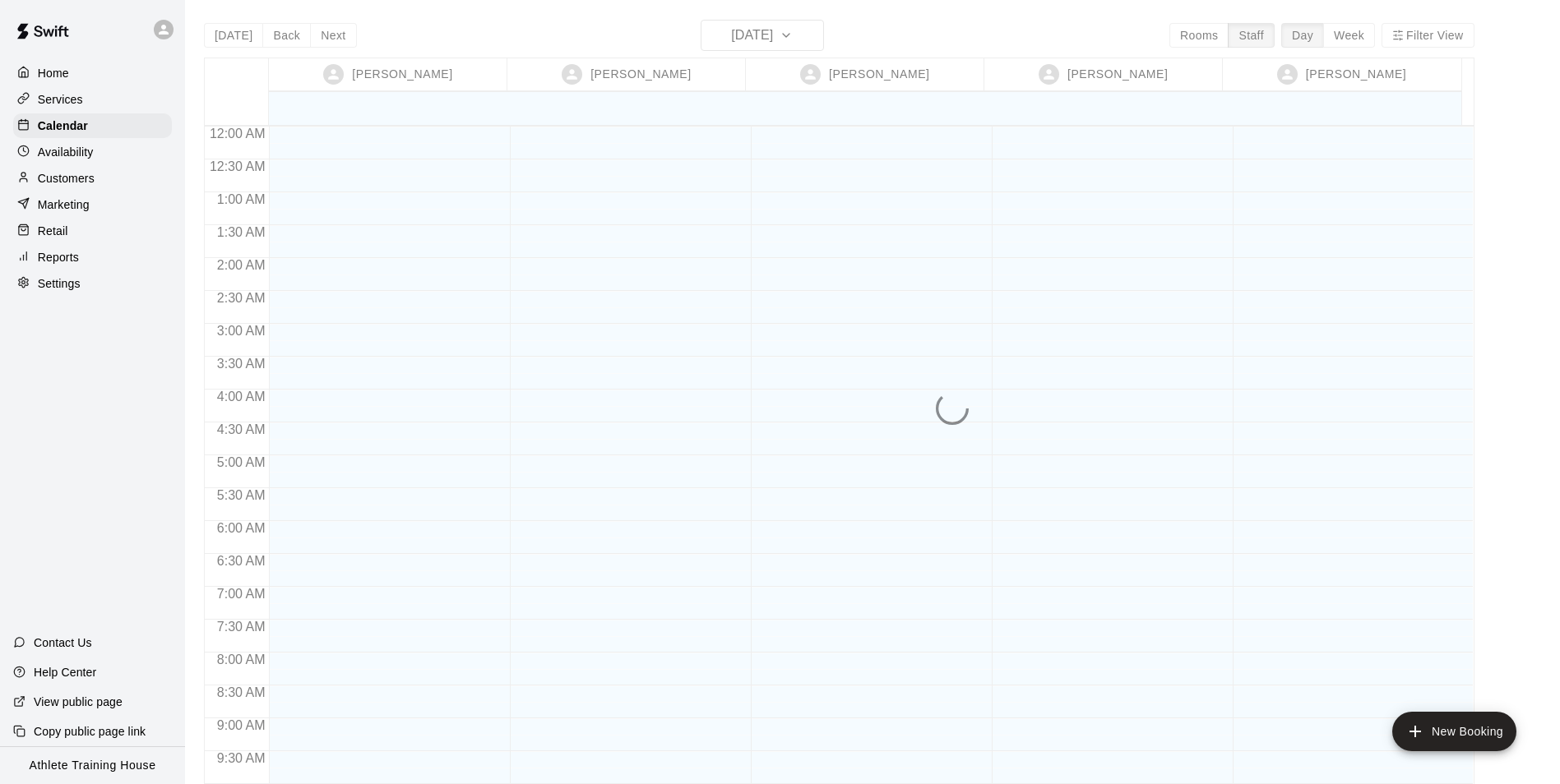
scroll to position [901, 0]
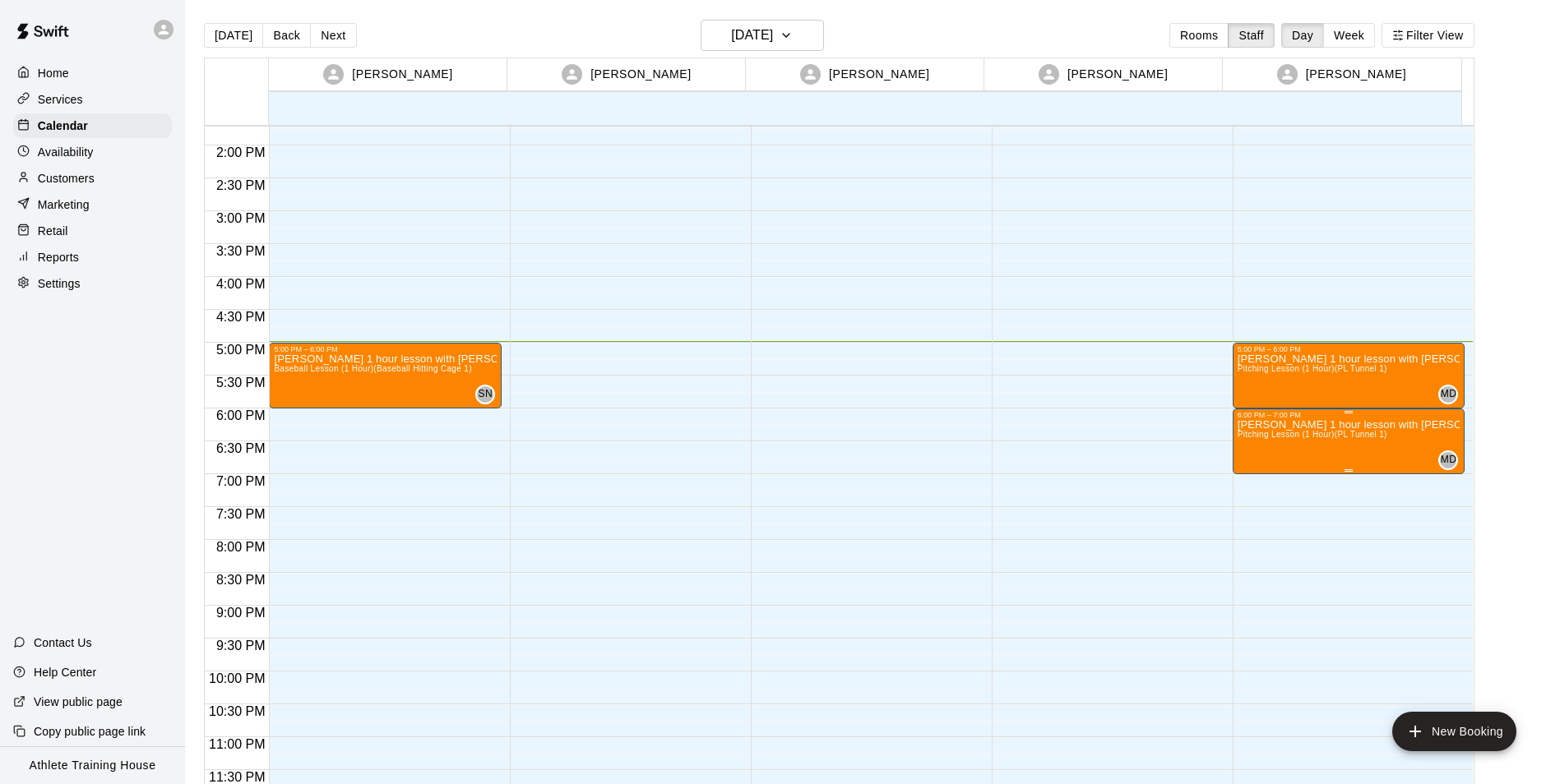
click at [1250, 418] on div "6:00 PM – 7:00 PM" at bounding box center [1348, 414] width 223 height 8
click at [1249, 422] on icon "edit" at bounding box center [1251, 427] width 19 height 19
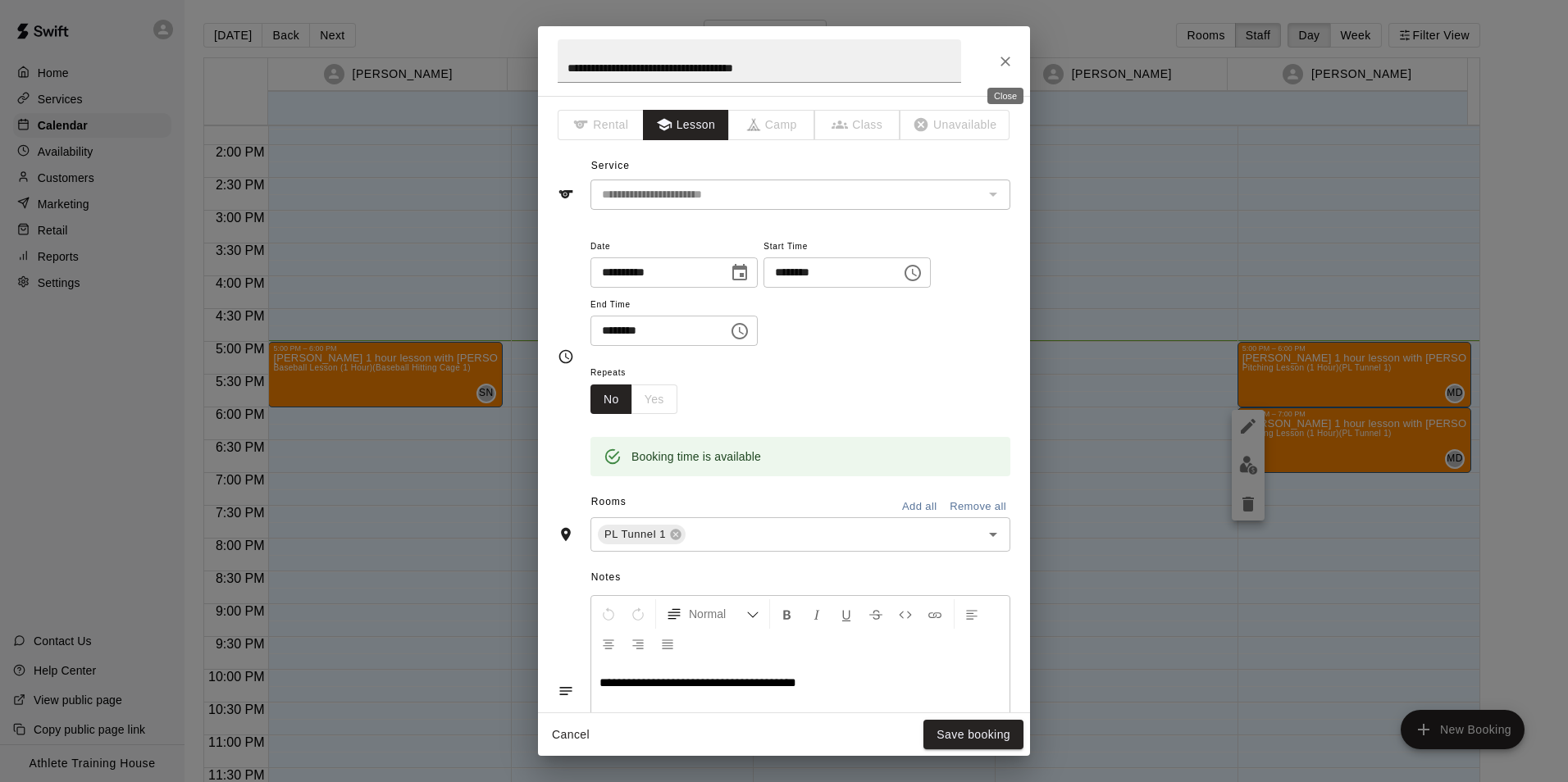
click at [1010, 75] on button "Close" at bounding box center [1005, 61] width 30 height 30
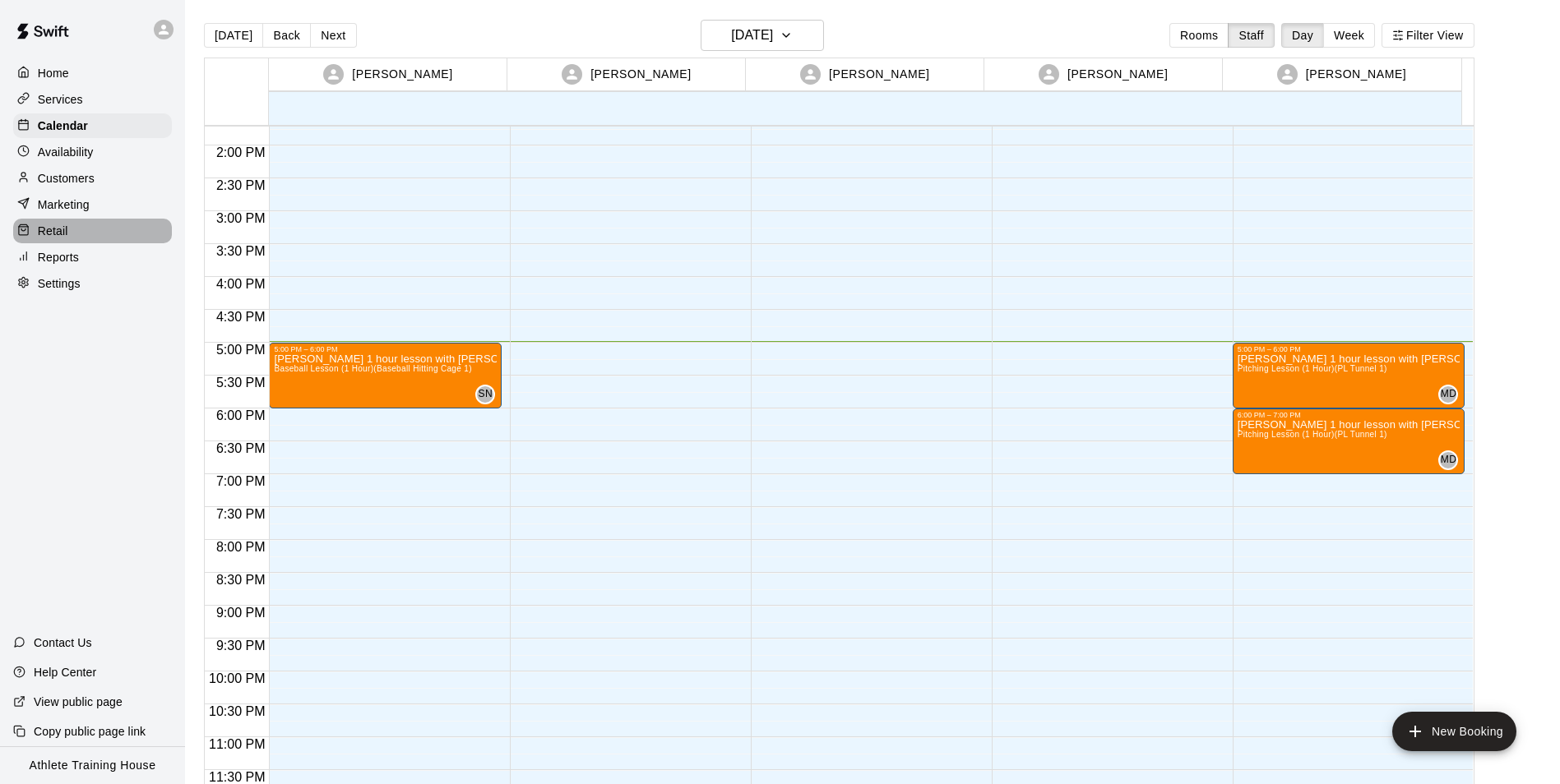
click at [105, 233] on div "Retail" at bounding box center [92, 231] width 158 height 25
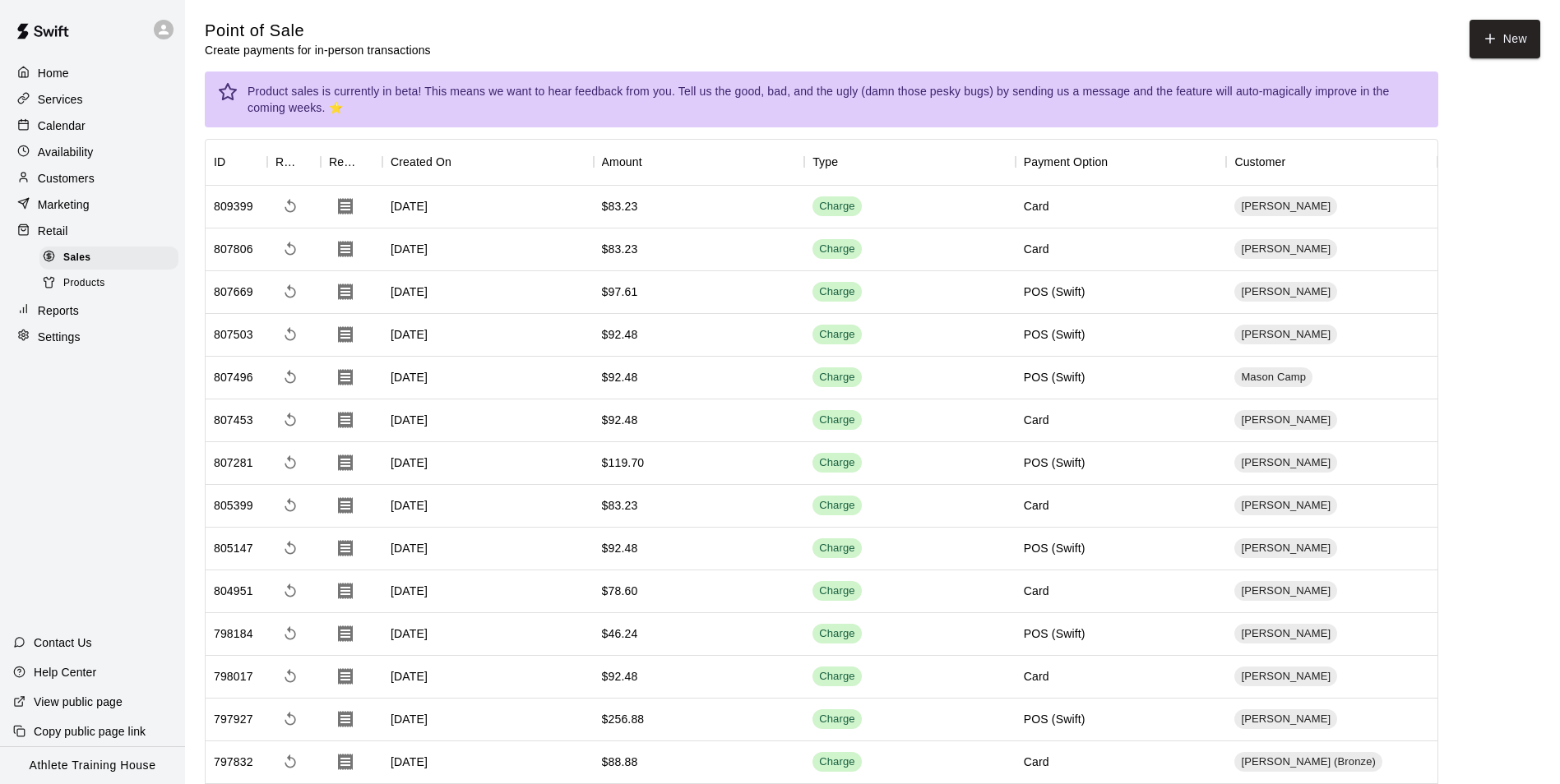
click at [43, 115] on div "Calendar" at bounding box center [92, 126] width 158 height 25
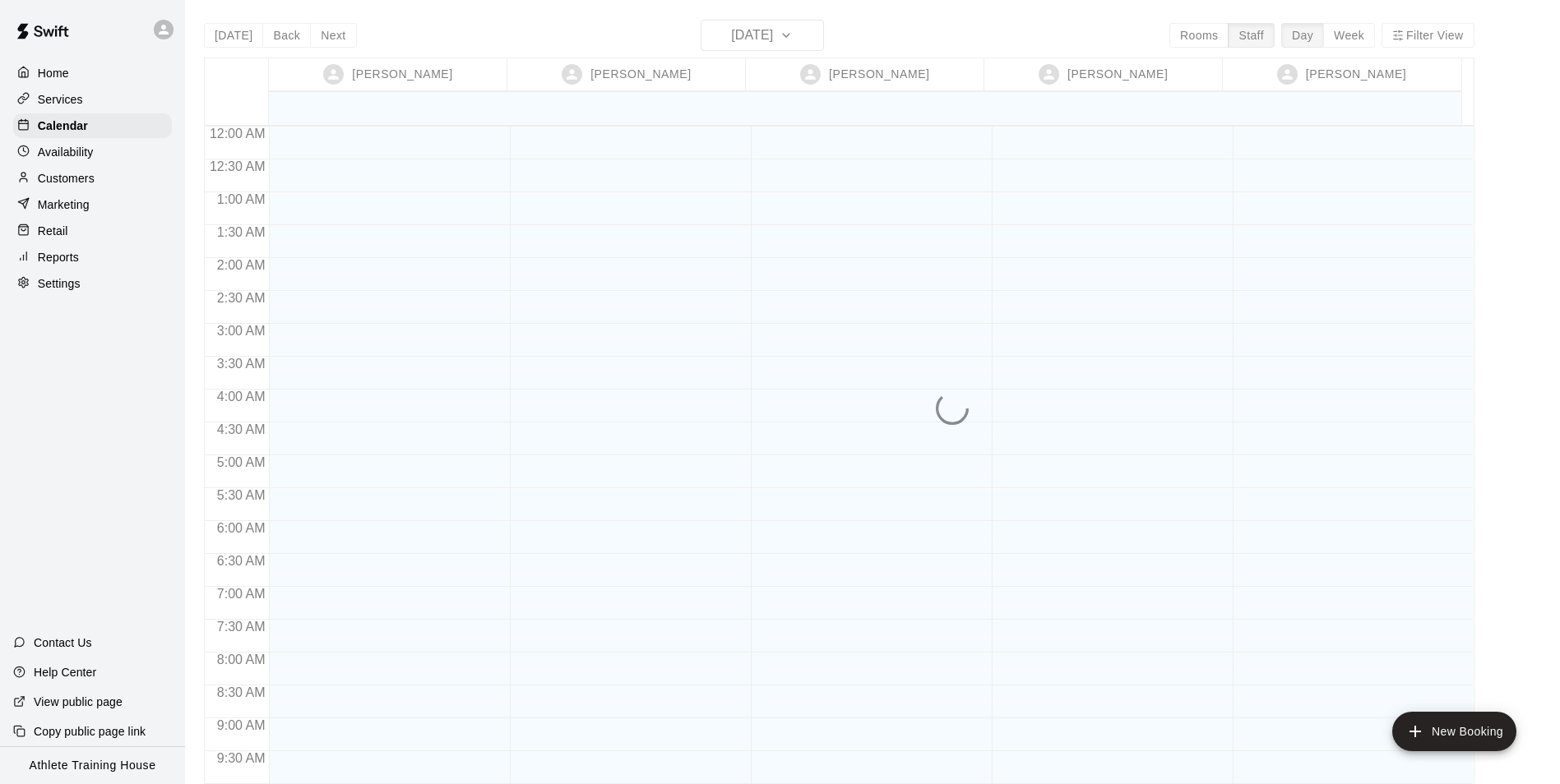
scroll to position [901, 0]
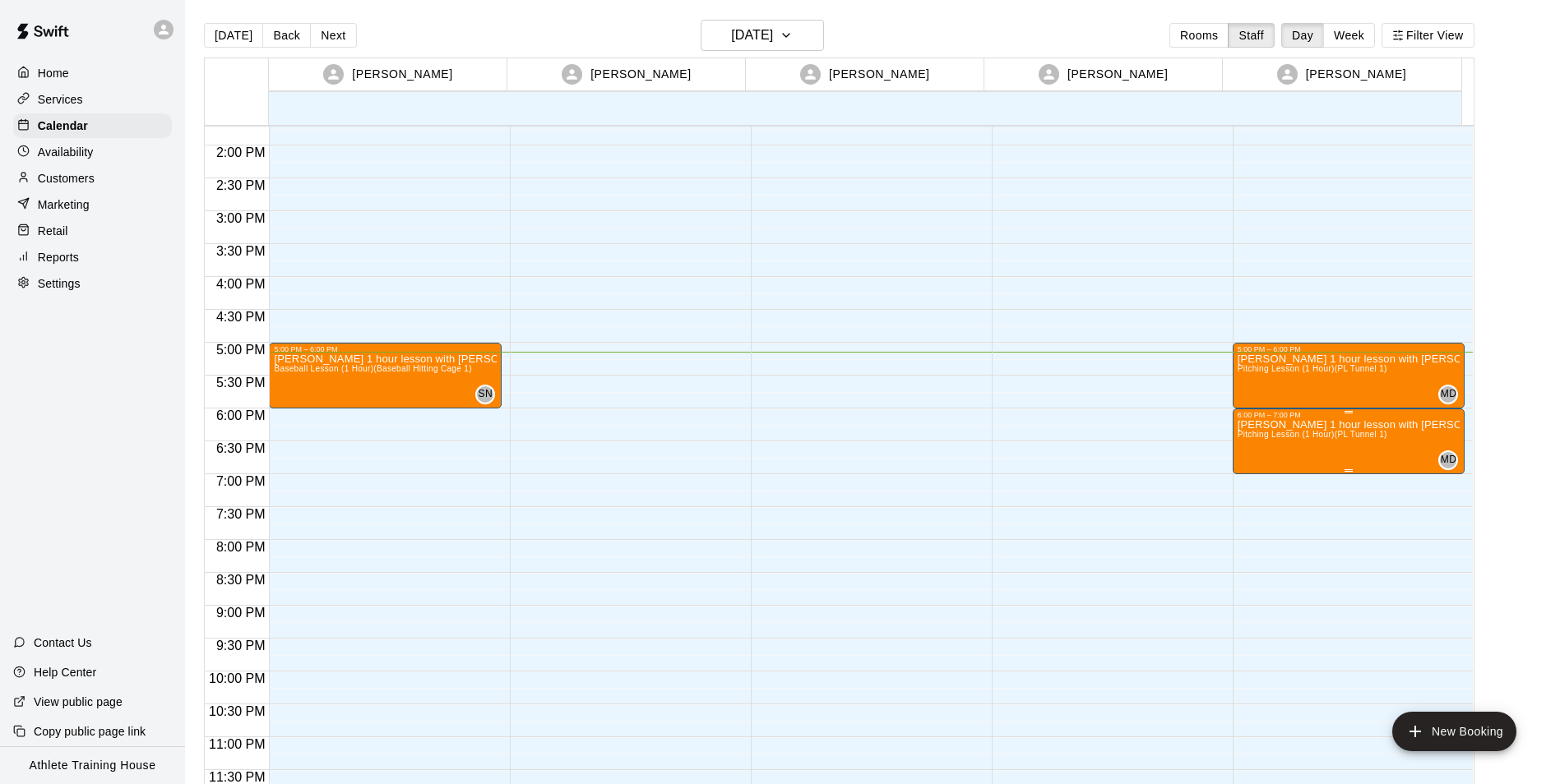
click at [1247, 436] on icon "edit" at bounding box center [1251, 437] width 19 height 19
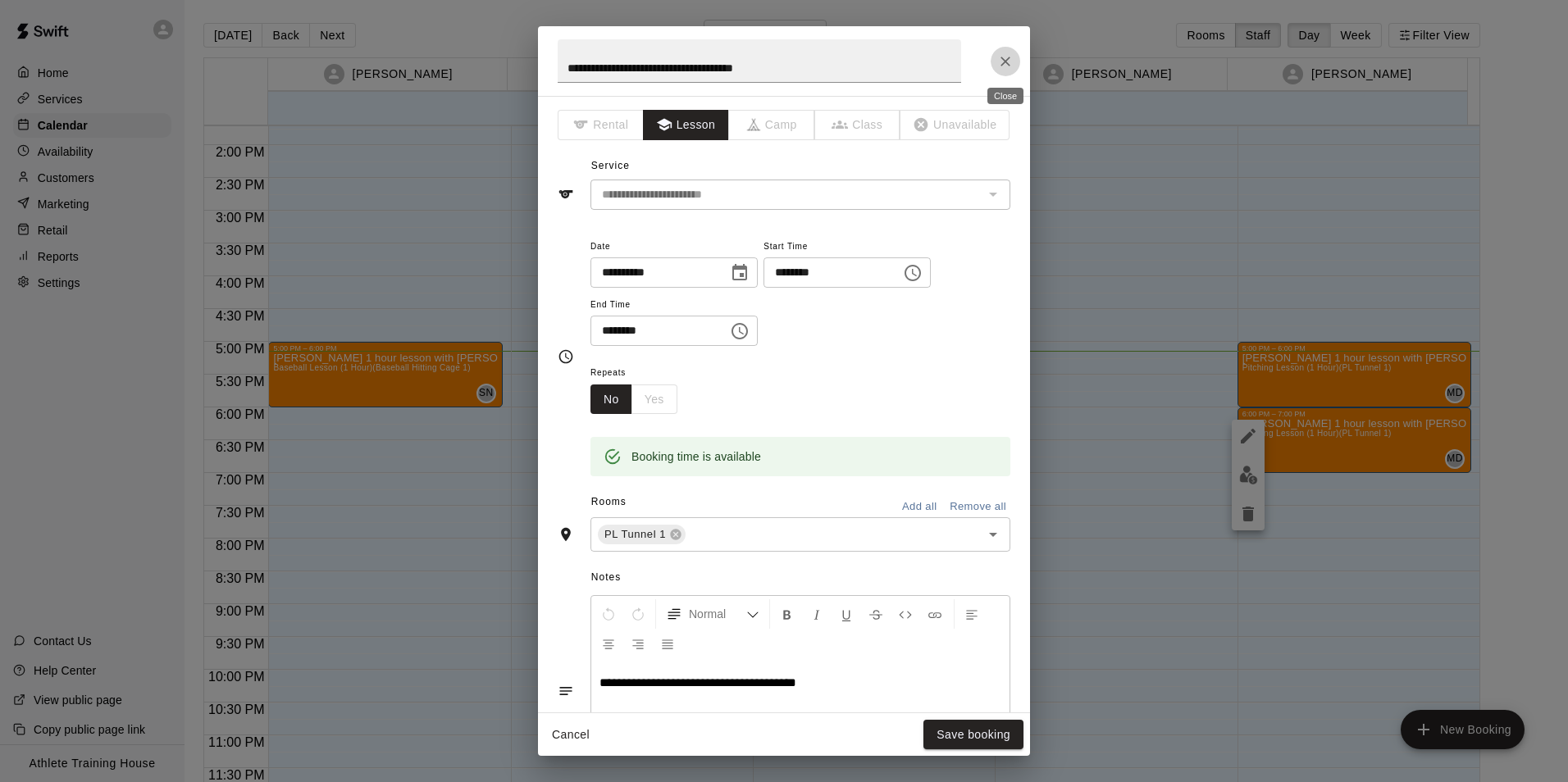
click at [1001, 73] on button "Close" at bounding box center [1005, 61] width 30 height 30
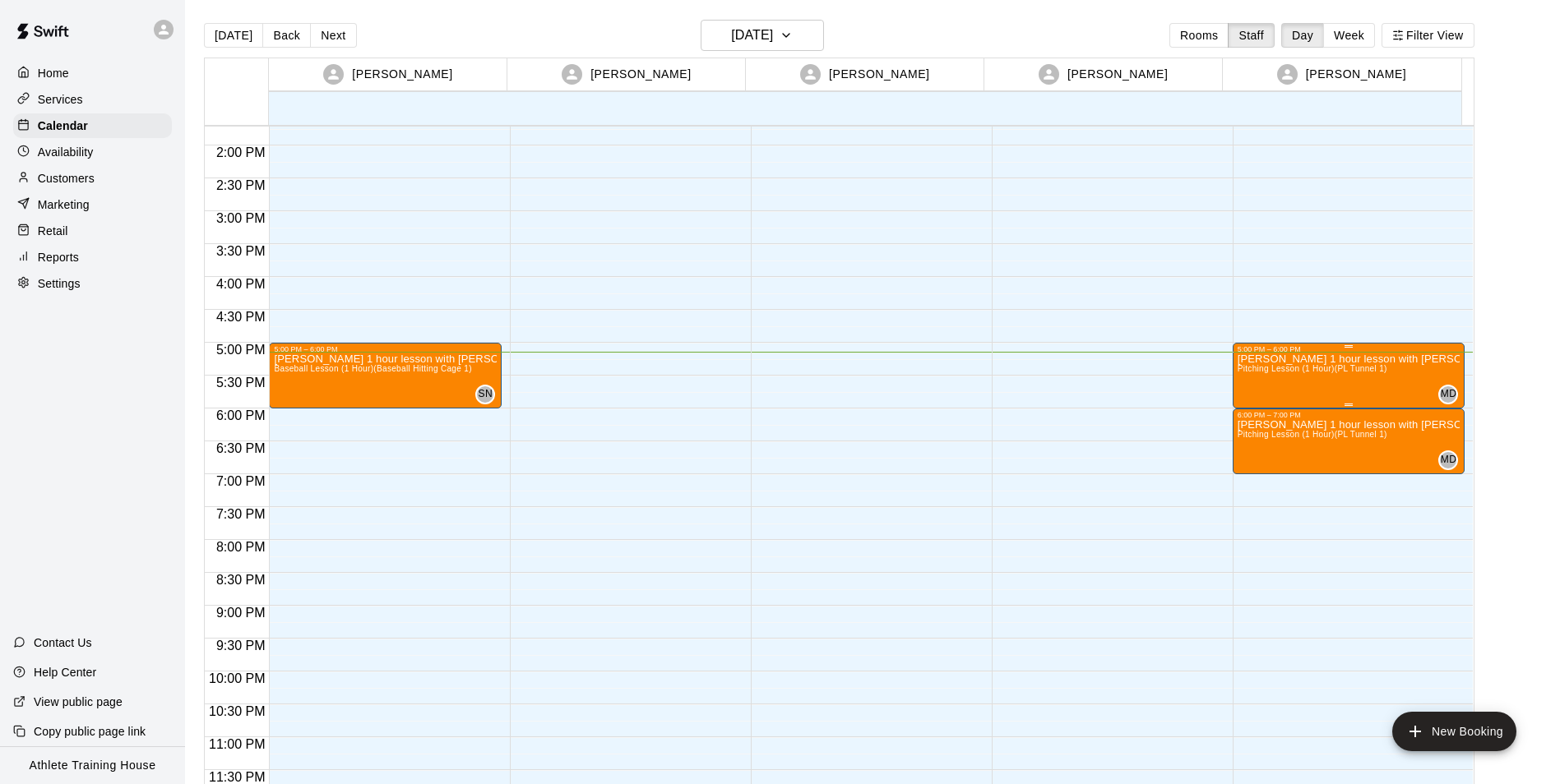
click at [1341, 373] on span "Pitching Lesson (1 Hour) (PL Tunnel 1)" at bounding box center [1312, 369] width 150 height 9
click at [1240, 382] on button "edit" at bounding box center [1251, 381] width 33 height 33
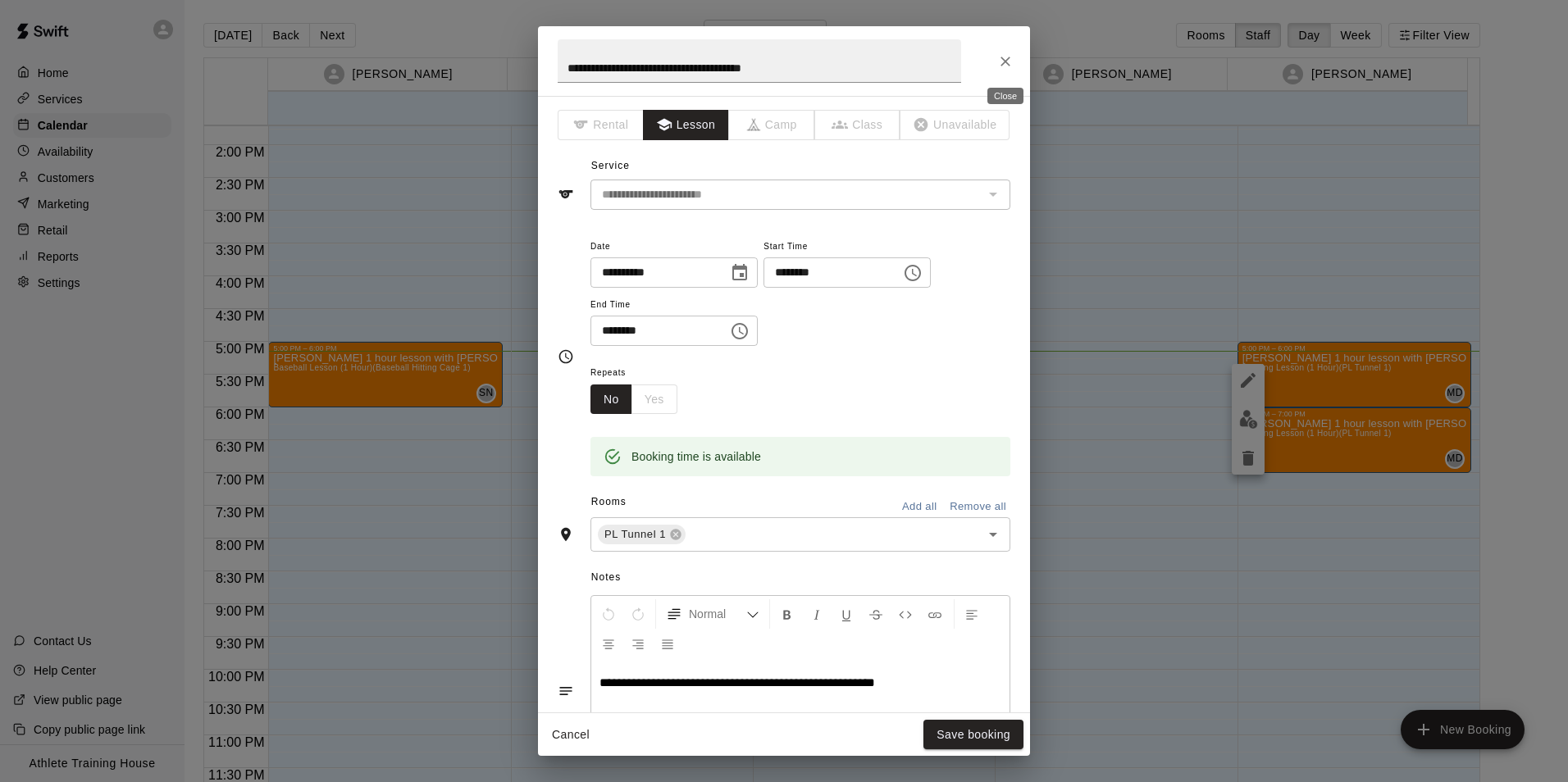
click at [1005, 74] on button "Close" at bounding box center [1005, 61] width 30 height 30
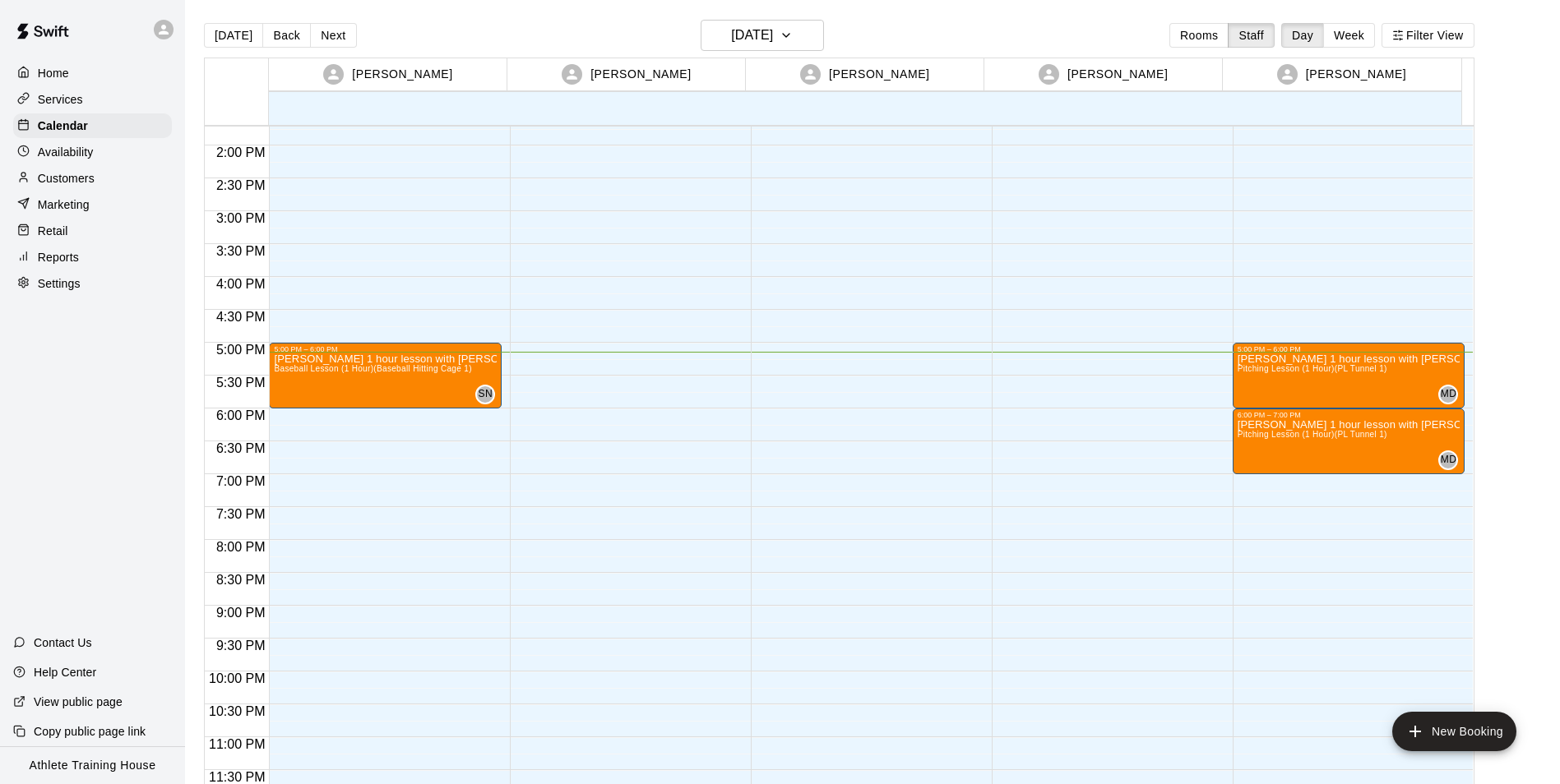
click at [74, 231] on div "Retail" at bounding box center [92, 231] width 158 height 25
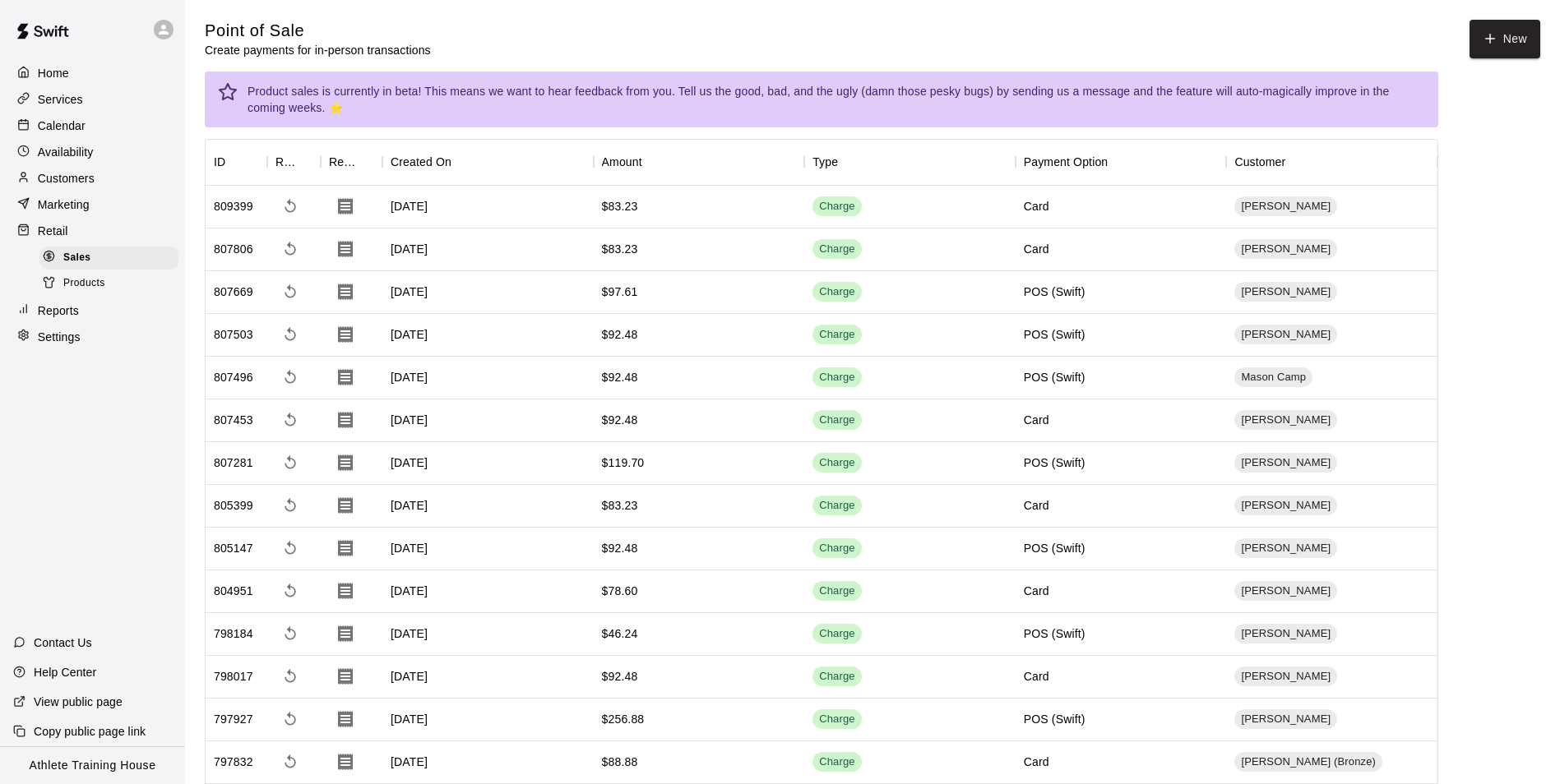
click at [68, 176] on p "Customers" at bounding box center [66, 178] width 56 height 17
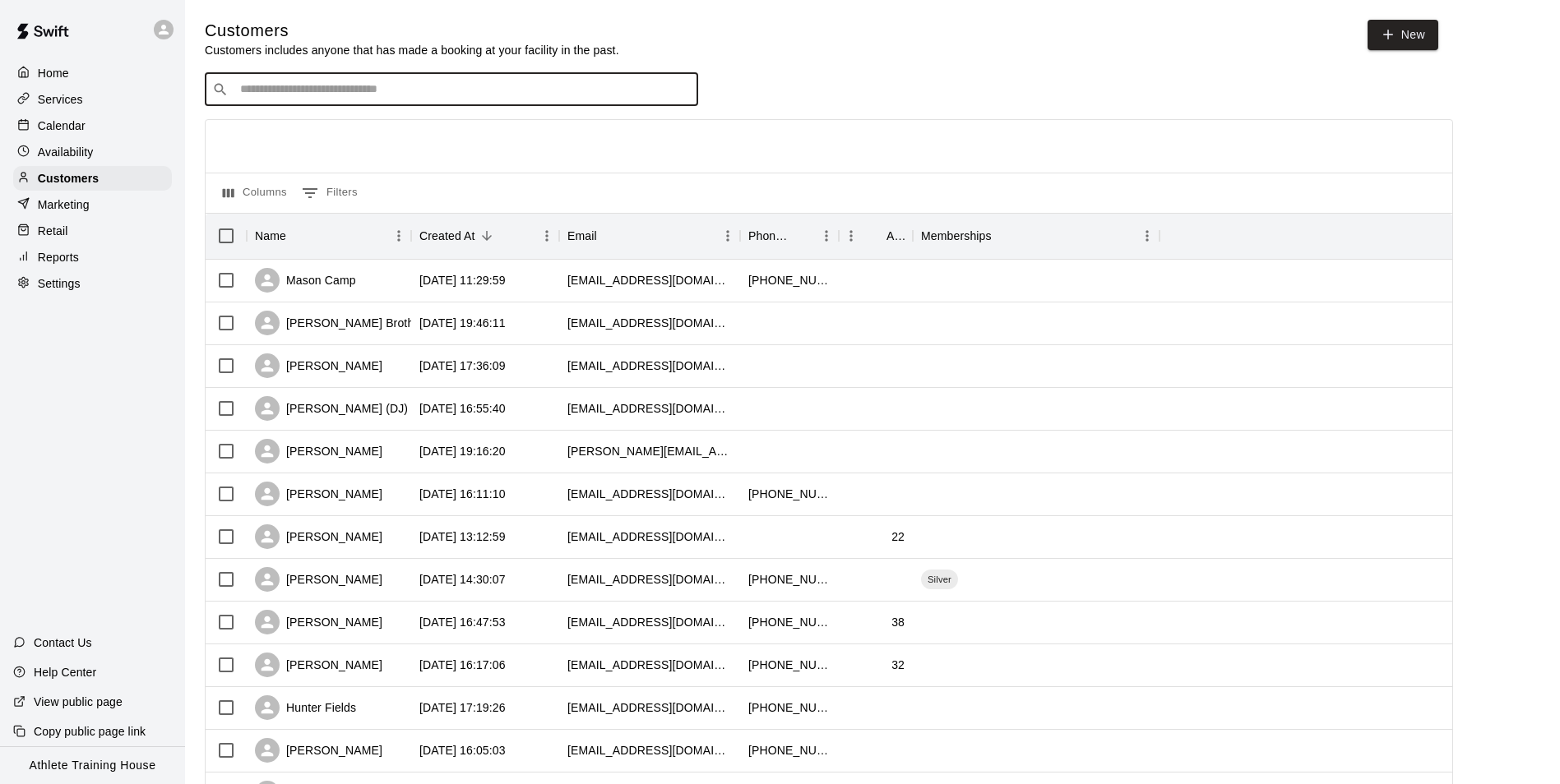
click at [290, 86] on input "Search customers by name or email" at bounding box center [462, 89] width 455 height 17
type input "***"
click at [369, 127] on p "Silver" at bounding box center [376, 125] width 25 height 14
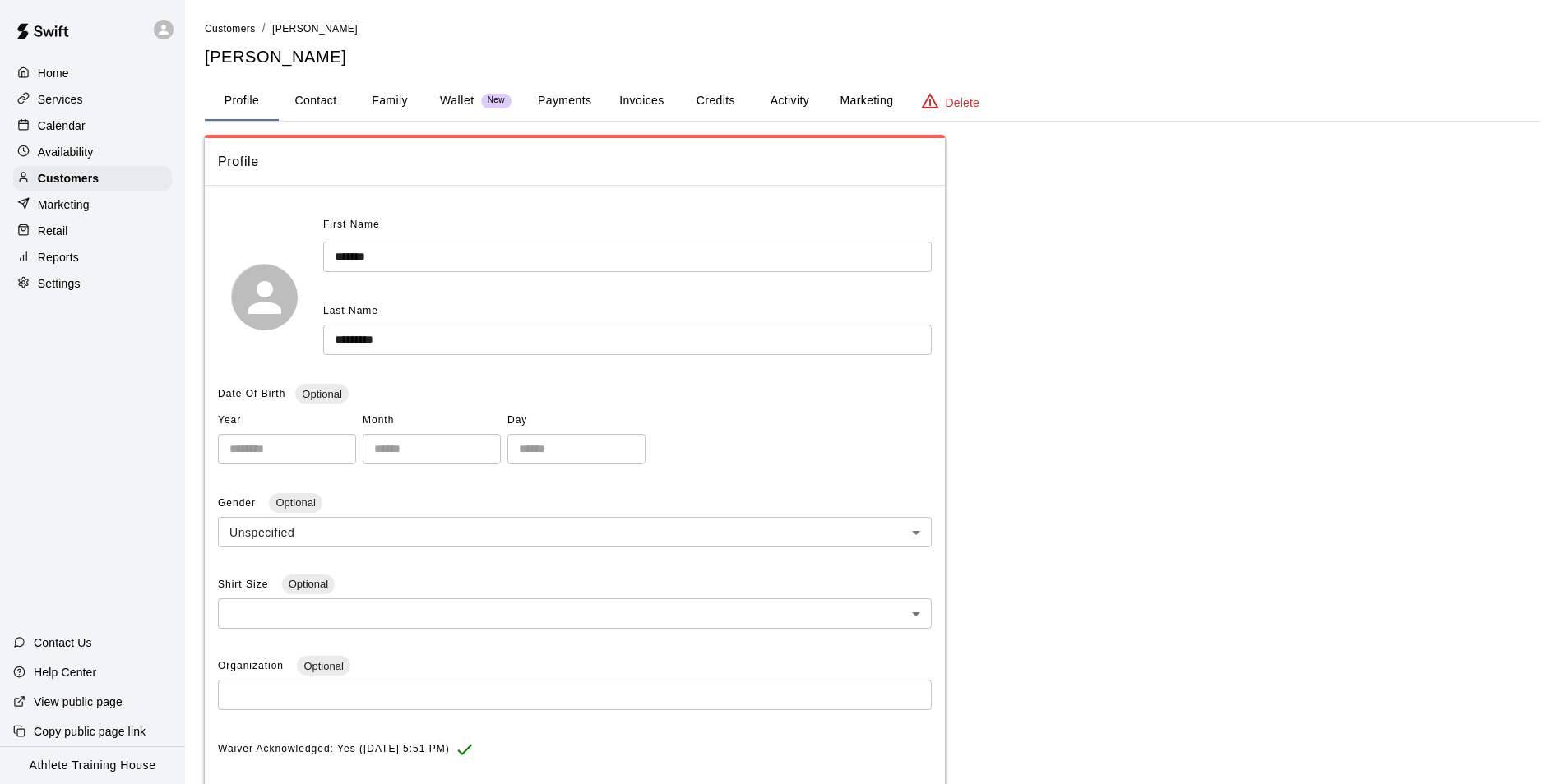
click at [479, 106] on div "Wallet New" at bounding box center [475, 101] width 71 height 18
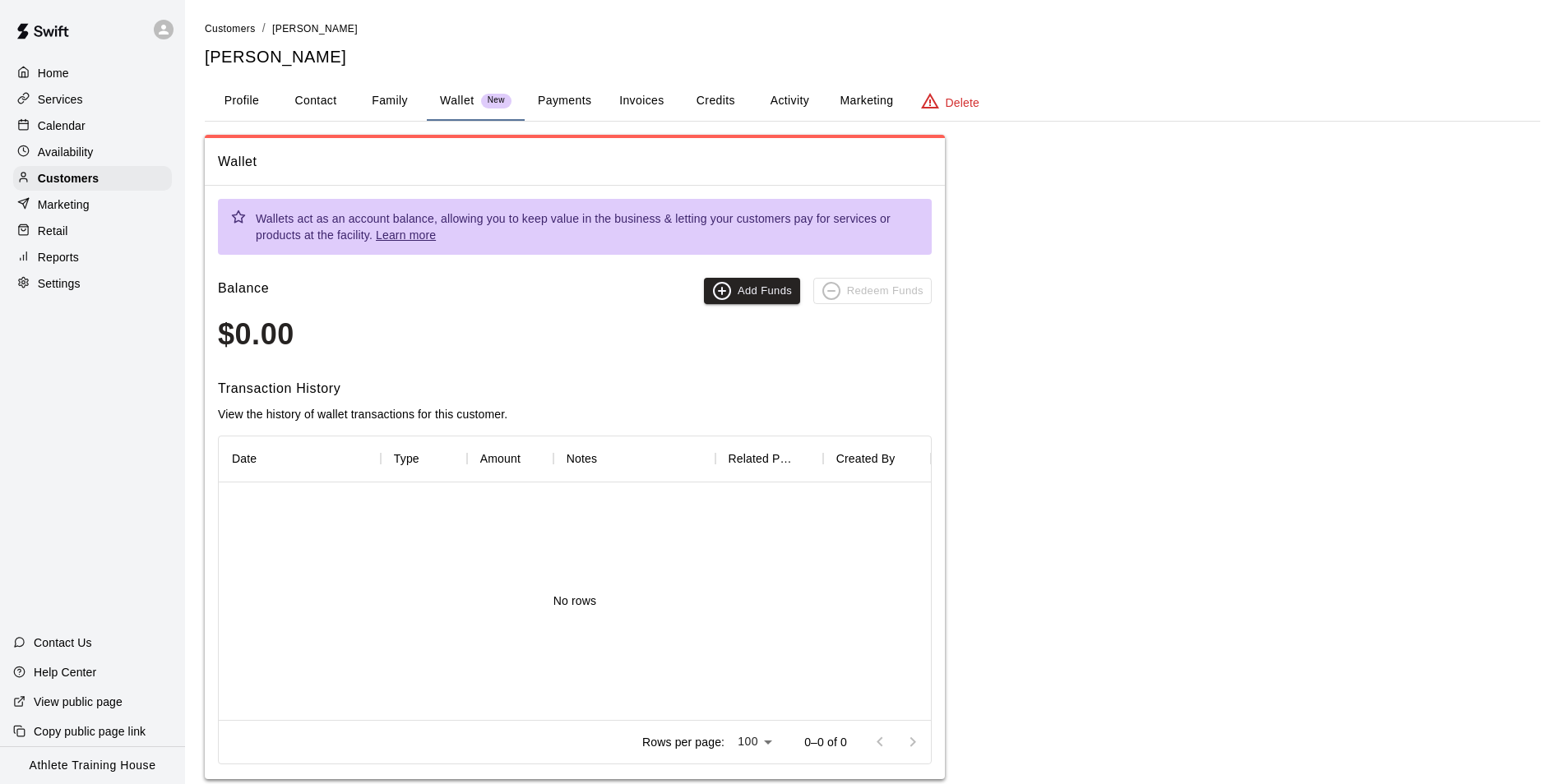
click at [591, 106] on button "Payments" at bounding box center [564, 100] width 80 height 40
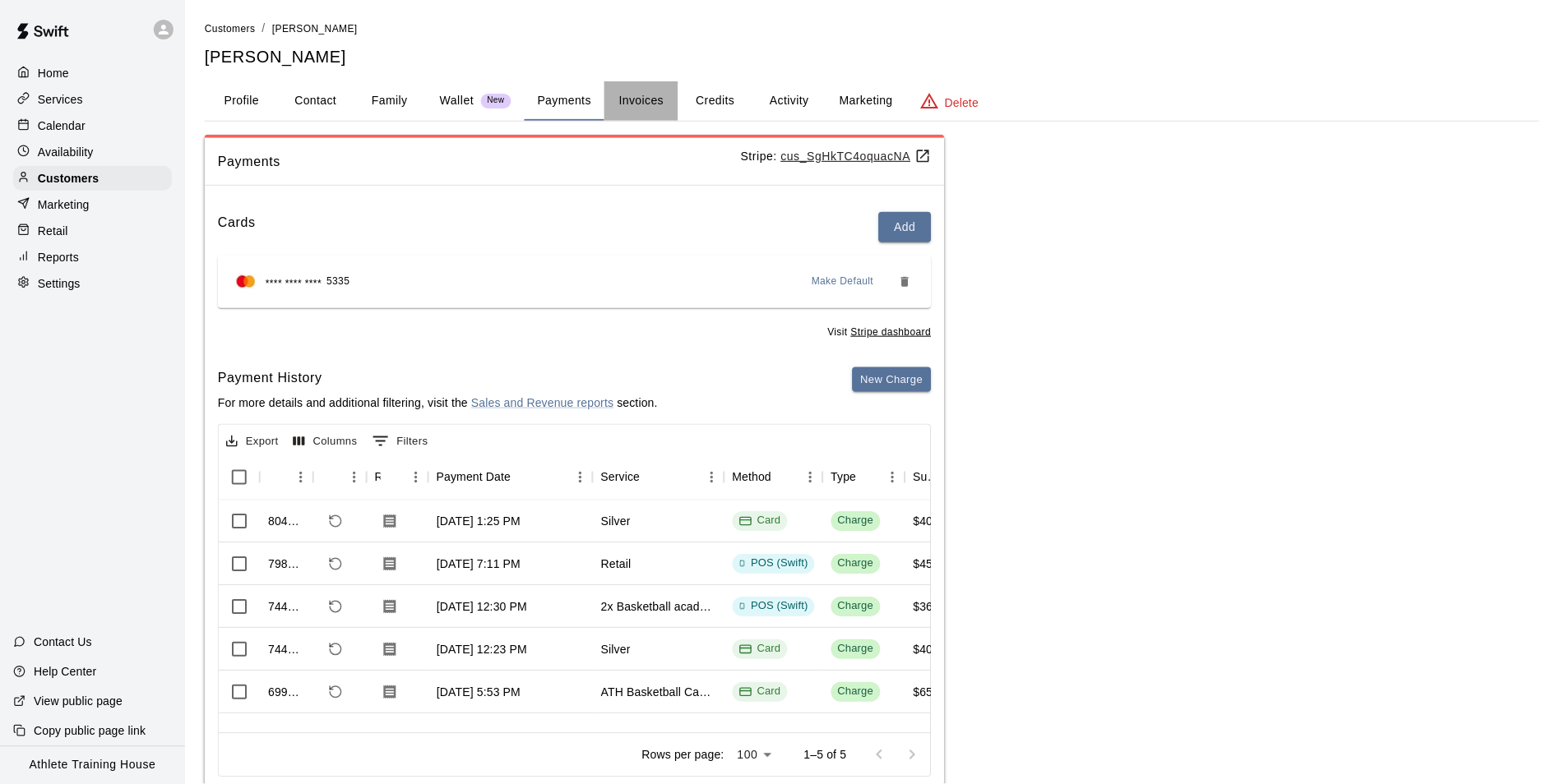
click at [632, 105] on button "Invoices" at bounding box center [641, 100] width 74 height 40
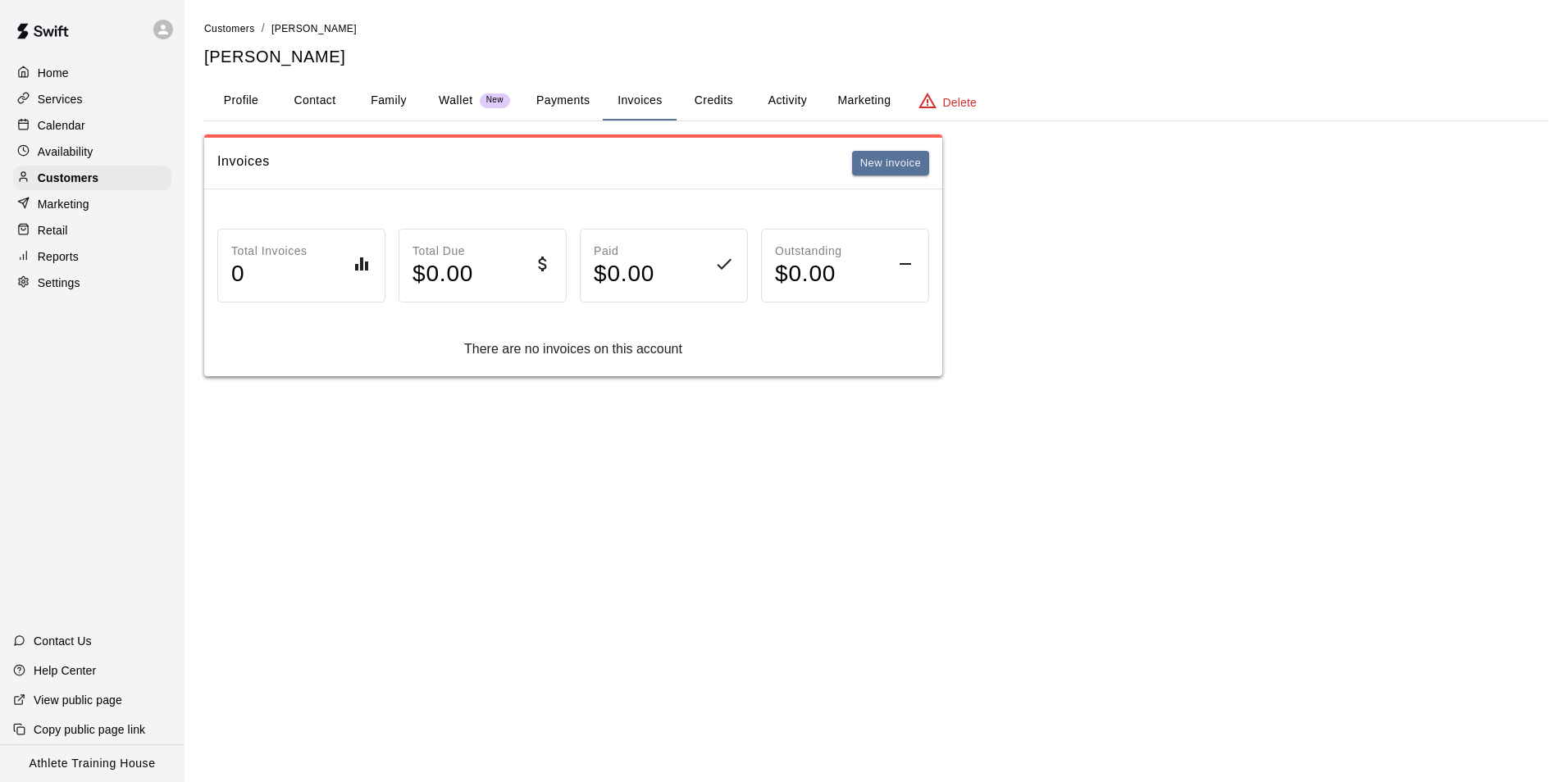
click at [554, 98] on button "Payments" at bounding box center [563, 100] width 80 height 39
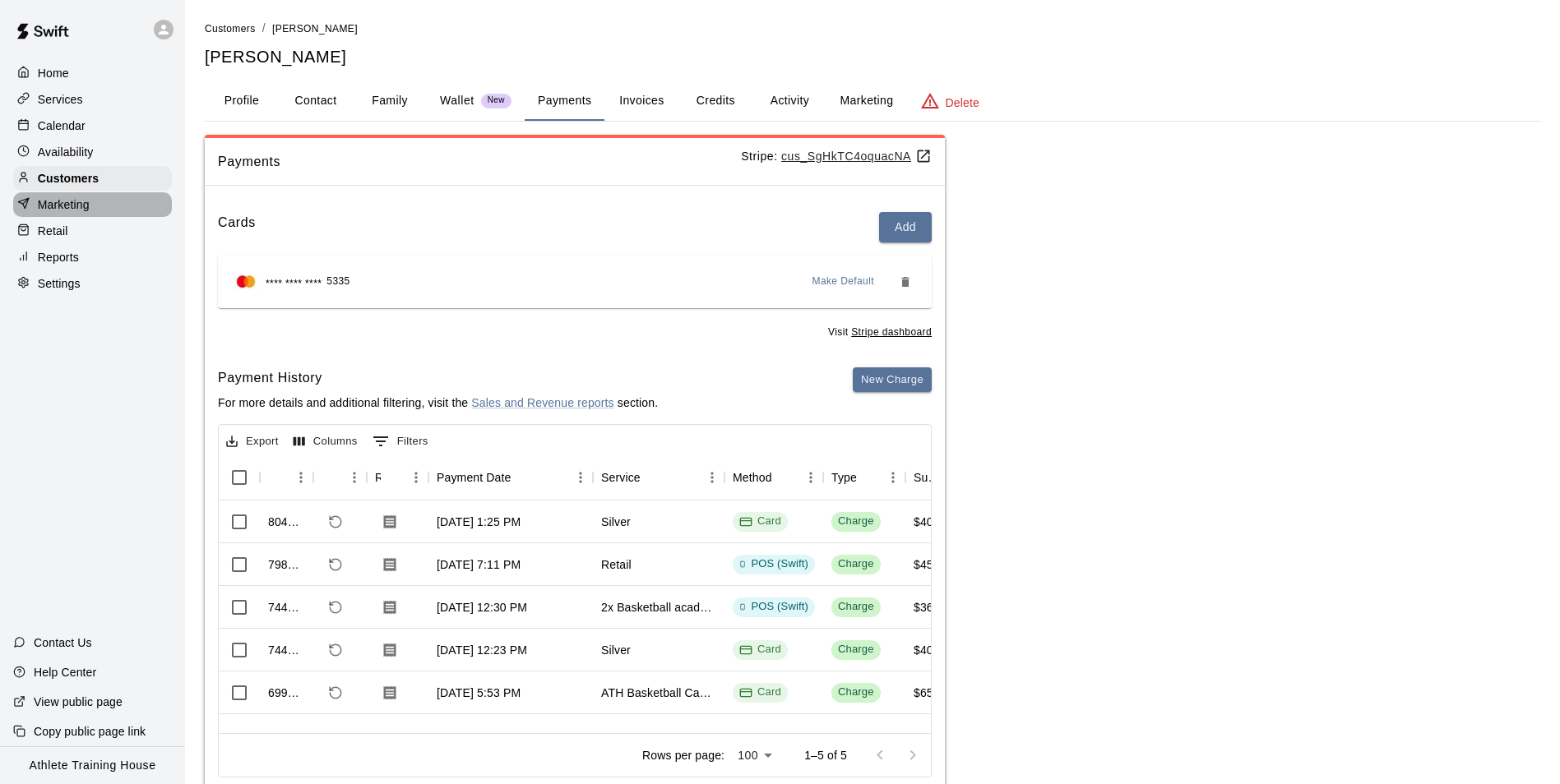
click at [70, 217] on div "Marketing" at bounding box center [92, 205] width 158 height 25
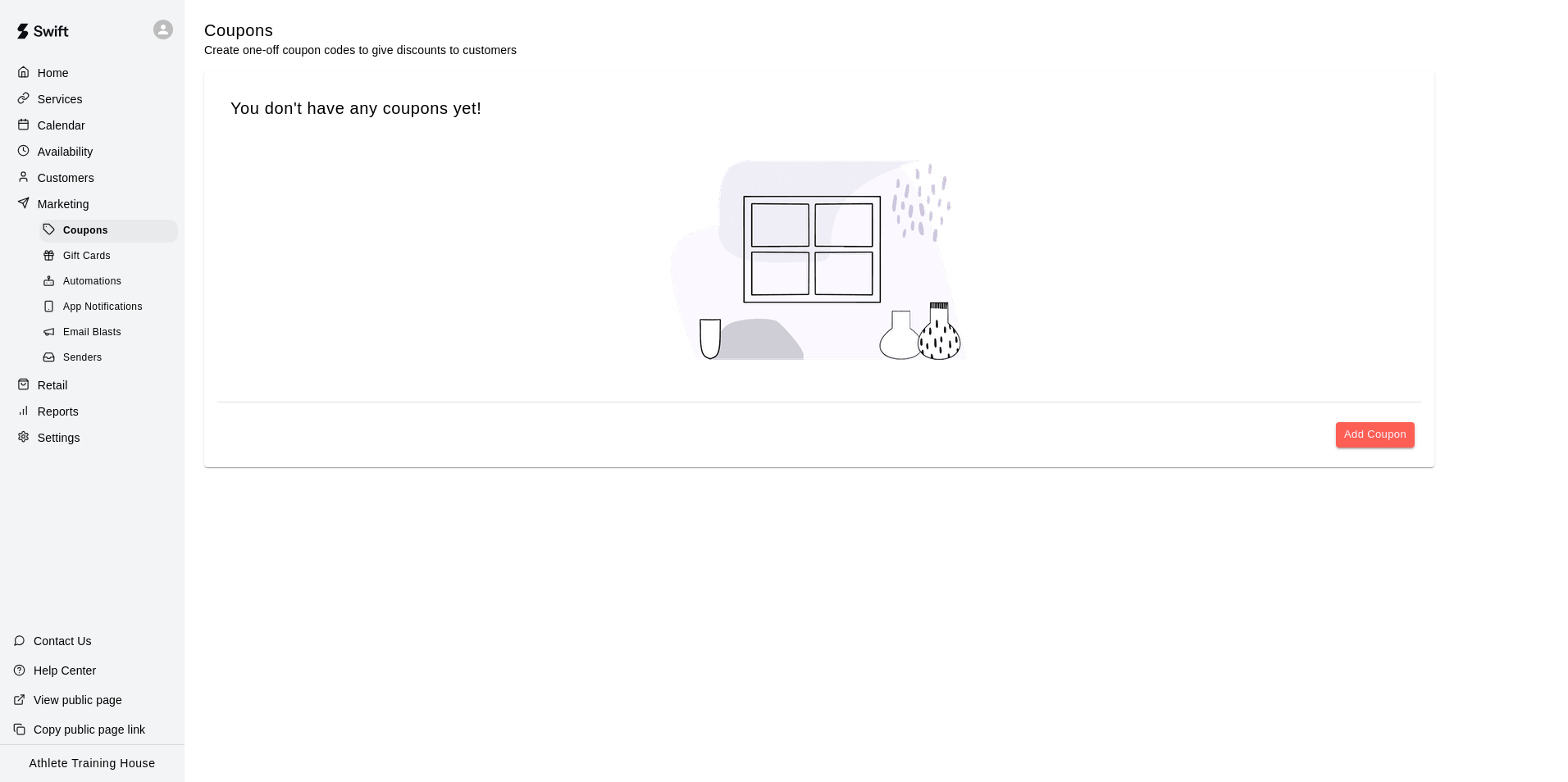
click at [93, 122] on div "Calendar" at bounding box center [92, 126] width 158 height 25
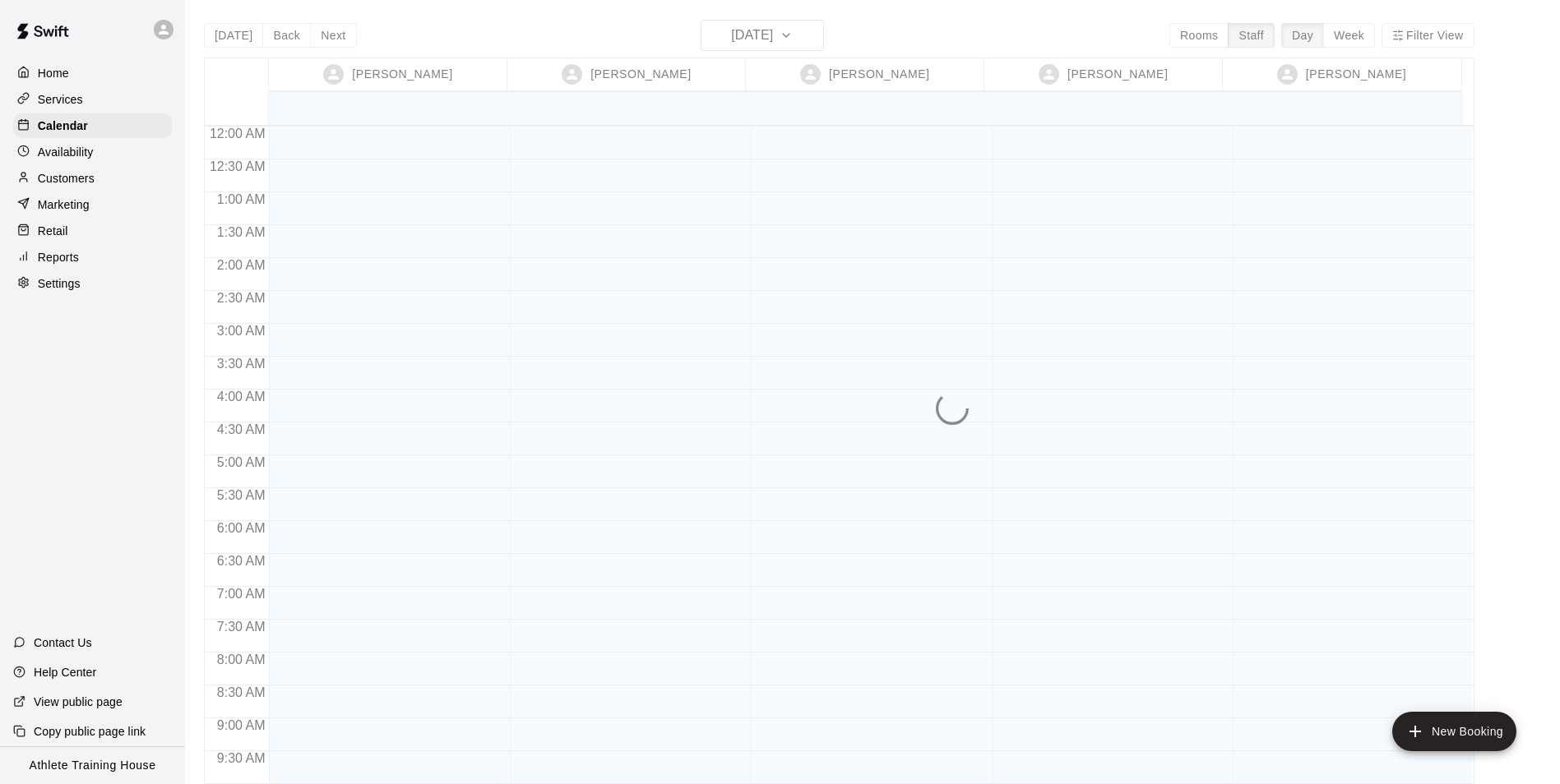
scroll to position [901, 0]
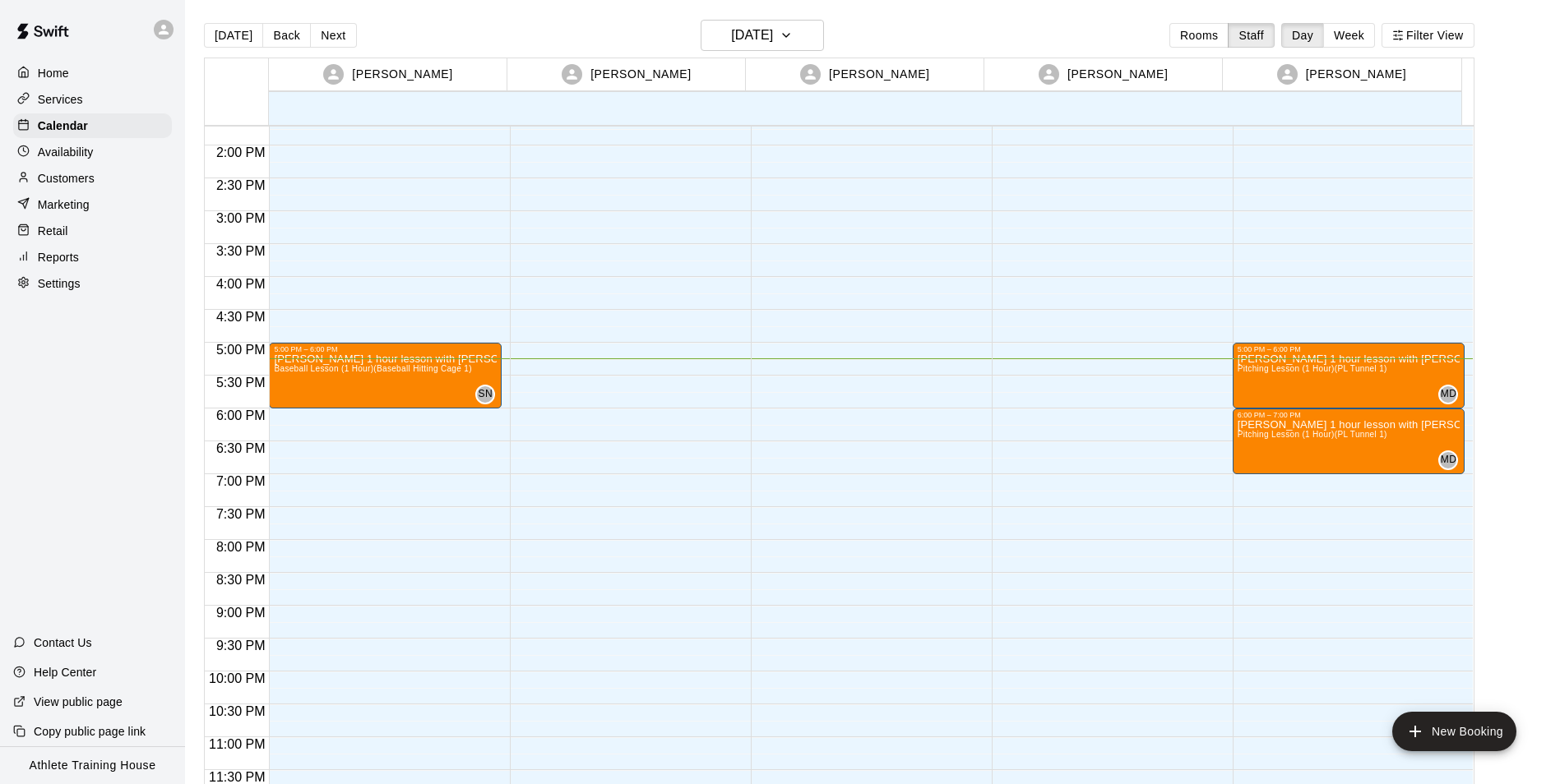
click at [74, 178] on p "Customers" at bounding box center [66, 178] width 56 height 17
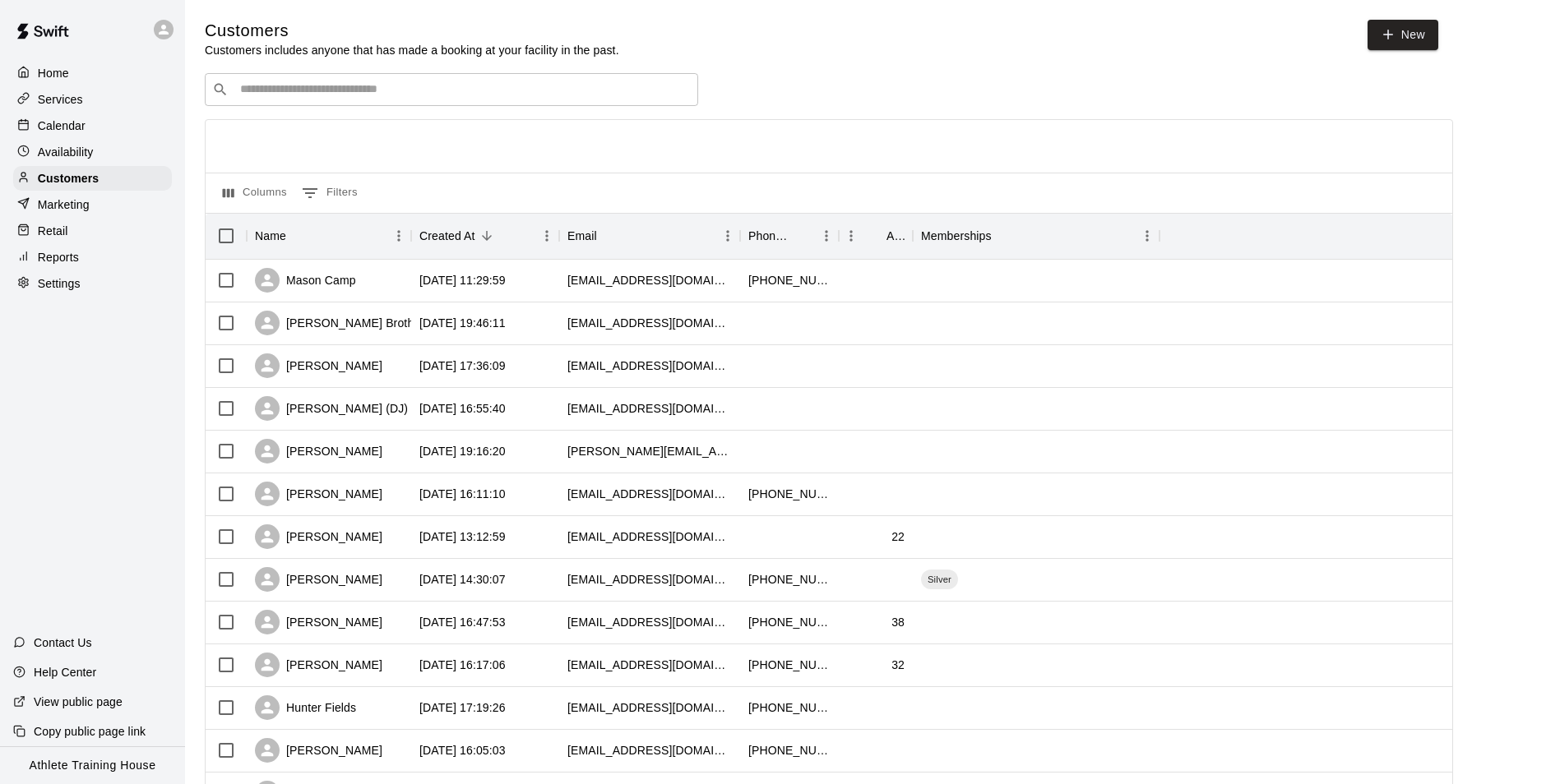
click at [56, 233] on p "Retail" at bounding box center [53, 231] width 31 height 17
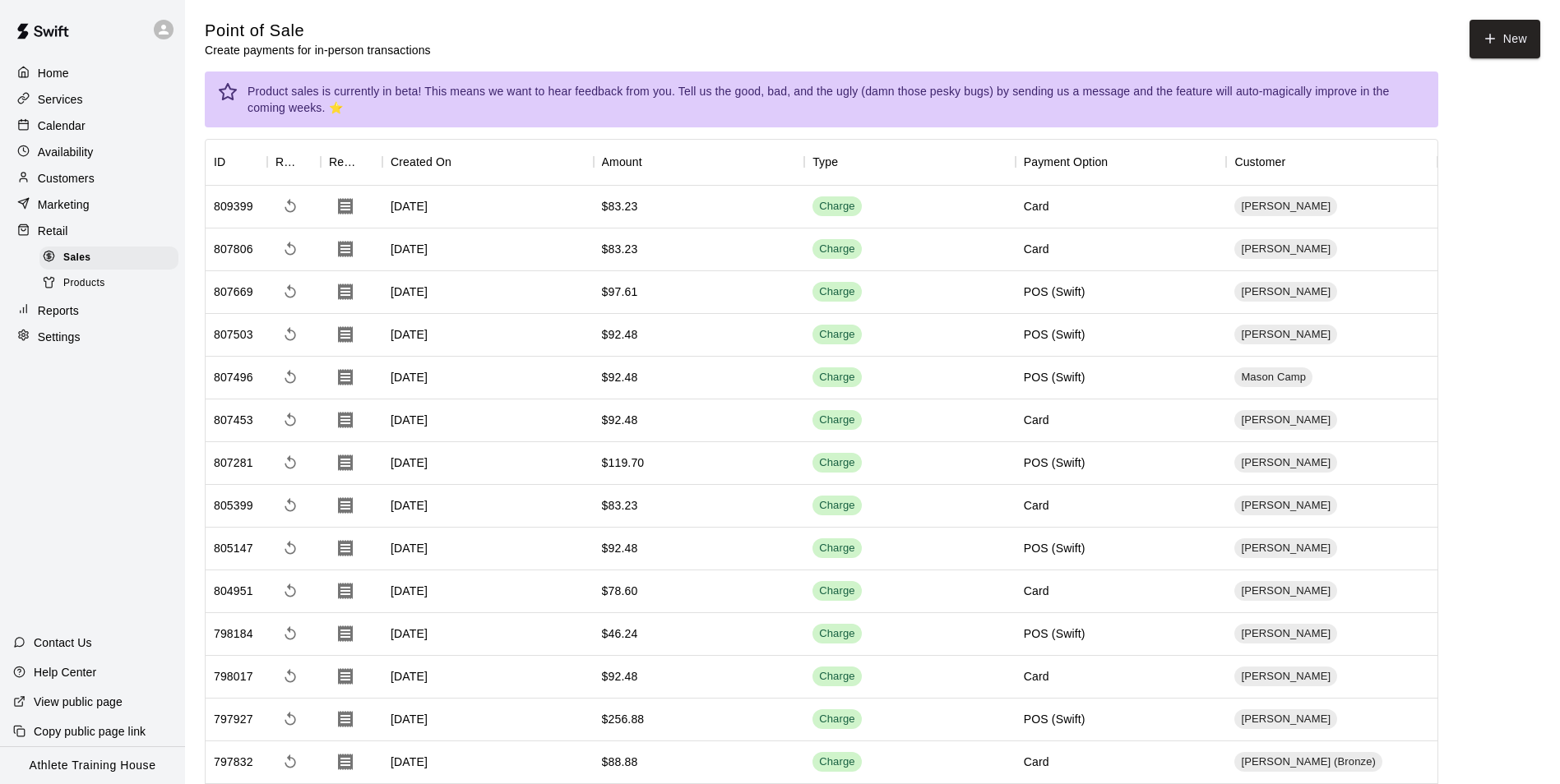
click at [69, 134] on p "Calendar" at bounding box center [62, 126] width 48 height 17
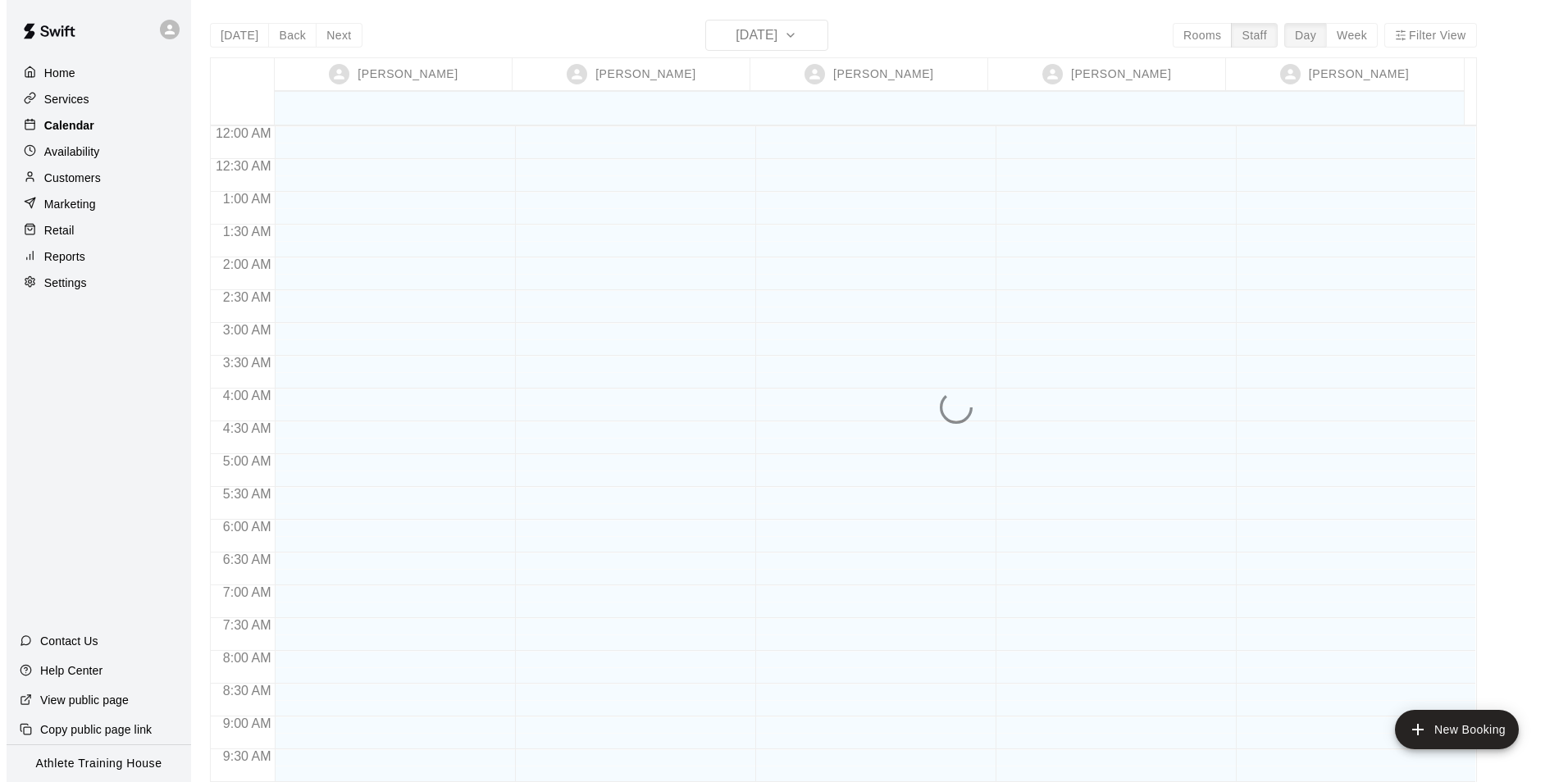
scroll to position [899, 0]
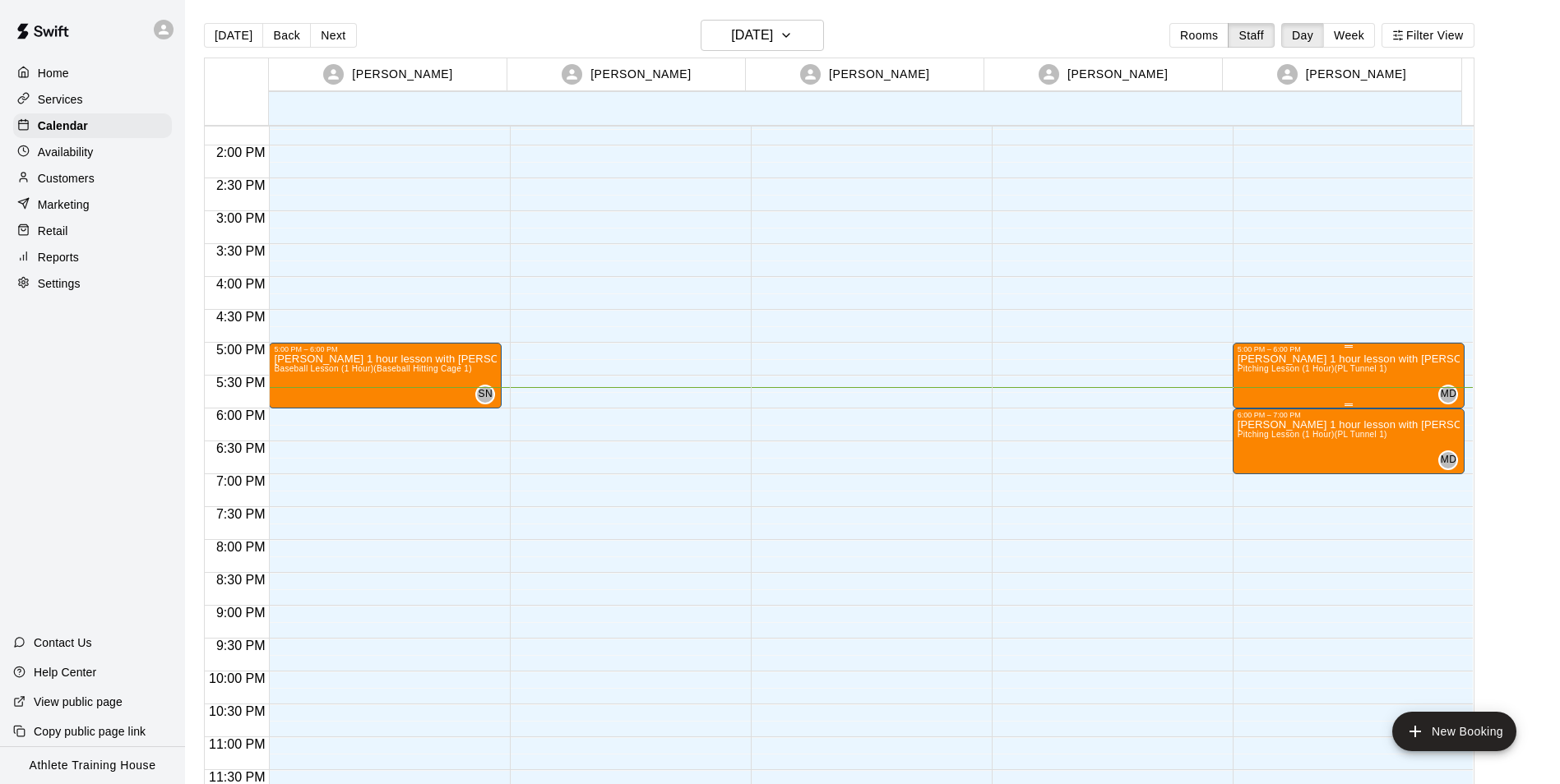
click at [1317, 359] on p "[PERSON_NAME] 1 hour lesson with [PERSON_NAME]" at bounding box center [1348, 359] width 223 height 0
click at [1261, 382] on icon "edit" at bounding box center [1251, 377] width 19 height 19
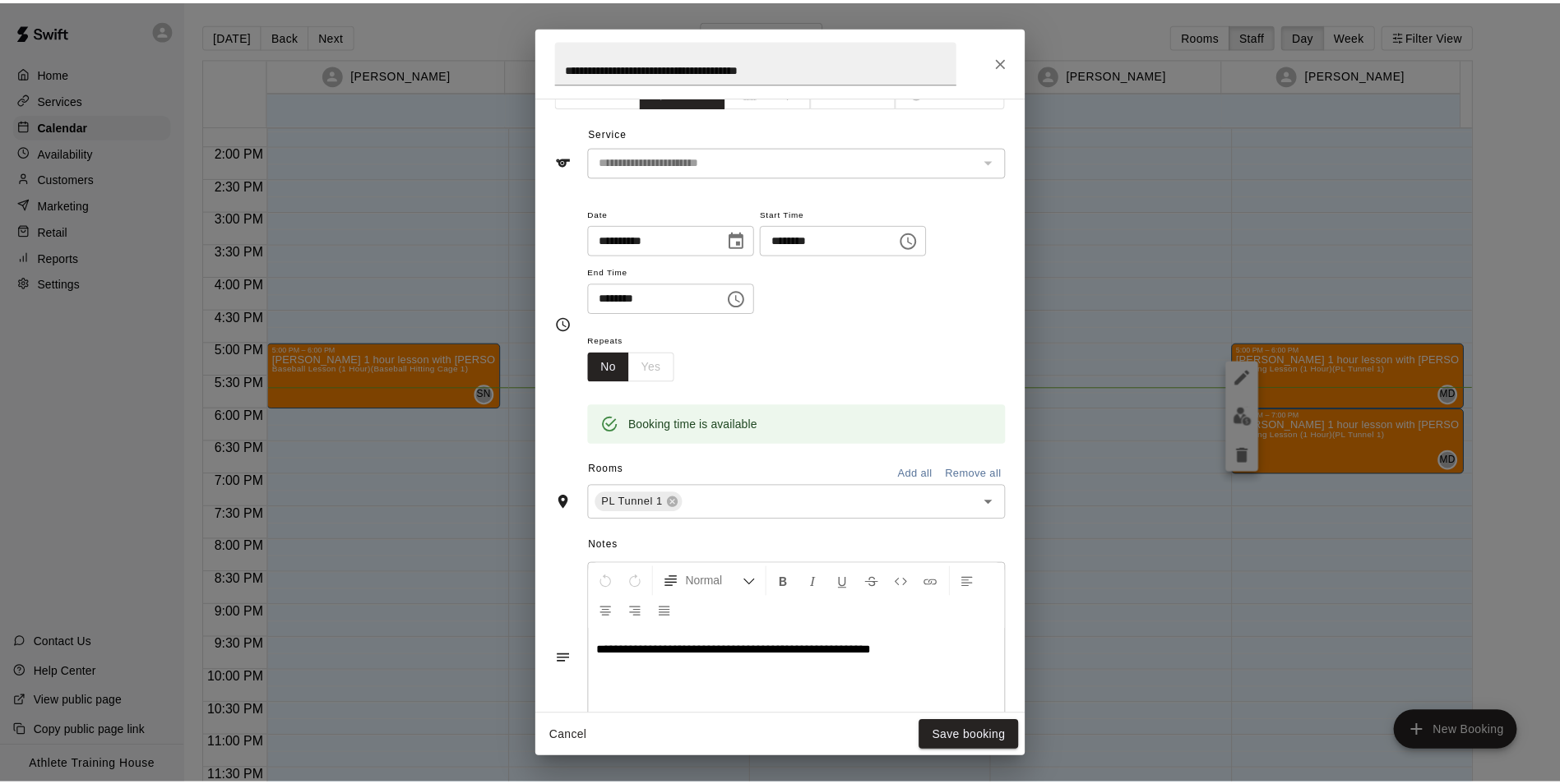
scroll to position [0, 0]
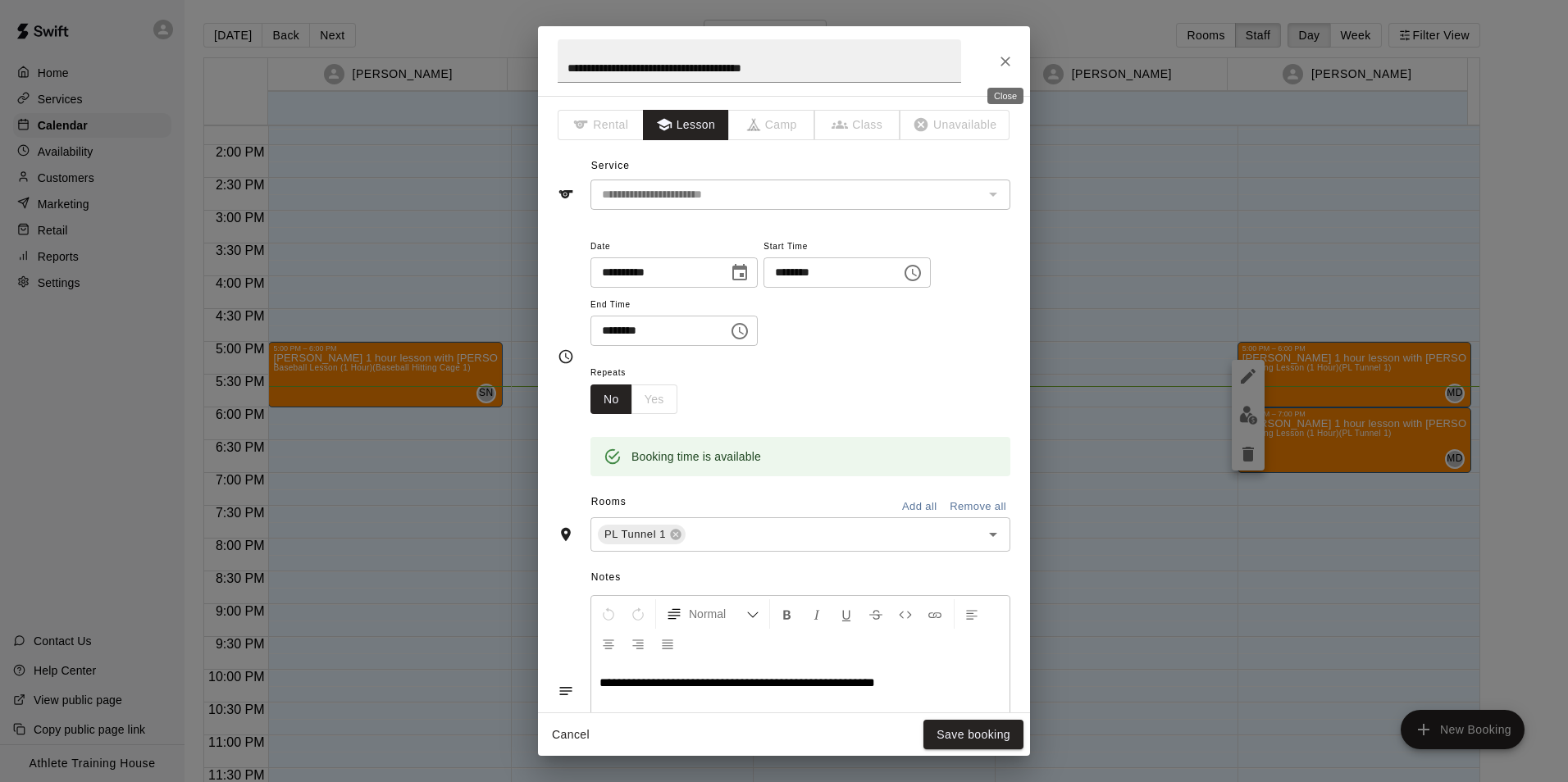
click at [1009, 56] on icon "Close" at bounding box center [1005, 61] width 17 height 17
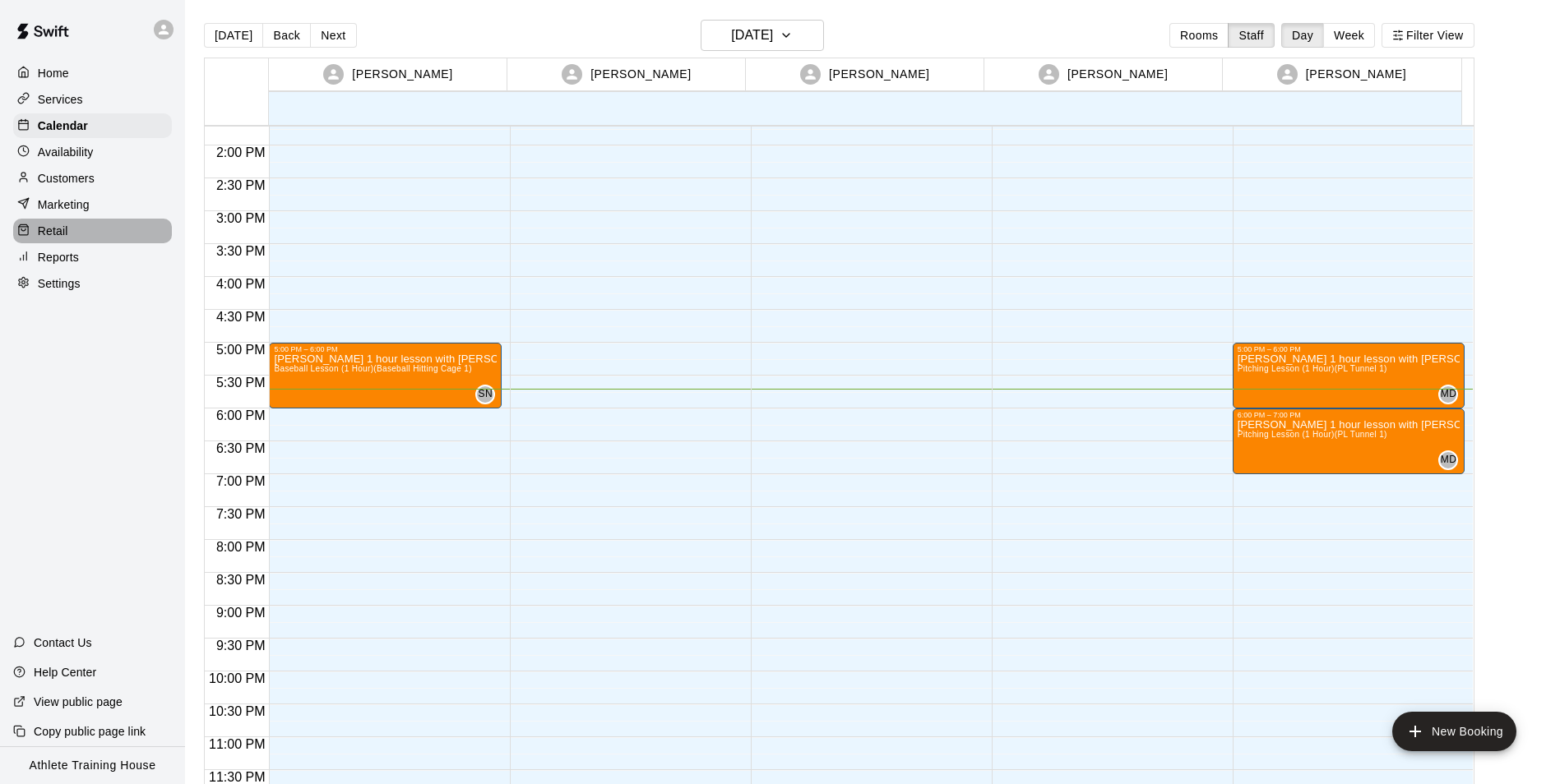
click at [94, 237] on div "Retail" at bounding box center [92, 231] width 158 height 25
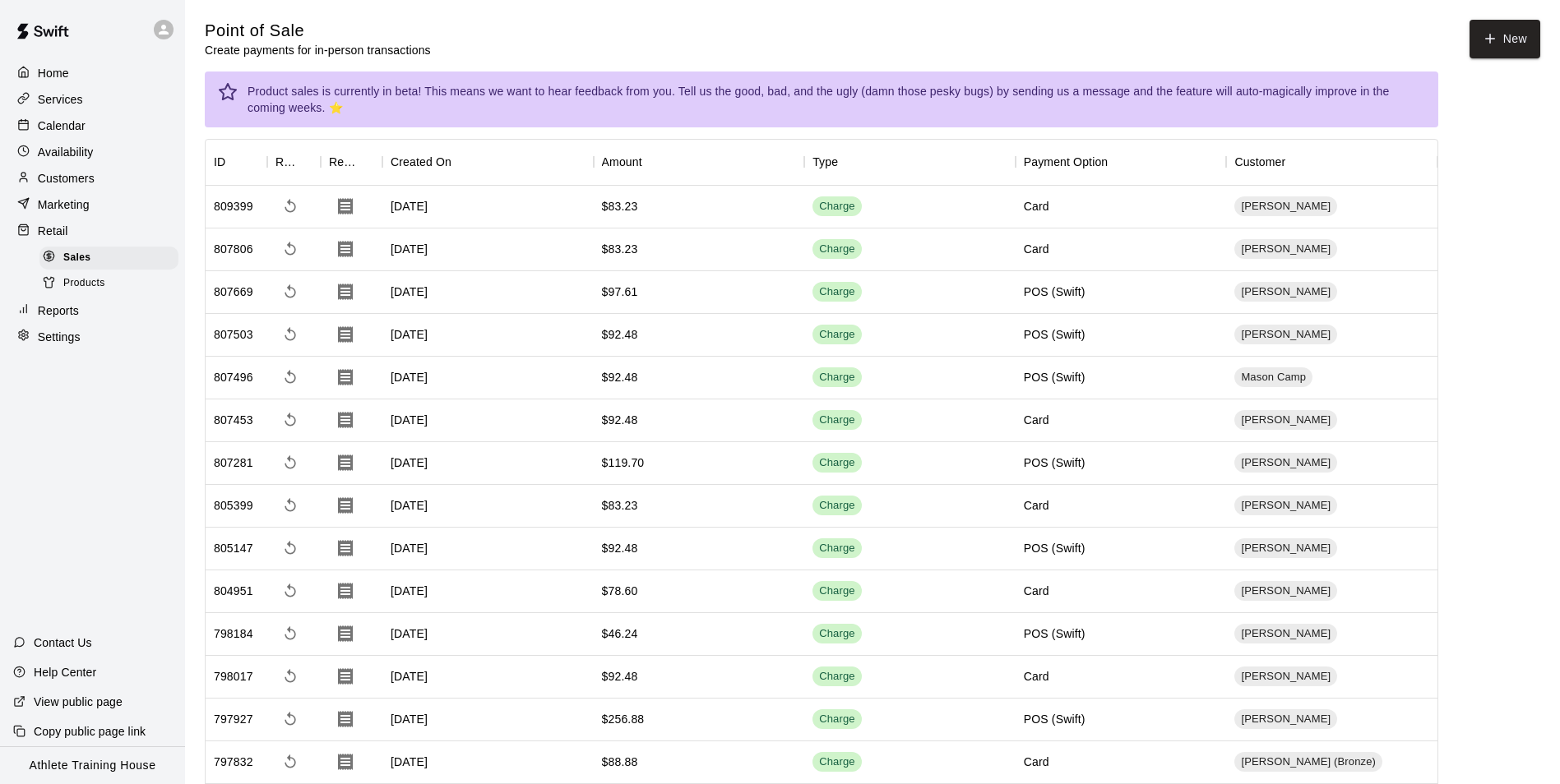
click at [89, 184] on p "Customers" at bounding box center [66, 178] width 56 height 17
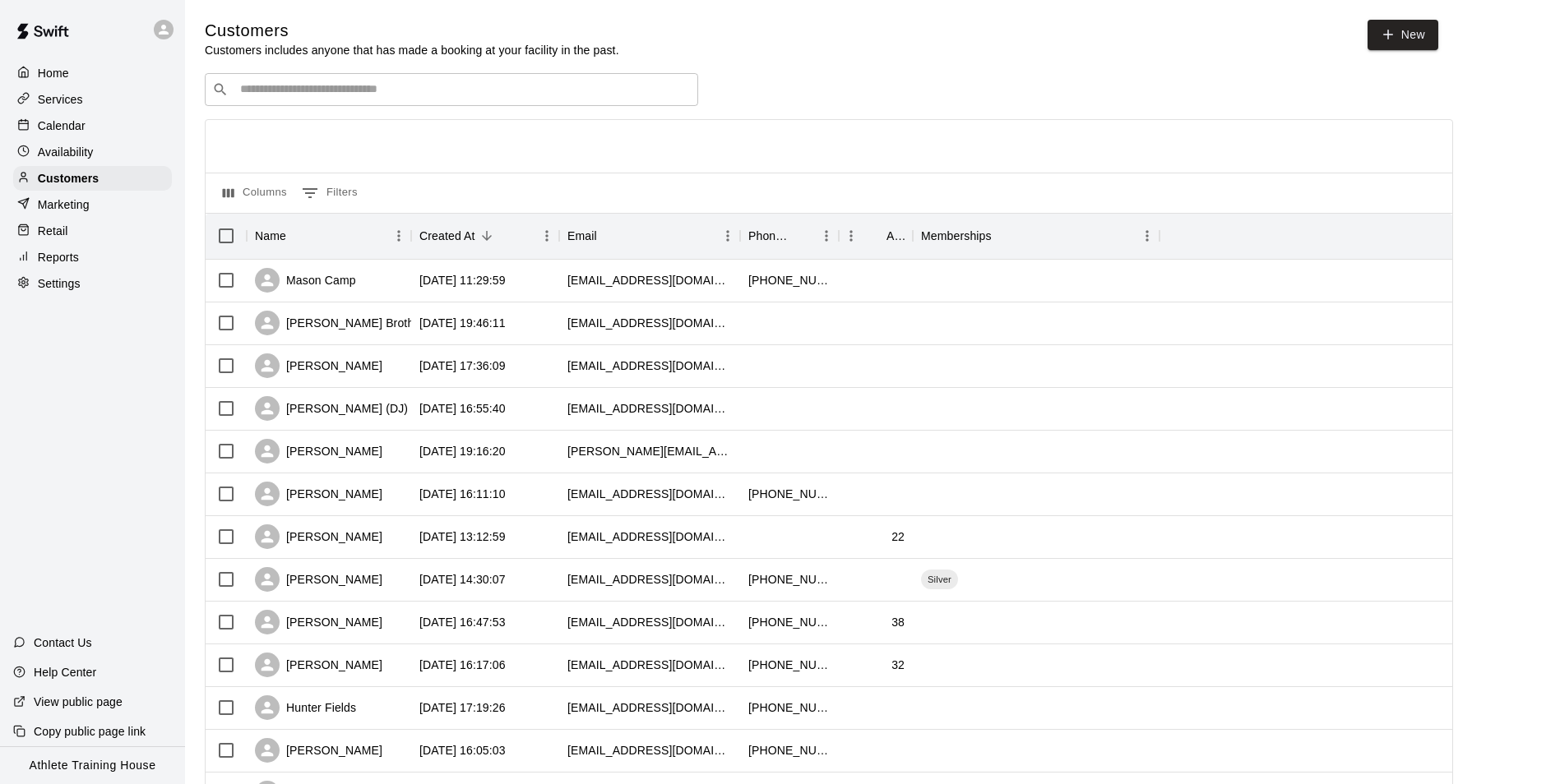
click at [313, 90] on input "Search customers by name or email" at bounding box center [462, 89] width 455 height 17
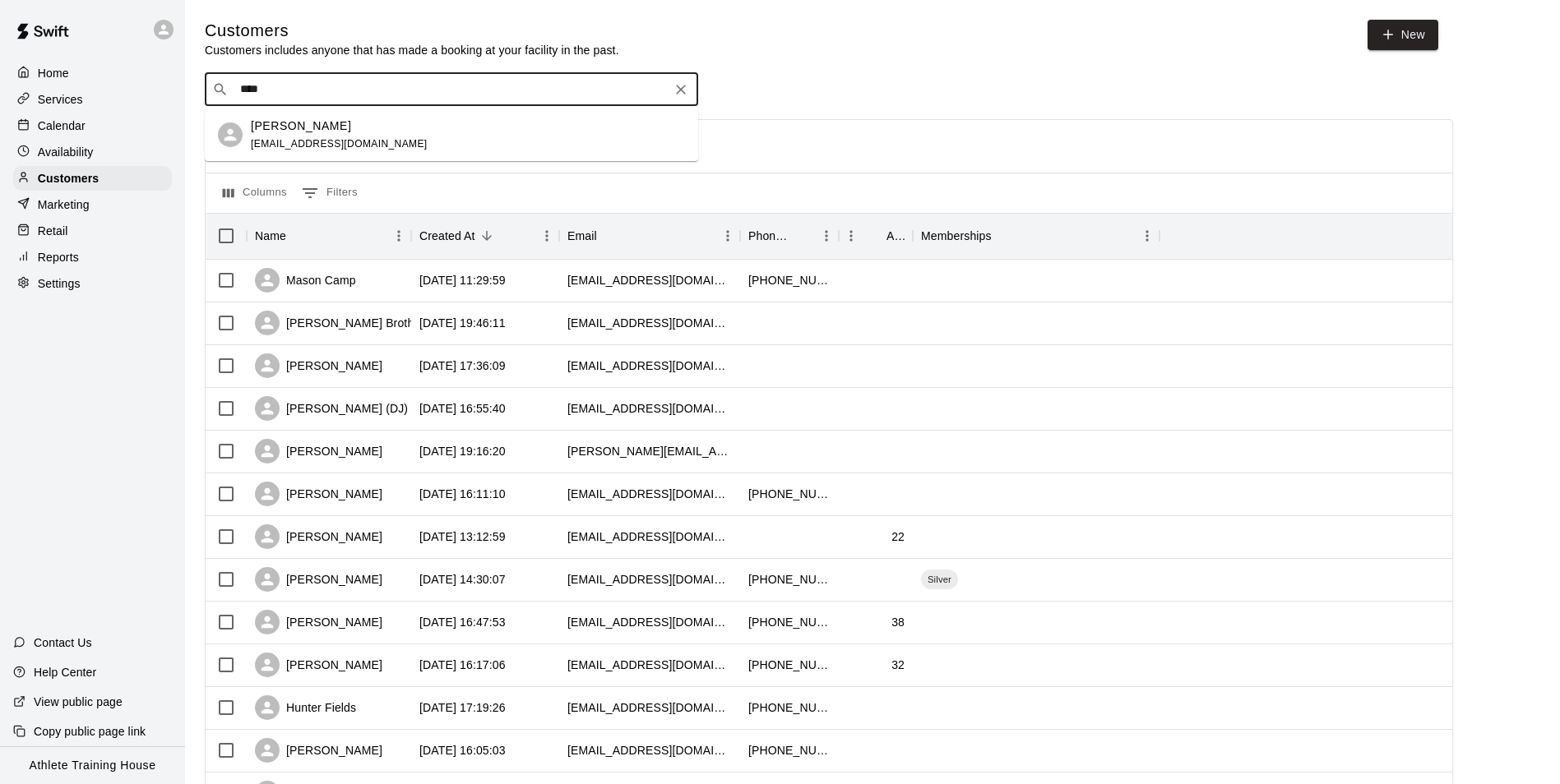
type input "*****"
click at [364, 151] on div "[PERSON_NAME] [EMAIL_ADDRESS][DOMAIN_NAME]" at bounding box center [339, 136] width 177 height 35
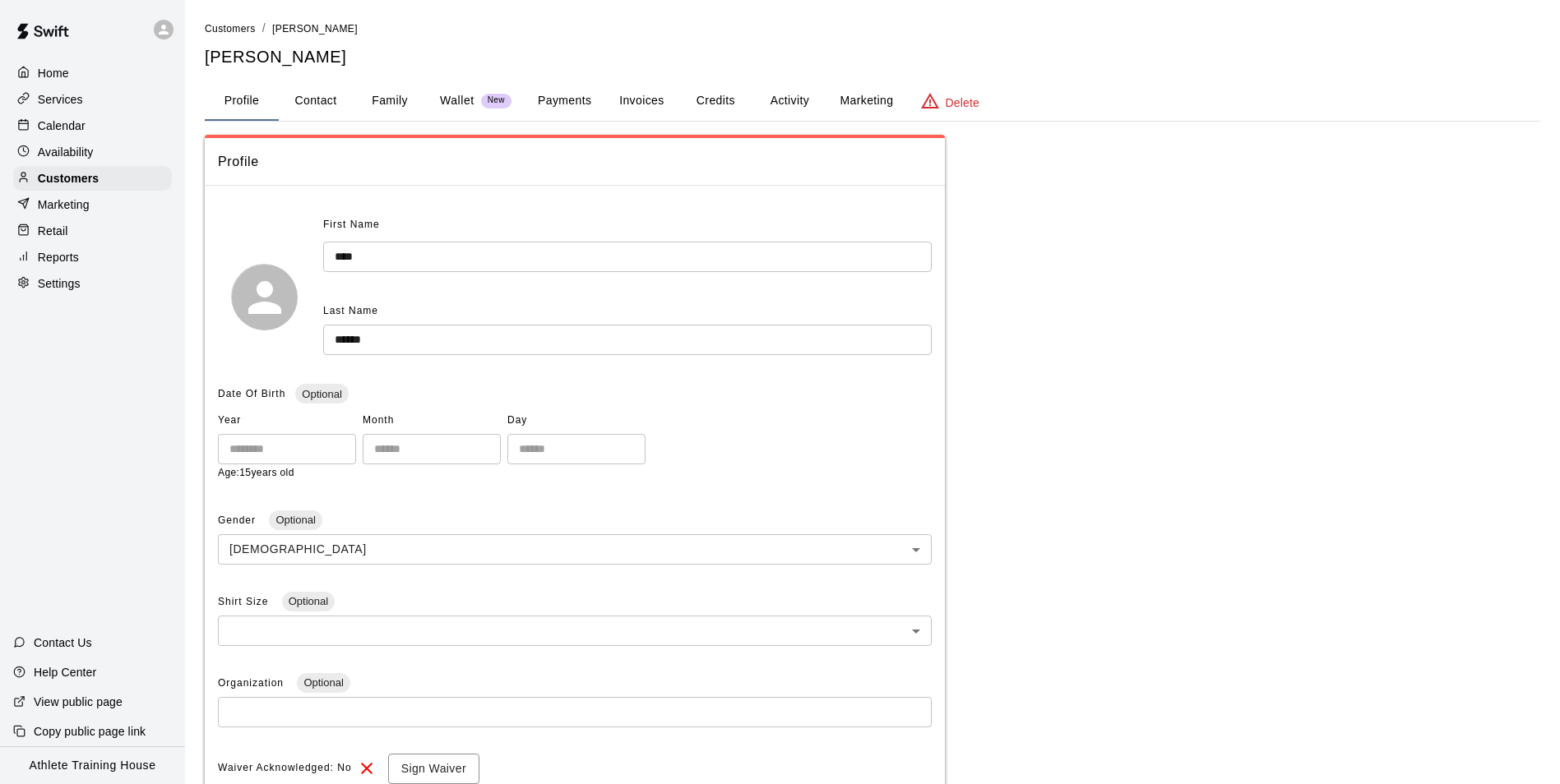
click at [583, 99] on button "Payments" at bounding box center [564, 100] width 80 height 40
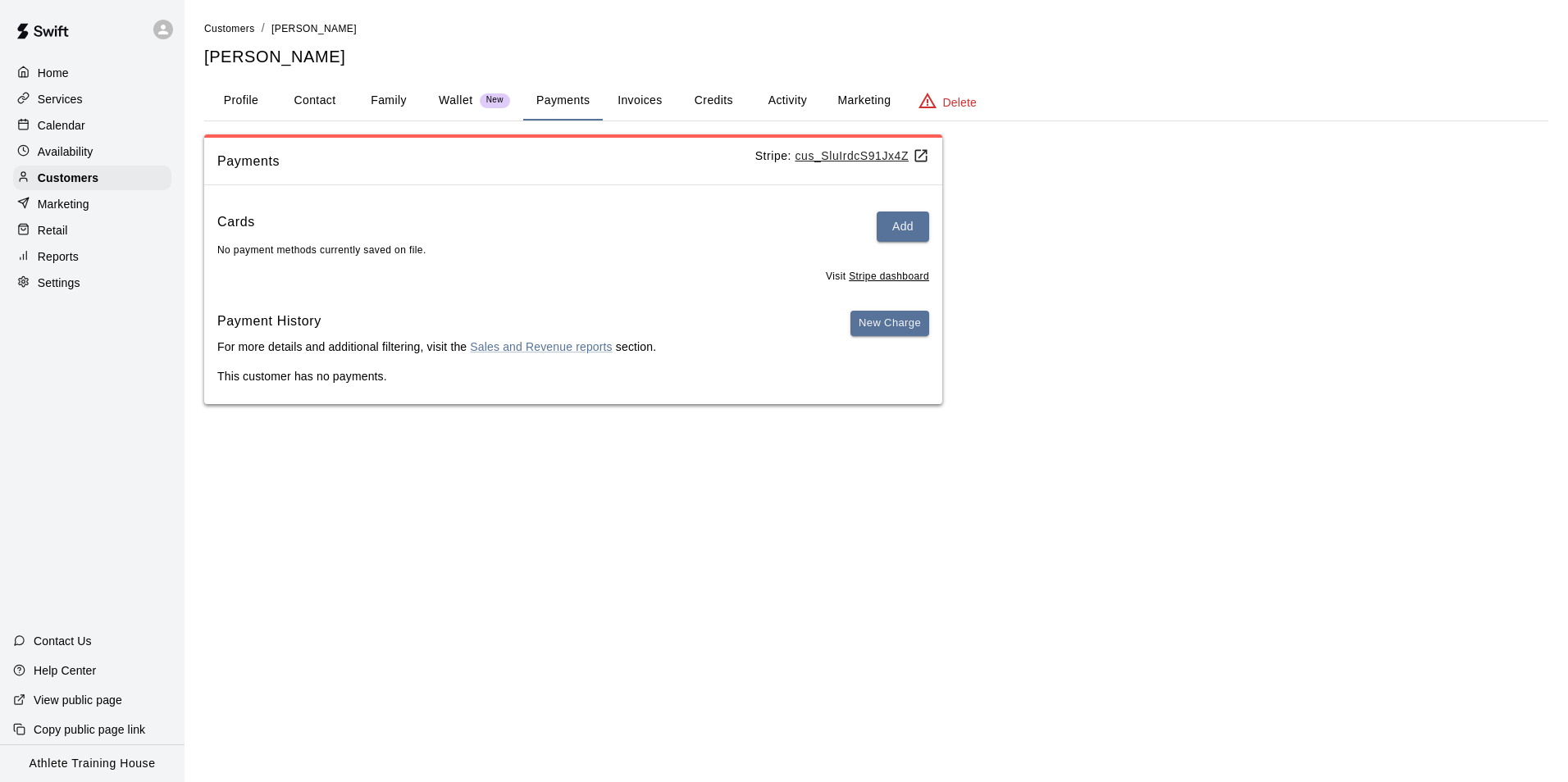
click at [629, 92] on button "Invoices" at bounding box center [639, 100] width 74 height 39
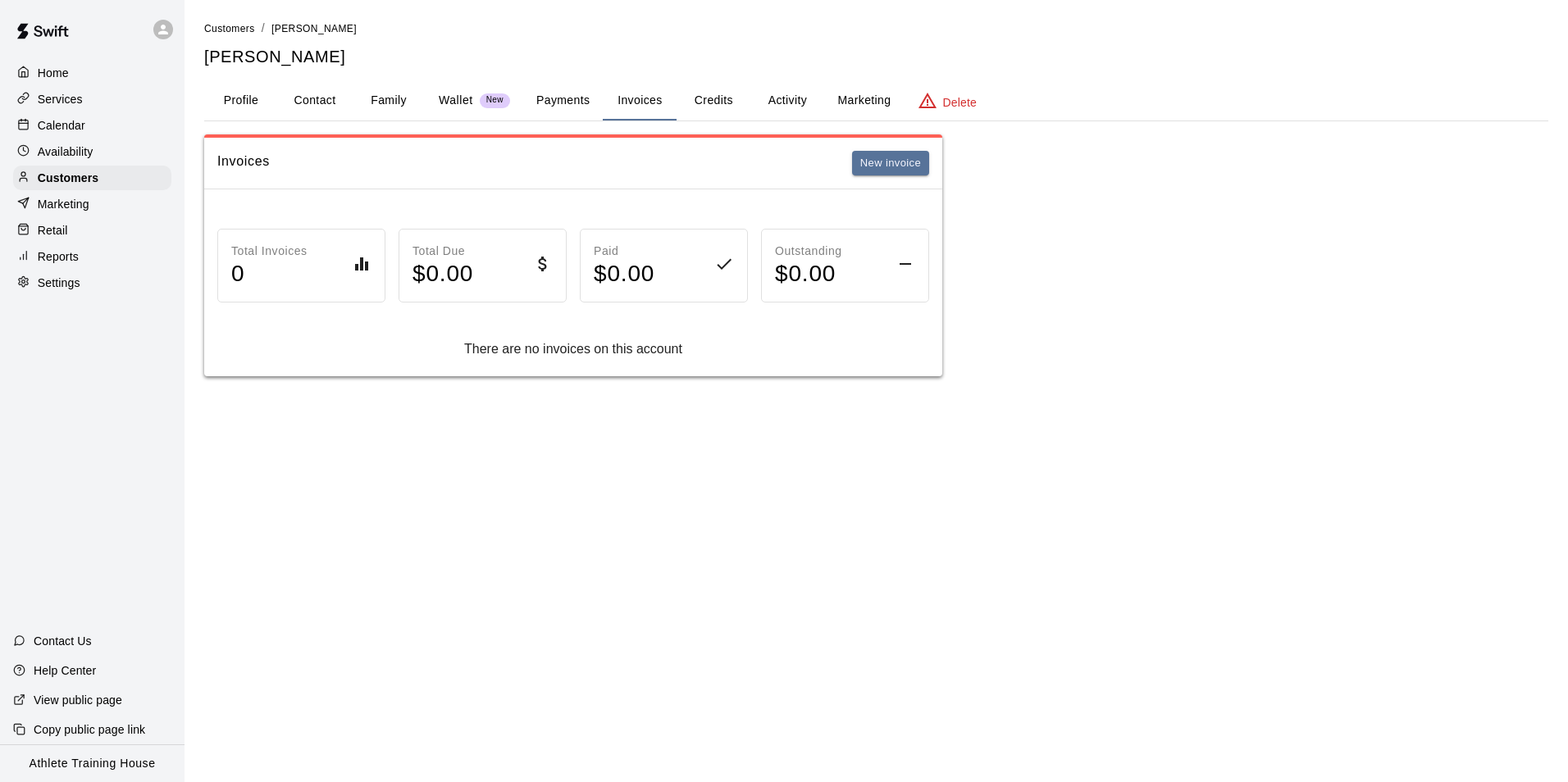
click at [556, 107] on button "Payments" at bounding box center [563, 100] width 80 height 39
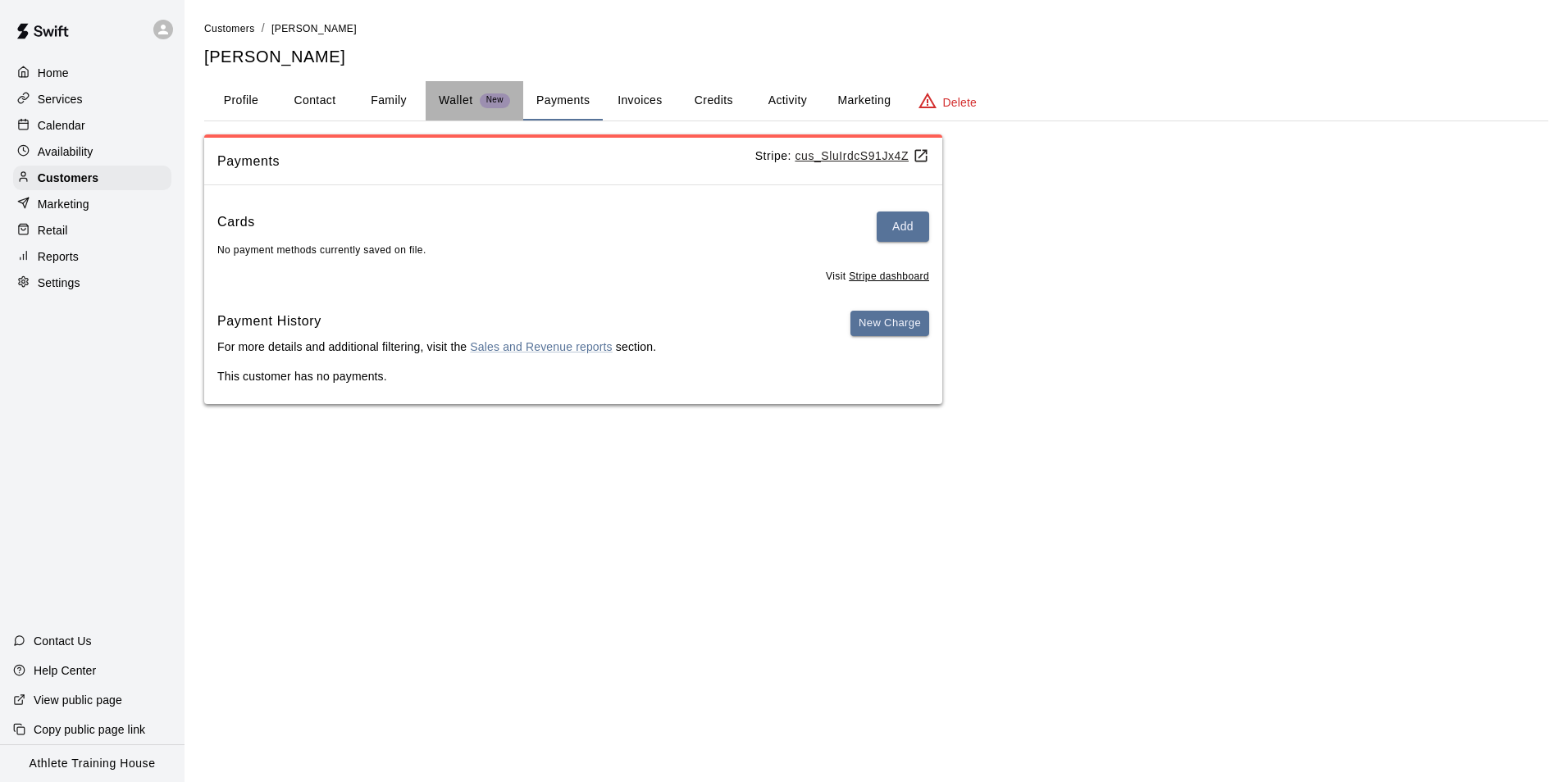
click at [464, 94] on p "Wallet" at bounding box center [456, 101] width 34 height 18
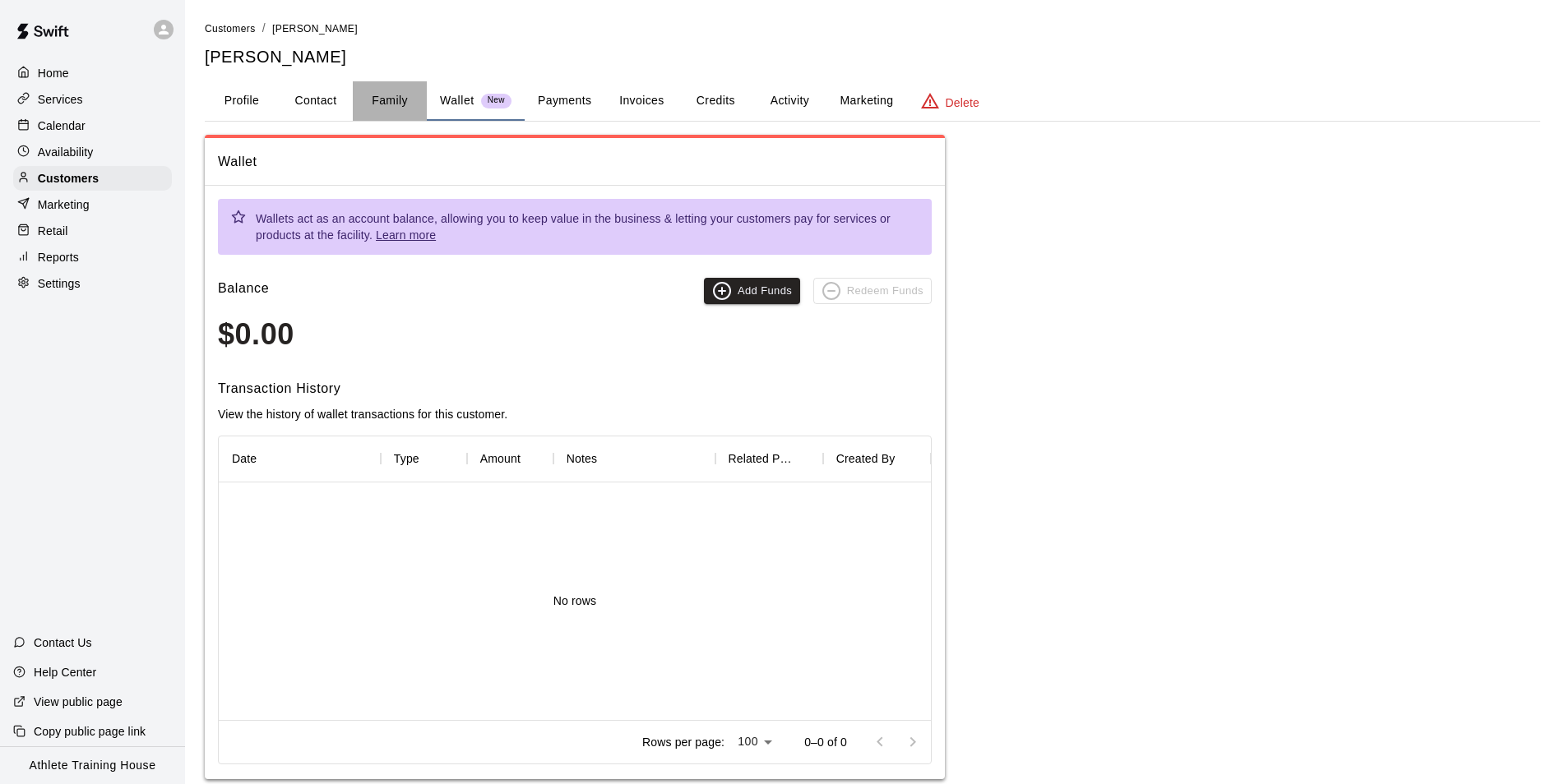
click at [379, 105] on button "Family" at bounding box center [390, 100] width 74 height 40
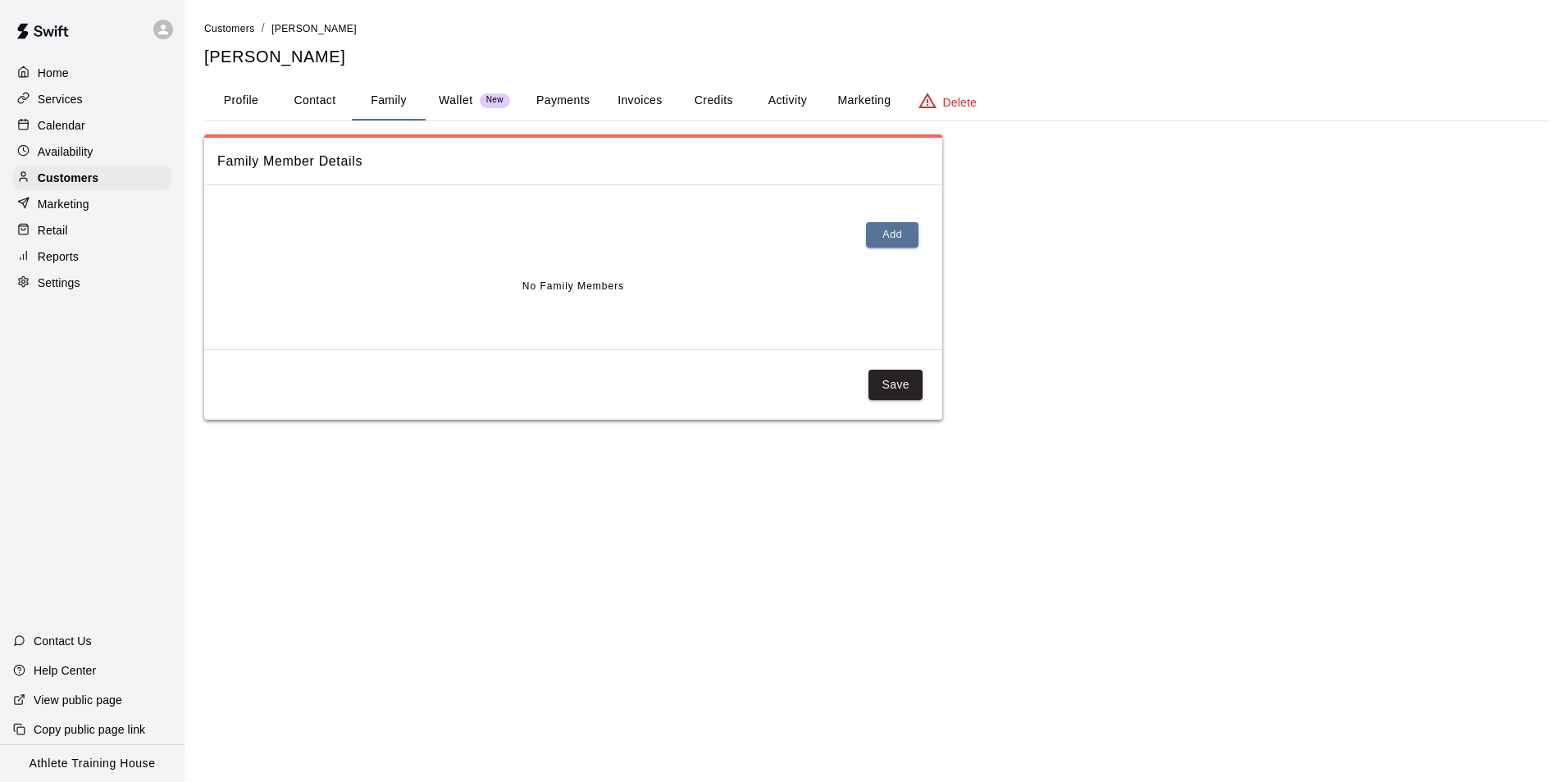
click at [257, 102] on button "Profile" at bounding box center [241, 100] width 74 height 39
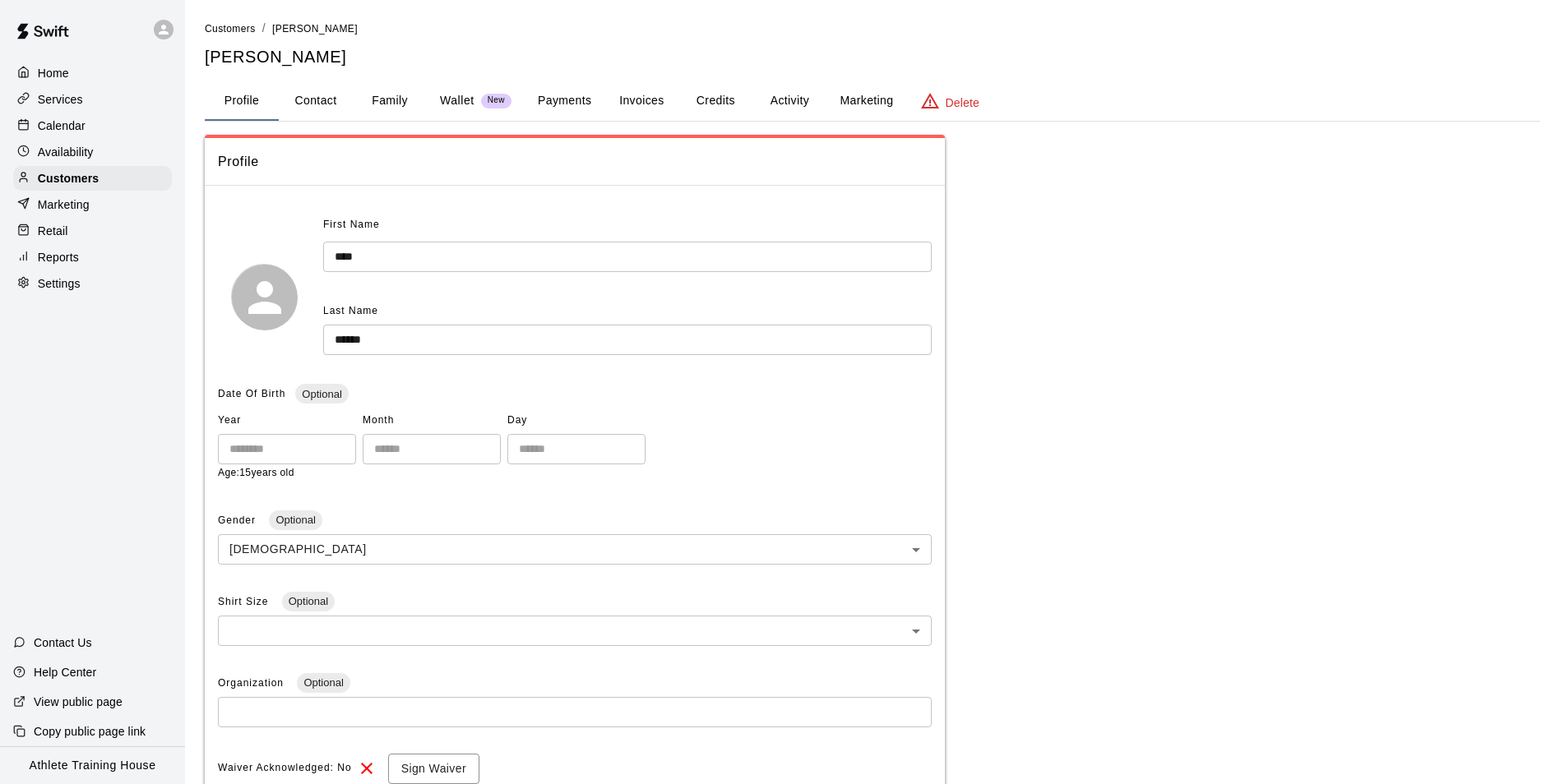
click at [64, 213] on p "Marketing" at bounding box center [63, 204] width 52 height 17
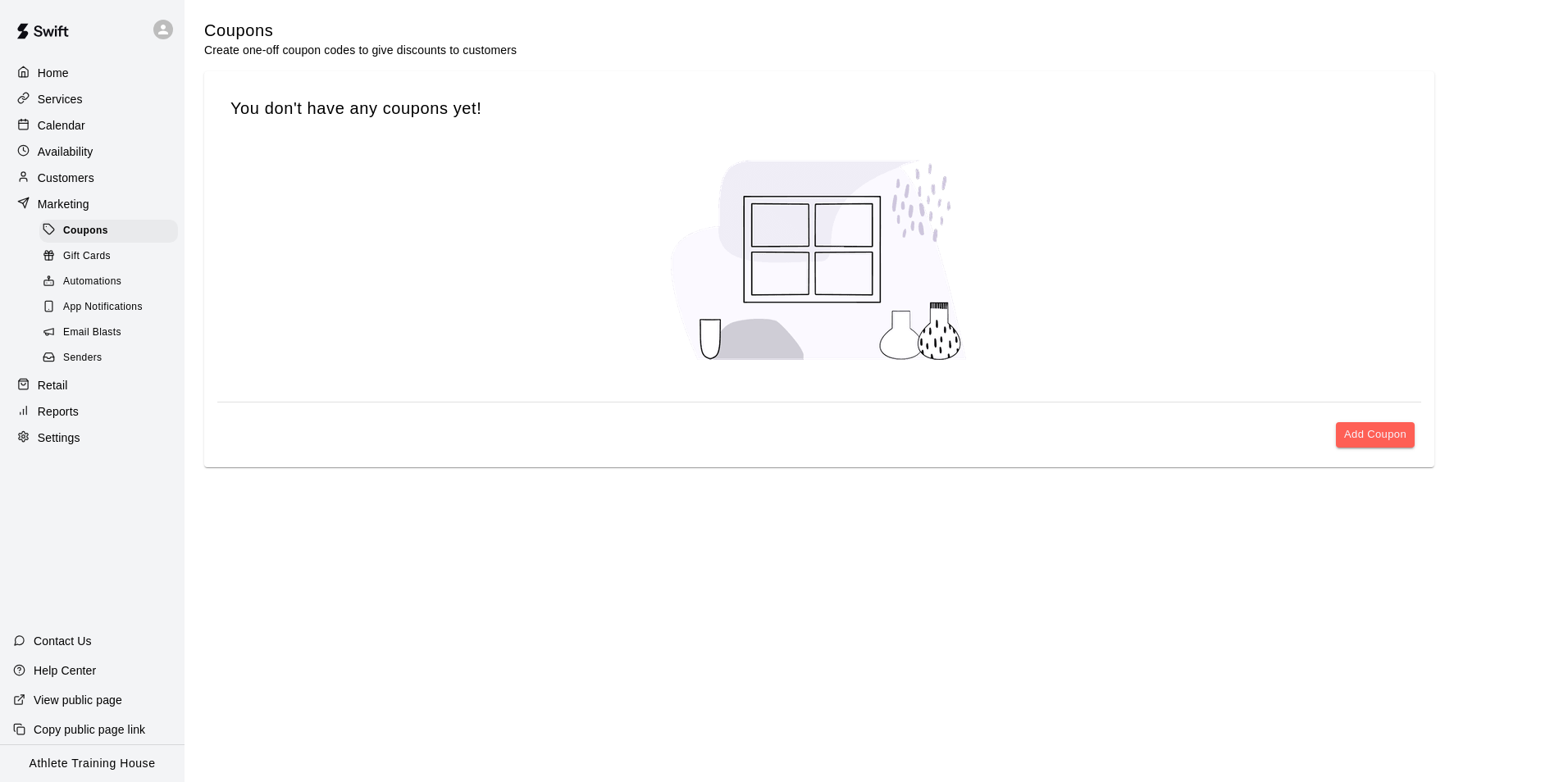
click at [56, 392] on p "Retail" at bounding box center [53, 385] width 31 height 17
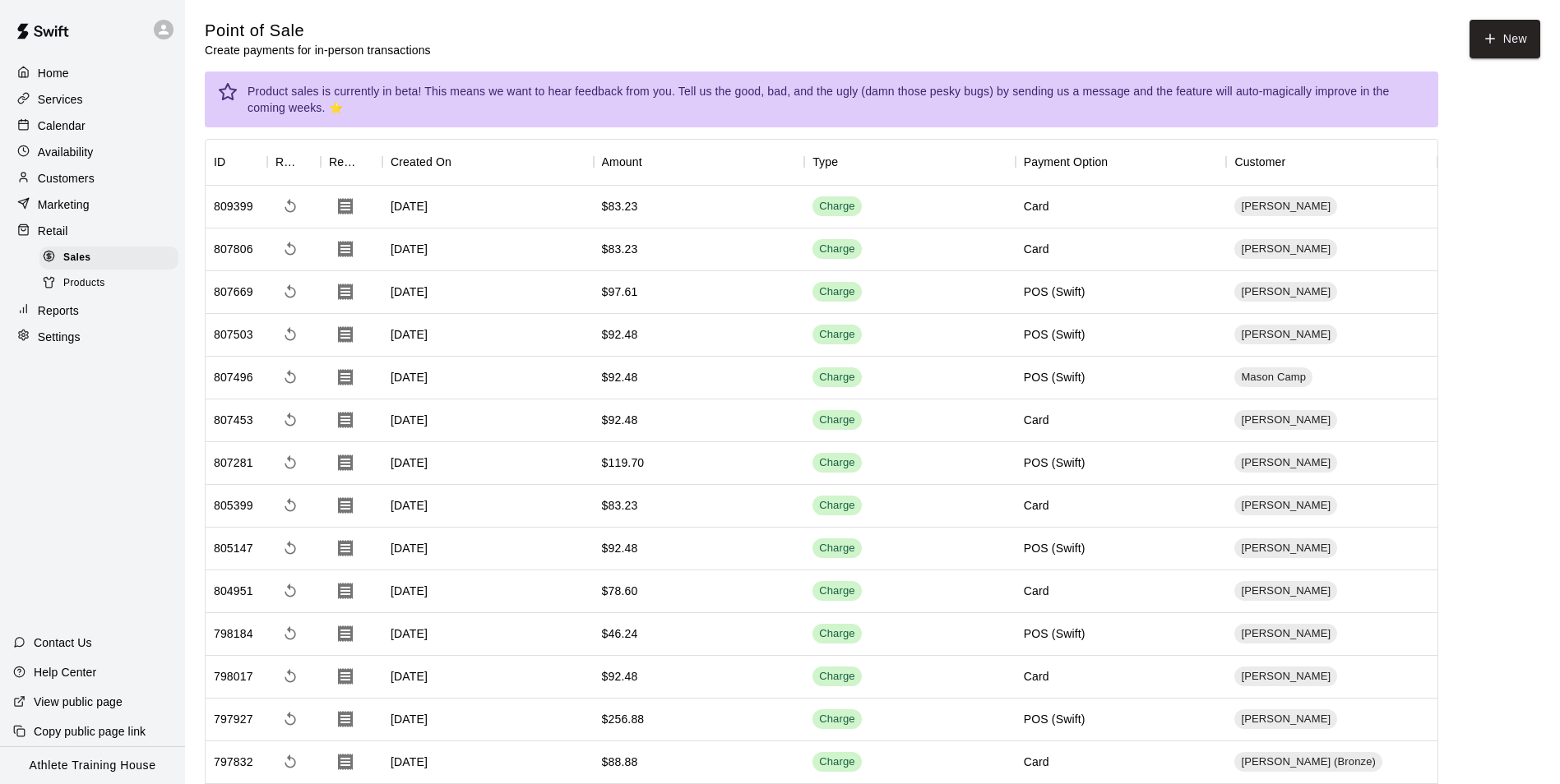
click at [70, 134] on p "Calendar" at bounding box center [62, 126] width 48 height 17
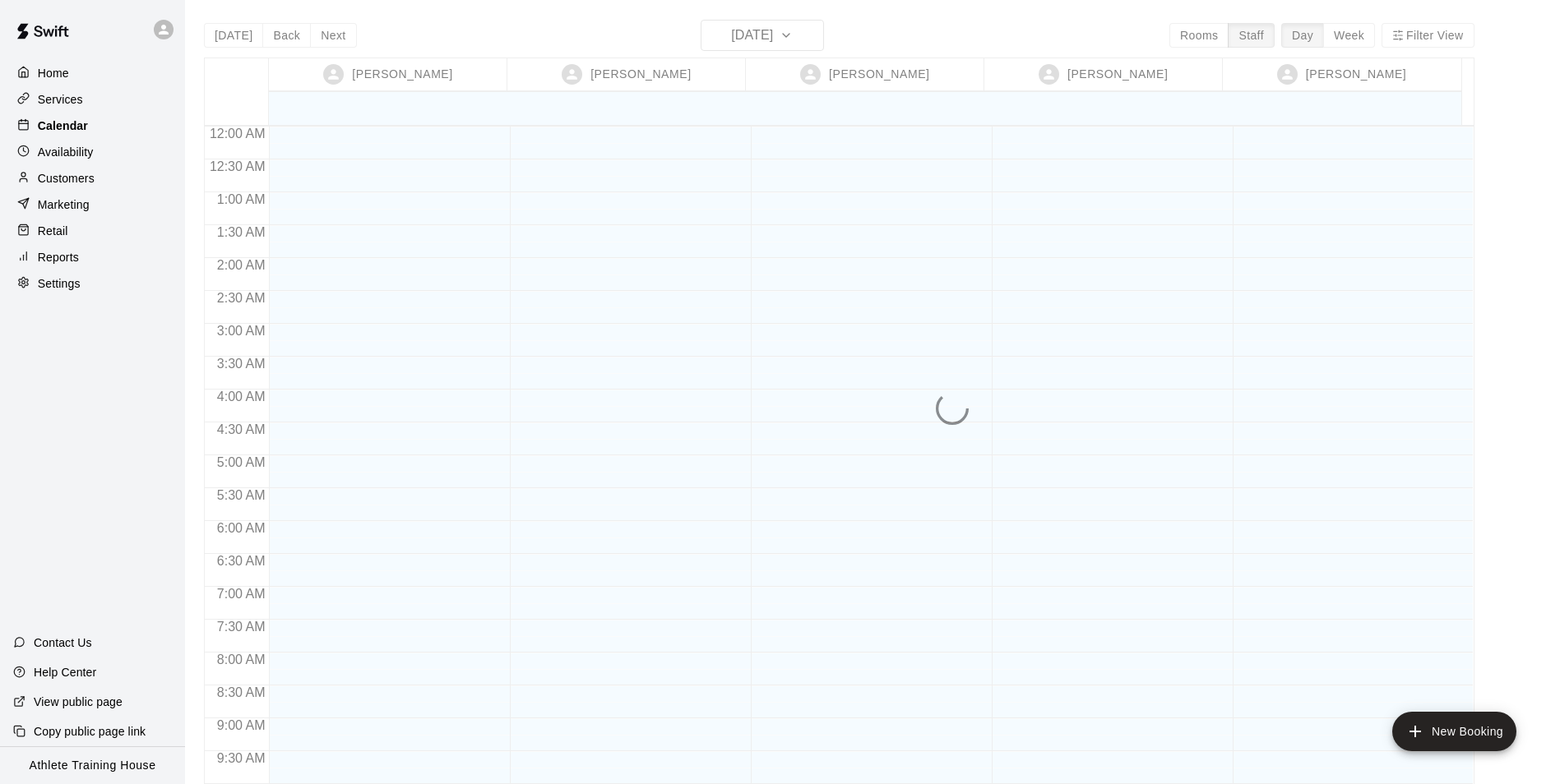
scroll to position [901, 0]
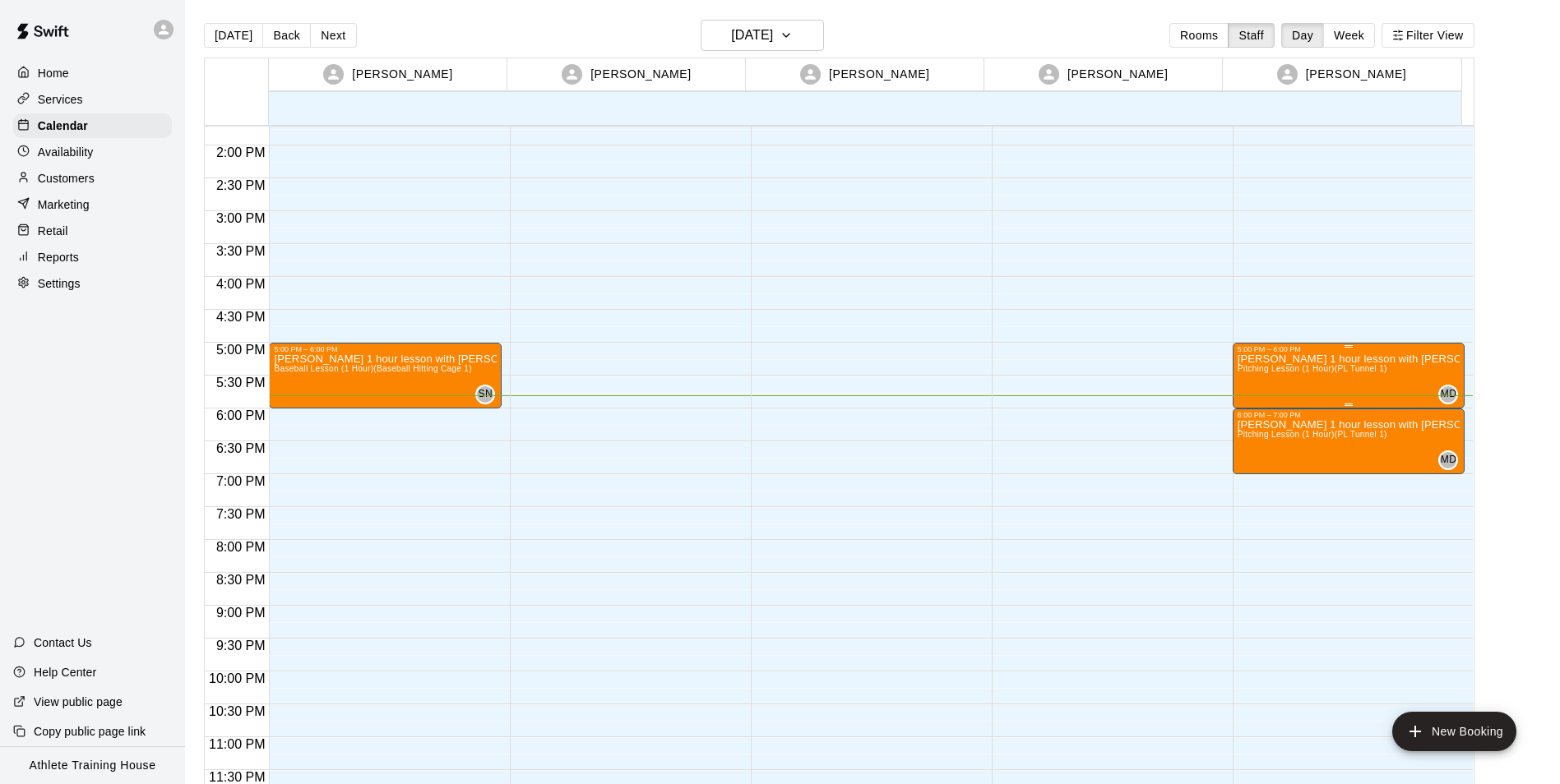
click at [1374, 359] on p "[PERSON_NAME] 1 hour lesson with [PERSON_NAME]" at bounding box center [1348, 359] width 223 height 0
click at [1251, 370] on icon "edit" at bounding box center [1251, 377] width 19 height 19
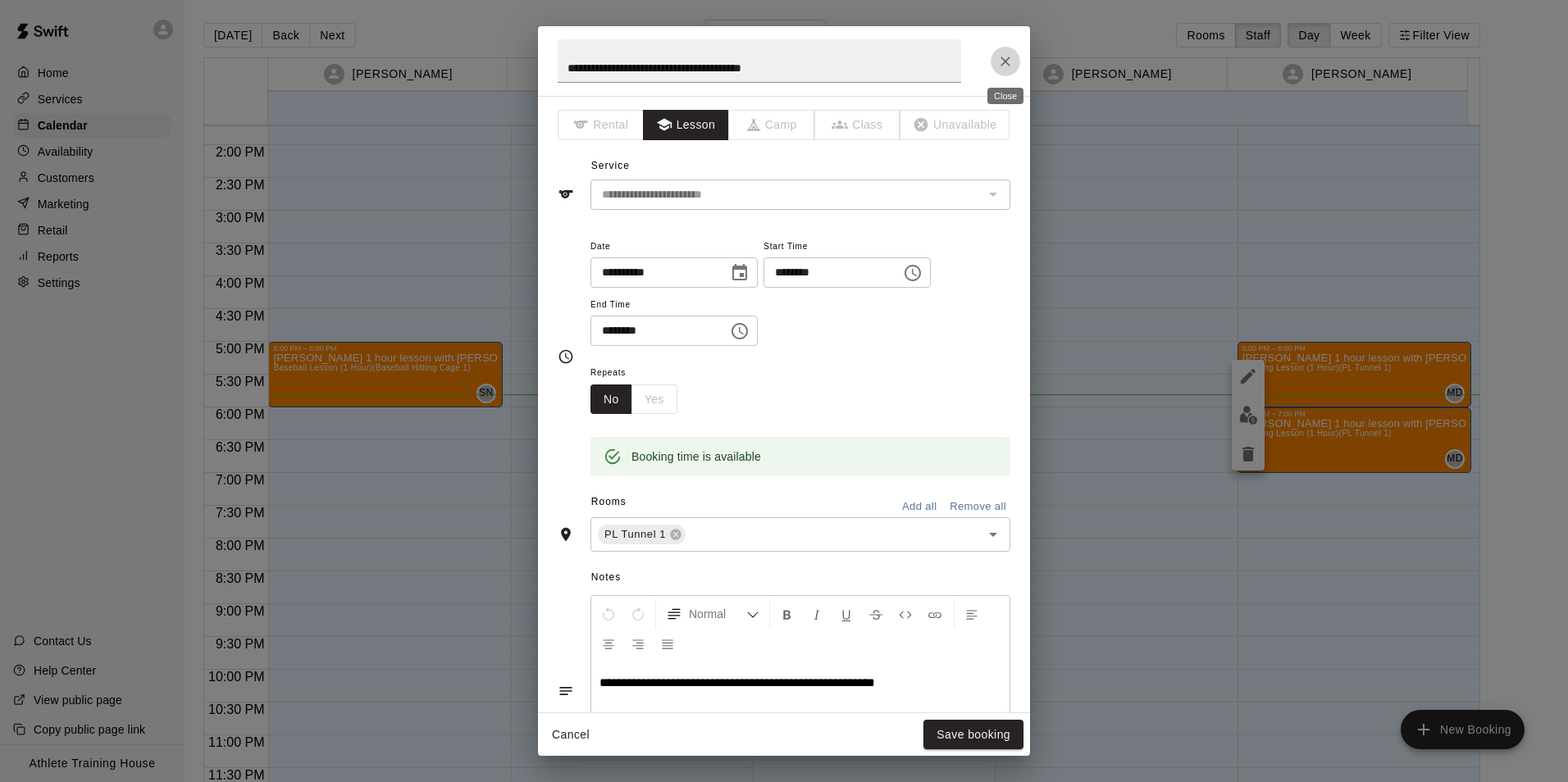
click at [999, 68] on icon "Close" at bounding box center [1005, 61] width 17 height 17
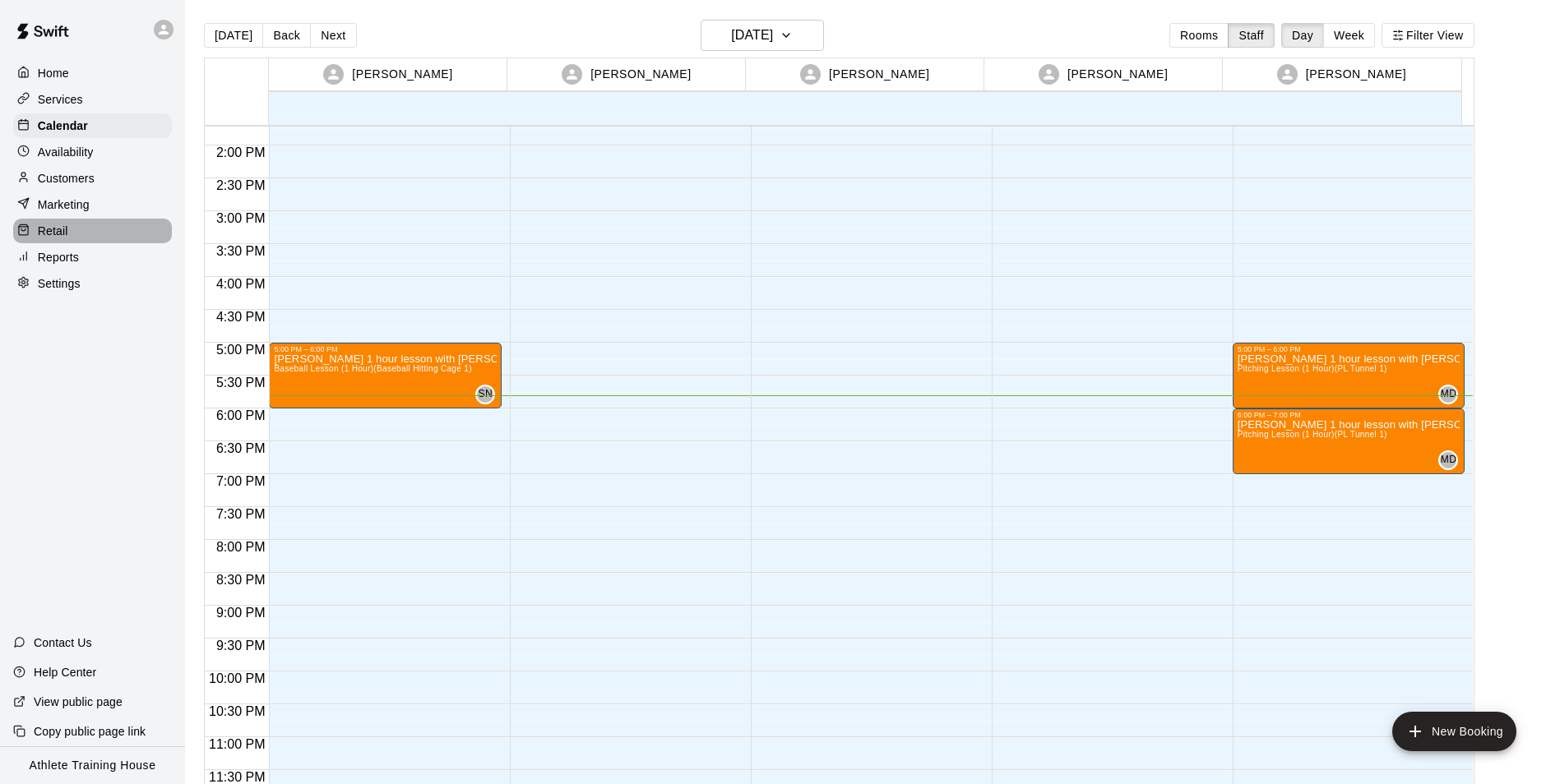
click at [88, 243] on div "Retail" at bounding box center [92, 231] width 158 height 25
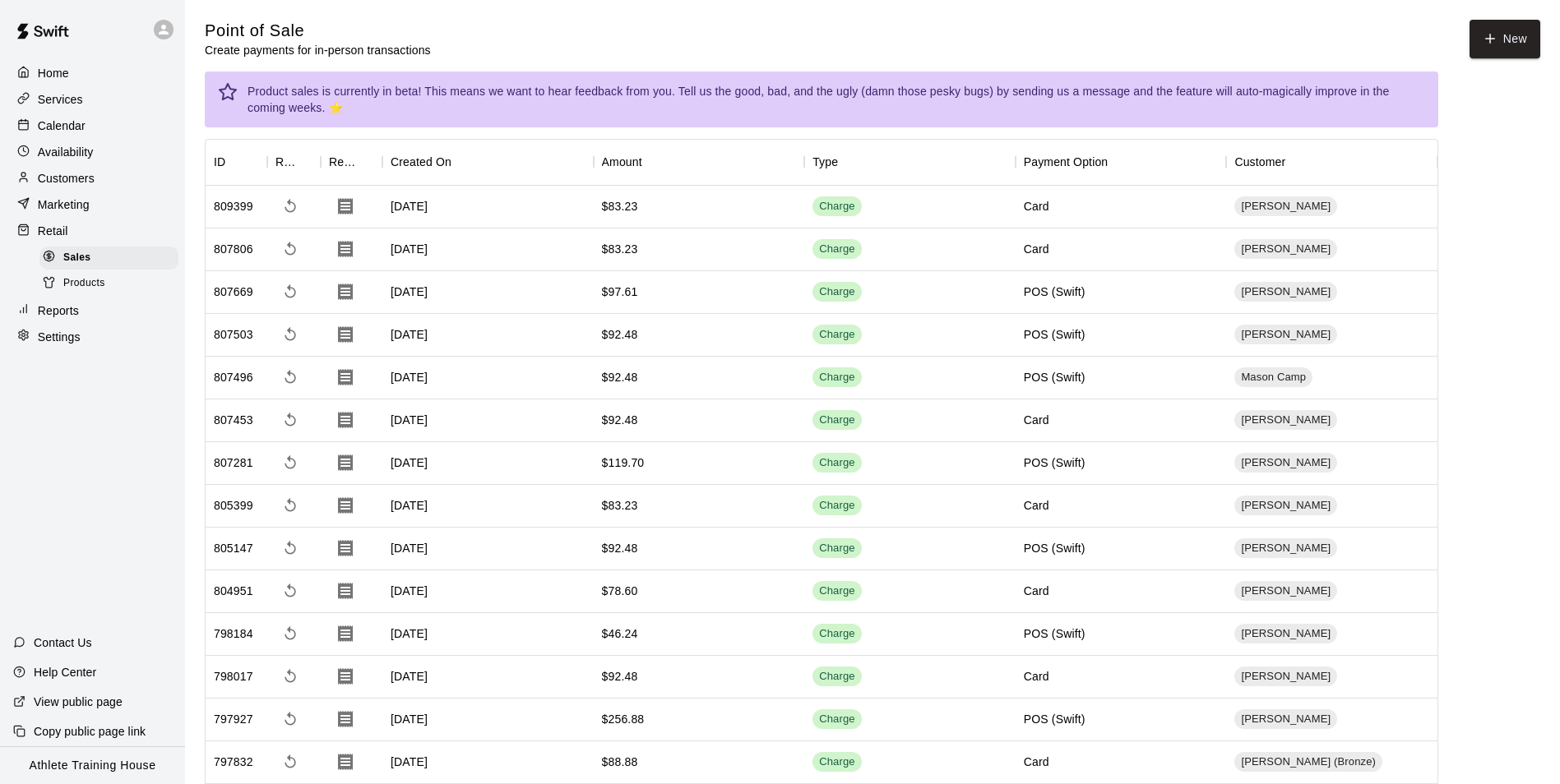
click at [79, 128] on p "Calendar" at bounding box center [62, 126] width 48 height 17
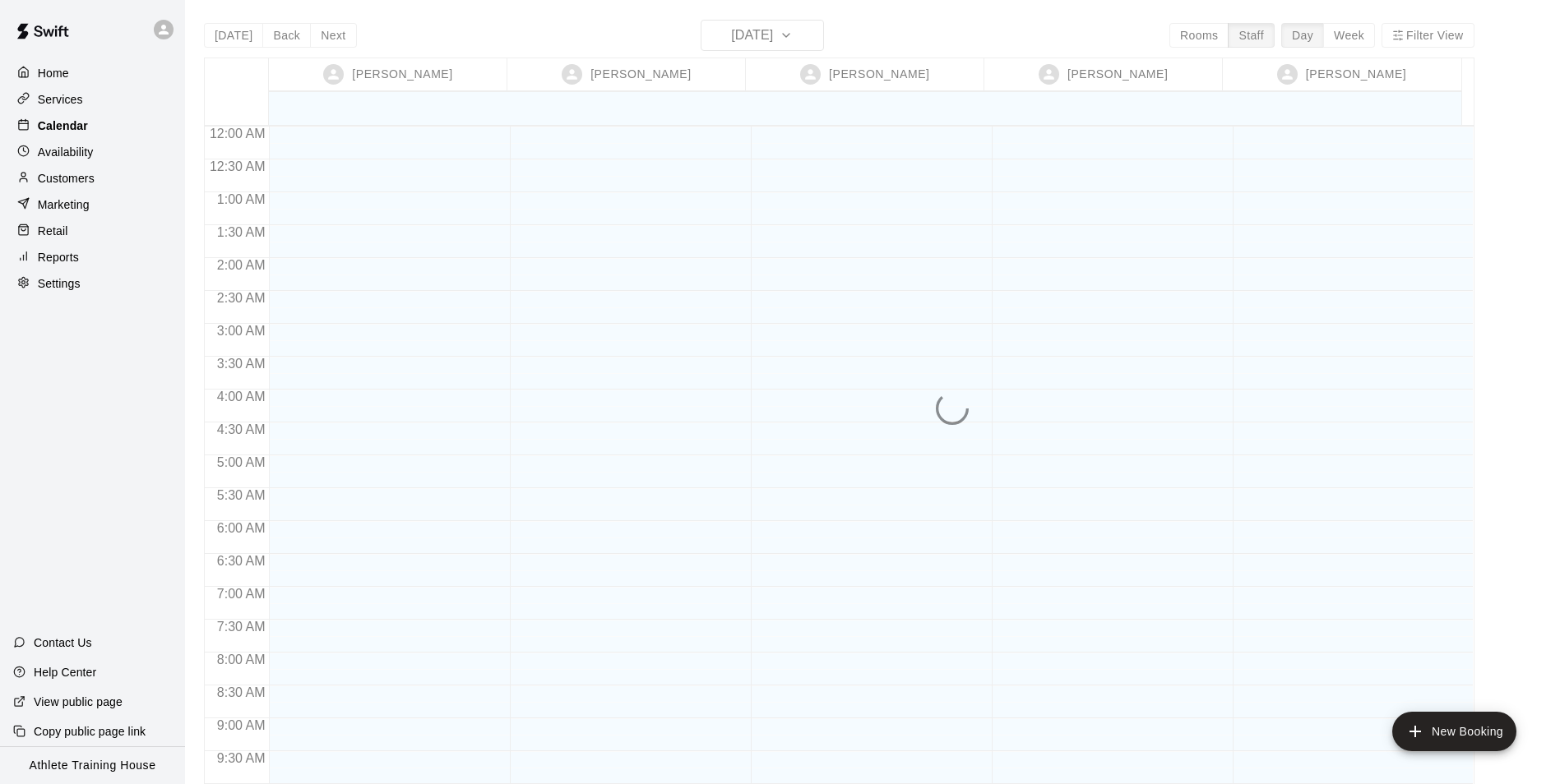
scroll to position [901, 0]
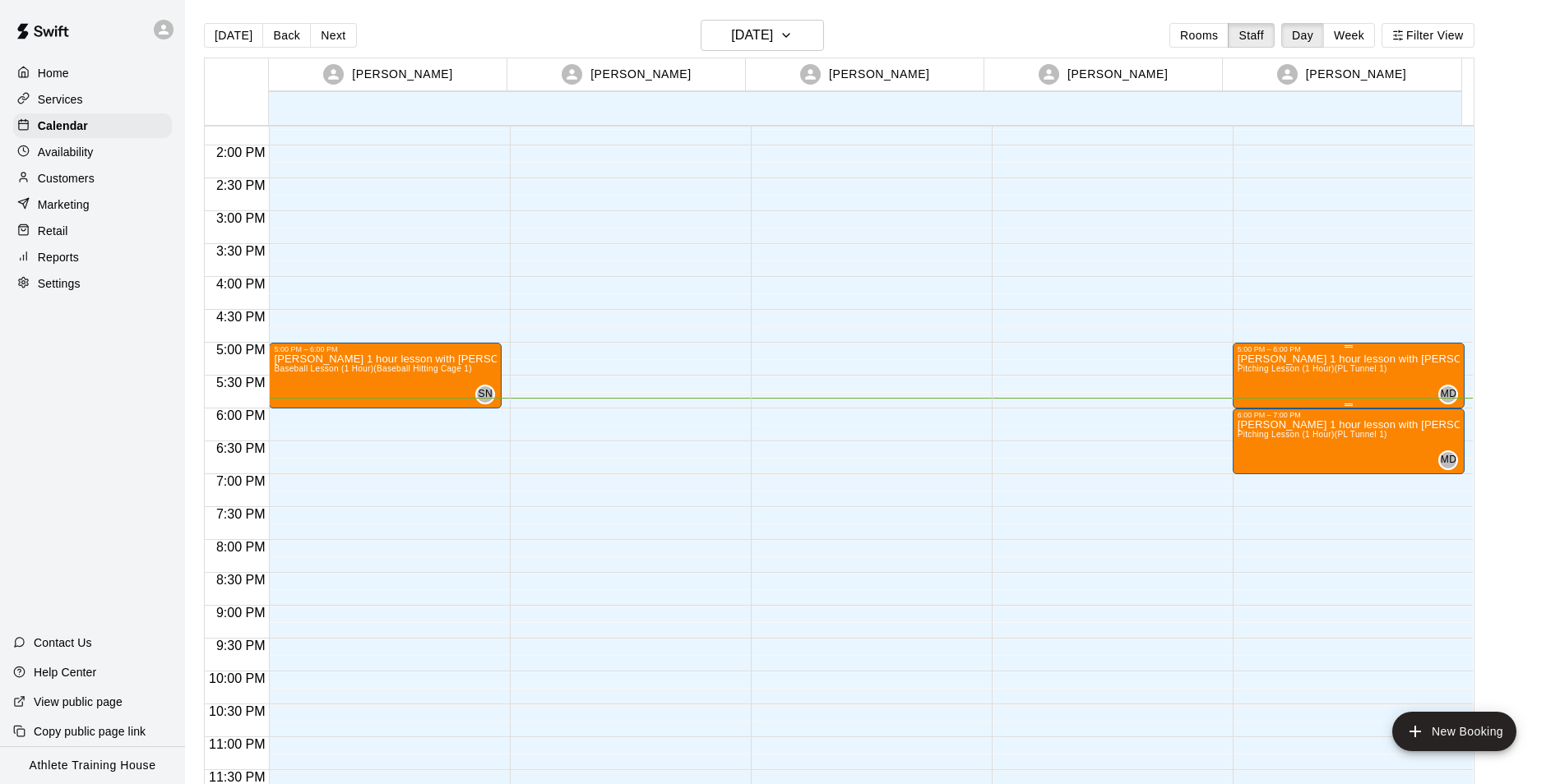
click at [1280, 363] on div "[PERSON_NAME] 1 hour lesson with [PERSON_NAME] Lesson (1 Hour) (PL Tunnel 1)" at bounding box center [1348, 745] width 223 height 784
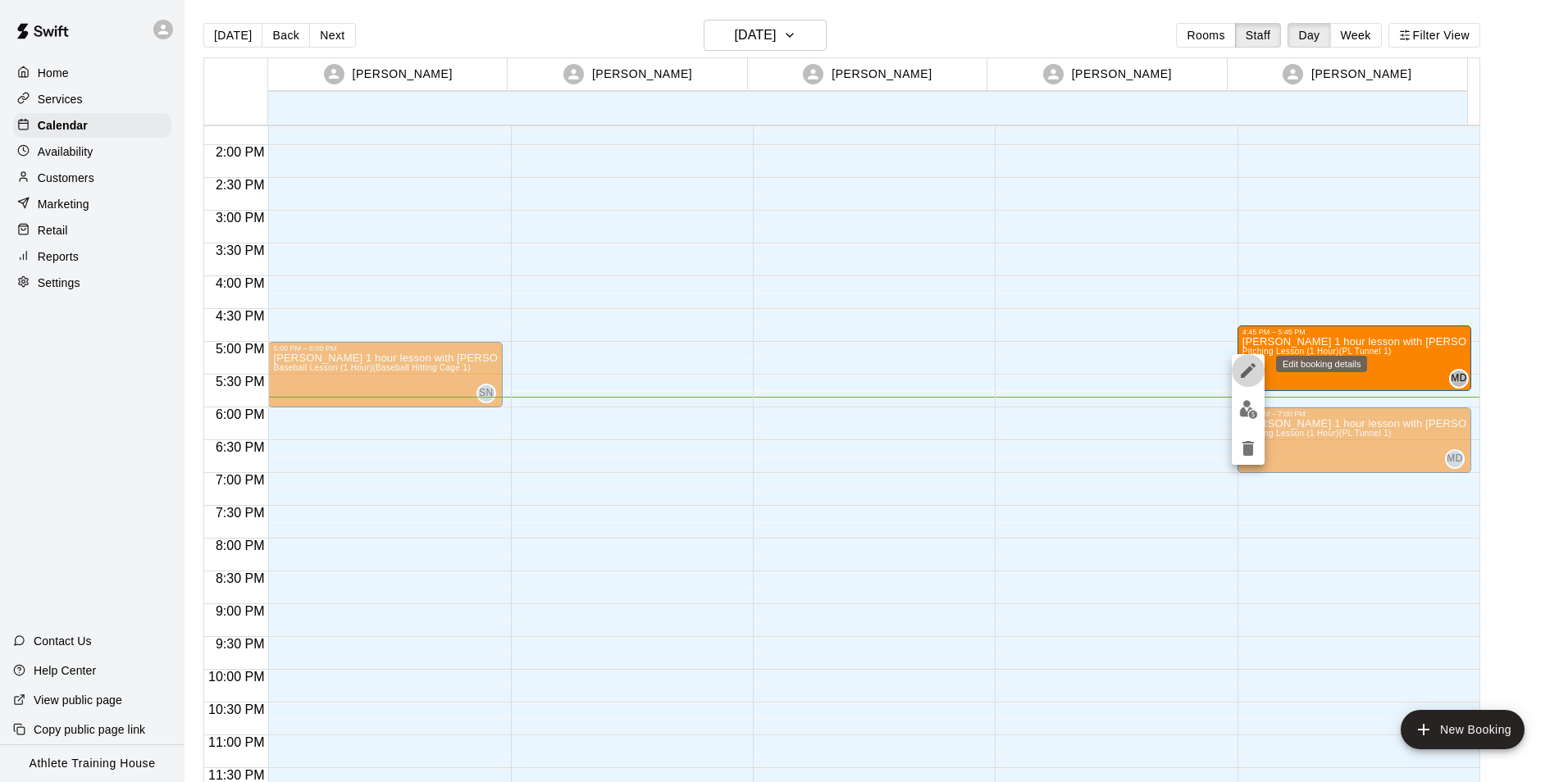
click at [1251, 359] on button "edit" at bounding box center [1248, 369] width 32 height 32
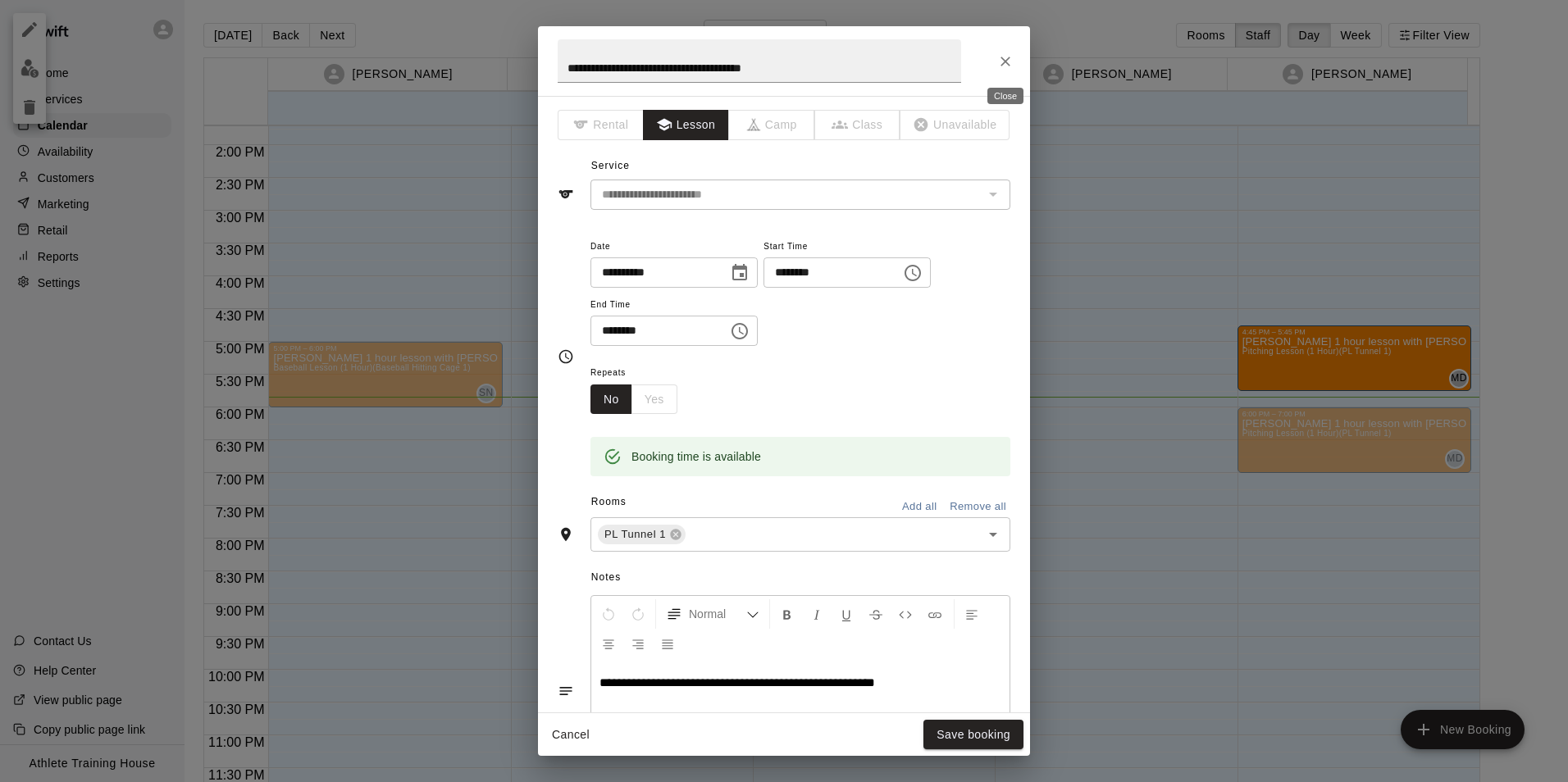
click at [1010, 62] on icon "Close" at bounding box center [1005, 61] width 17 height 17
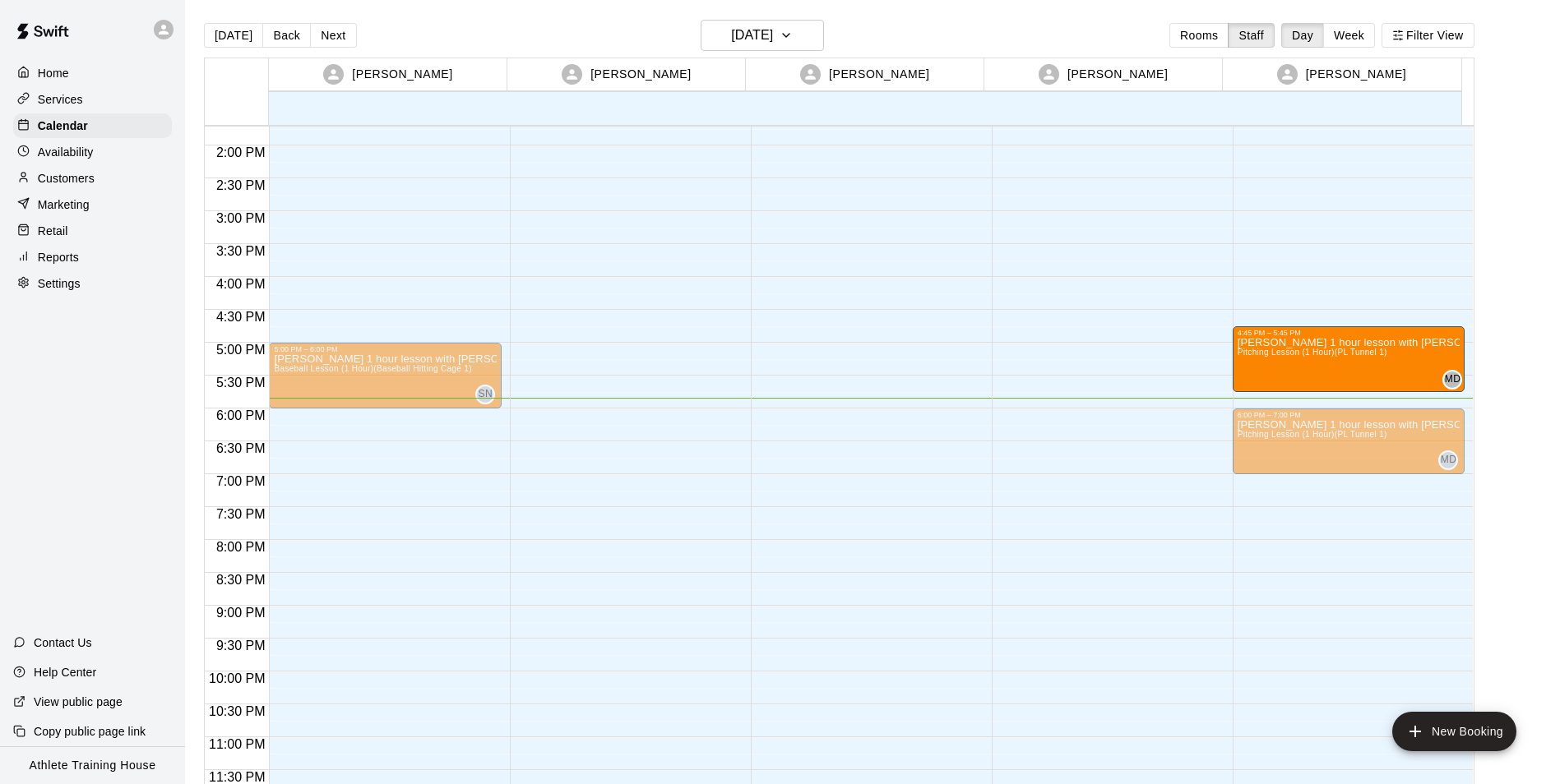
click at [134, 228] on div "Retail" at bounding box center [92, 231] width 158 height 25
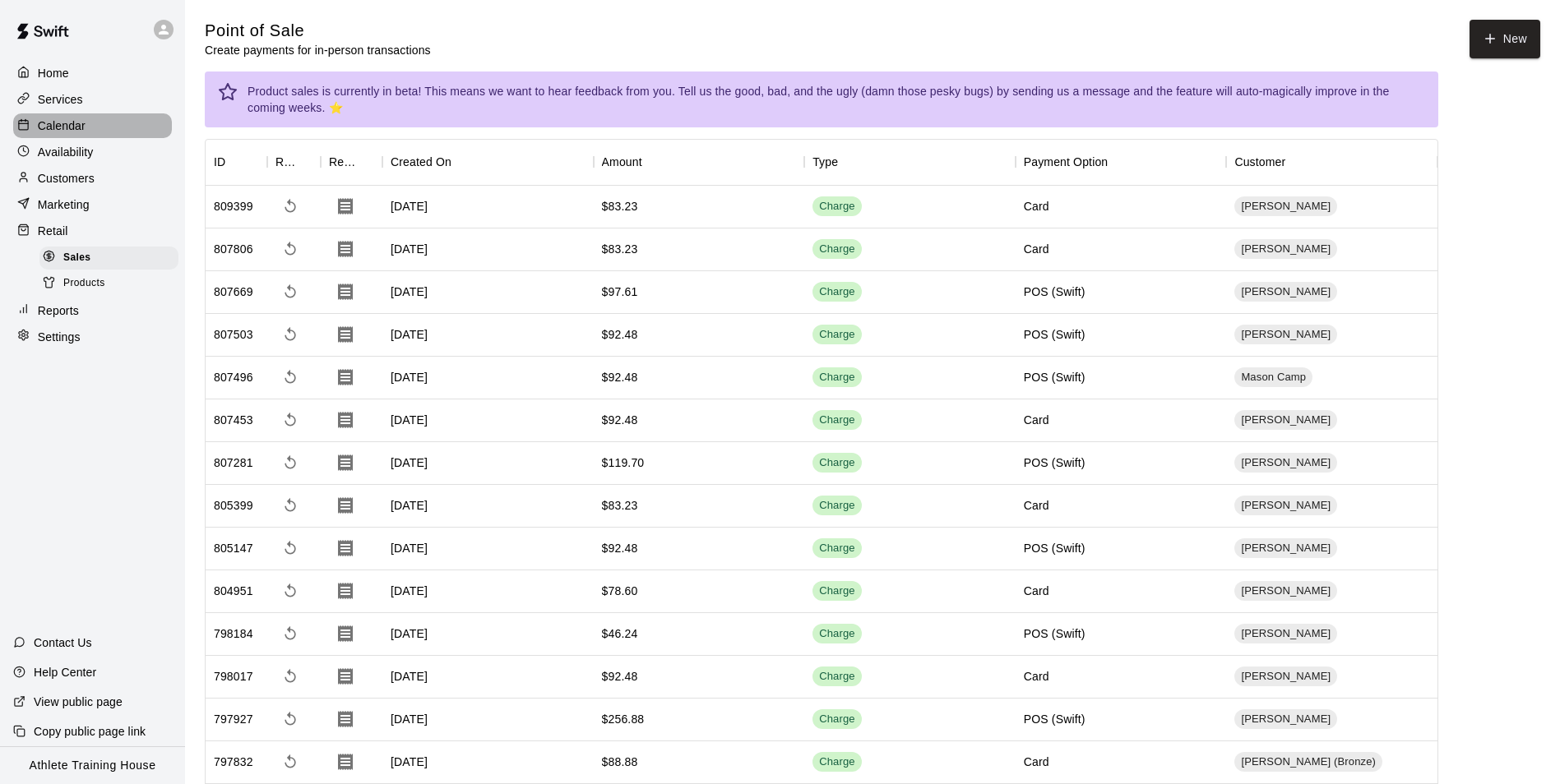
click at [67, 128] on p "Calendar" at bounding box center [62, 126] width 48 height 17
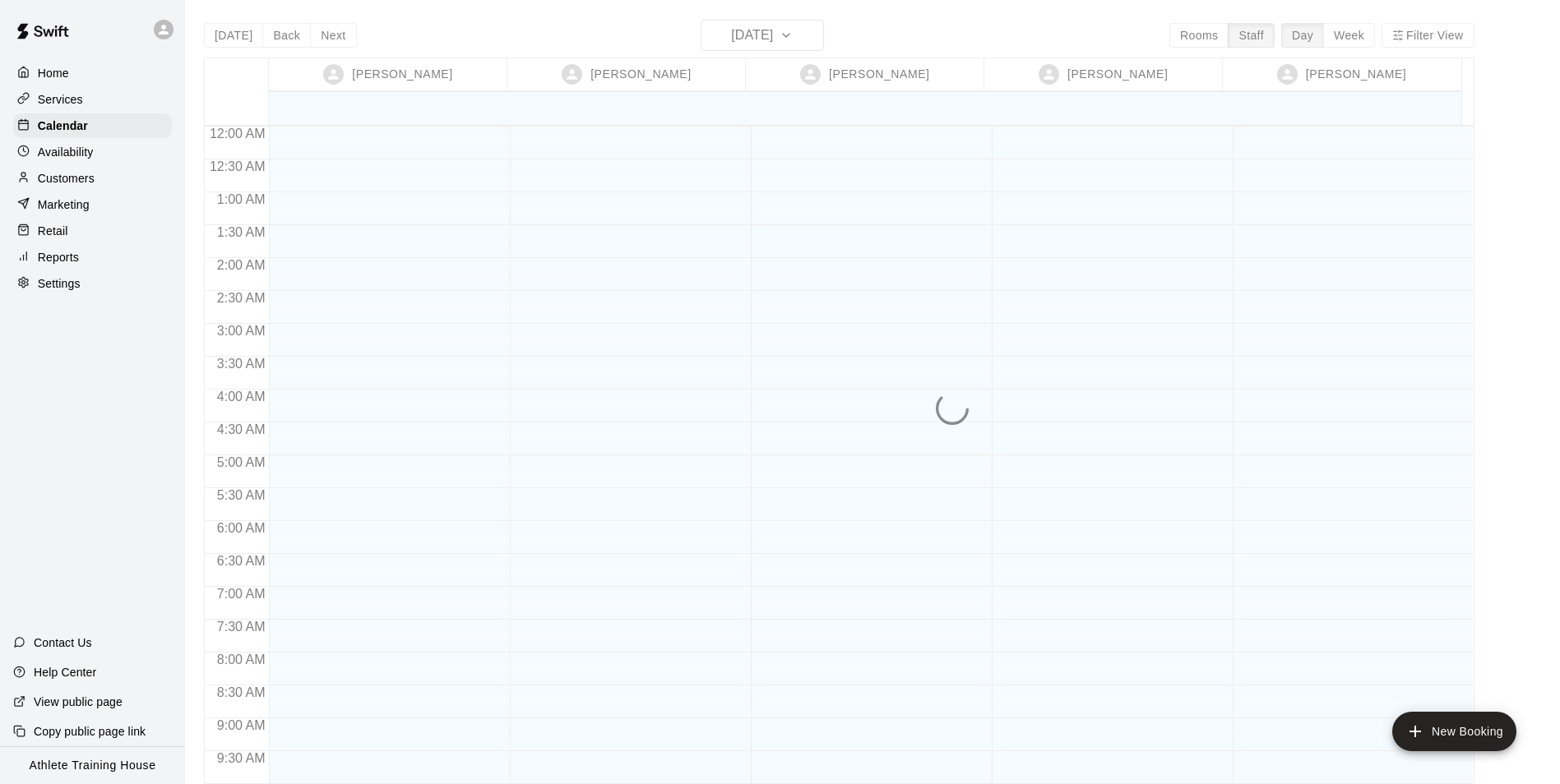
scroll to position [901, 0]
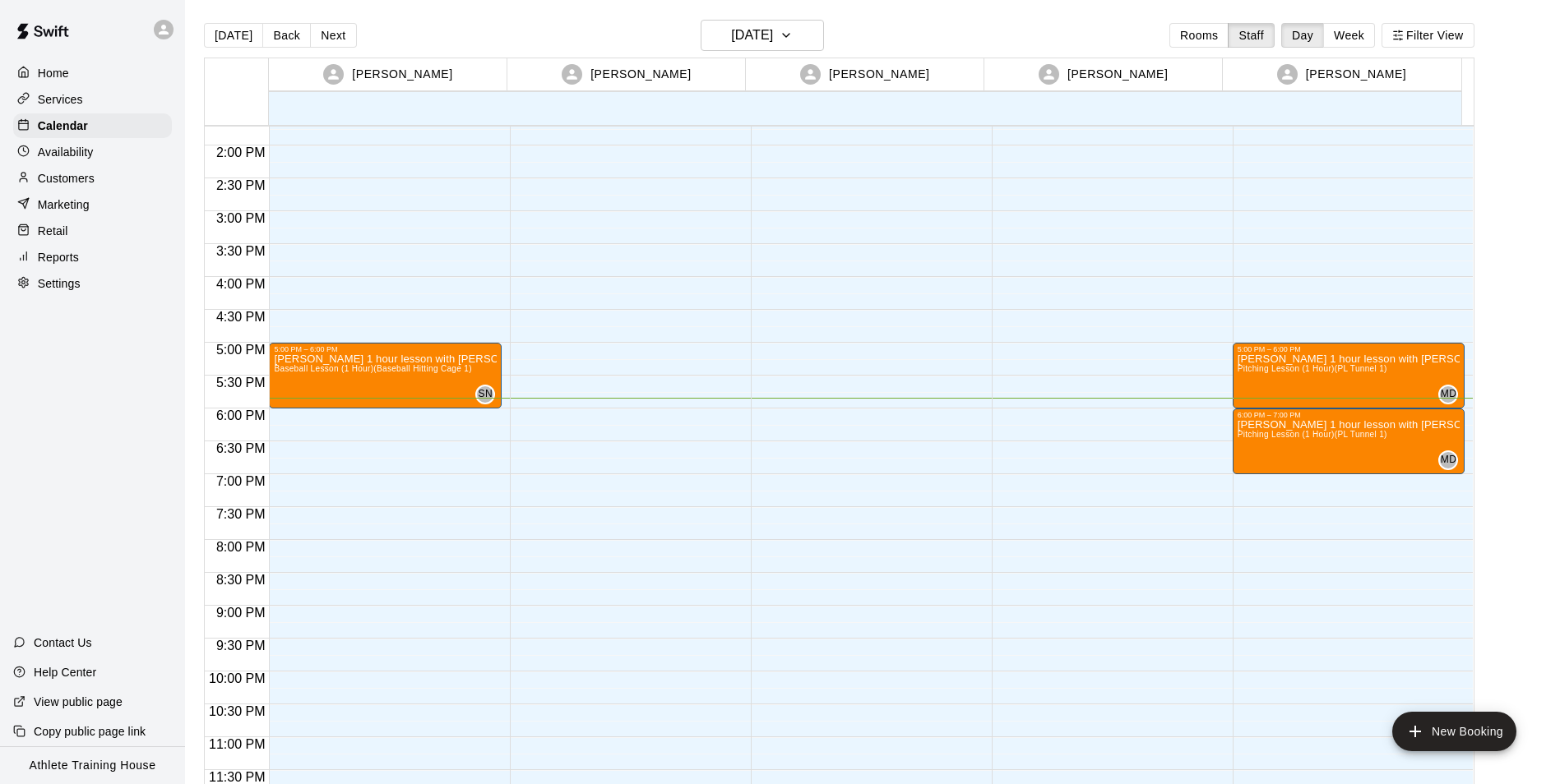
click at [63, 239] on p "Retail" at bounding box center [53, 231] width 31 height 17
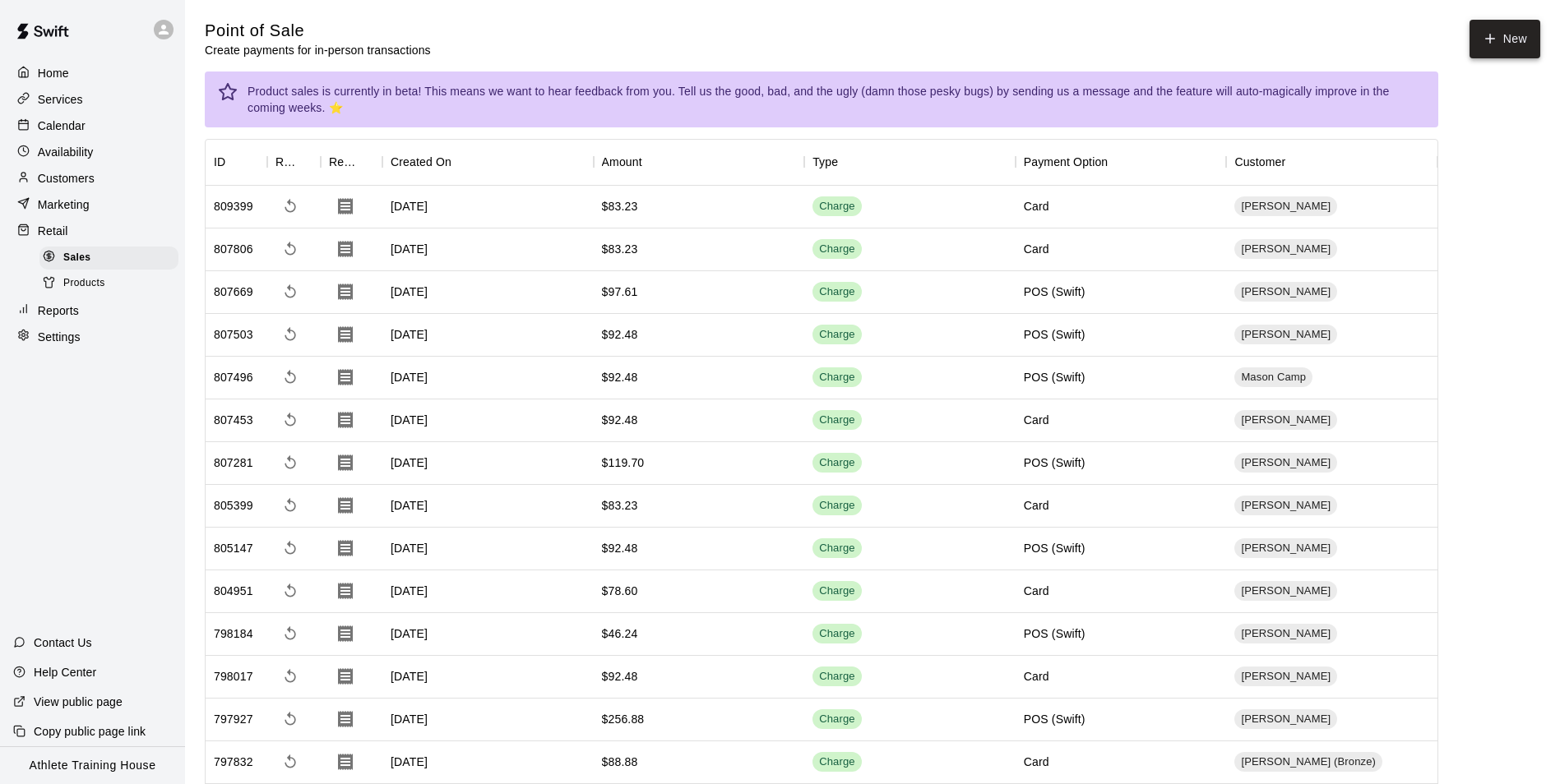
click at [1508, 34] on button "New" at bounding box center [1505, 39] width 70 height 39
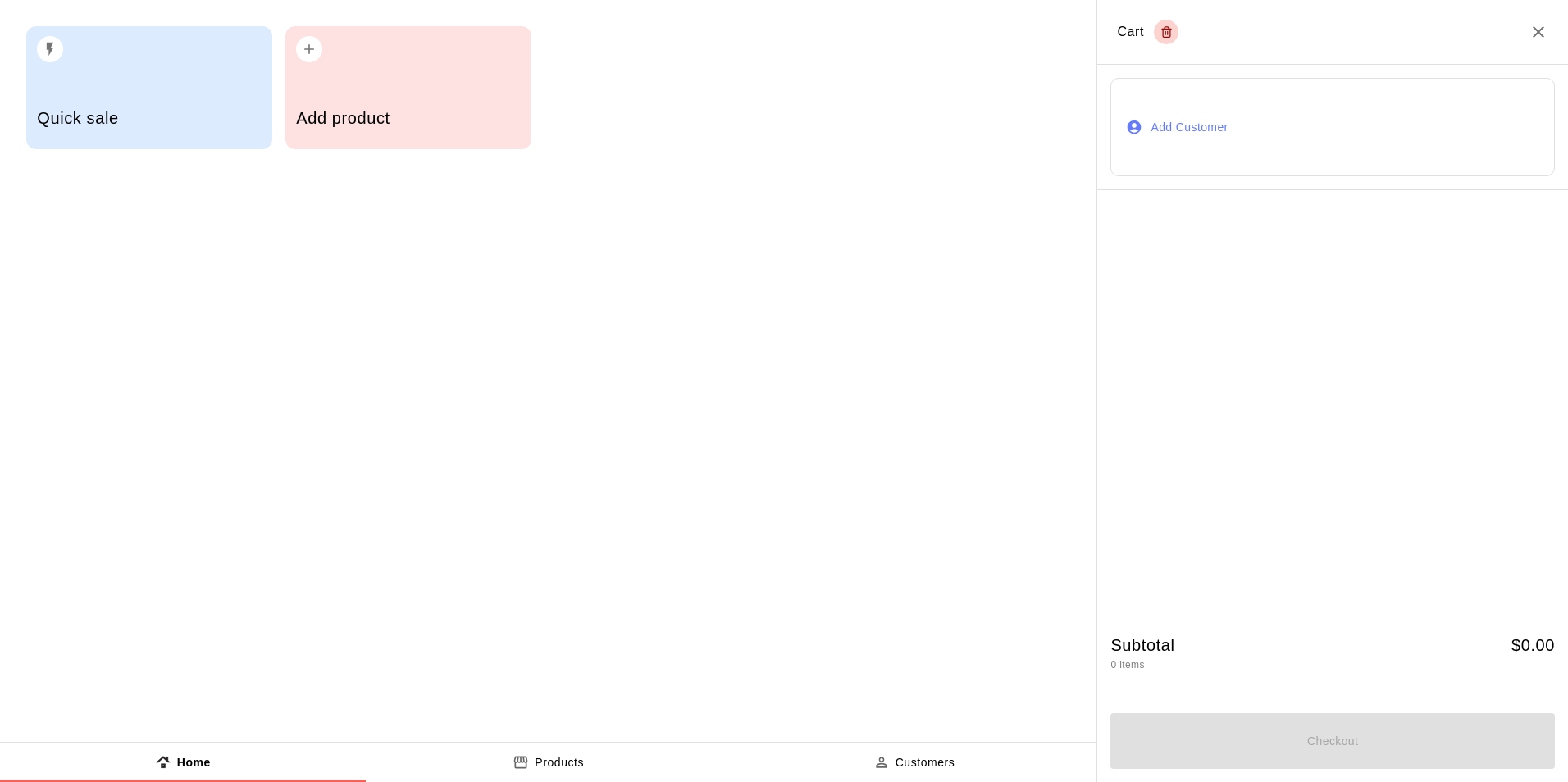
click at [1287, 111] on button "Add Customer" at bounding box center [1332, 127] width 444 height 98
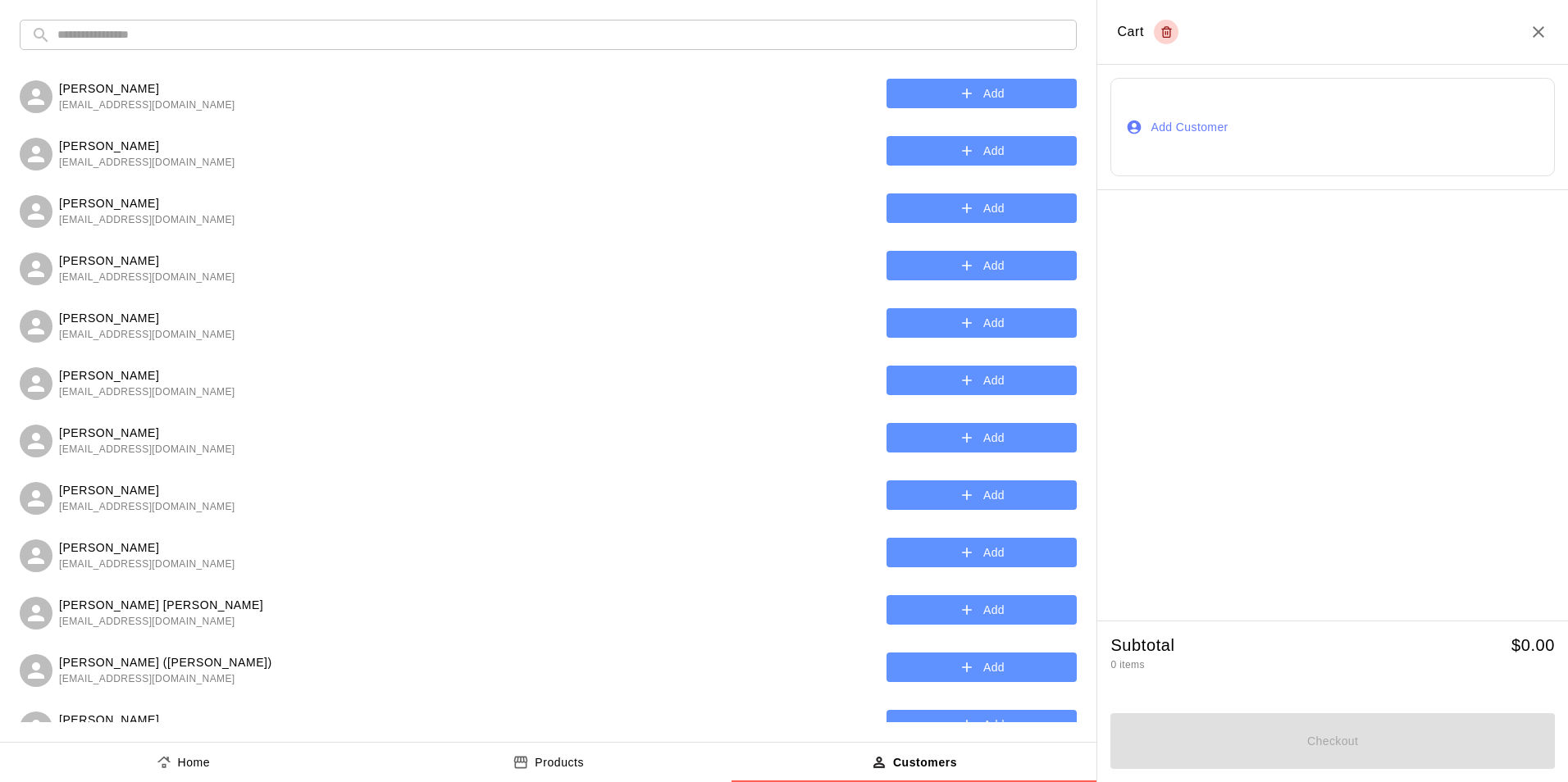
drag, startPoint x: 446, startPoint y: 36, endPoint x: 467, endPoint y: 44, distance: 22.5
click at [446, 36] on input "text" at bounding box center [561, 34] width 1008 height 31
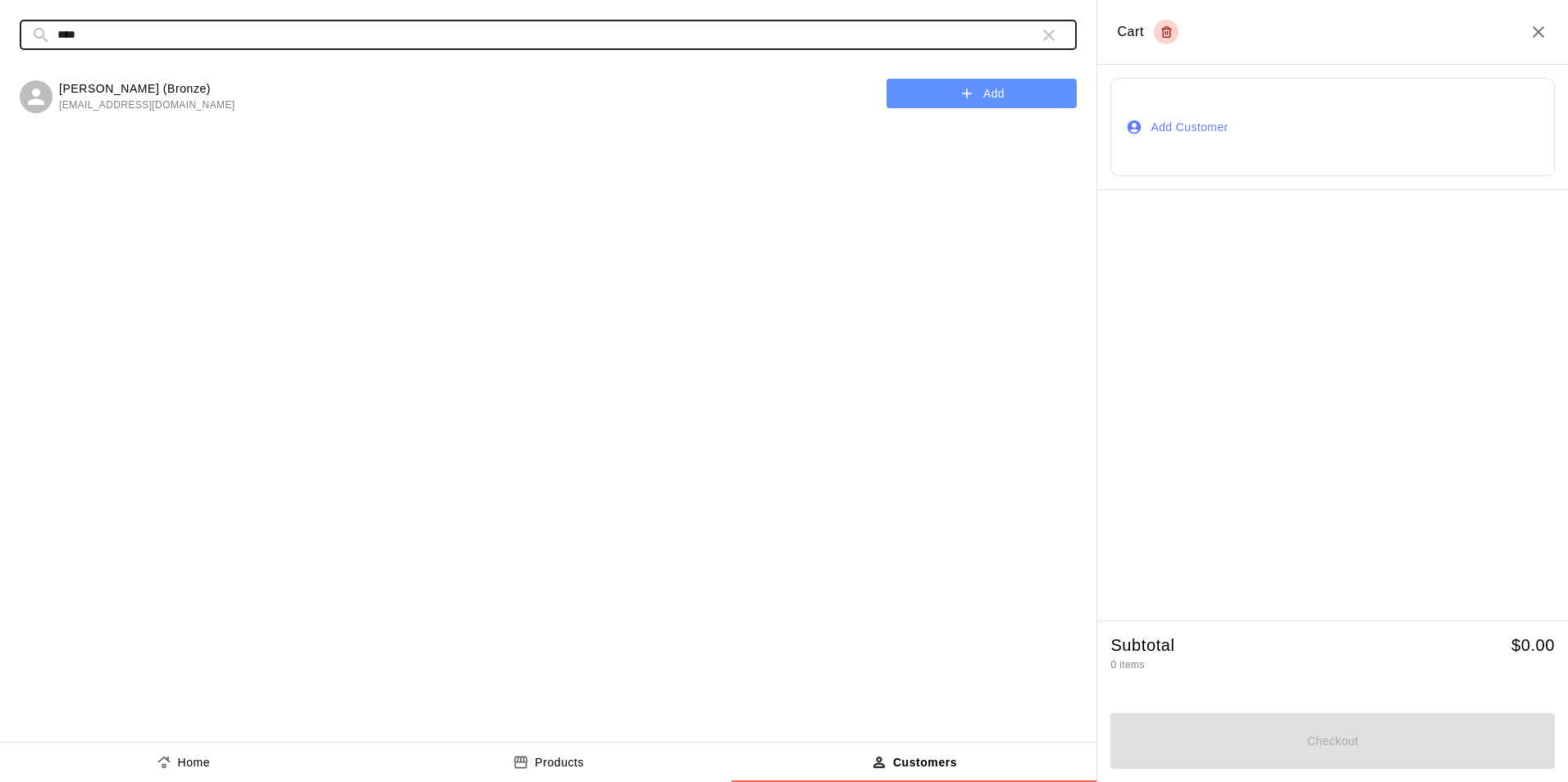
type input "****"
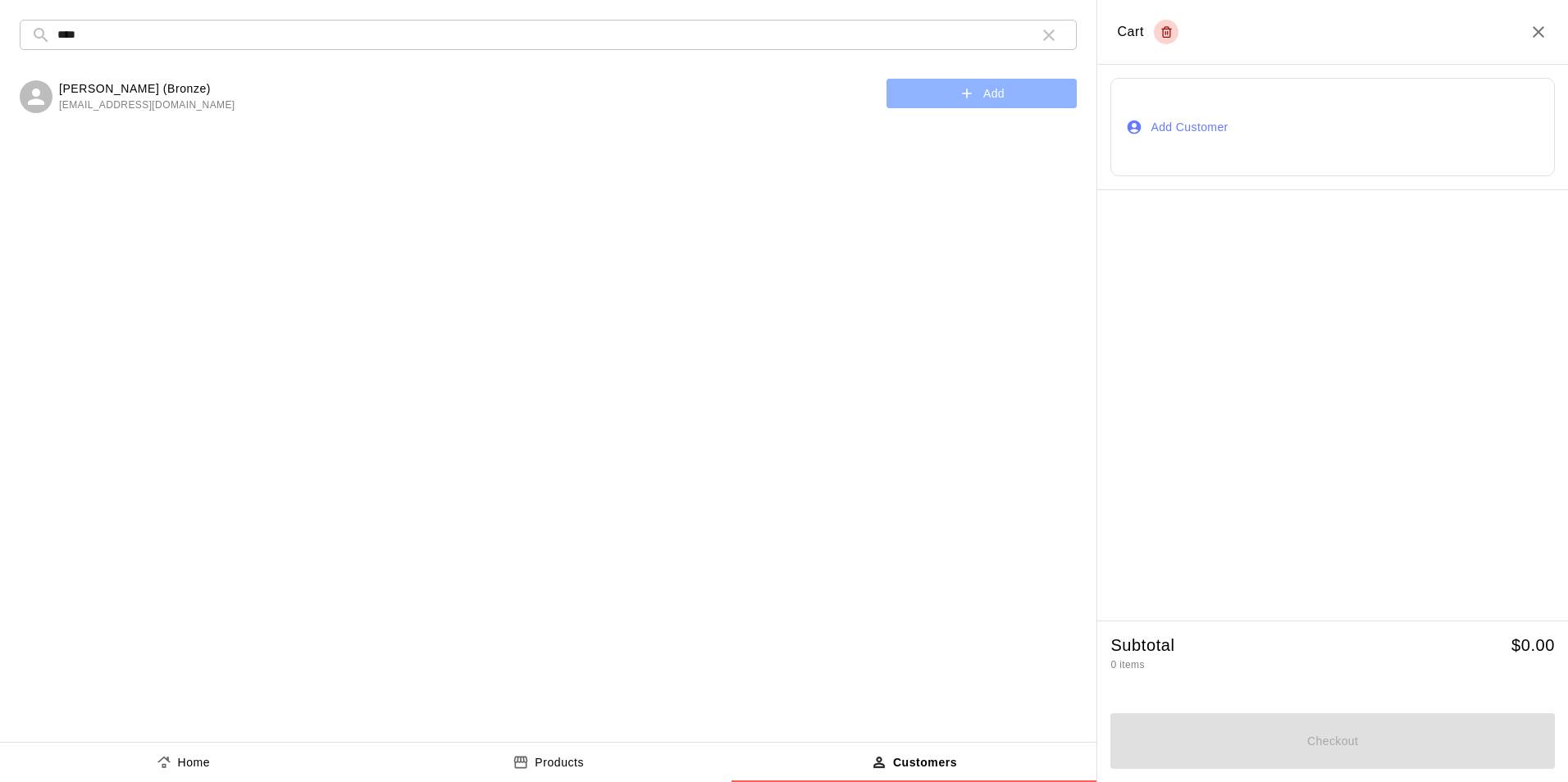
click at [900, 94] on button "Add" at bounding box center [982, 94] width 191 height 31
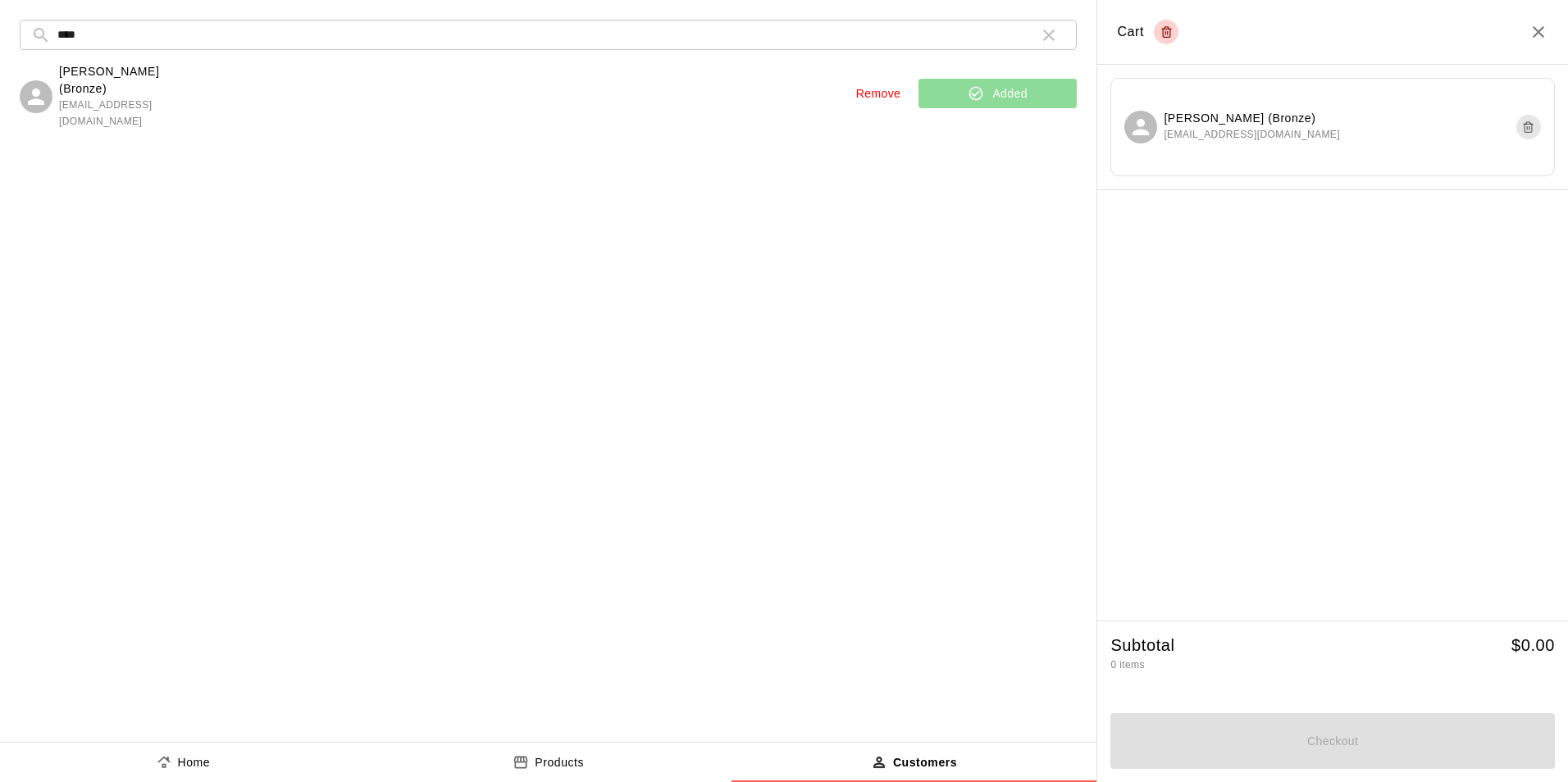
click at [159, 749] on button "Home" at bounding box center [183, 762] width 366 height 39
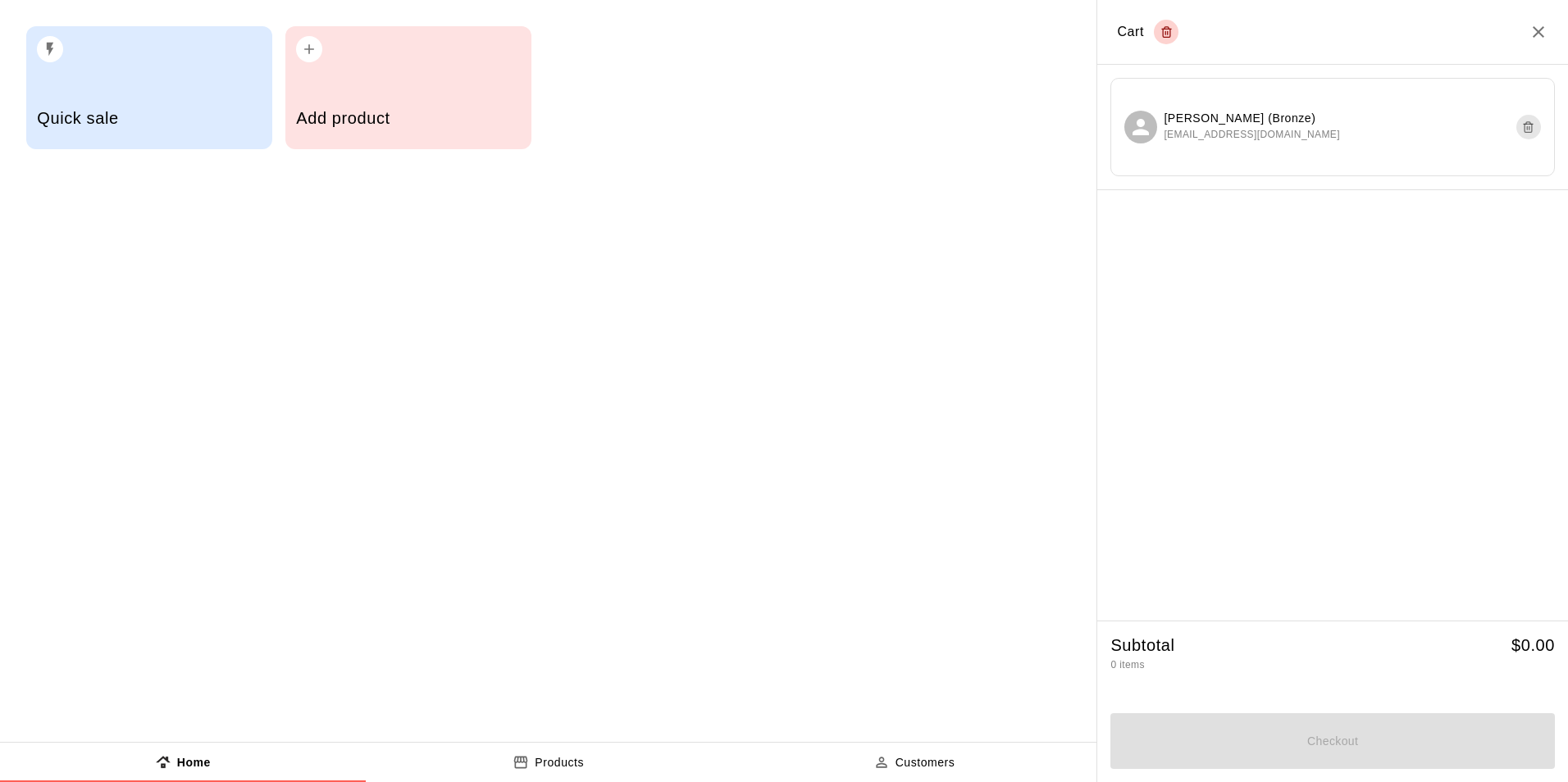
click at [155, 34] on div "button" at bounding box center [148, 44] width 224 height 36
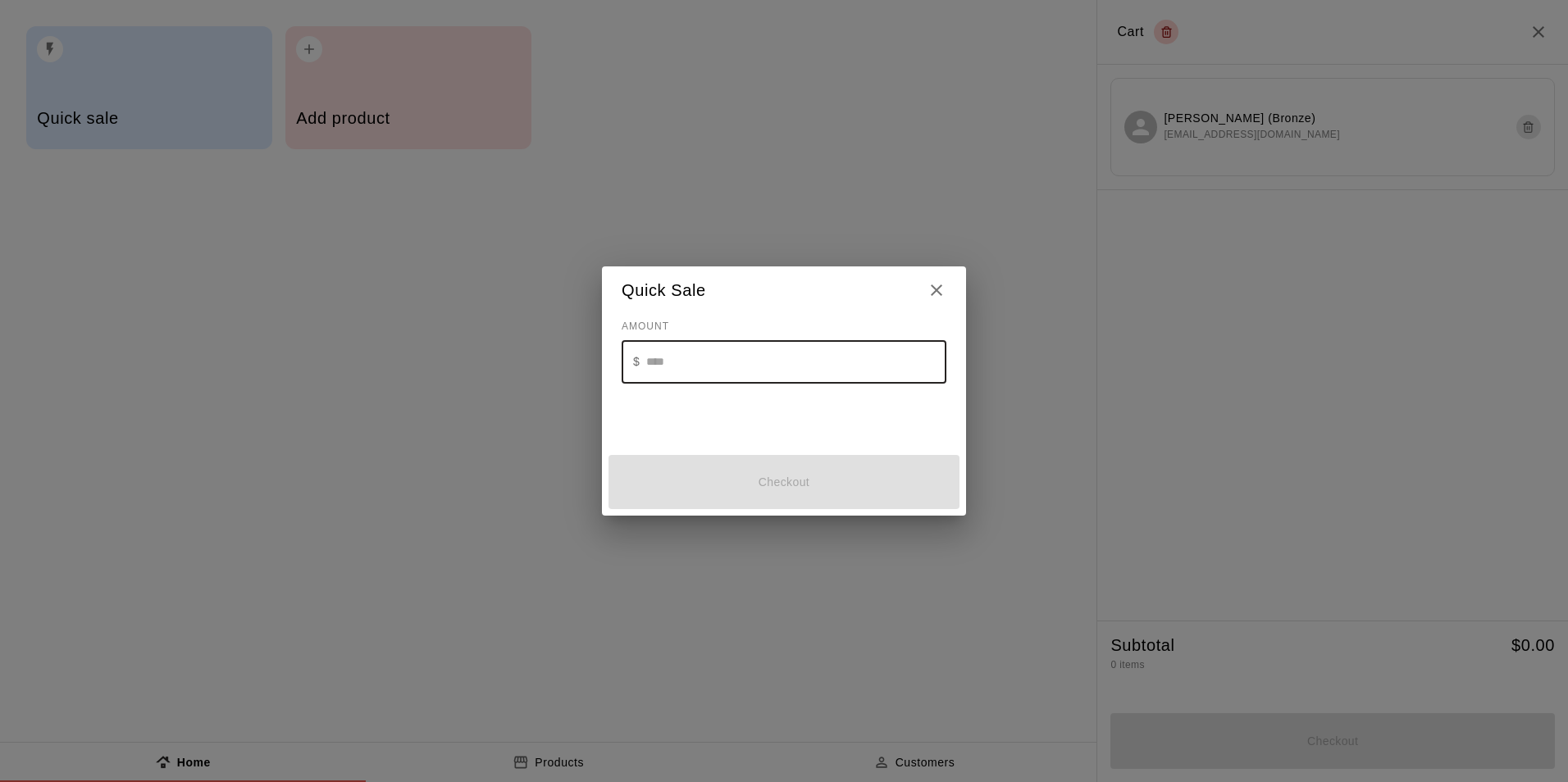
click at [688, 373] on input "text" at bounding box center [796, 362] width 300 height 43
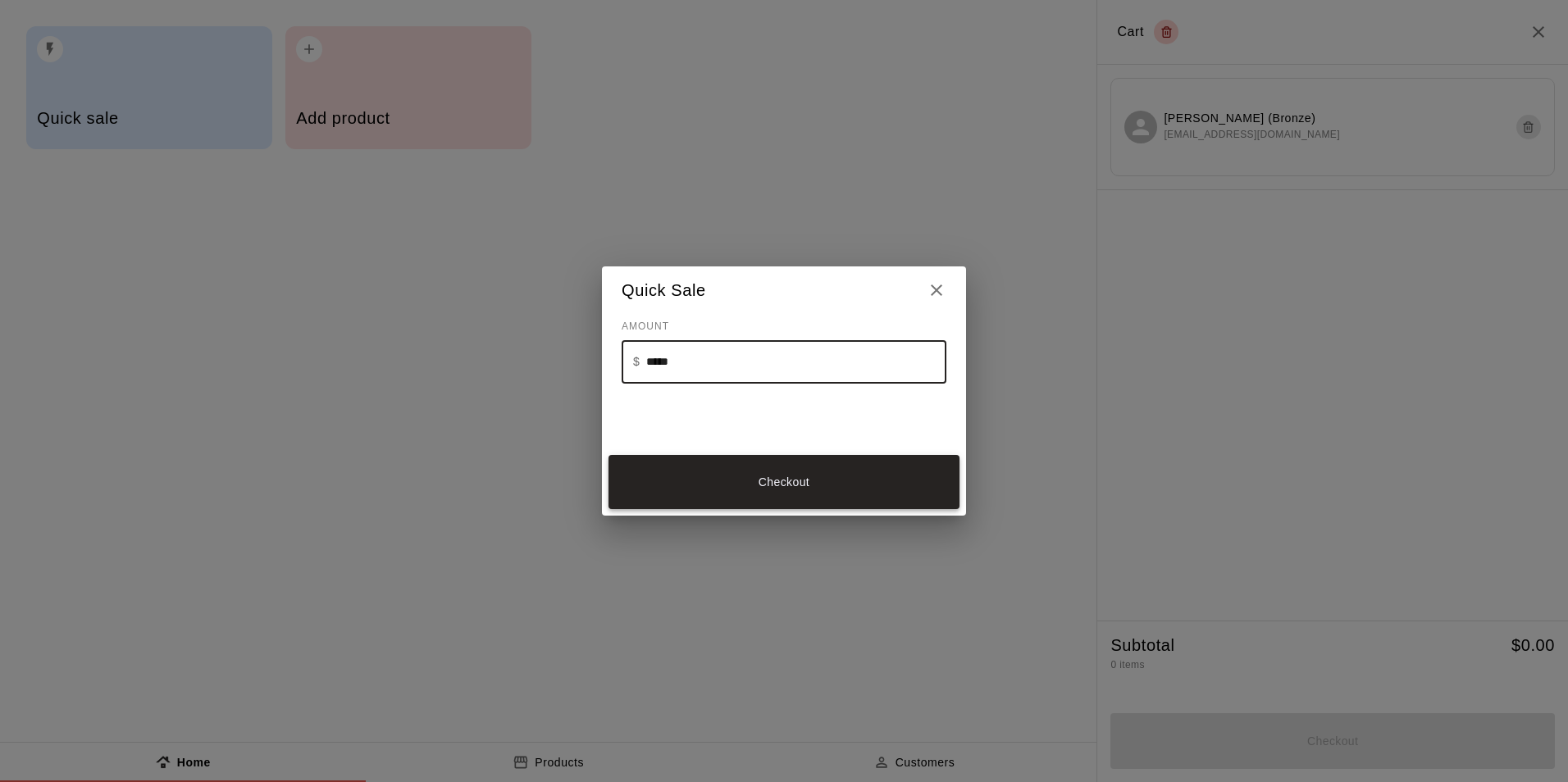
type input "*****"
click at [853, 493] on button "Checkout" at bounding box center [784, 482] width 351 height 55
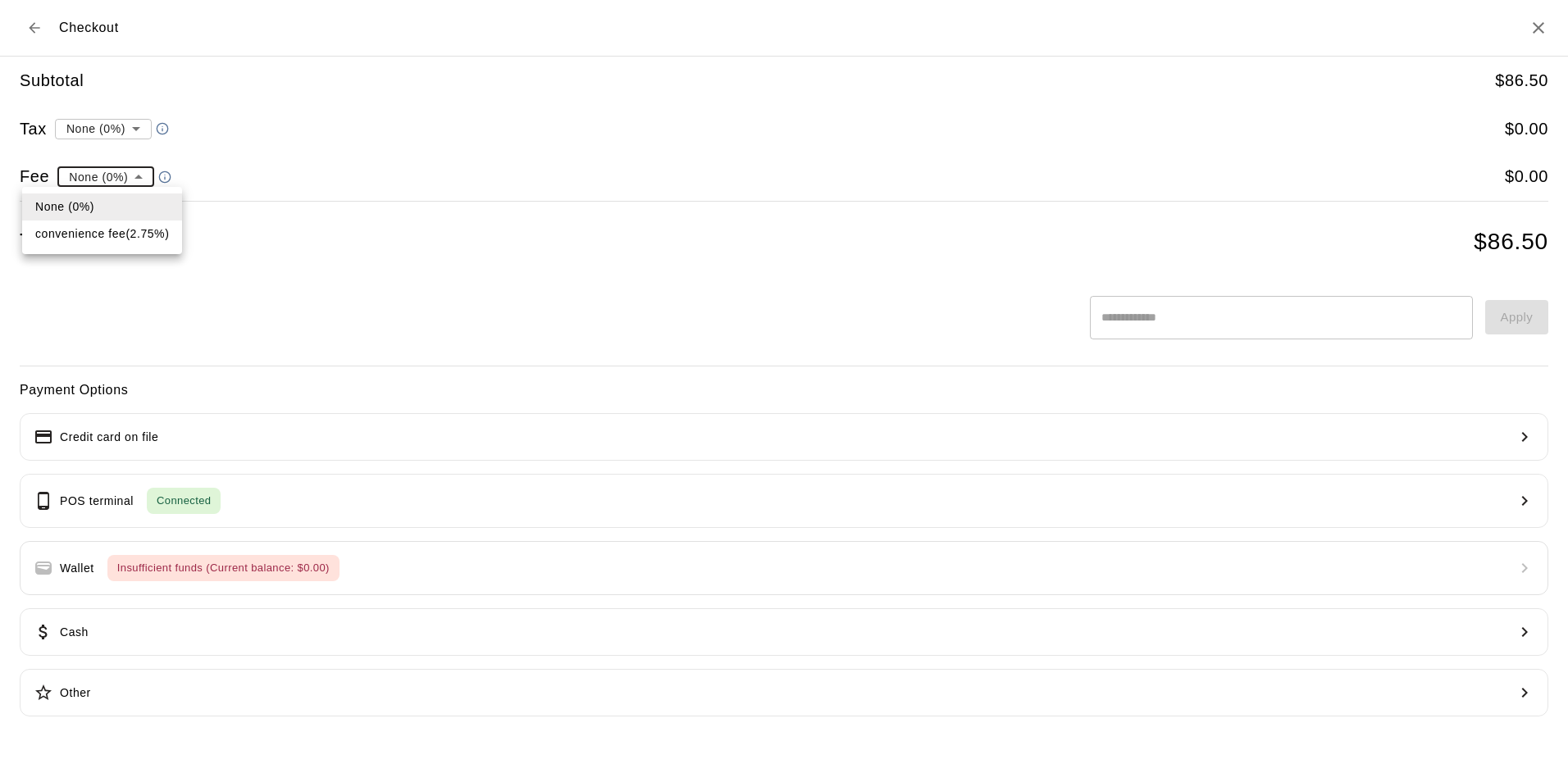
click at [91, 238] on li "convenience fee ( 2.75 % )" at bounding box center [102, 233] width 160 height 27
type input "**********"
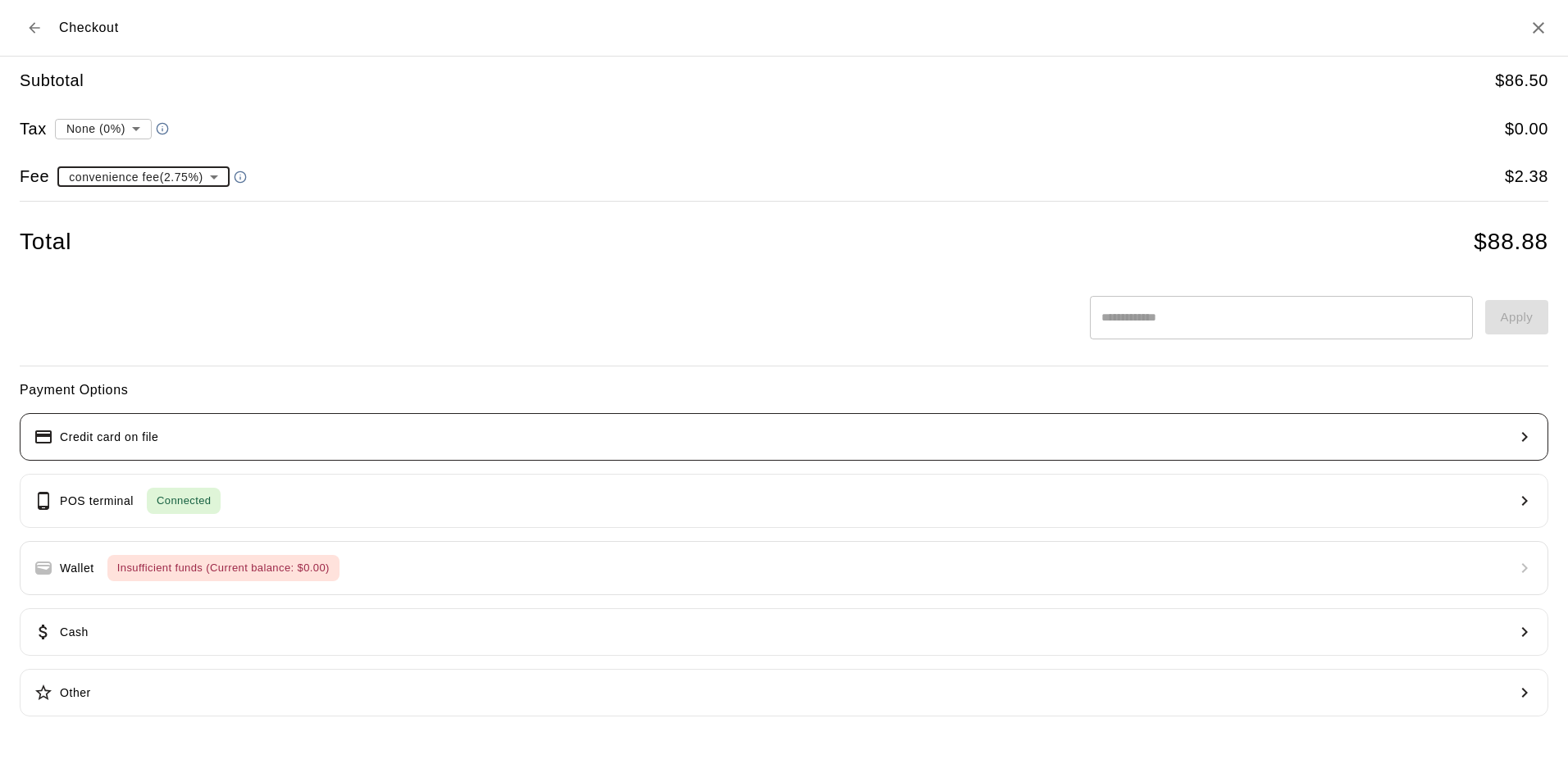
click at [140, 440] on p "Credit card on file" at bounding box center [109, 437] width 98 height 18
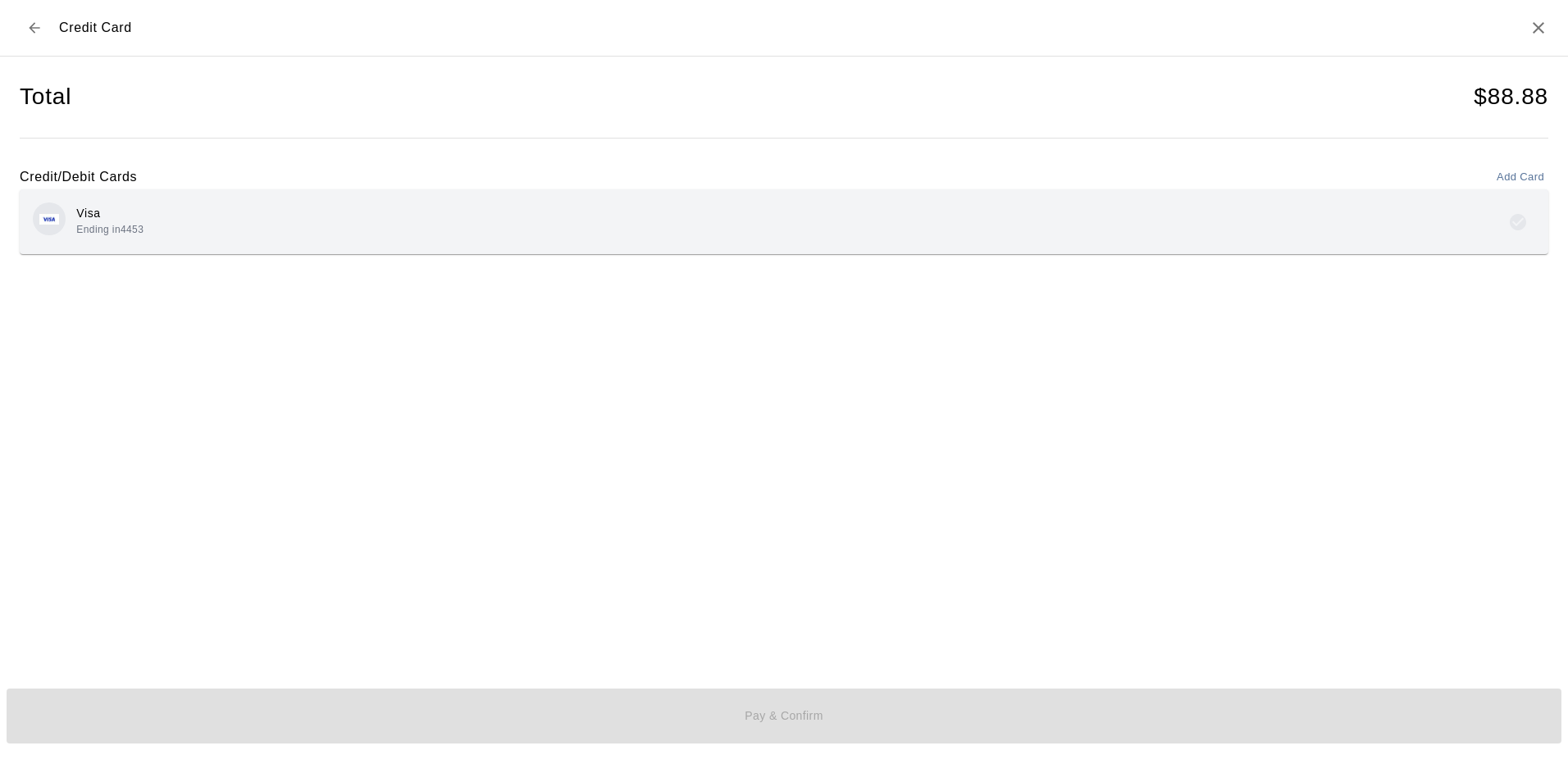
click at [288, 204] on div "Visa Ending in 4453" at bounding box center [783, 222] width 1502 height 39
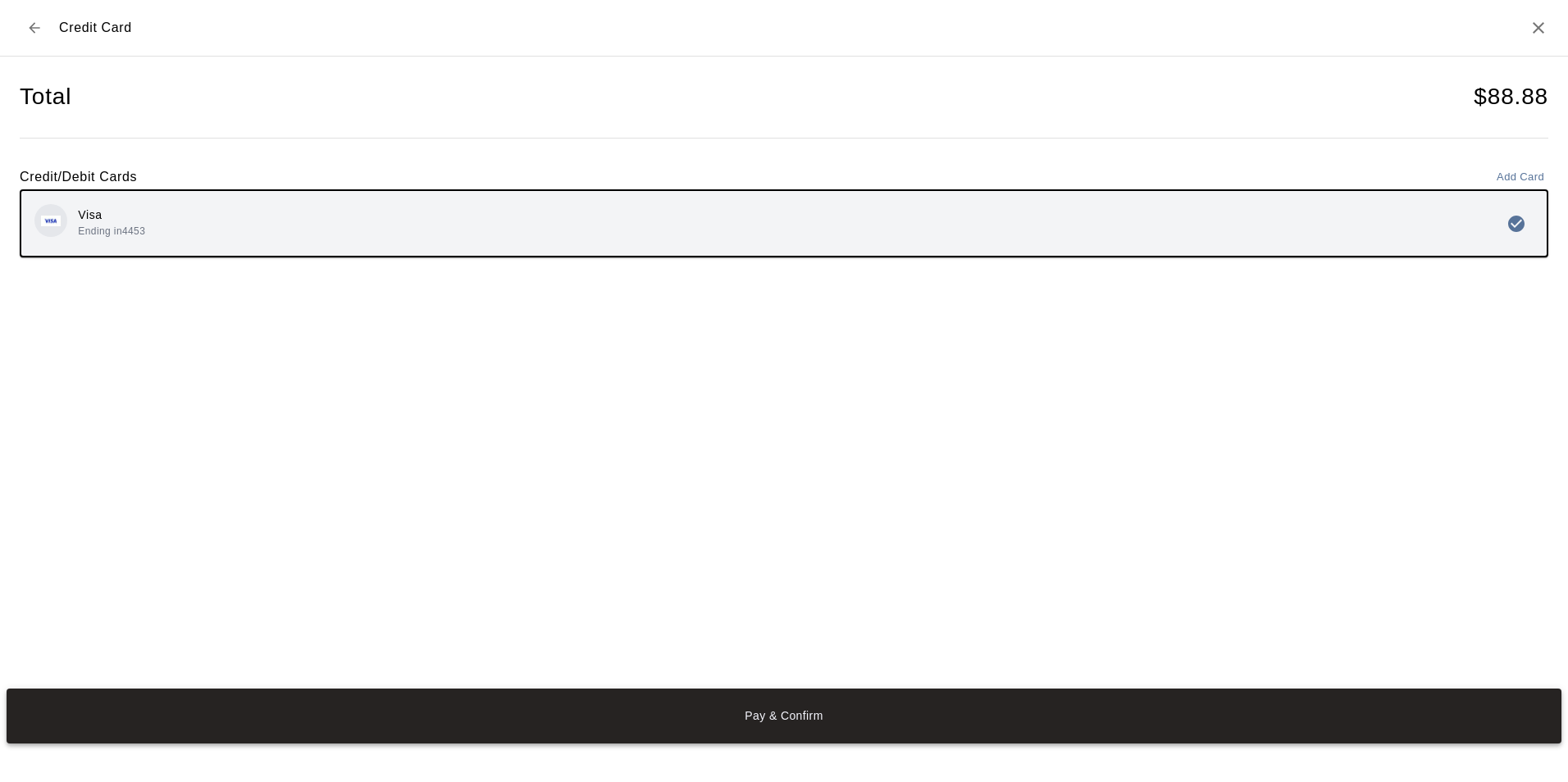
click at [543, 712] on button "Pay & Confirm" at bounding box center [783, 715] width 1555 height 55
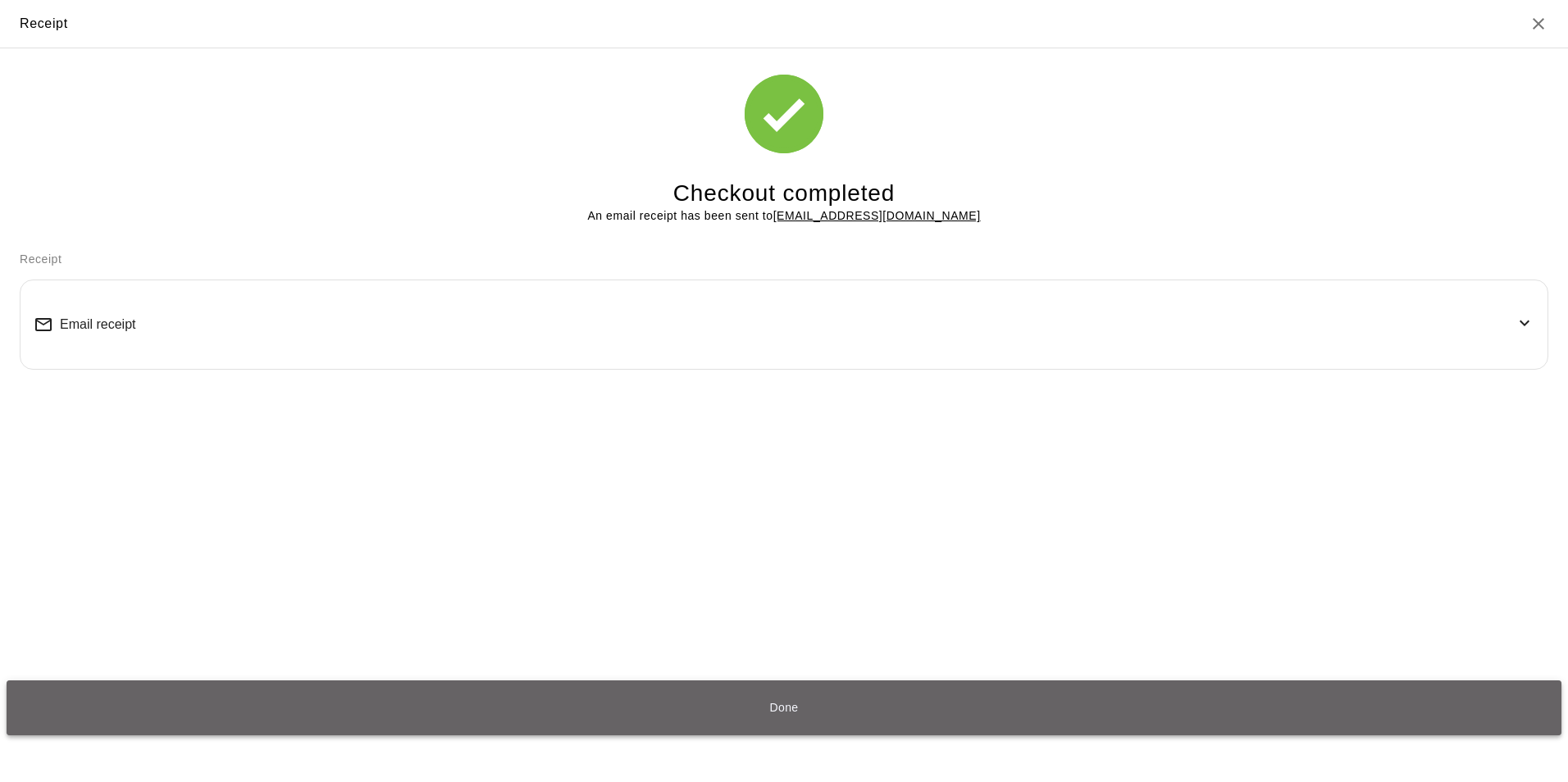
click at [737, 699] on button "Done" at bounding box center [783, 707] width 1555 height 55
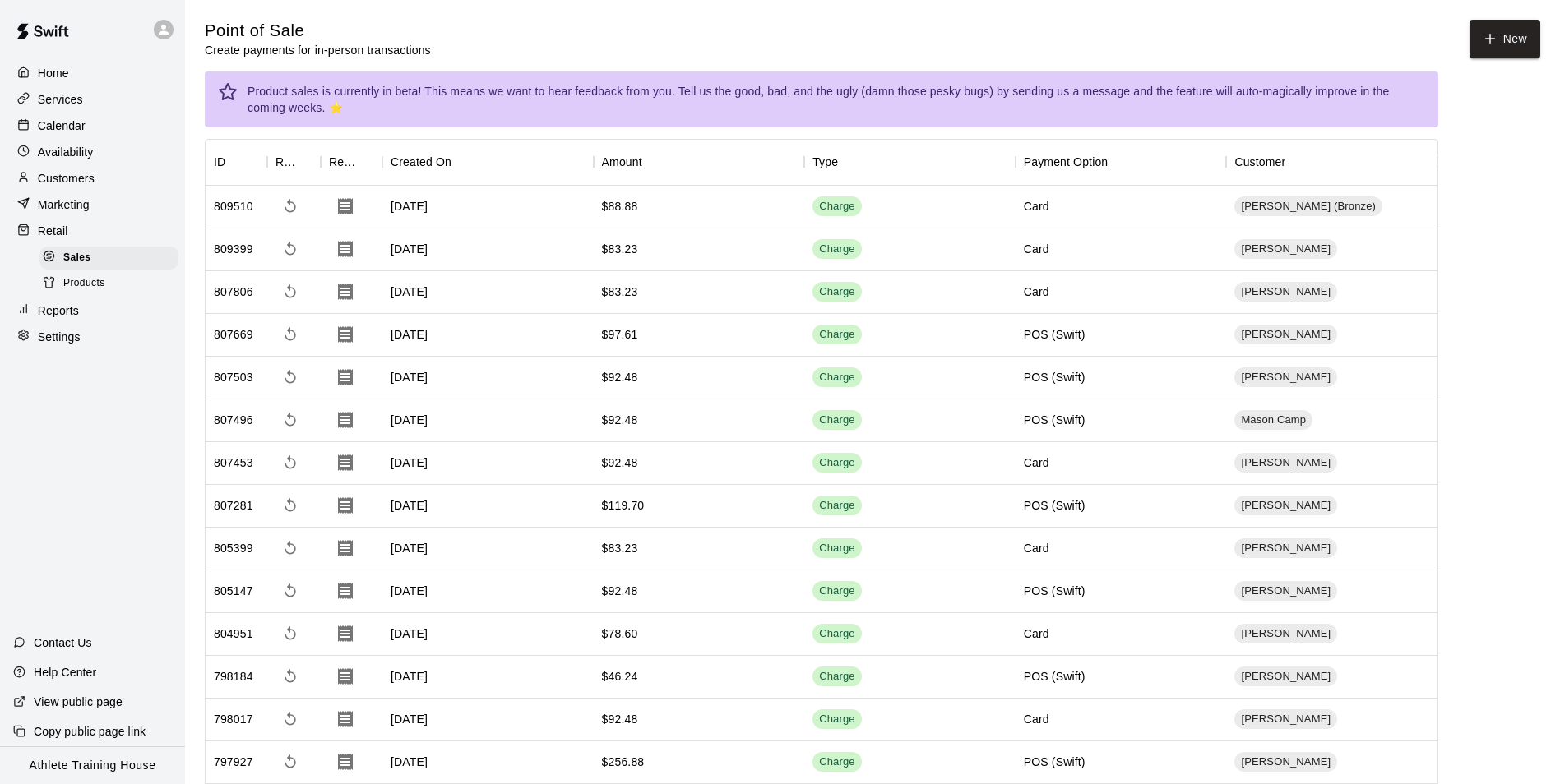
click at [80, 134] on p "Calendar" at bounding box center [62, 126] width 48 height 17
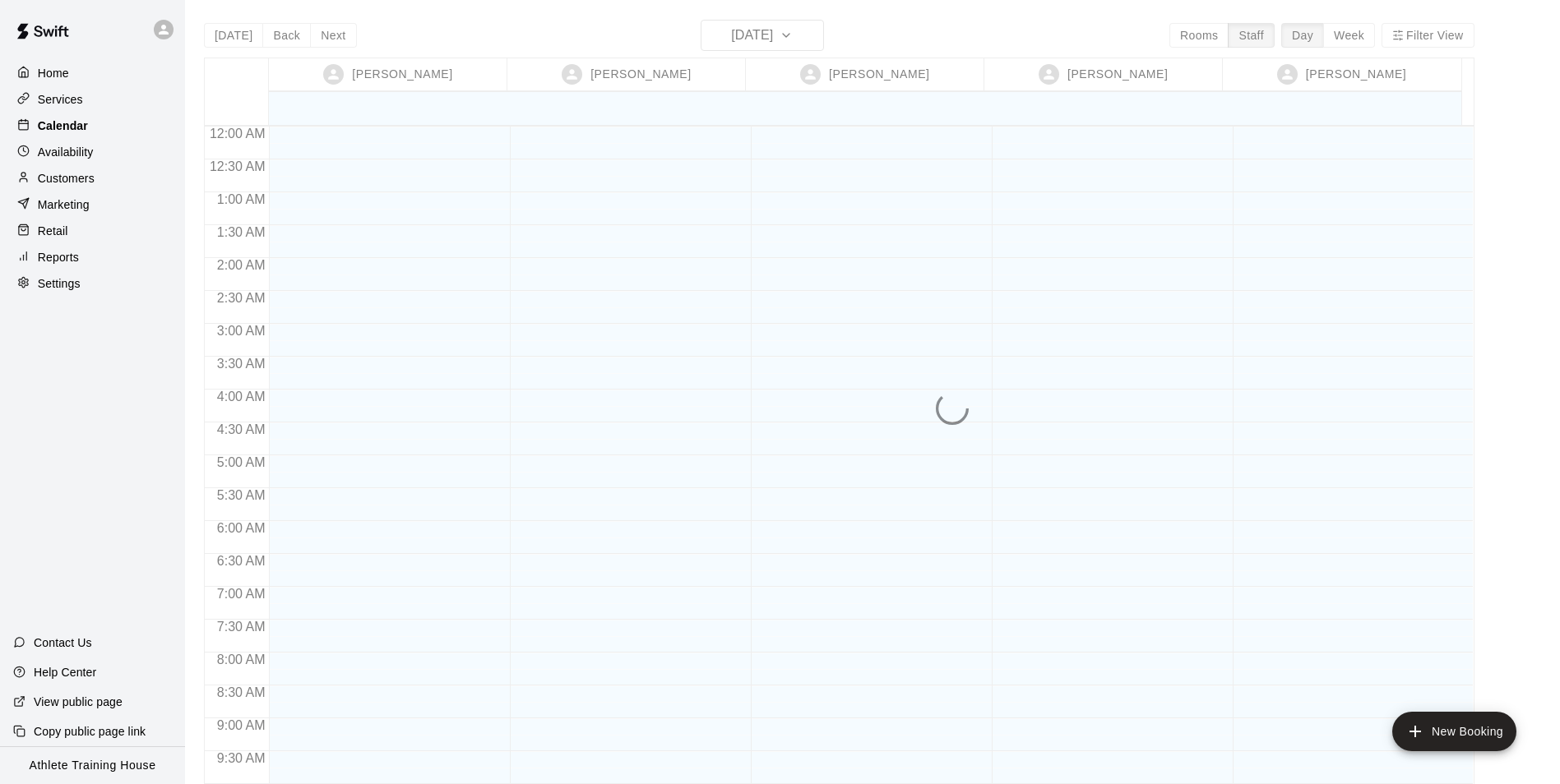
scroll to position [901, 0]
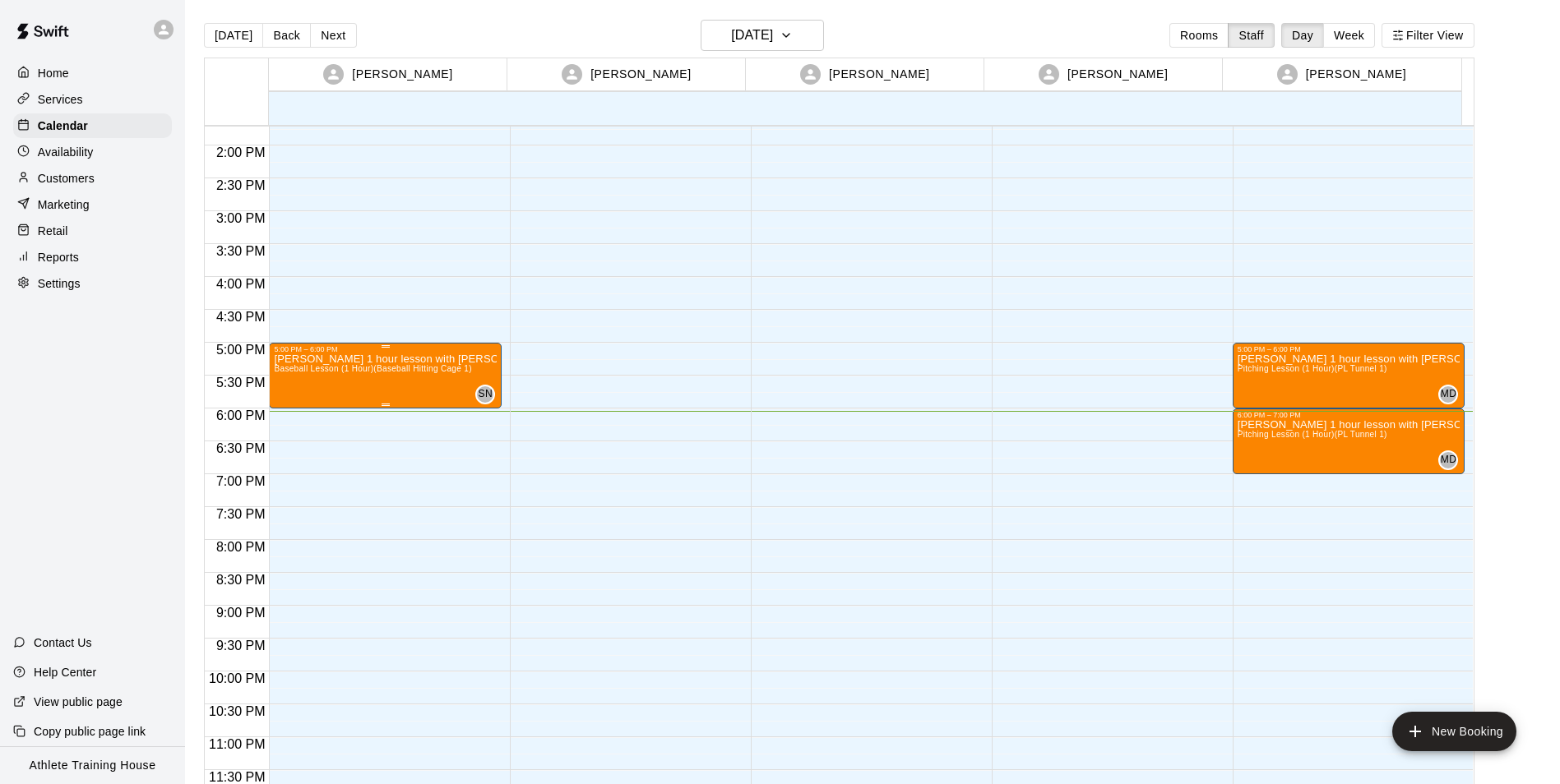
click at [317, 359] on p "[PERSON_NAME] 1 hour lesson with [PERSON_NAME]" at bounding box center [385, 359] width 223 height 0
click at [329, 355] on div at bounding box center [786, 392] width 1572 height 784
drag, startPoint x: 48, startPoint y: 232, endPoint x: 81, endPoint y: 229, distance: 33.1
click at [47, 233] on p "Retail" at bounding box center [53, 231] width 31 height 17
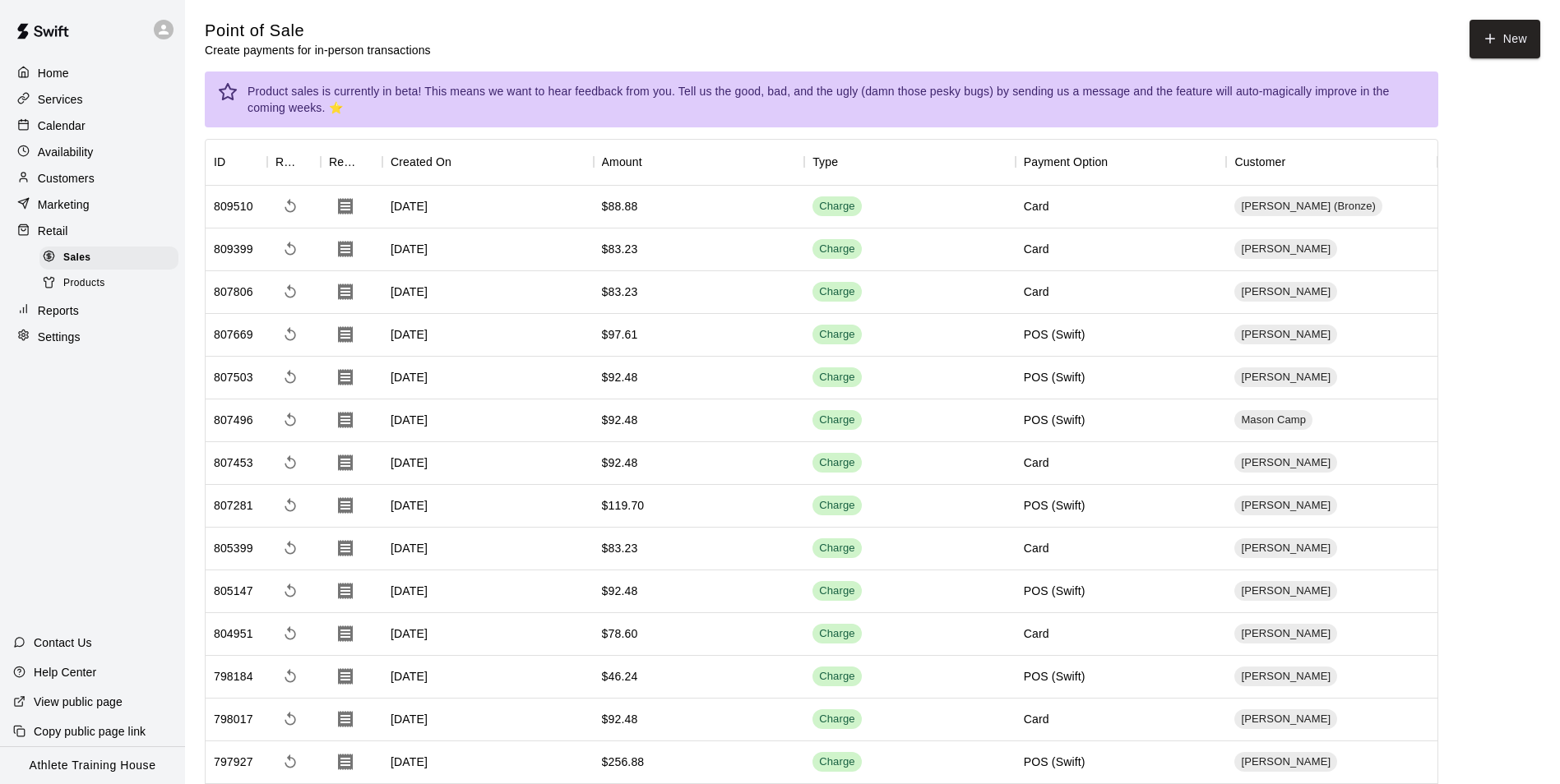
click at [92, 127] on div "Calendar" at bounding box center [92, 126] width 158 height 25
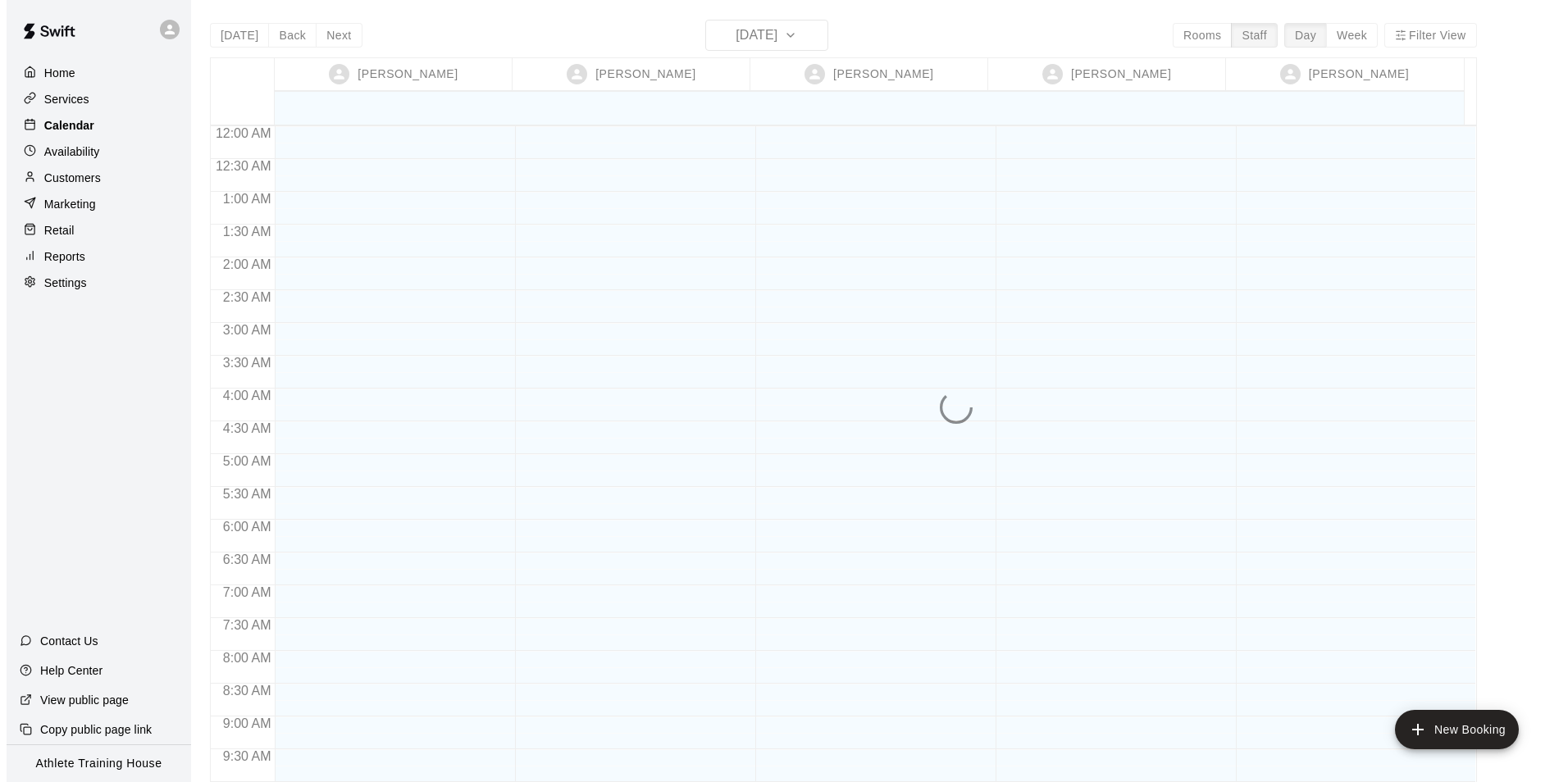
scroll to position [899, 0]
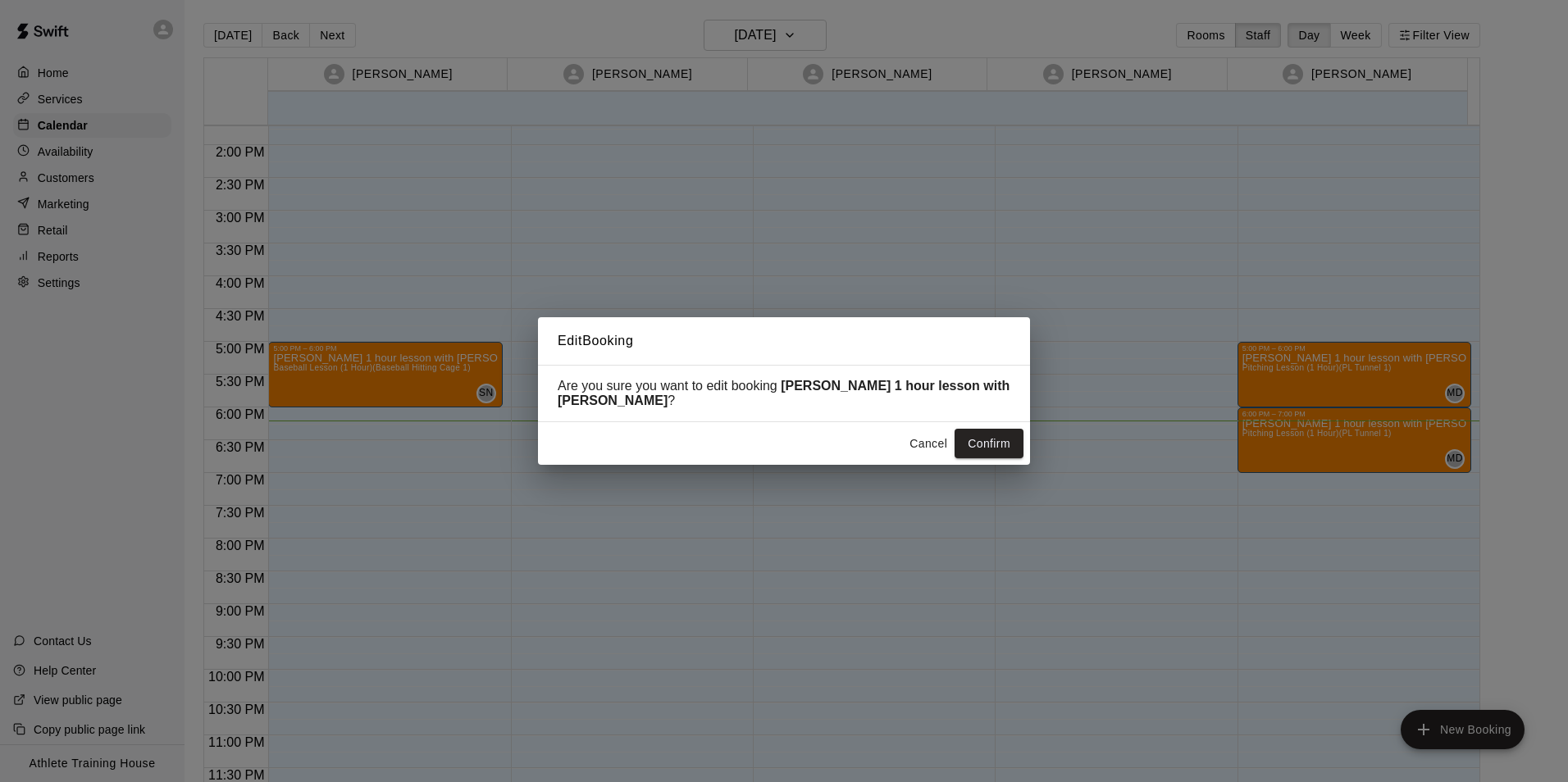
click at [1567, 433] on html "Home Services Calendar Availability Customers Marketing Retail Reports Settings…" at bounding box center [784, 404] width 1568 height 808
click at [924, 439] on button "Cancel" at bounding box center [928, 443] width 53 height 31
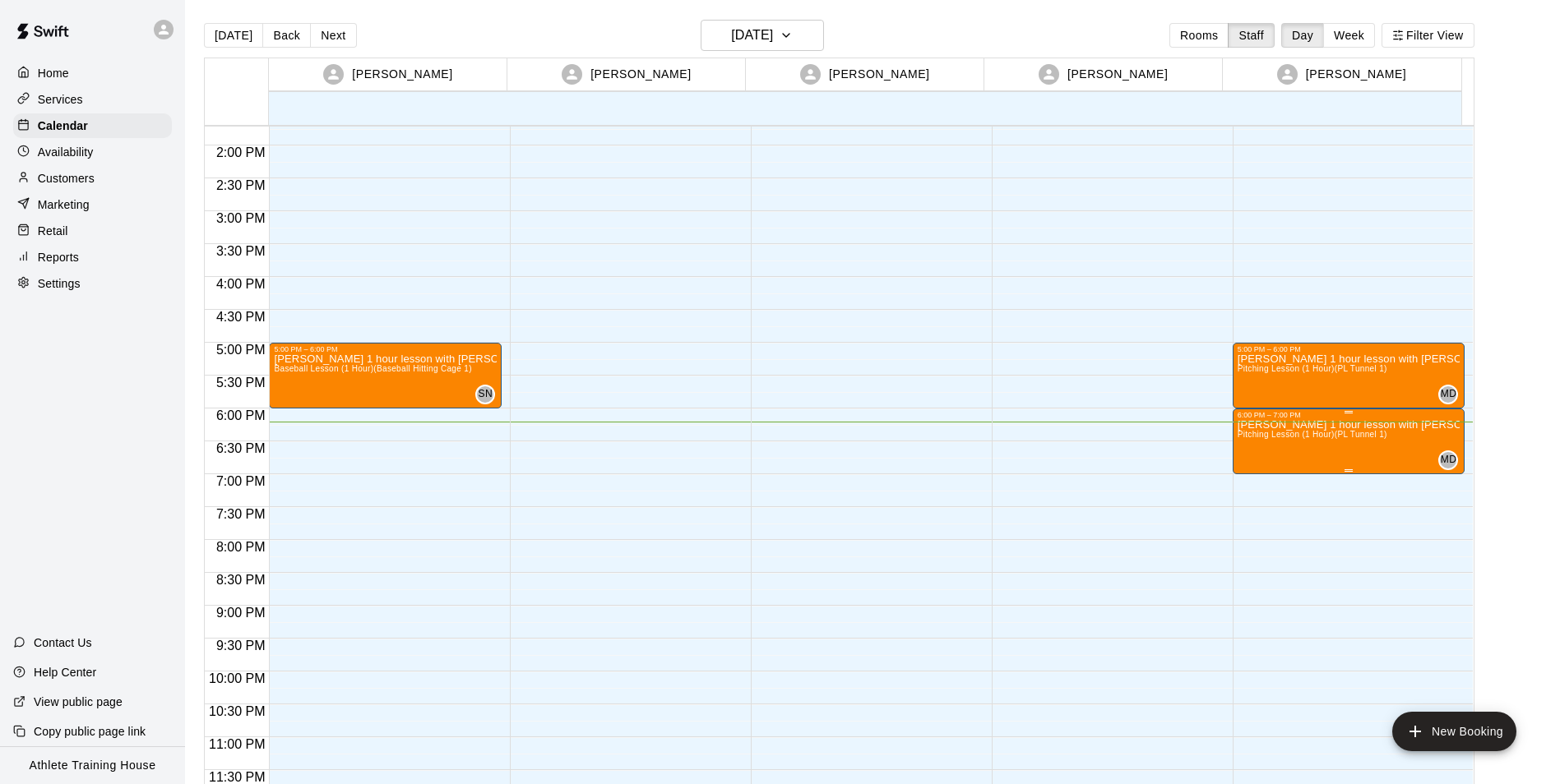
click at [1369, 432] on span "Pitching Lesson (1 Hour) (PL Tunnel 1)" at bounding box center [1312, 434] width 150 height 9
click at [1257, 441] on icon "edit" at bounding box center [1251, 447] width 15 height 15
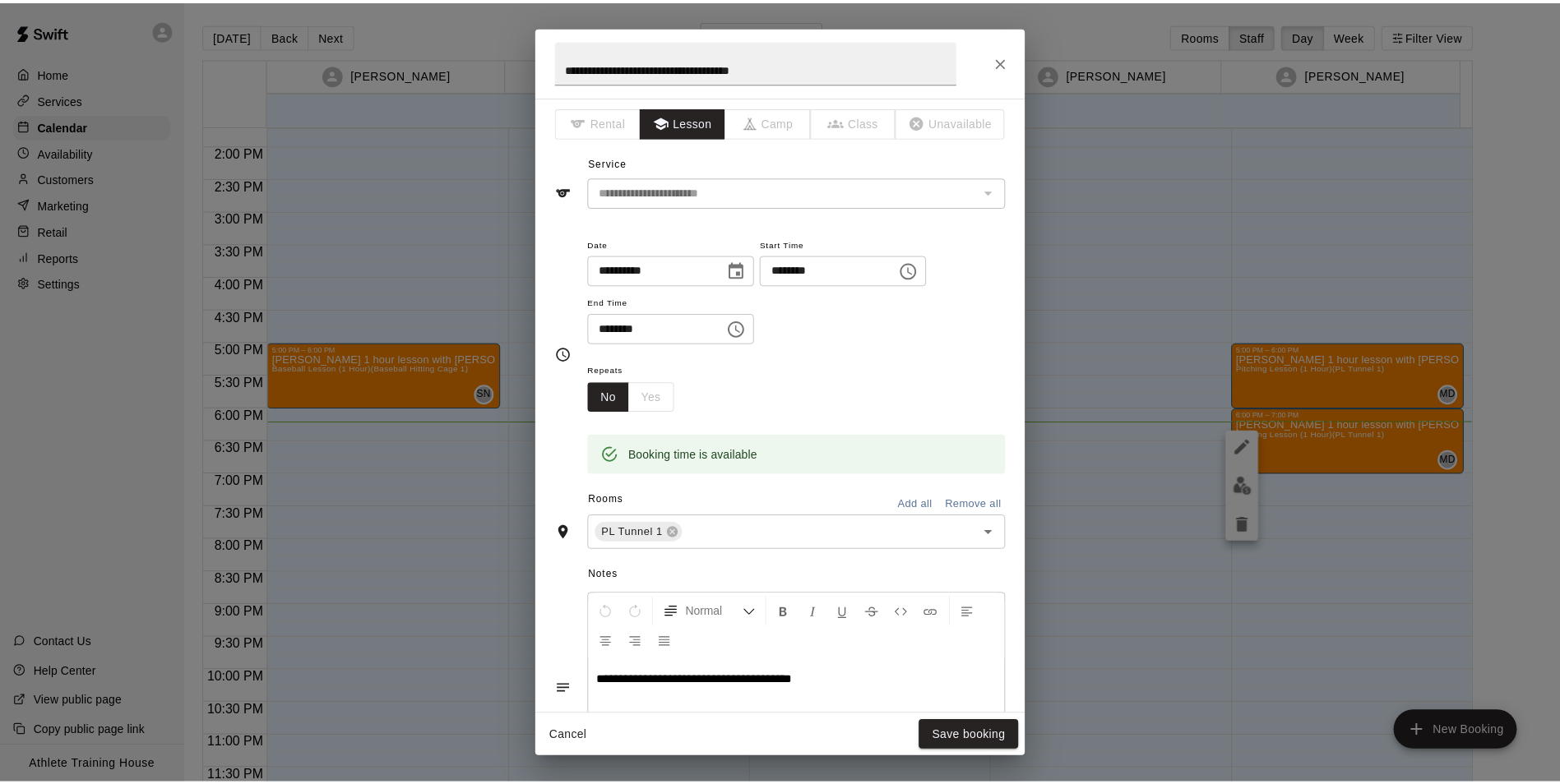
scroll to position [0, 0]
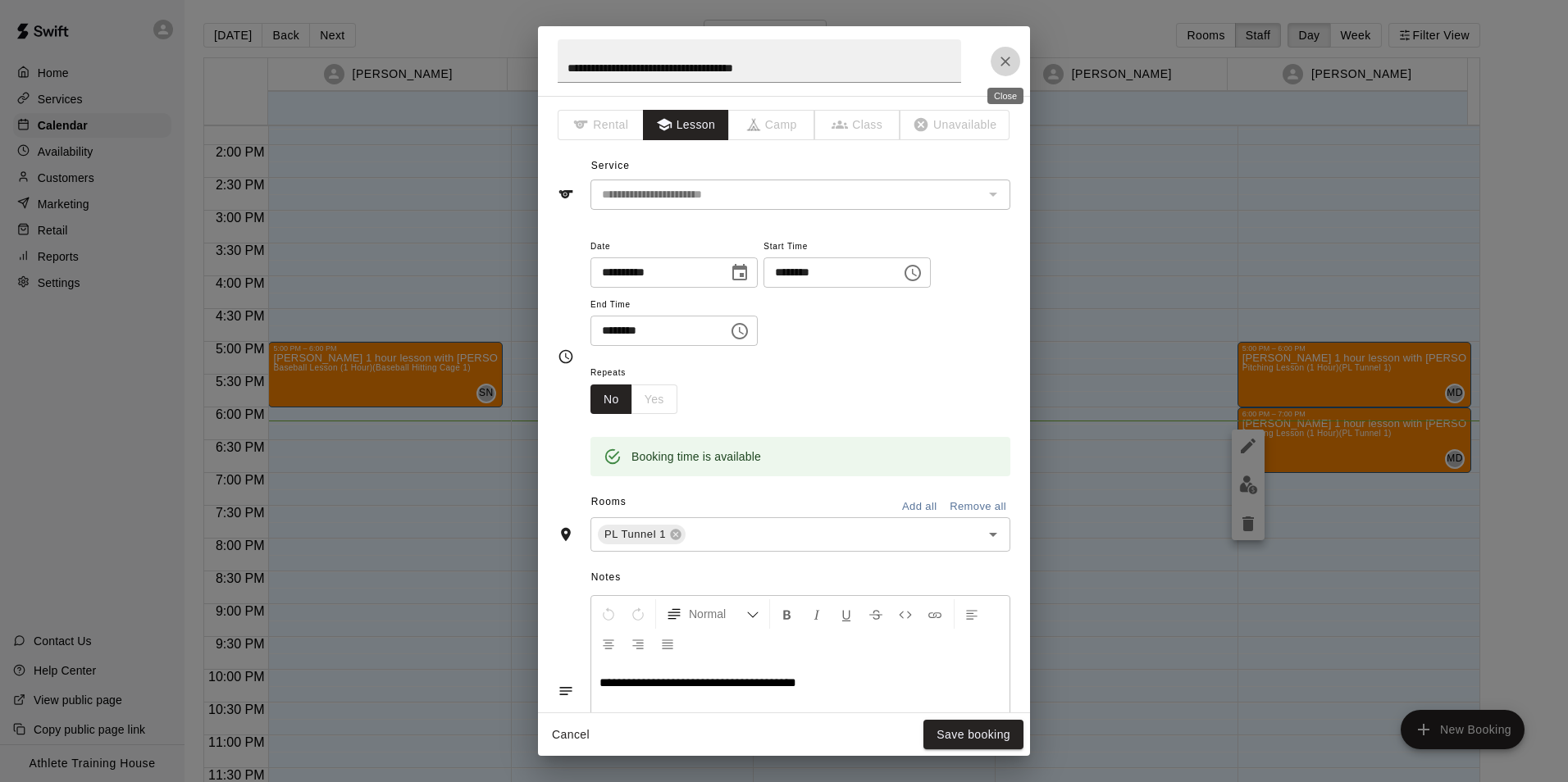
click at [1008, 68] on icon "Close" at bounding box center [1005, 61] width 17 height 17
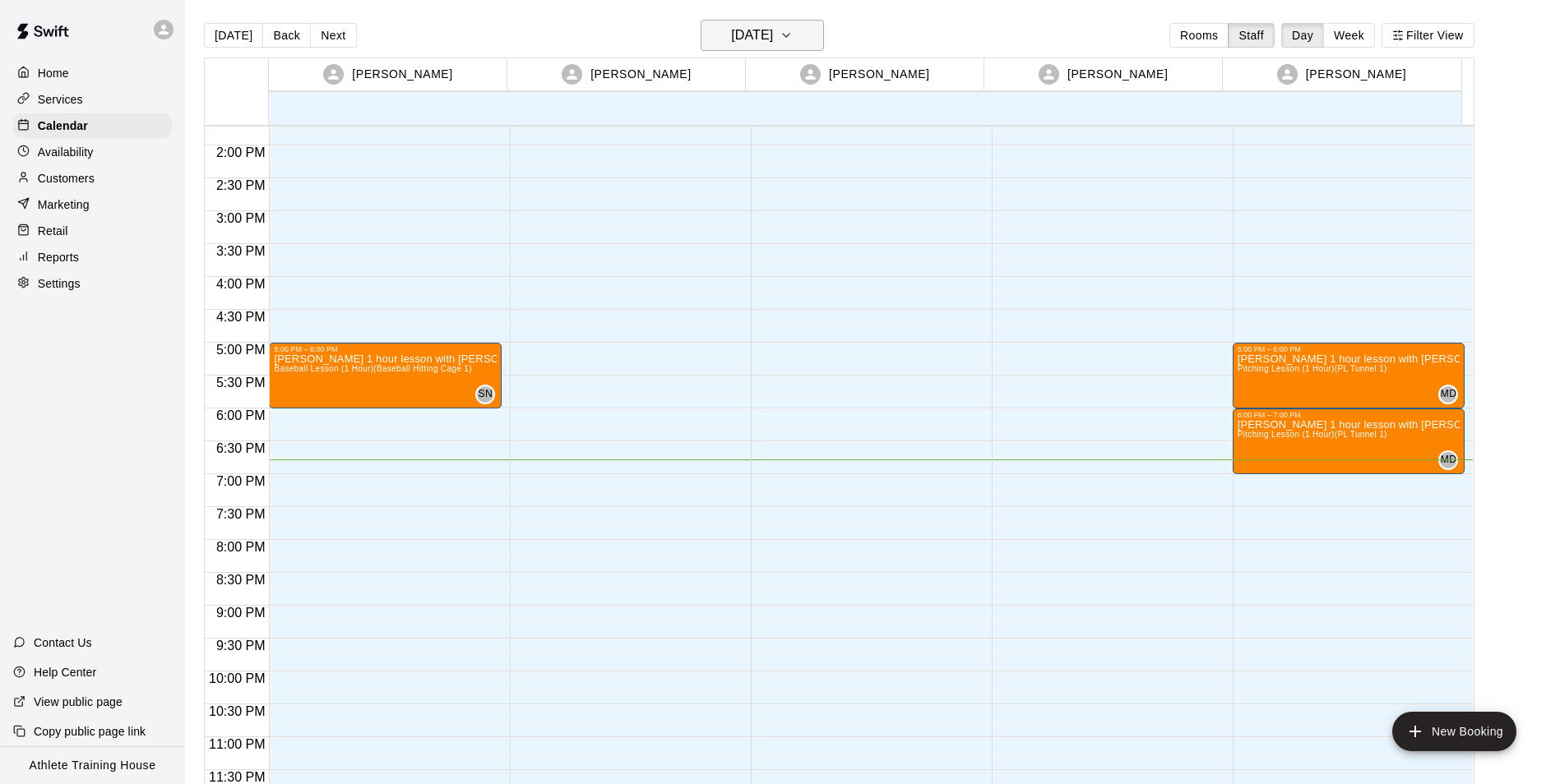
click at [755, 42] on h6 "[DATE]" at bounding box center [752, 35] width 42 height 23
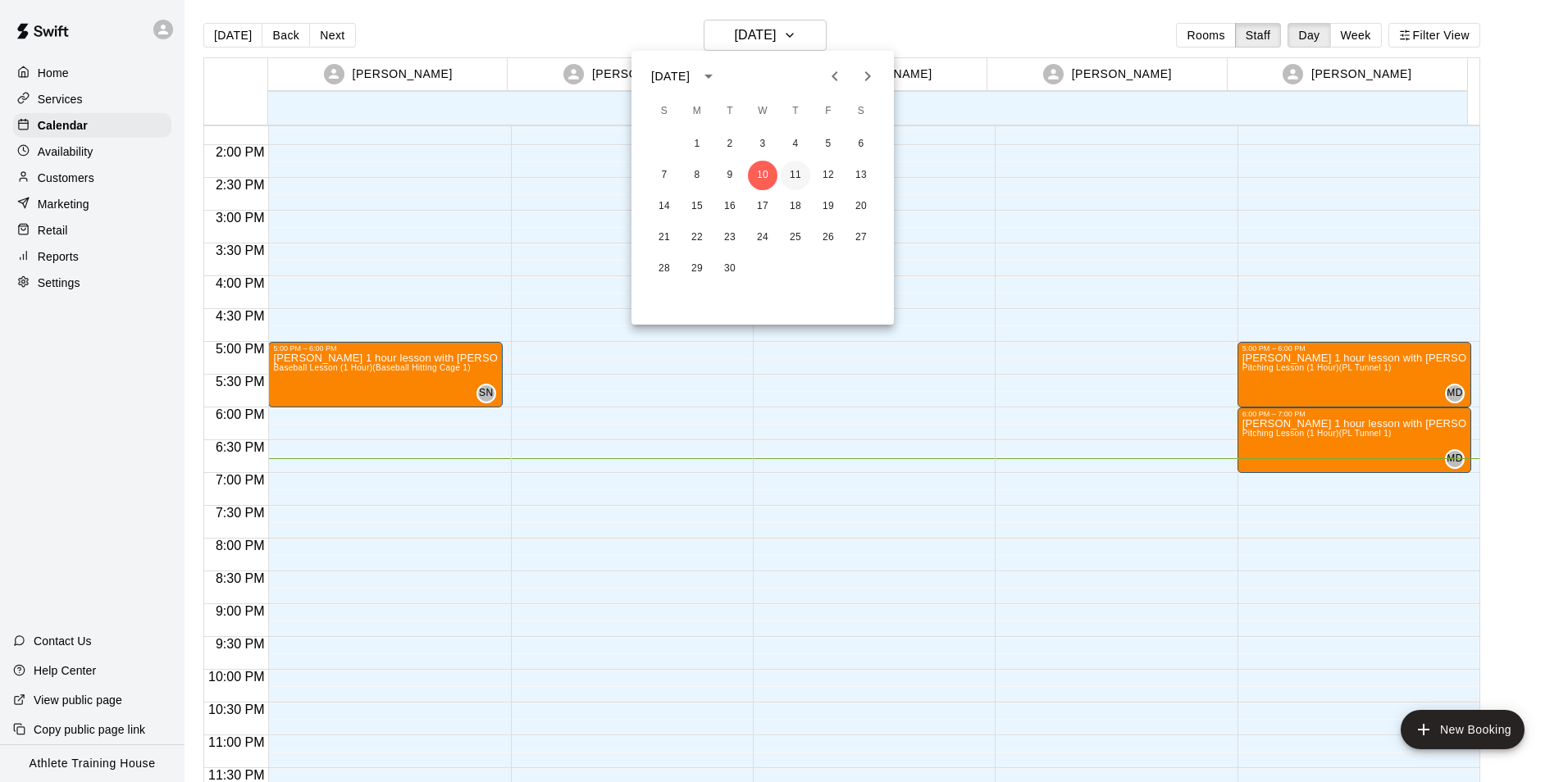
click at [789, 171] on button "11" at bounding box center [795, 176] width 30 height 30
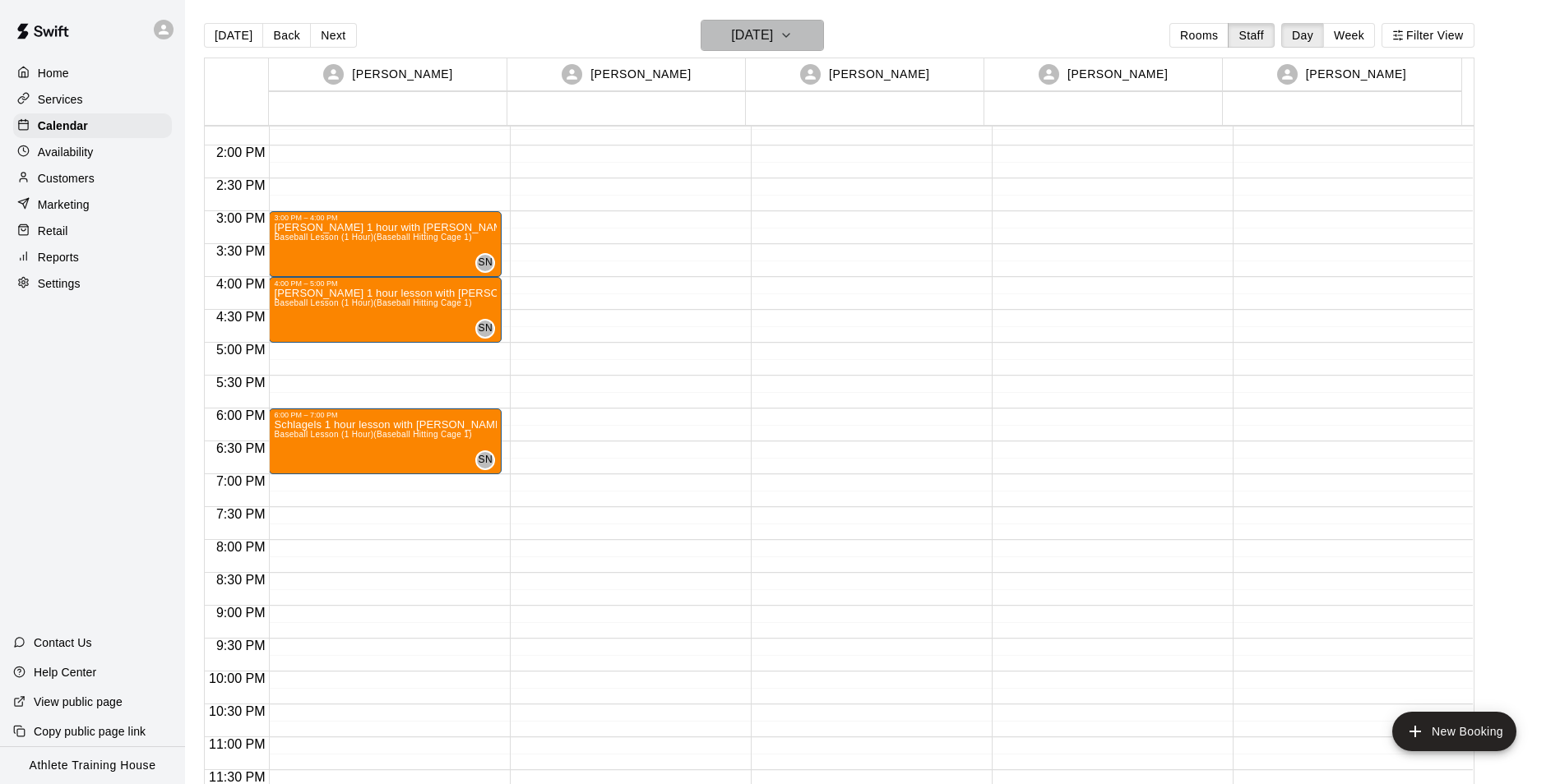
click at [758, 44] on h6 "[DATE]" at bounding box center [752, 35] width 42 height 23
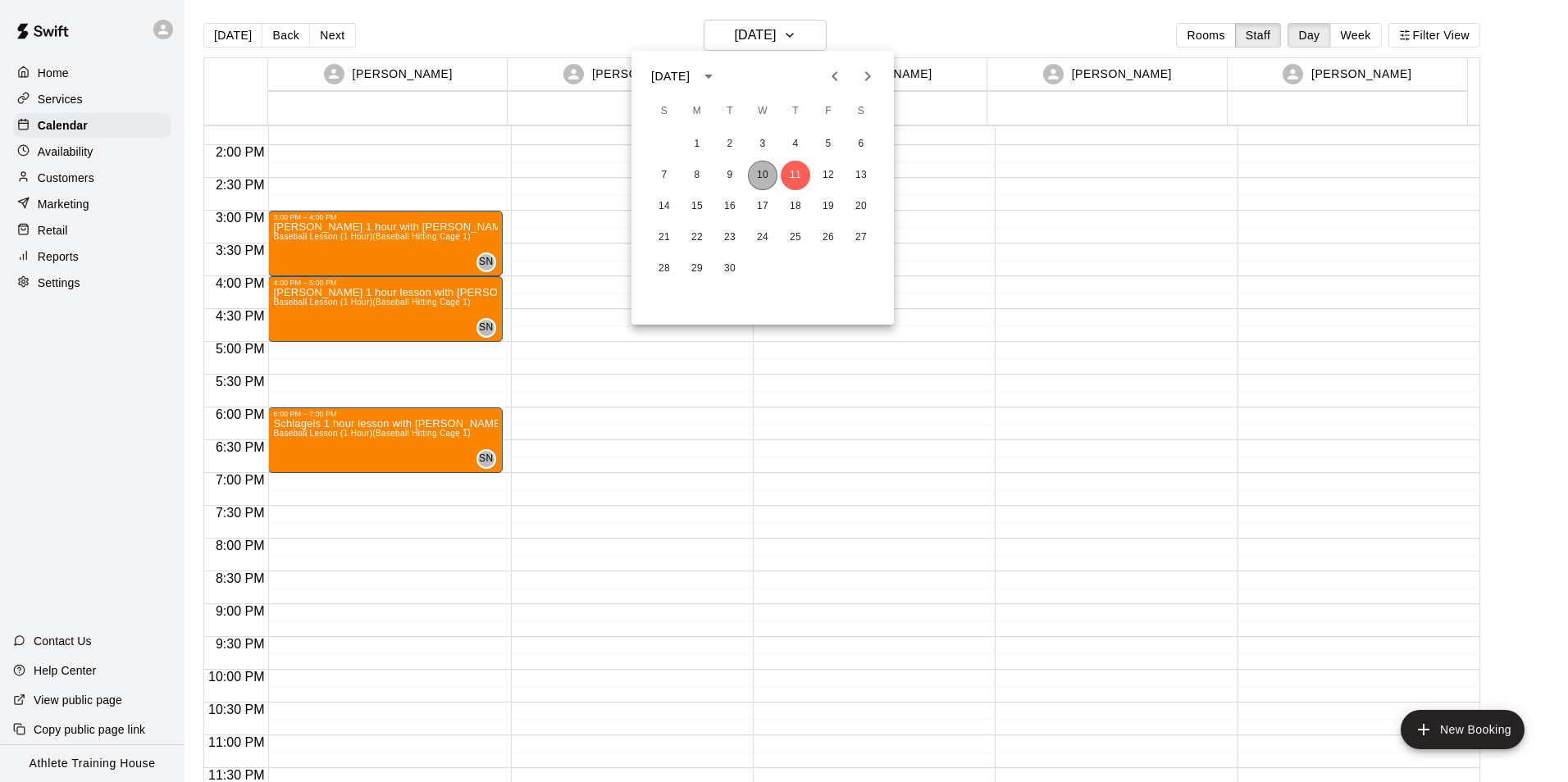
click at [767, 187] on button "10" at bounding box center [763, 176] width 30 height 30
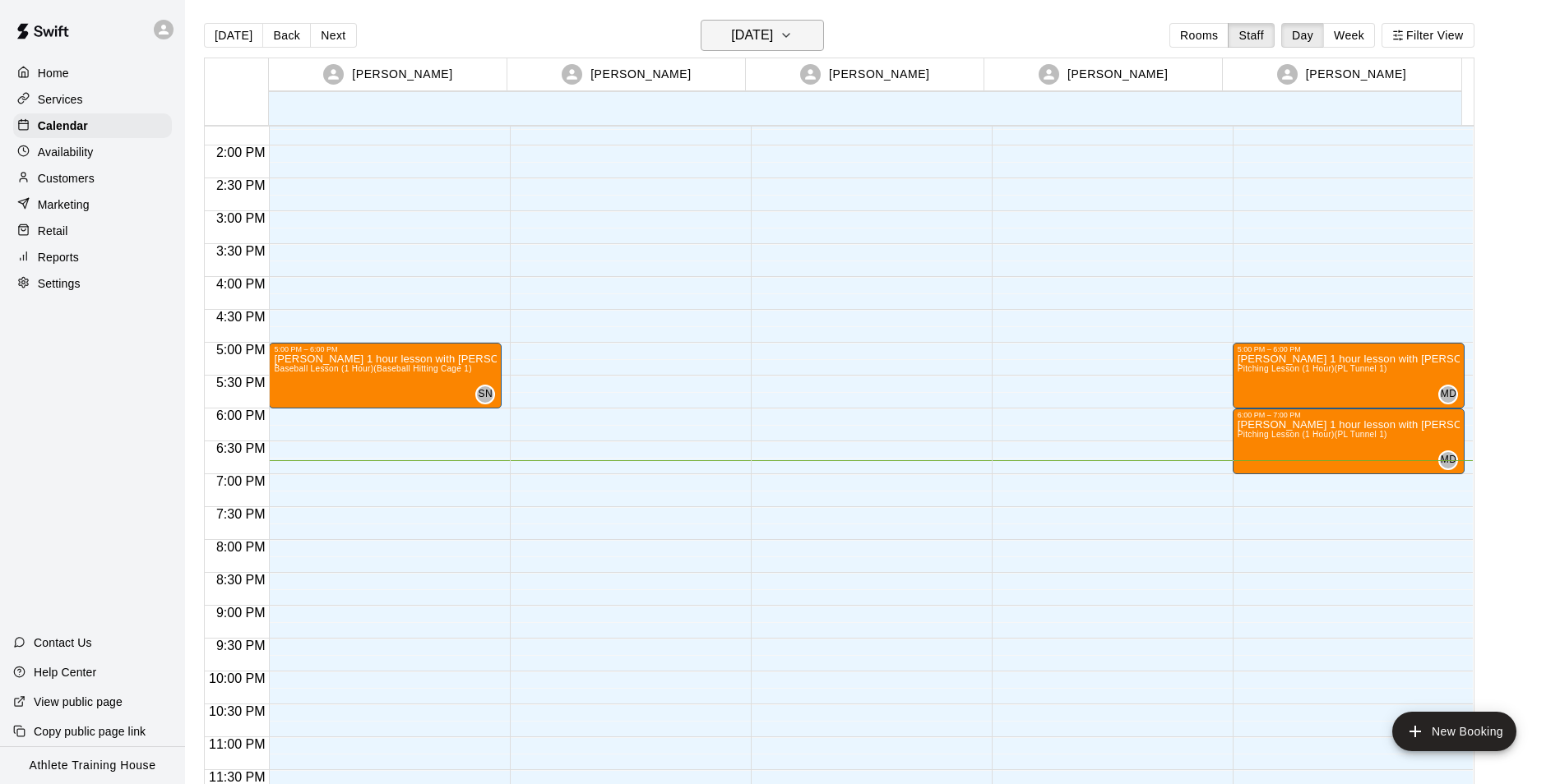
click at [773, 39] on h6 "[DATE]" at bounding box center [752, 35] width 42 height 23
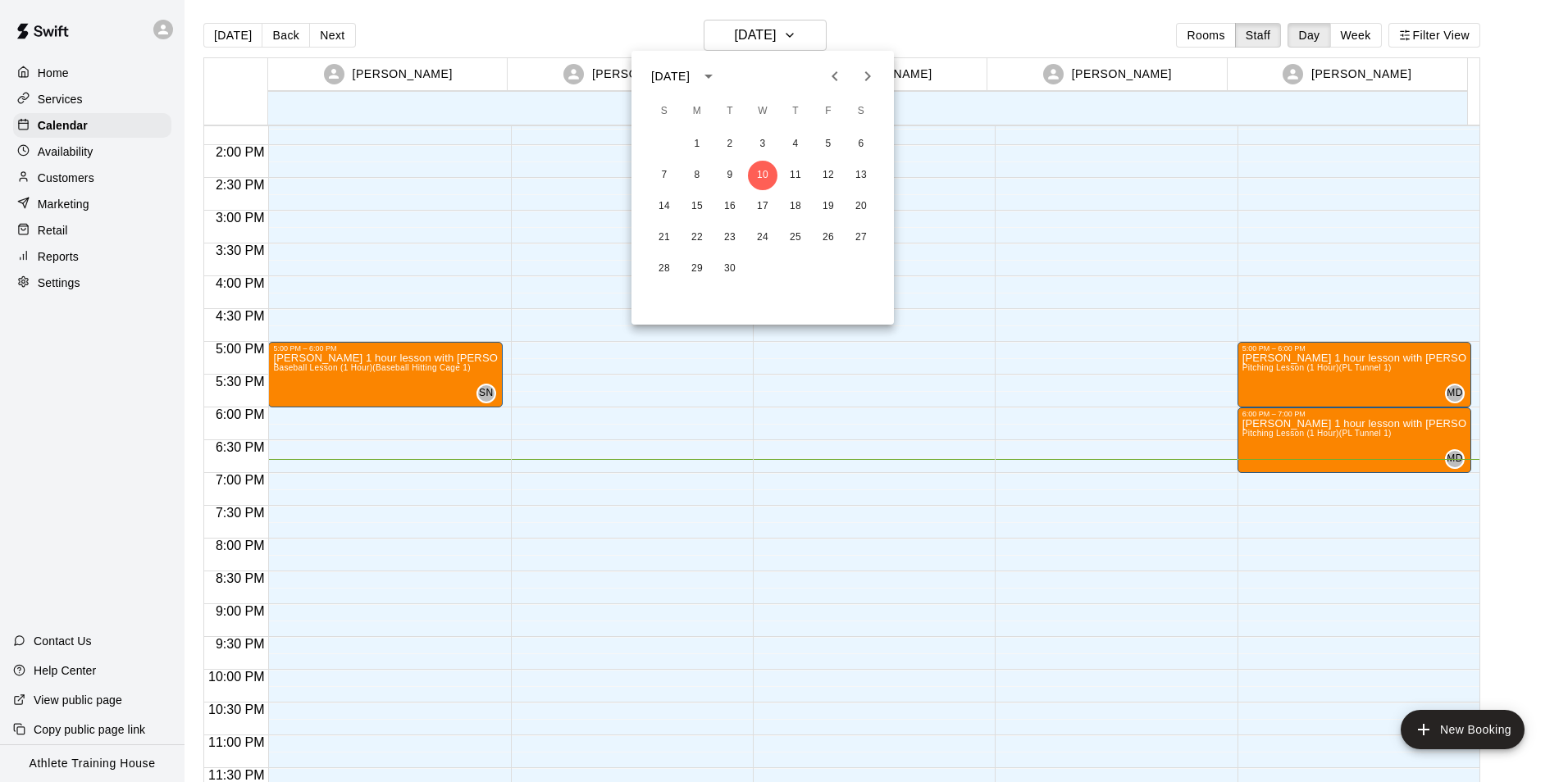
click at [893, 18] on div at bounding box center [784, 391] width 1568 height 782
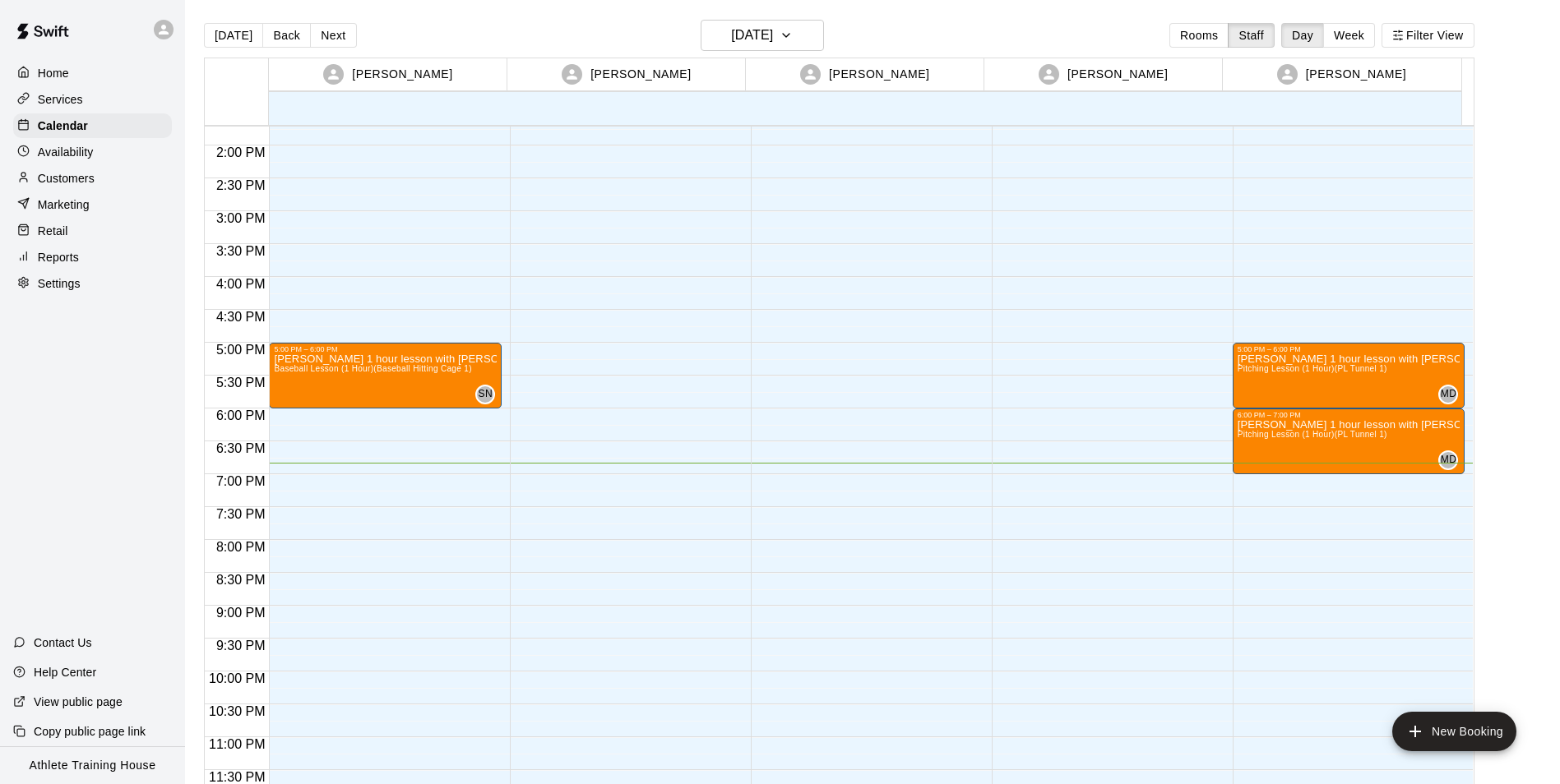
drag, startPoint x: 81, startPoint y: 233, endPoint x: 80, endPoint y: 242, distance: 9.1
click at [81, 233] on div "Retail" at bounding box center [92, 231] width 158 height 25
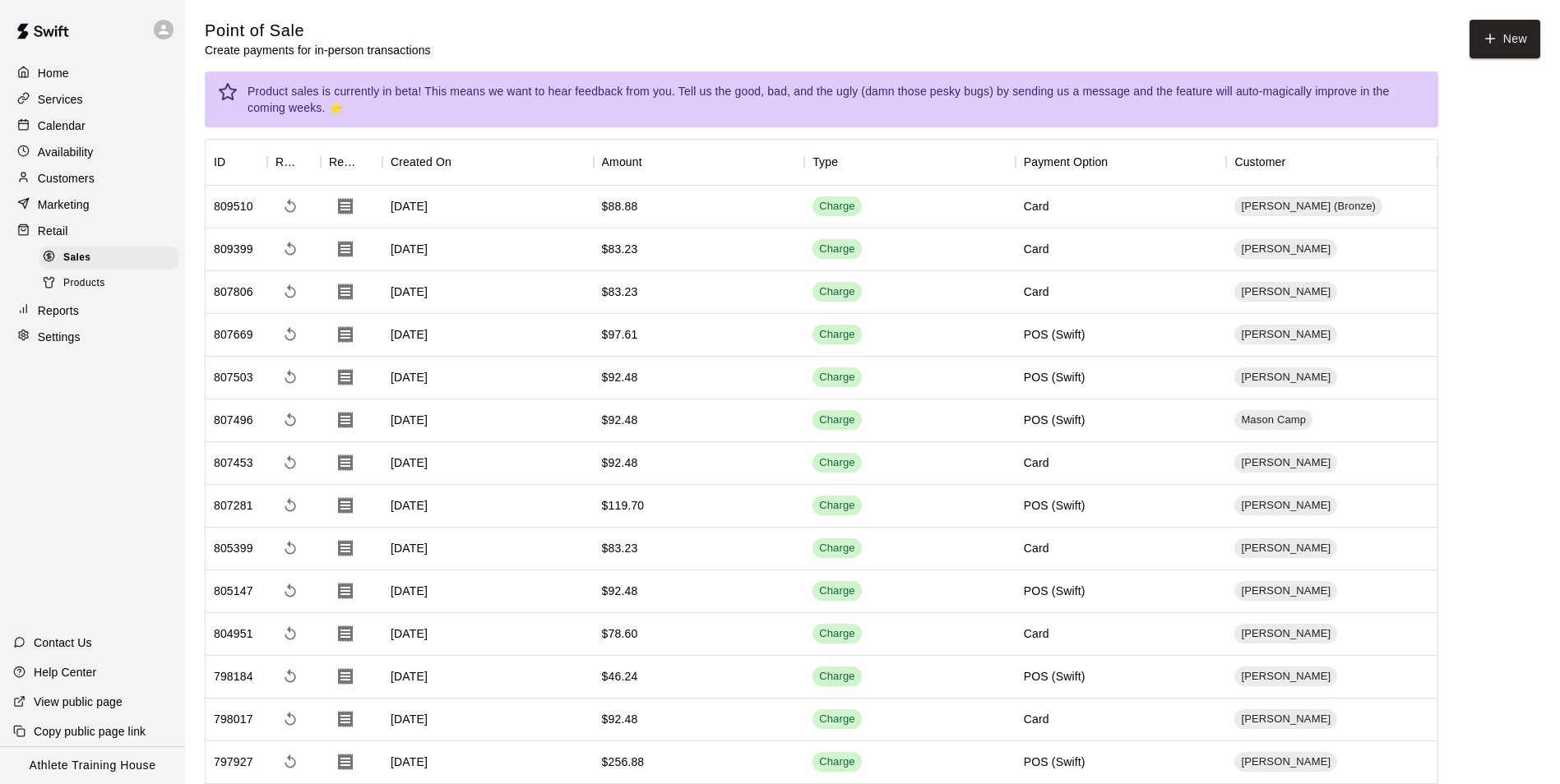
click at [63, 129] on p "Calendar" at bounding box center [62, 126] width 48 height 17
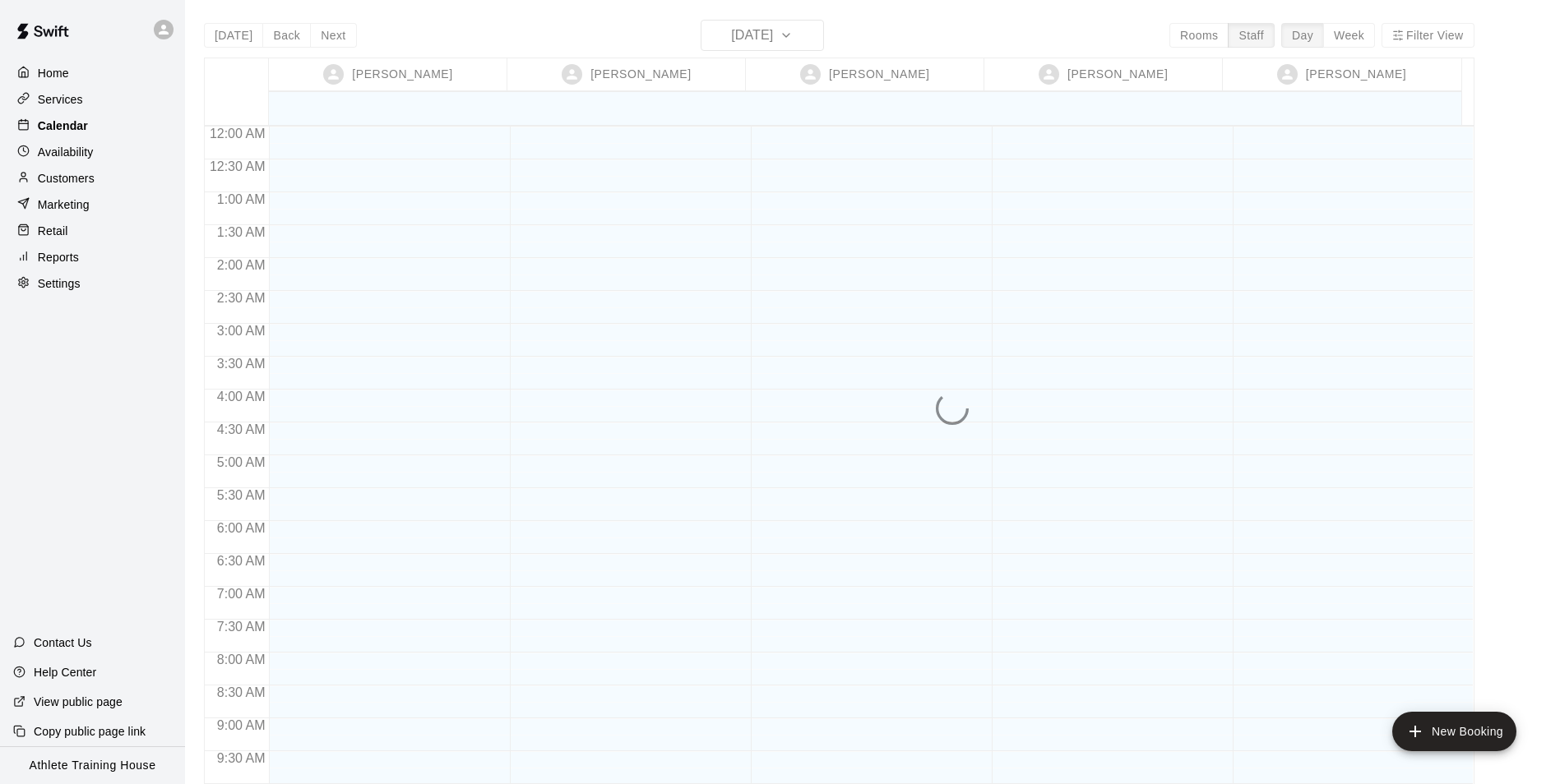
scroll to position [901, 0]
